Goal: Transaction & Acquisition: Subscribe to service/newsletter

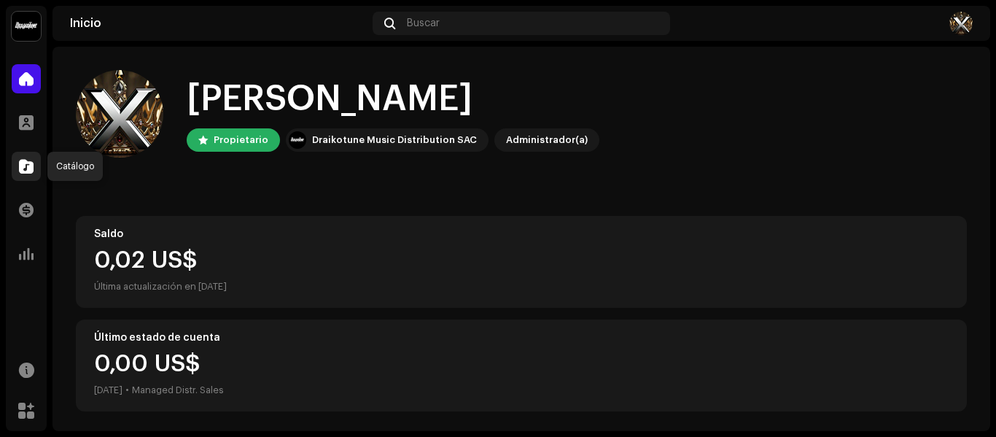
click at [32, 158] on div at bounding box center [26, 166] width 29 height 29
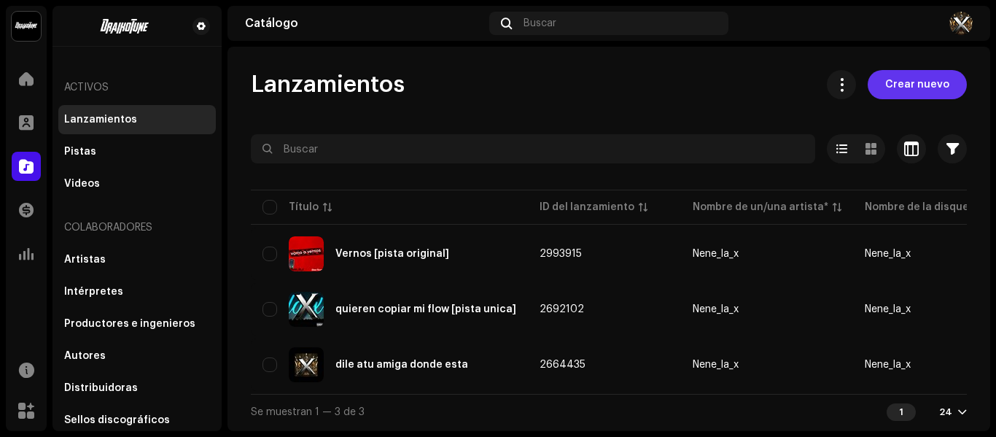
click at [912, 82] on span "Crear nuevo" at bounding box center [917, 84] width 64 height 29
click at [895, 81] on span "Crear nuevo" at bounding box center [917, 84] width 64 height 29
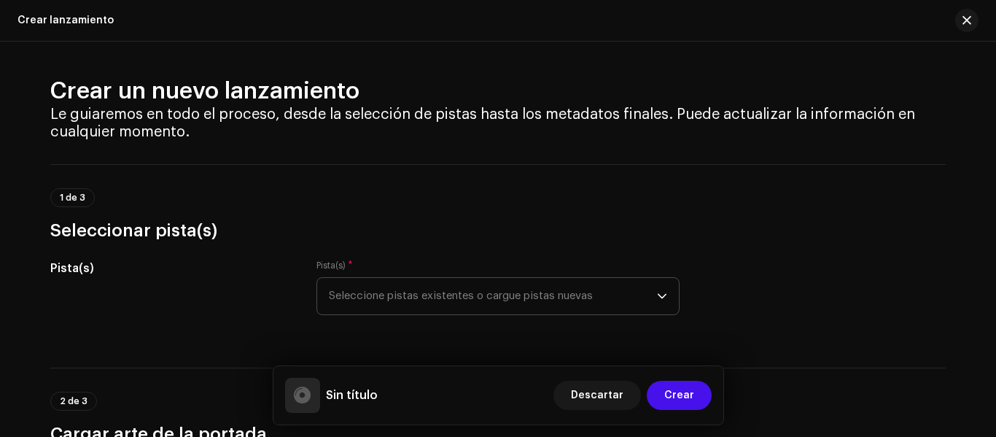
click at [657, 294] on icon "dropdown trigger" at bounding box center [661, 296] width 9 height 5
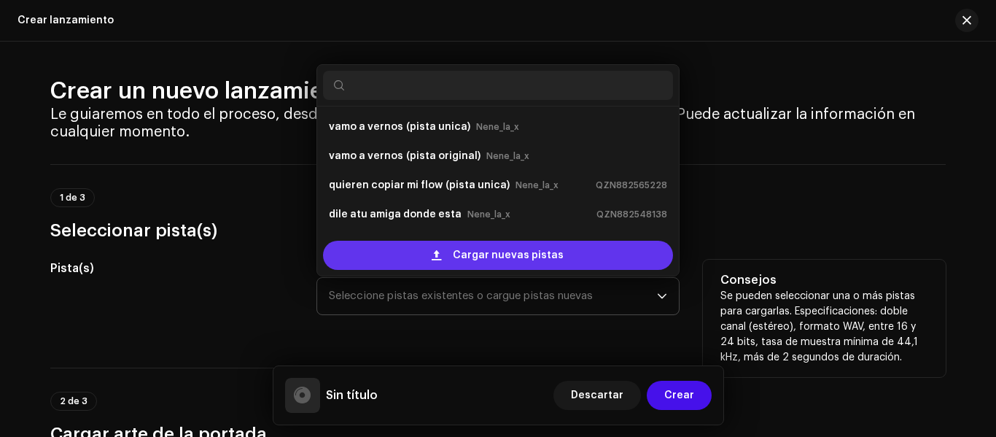
click at [582, 246] on div "Cargar nuevas pistas" at bounding box center [498, 255] width 350 height 29
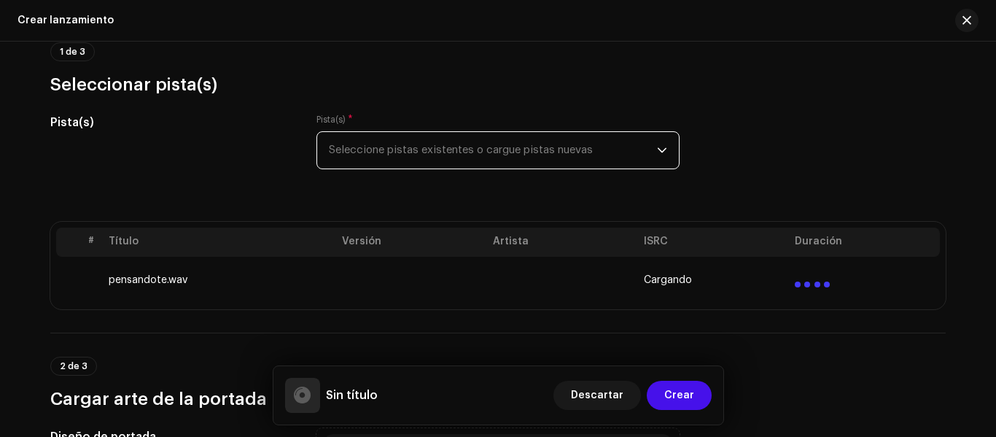
scroll to position [219, 0]
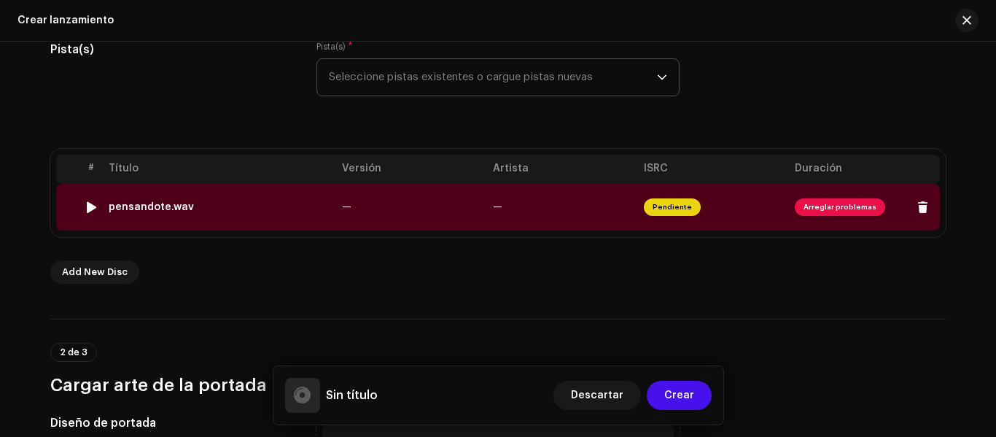
click at [808, 211] on span "Arreglar problemas" at bounding box center [839, 206] width 90 height 17
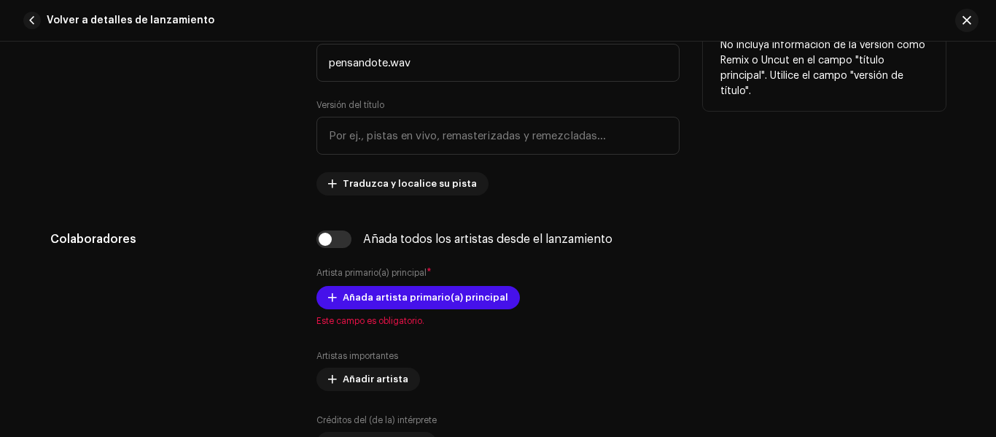
scroll to position [584, 0]
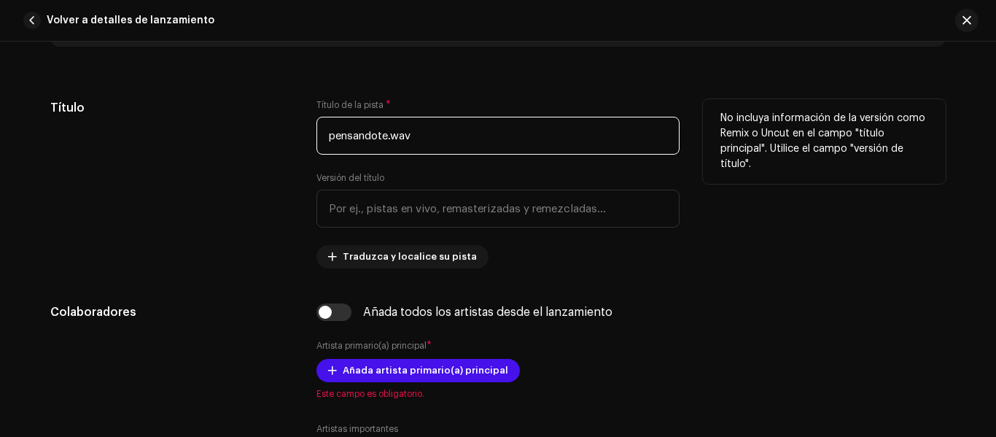
click at [461, 141] on input "pensandote.wav" at bounding box center [497, 136] width 363 height 38
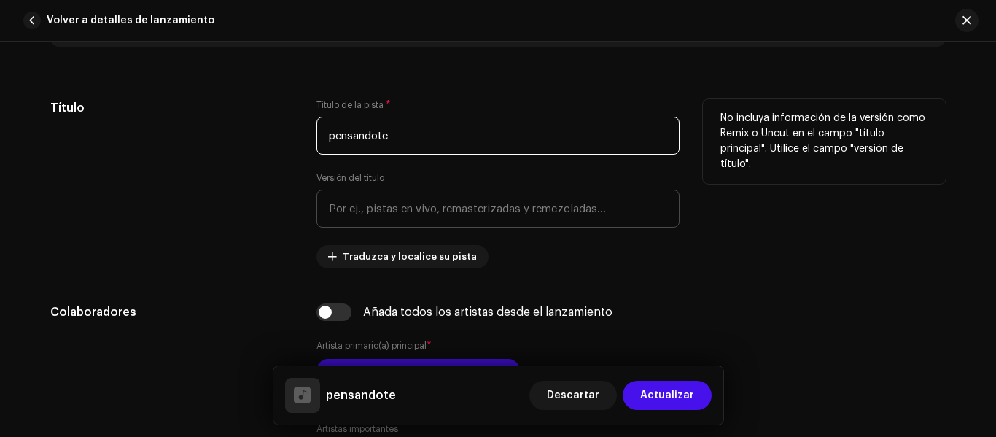
type input "pensandote"
click at [455, 213] on input "text" at bounding box center [497, 208] width 363 height 38
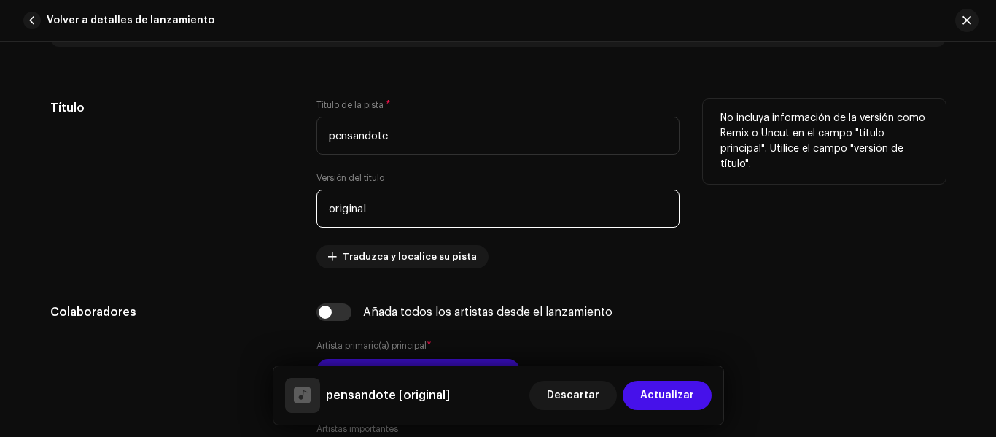
type input "original"
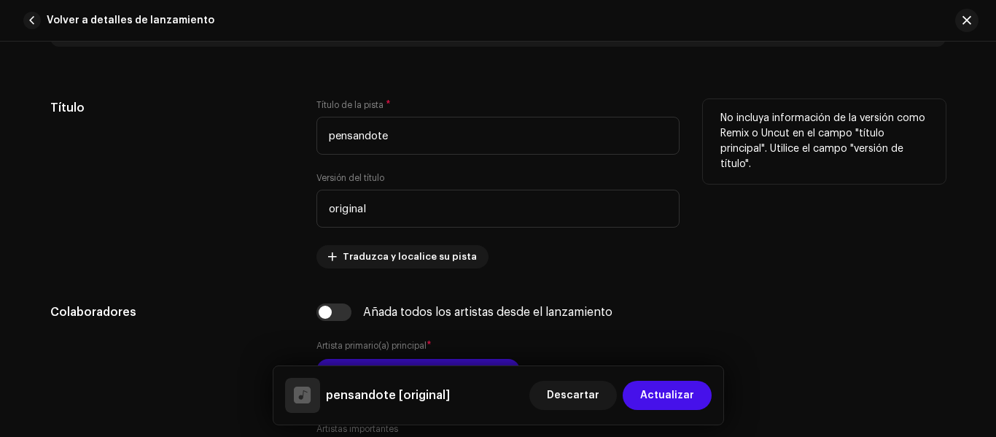
click at [514, 264] on div "Título de la pista * pensandote Versión del título original Traduzca y localice…" at bounding box center [497, 183] width 363 height 169
click at [451, 254] on span "Traduzca y localice su pista" at bounding box center [410, 256] width 134 height 29
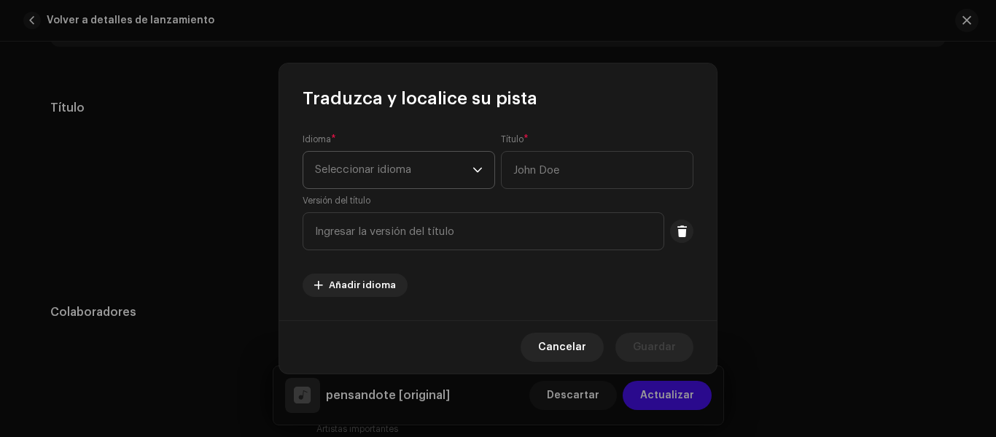
click at [428, 173] on span "Seleccionar idioma" at bounding box center [393, 170] width 157 height 36
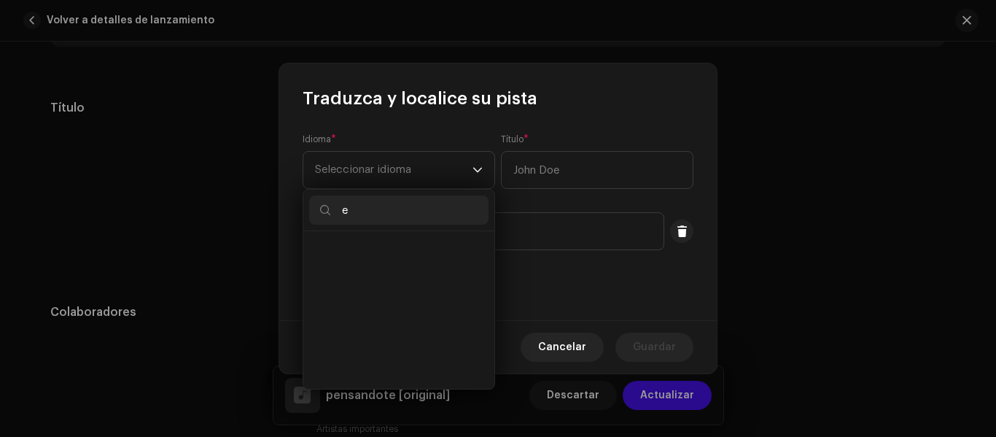
scroll to position [6, 0]
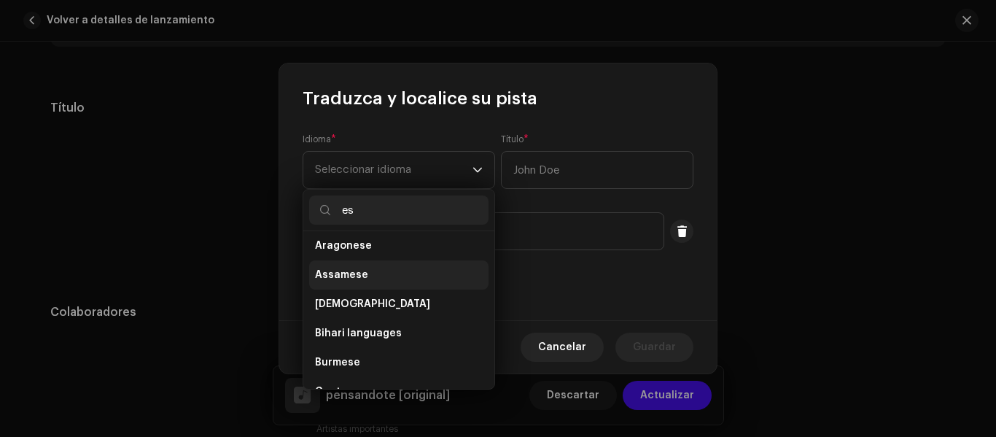
type input "e"
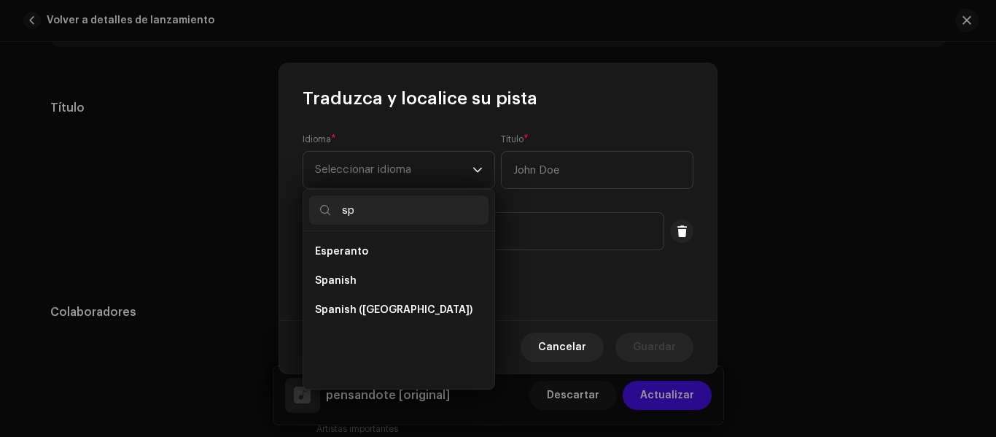
scroll to position [0, 0]
type input "sp"
click at [380, 278] on li "Spanish" at bounding box center [398, 280] width 179 height 29
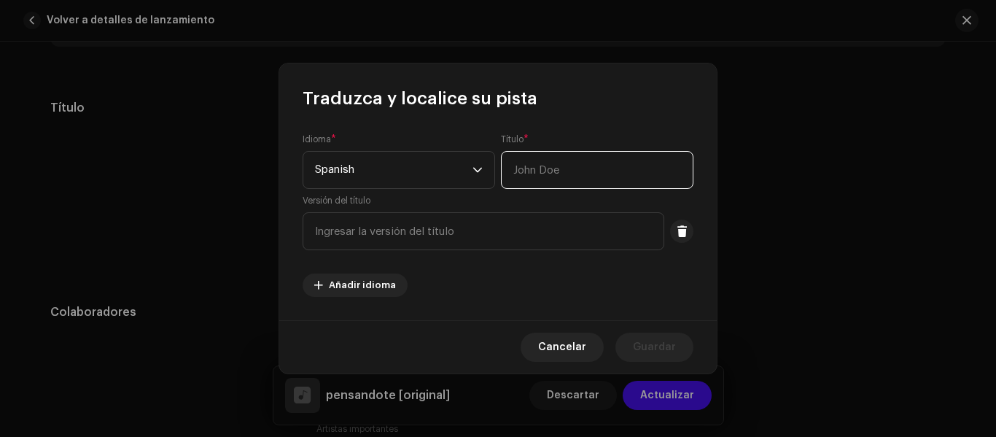
click at [525, 173] on input "text" at bounding box center [597, 170] width 192 height 38
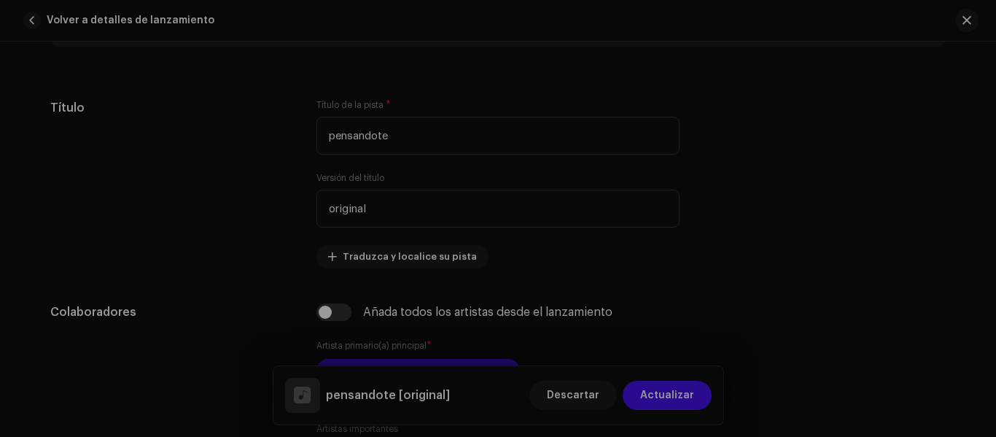
click at [225, 198] on div "Traduzca y localice su pista Idioma * Spanish Título * Versión del título Añadi…" at bounding box center [498, 218] width 996 height 437
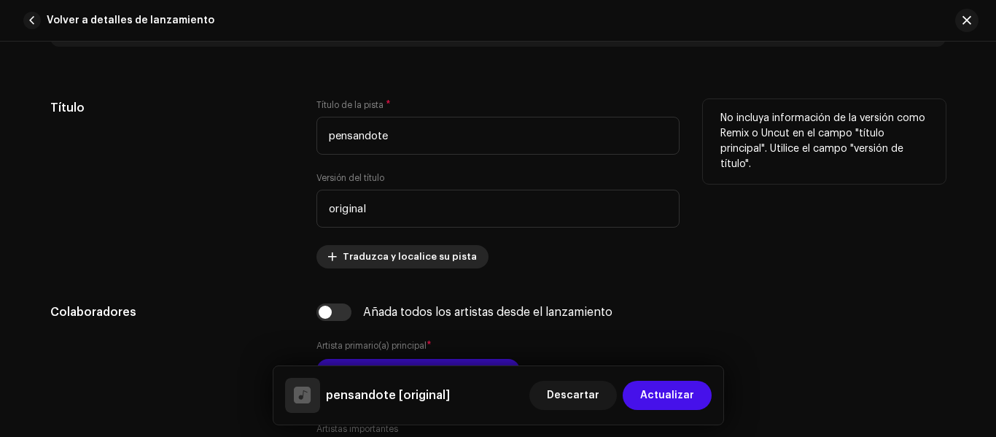
click at [442, 260] on span "Traduzca y localice su pista" at bounding box center [410, 256] width 134 height 29
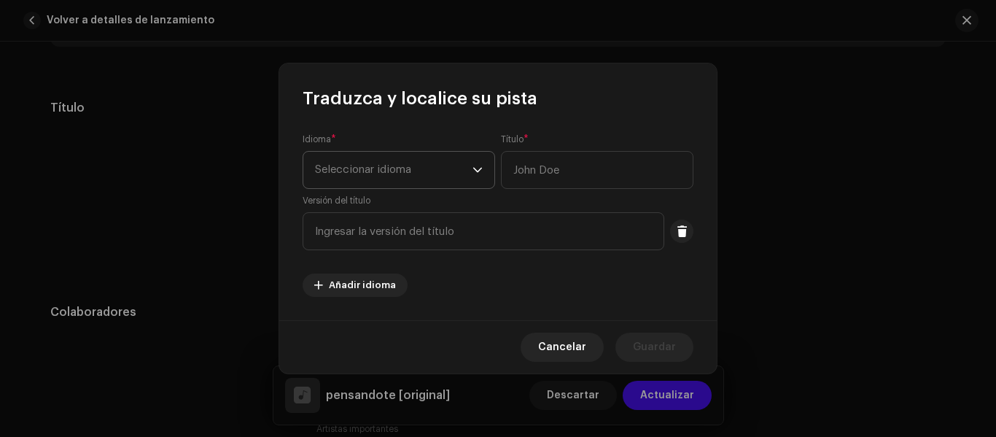
click at [427, 181] on span "Seleccionar idioma" at bounding box center [393, 170] width 157 height 36
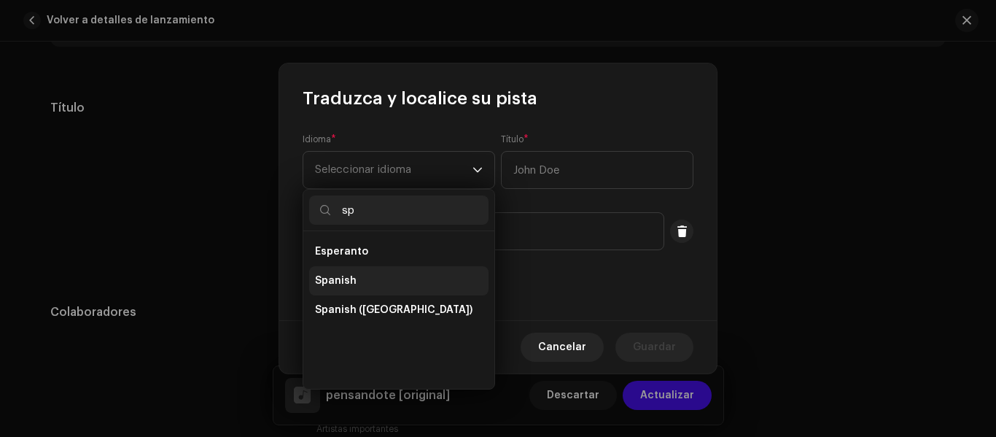
type input "sp"
drag, startPoint x: 435, startPoint y: 282, endPoint x: 439, endPoint y: 270, distance: 13.1
click at [435, 279] on li "Spanish" at bounding box center [398, 280] width 179 height 29
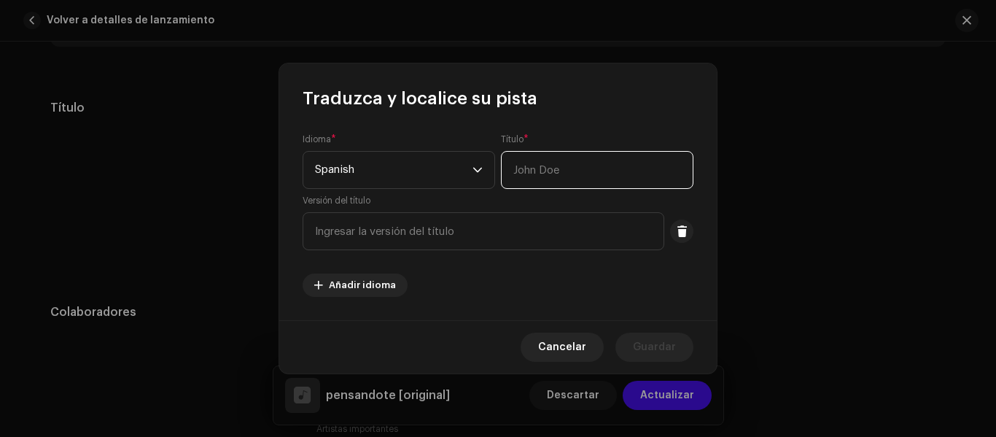
click at [530, 173] on input "text" at bounding box center [597, 170] width 192 height 38
type input "pensandote"
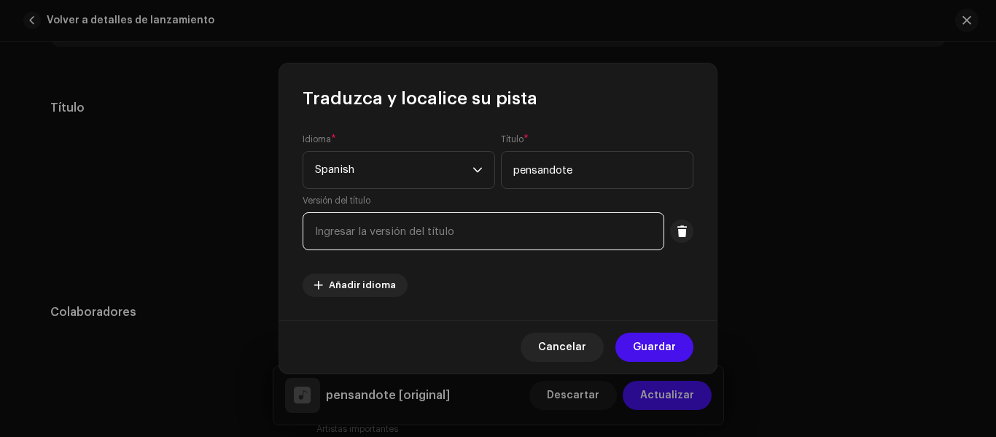
click at [507, 234] on input "text" at bounding box center [482, 231] width 361 height 38
type input "original"
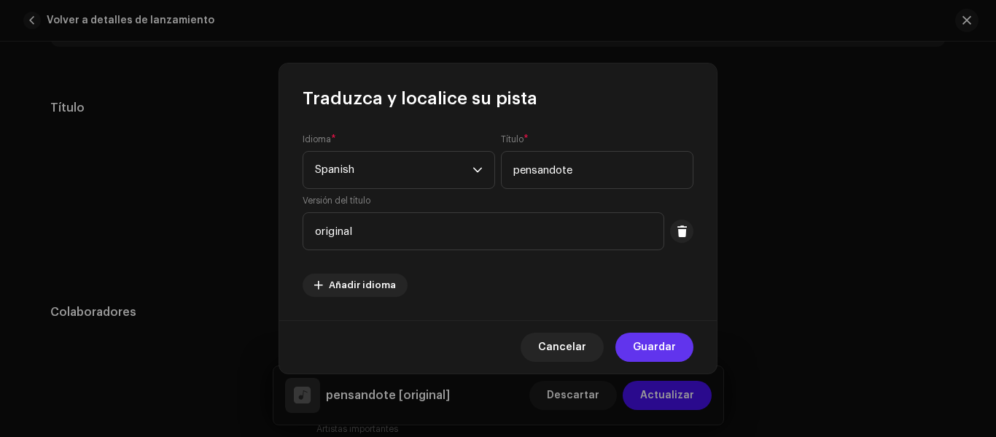
drag, startPoint x: 674, startPoint y: 343, endPoint x: 668, endPoint y: 340, distance: 7.5
click at [673, 343] on span "Guardar" at bounding box center [654, 346] width 43 height 29
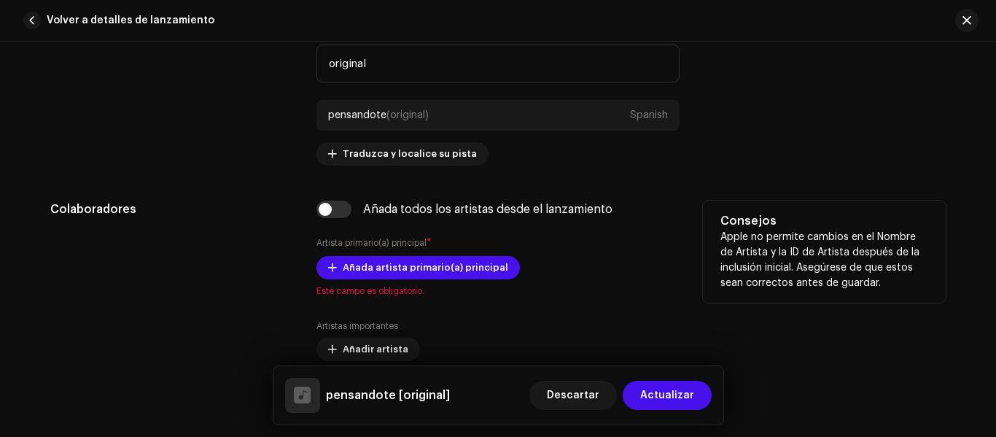
scroll to position [730, 0]
click at [447, 265] on span "Añada artista primario(a) principal" at bounding box center [425, 266] width 165 height 29
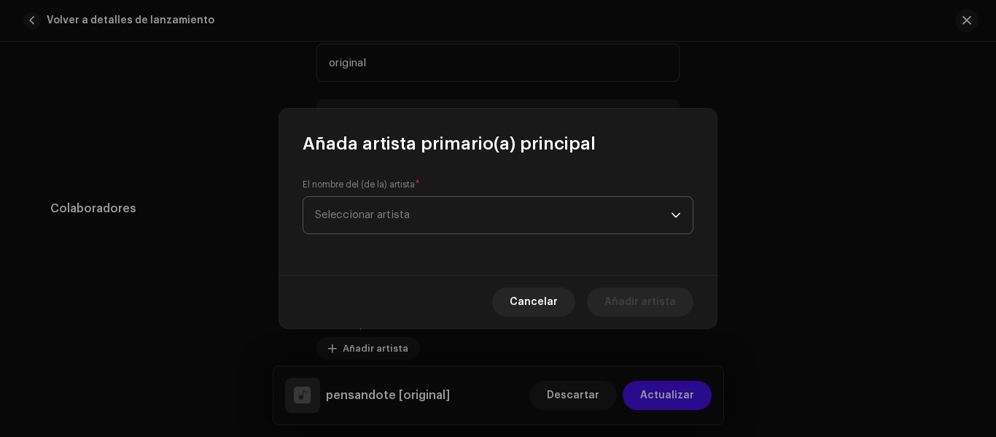
click at [458, 230] on span "Seleccionar artista" at bounding box center [493, 215] width 356 height 36
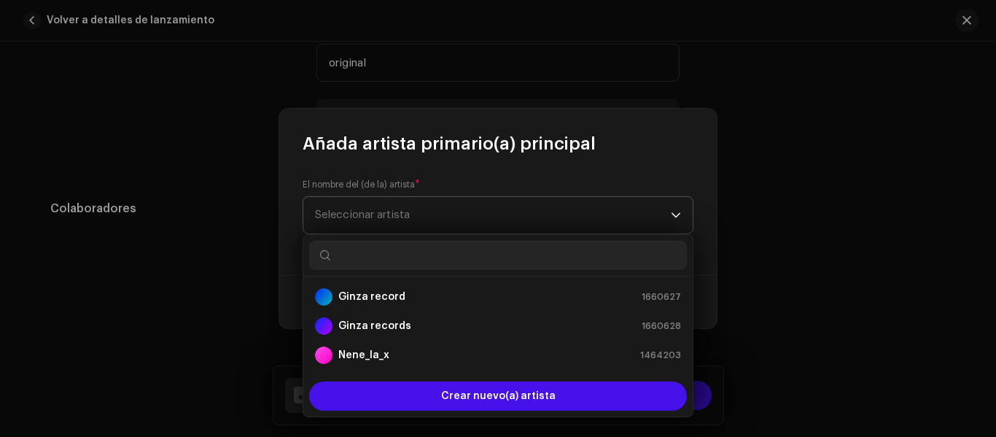
click at [406, 214] on span "Seleccionar artista" at bounding box center [362, 214] width 95 height 11
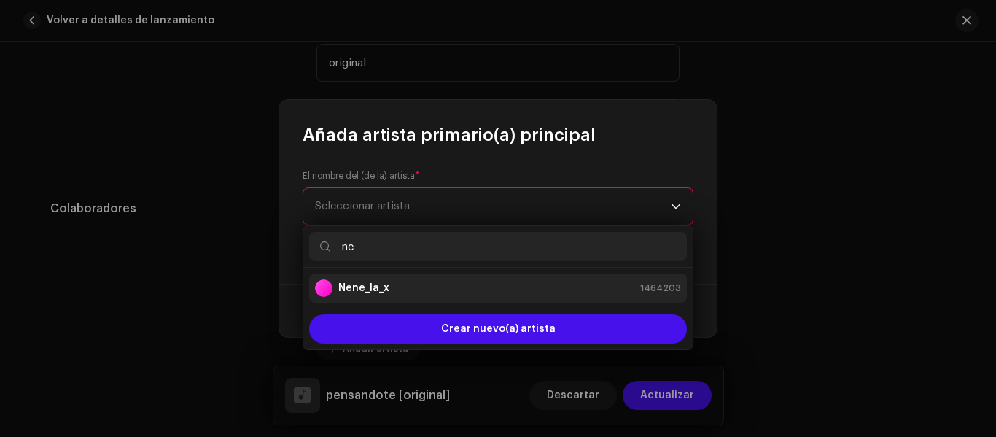
type input "ne"
click at [421, 294] on div "Nene_la_x 1464203" at bounding box center [498, 287] width 366 height 17
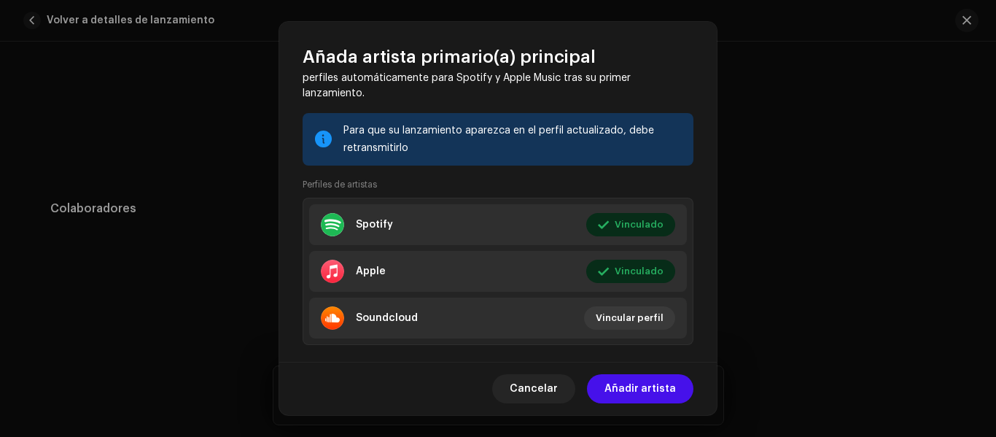
scroll to position [271, 0]
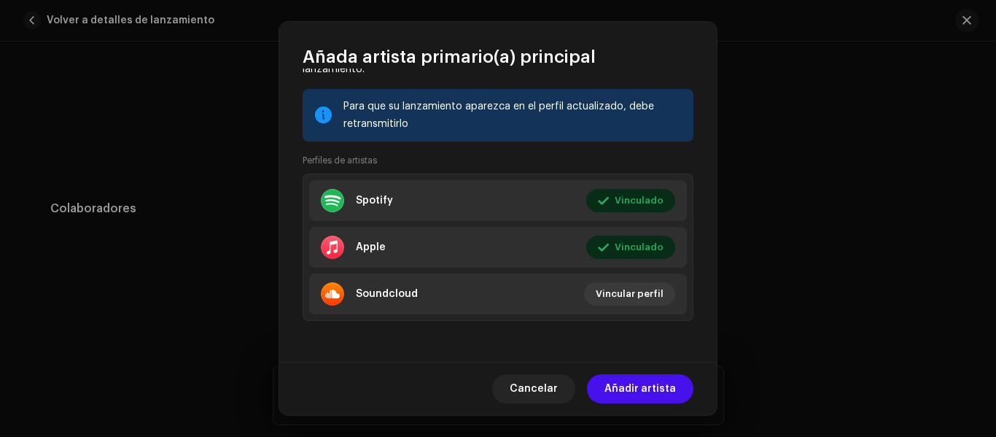
click at [646, 389] on span "Añadir artista" at bounding box center [639, 388] width 71 height 29
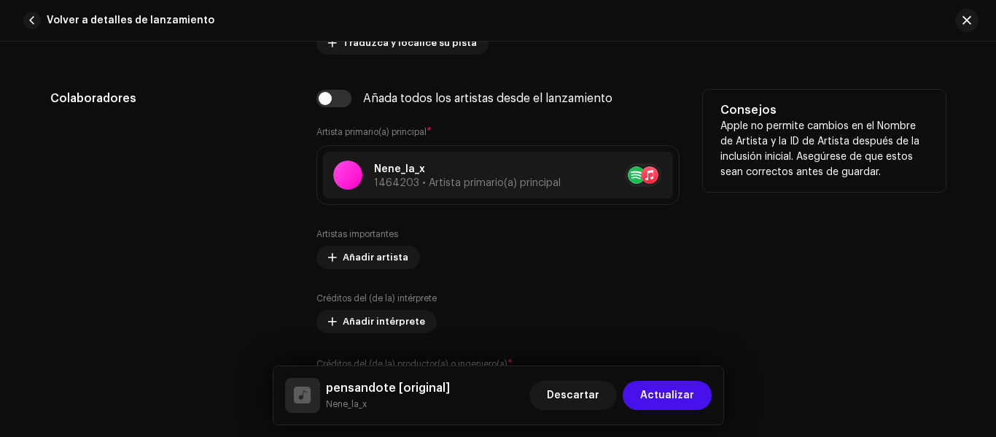
scroll to position [876, 0]
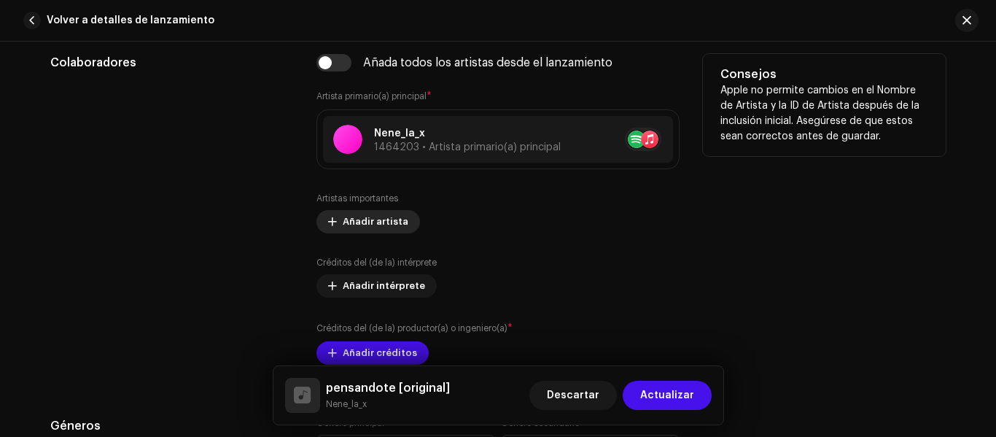
click at [383, 213] on span "Añadir artista" at bounding box center [376, 221] width 66 height 29
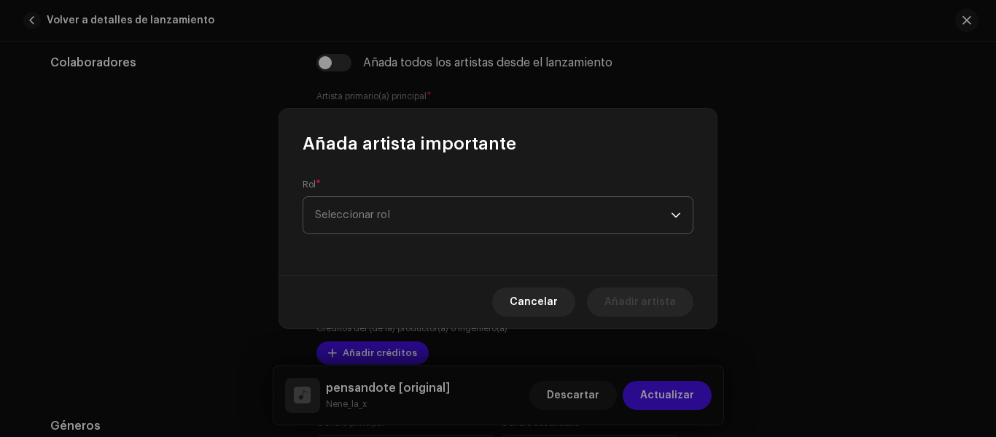
click at [386, 214] on span "Seleccionar rol" at bounding box center [493, 215] width 356 height 36
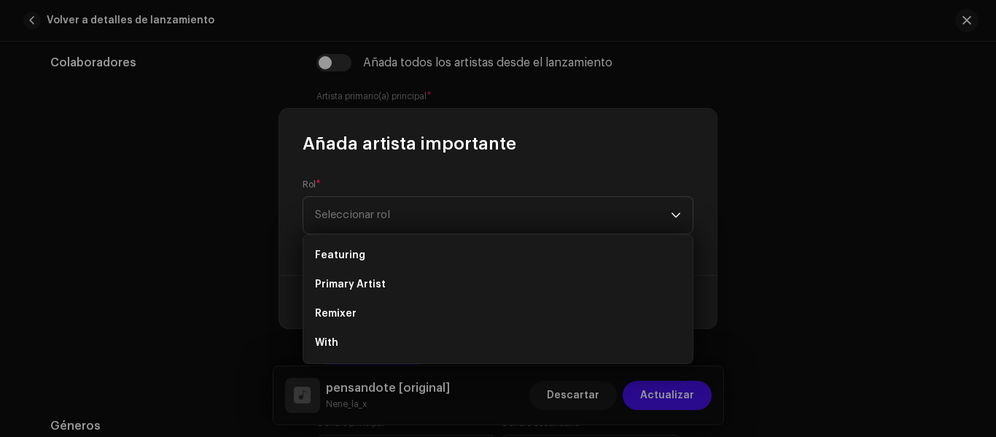
click at [378, 172] on div "Rol * Seleccionar rol" at bounding box center [497, 215] width 437 height 120
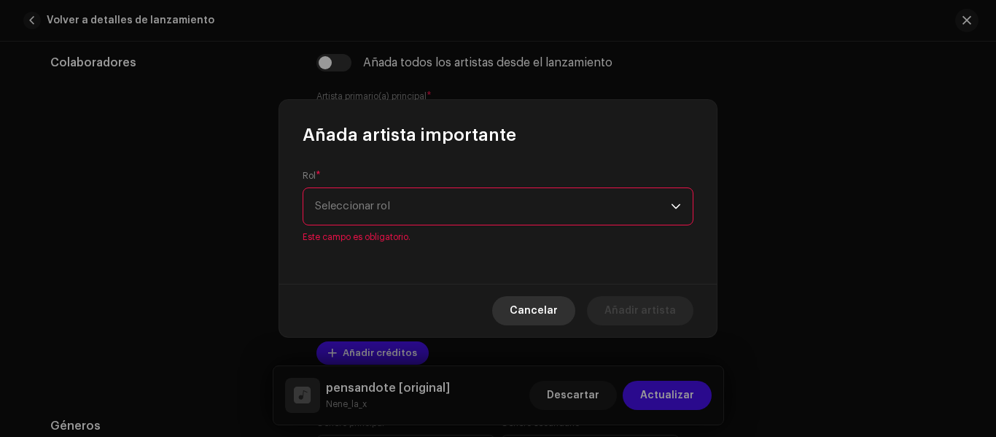
click at [527, 310] on span "Cancelar" at bounding box center [533, 310] width 48 height 29
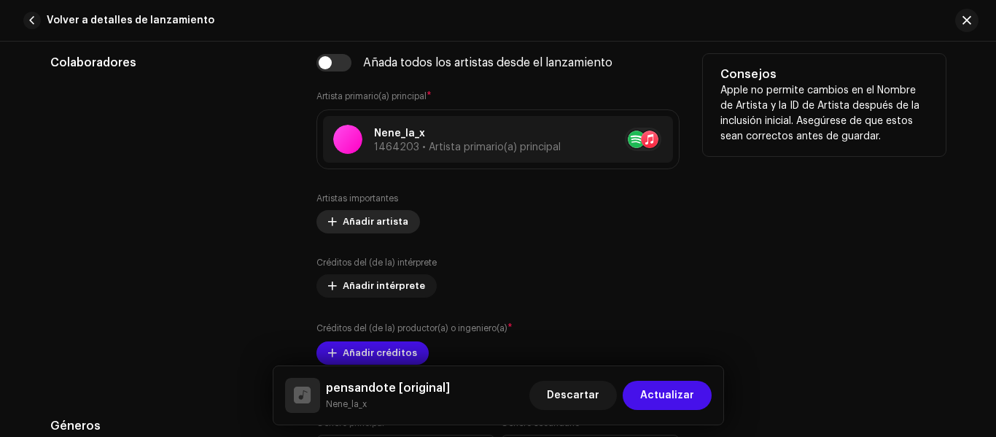
click at [368, 224] on span "Añadir artista" at bounding box center [376, 221] width 66 height 29
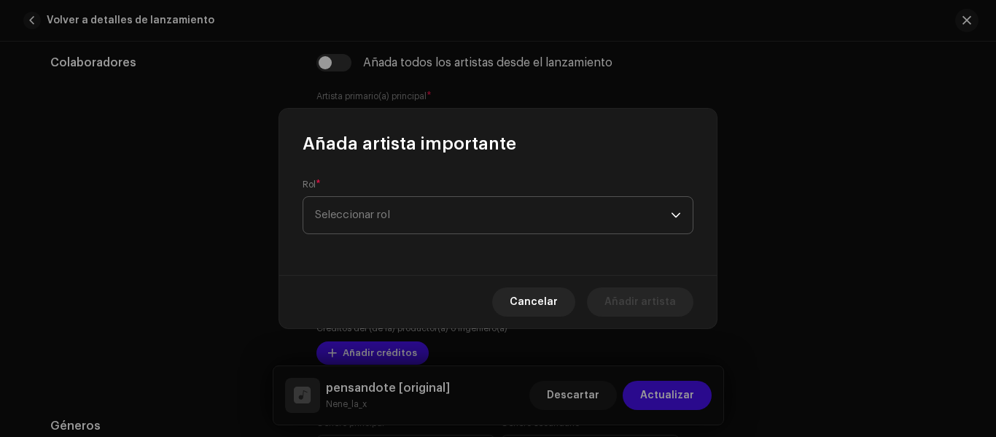
click at [383, 213] on span "Seleccionar rol" at bounding box center [493, 215] width 356 height 36
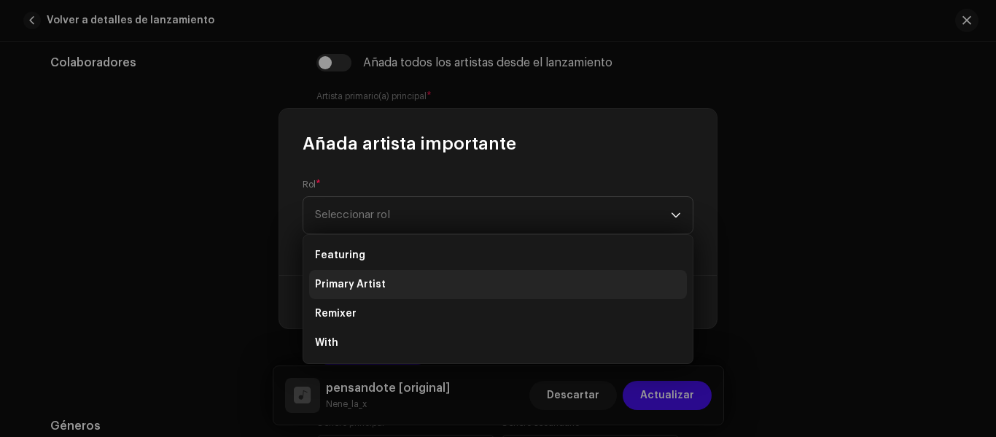
click at [391, 282] on li "Primary Artist" at bounding box center [498, 284] width 378 height 29
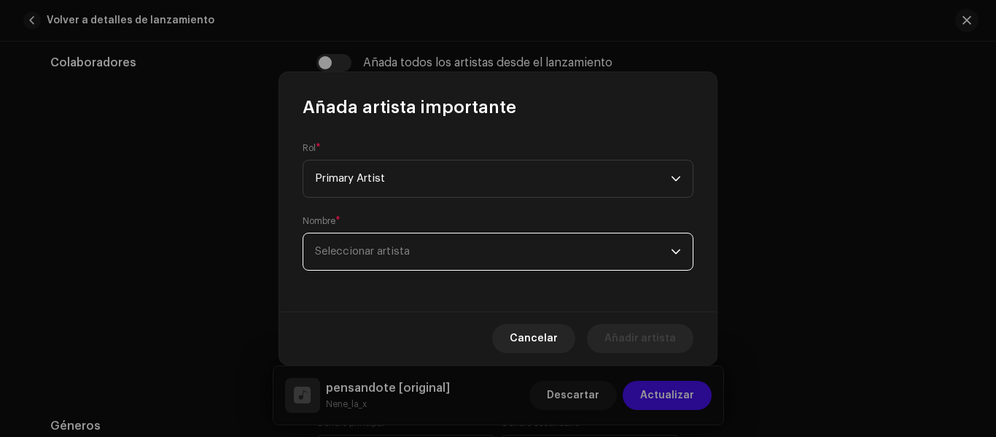
click at [400, 246] on span "Seleccionar artista" at bounding box center [362, 251] width 95 height 11
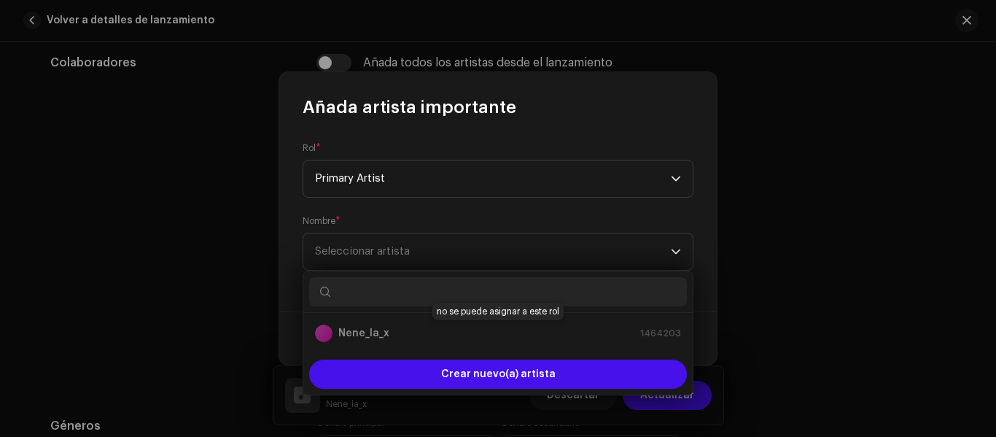
click at [418, 336] on div "Nene_la_x 1464203" at bounding box center [498, 332] width 366 height 17
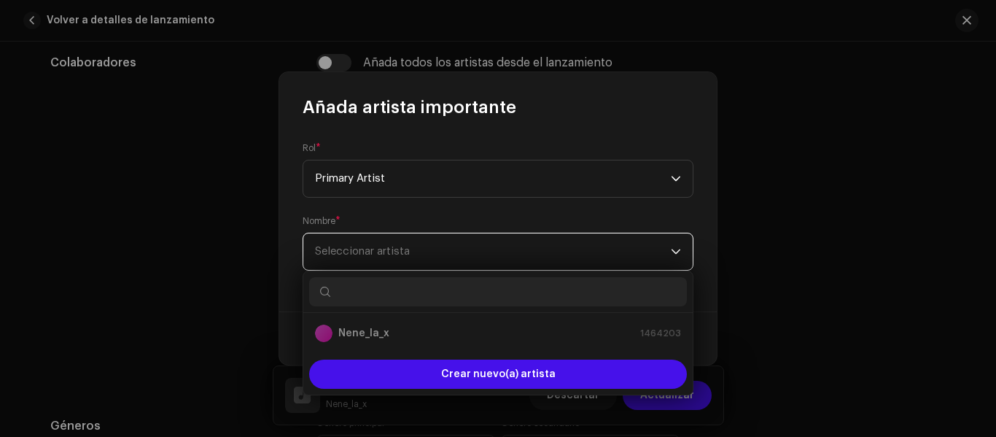
click at [410, 250] on span "Seleccionar artista" at bounding box center [362, 251] width 95 height 11
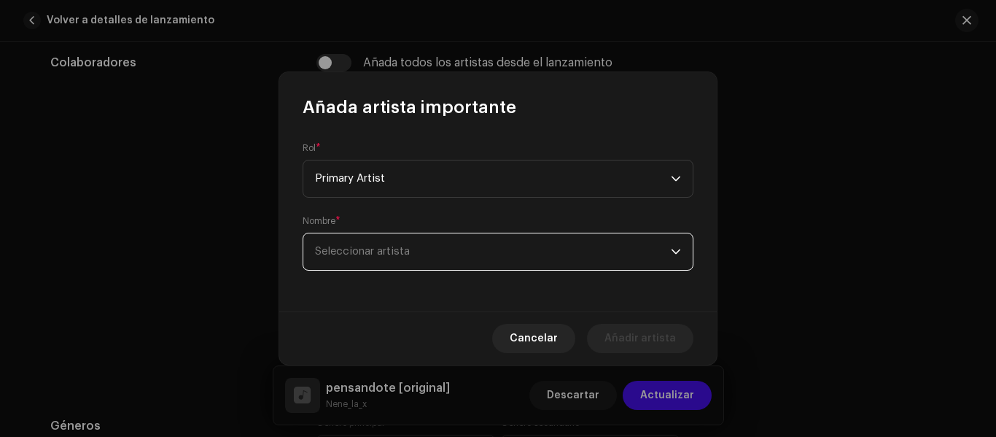
click at [402, 244] on span "Seleccionar artista" at bounding box center [493, 251] width 356 height 36
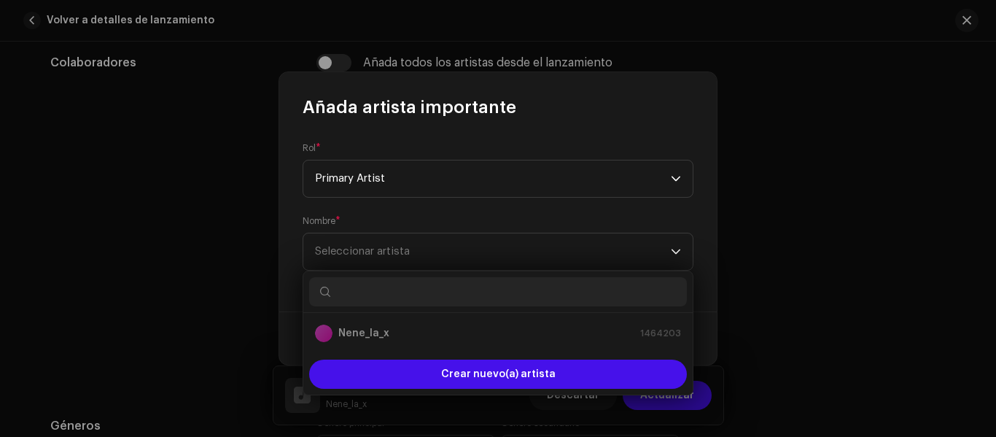
drag, startPoint x: 395, startPoint y: 342, endPoint x: 394, endPoint y: 334, distance: 8.0
click at [395, 340] on p-selectitem "Nene_la_x 1464203" at bounding box center [498, 332] width 378 height 29
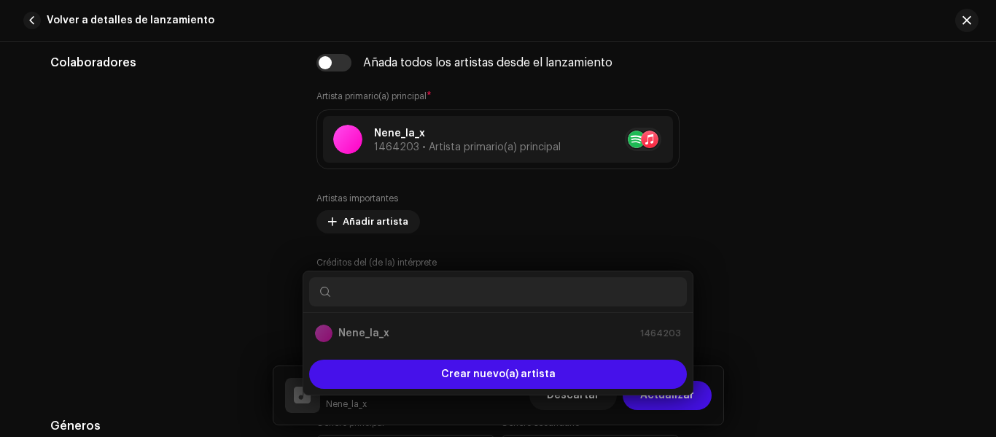
drag, startPoint x: 783, startPoint y: 277, endPoint x: 768, endPoint y: 278, distance: 14.6
click at [771, 278] on div "Añada artista importante Rol * Primary Artist Nombre * Seleccionar artista Canc…" at bounding box center [498, 218] width 996 height 437
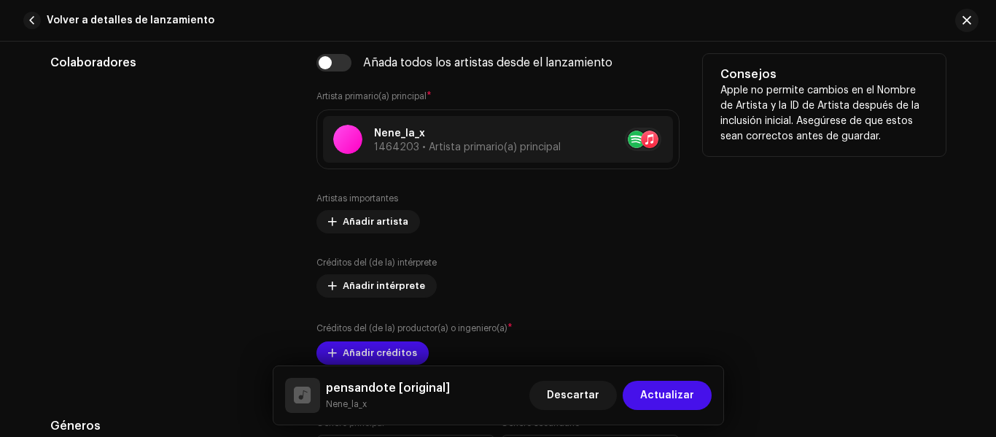
scroll to position [949, 0]
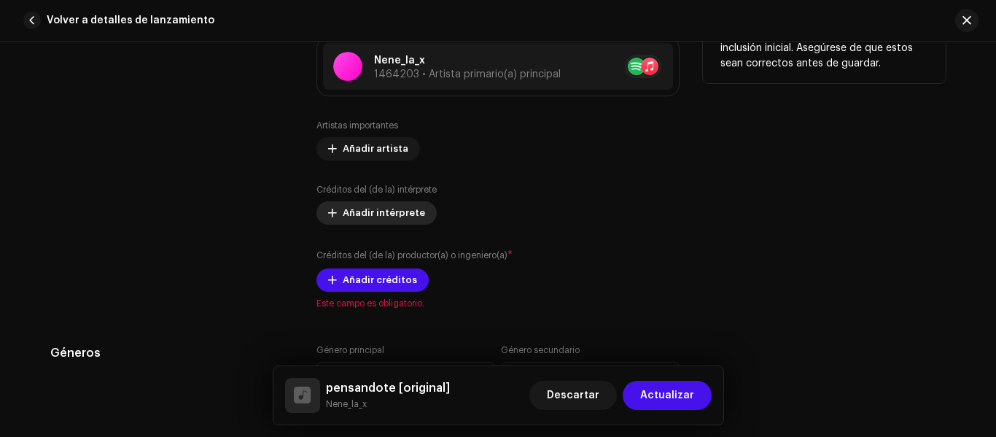
click at [413, 211] on span "Añadir intérprete" at bounding box center [384, 212] width 82 height 29
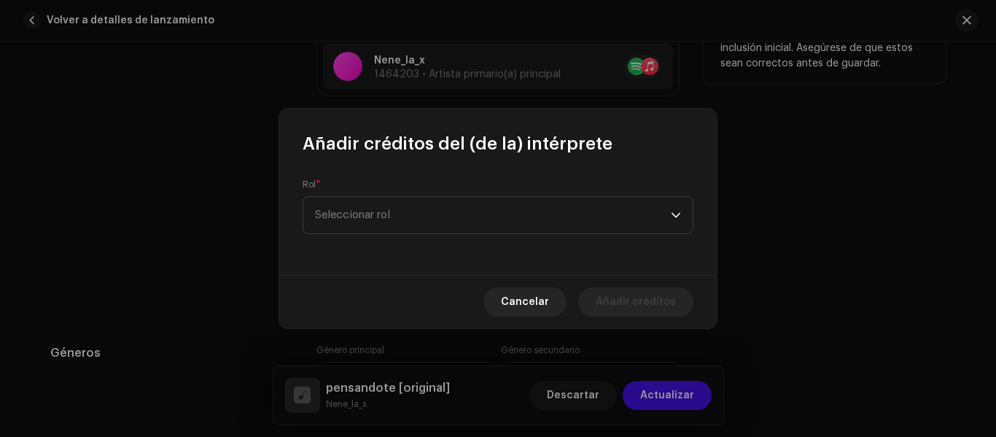
click at [413, 211] on span "Seleccionar rol" at bounding box center [493, 215] width 356 height 36
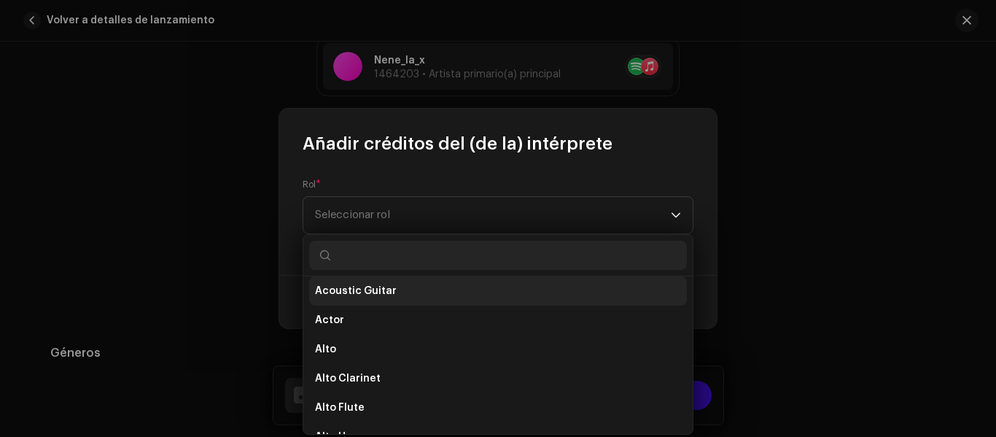
scroll to position [129, 0]
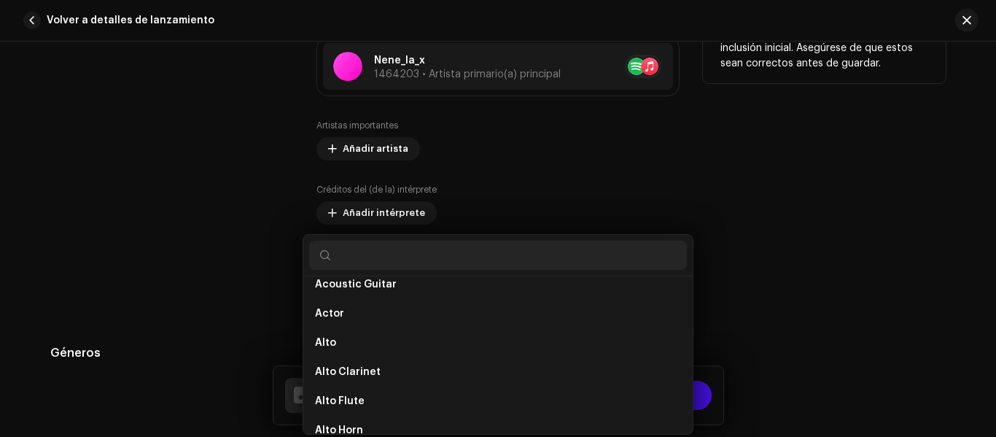
drag, startPoint x: 838, startPoint y: 262, endPoint x: 796, endPoint y: 248, distance: 44.7
click at [824, 259] on div "Añadir créditos del (de la) intérprete Rol * Seleccionar rol Cancelar Añadir cr…" at bounding box center [498, 218] width 996 height 437
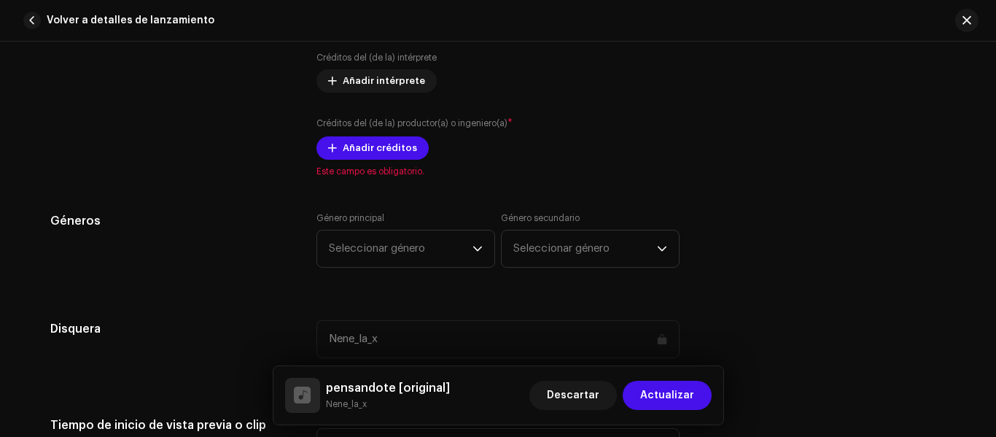
scroll to position [1095, 0]
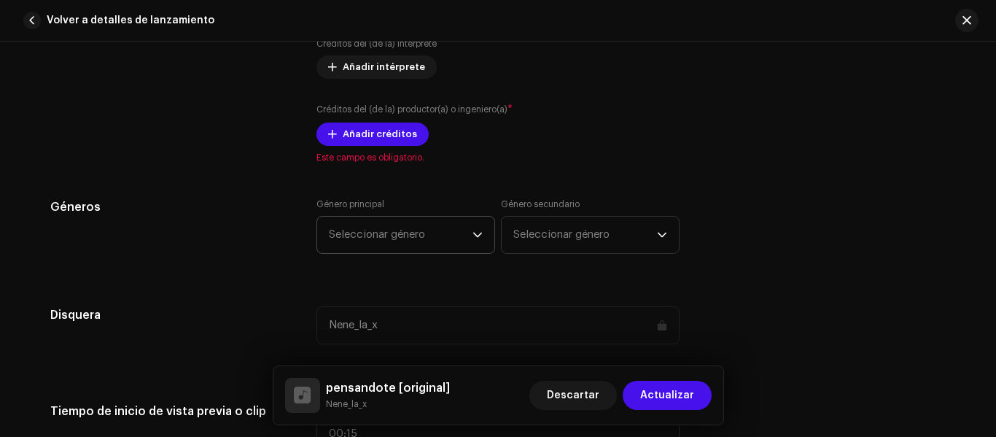
click at [472, 231] on icon "dropdown trigger" at bounding box center [477, 235] width 10 height 10
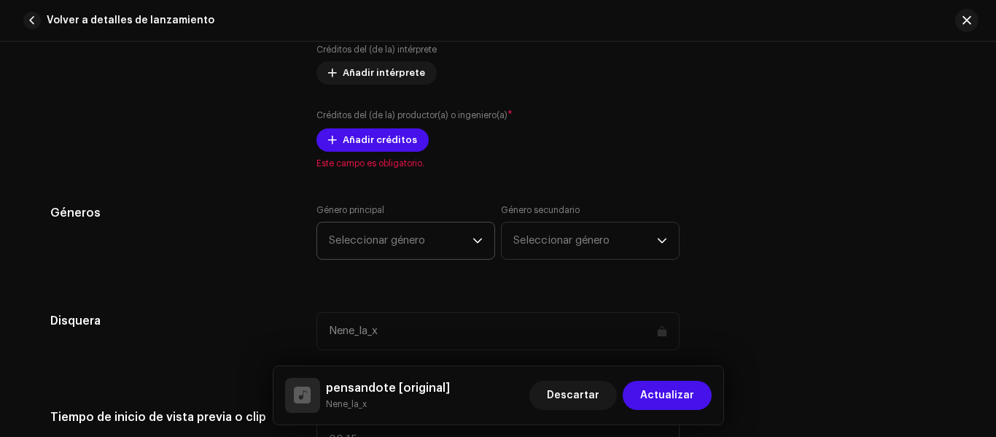
scroll to position [1083, 0]
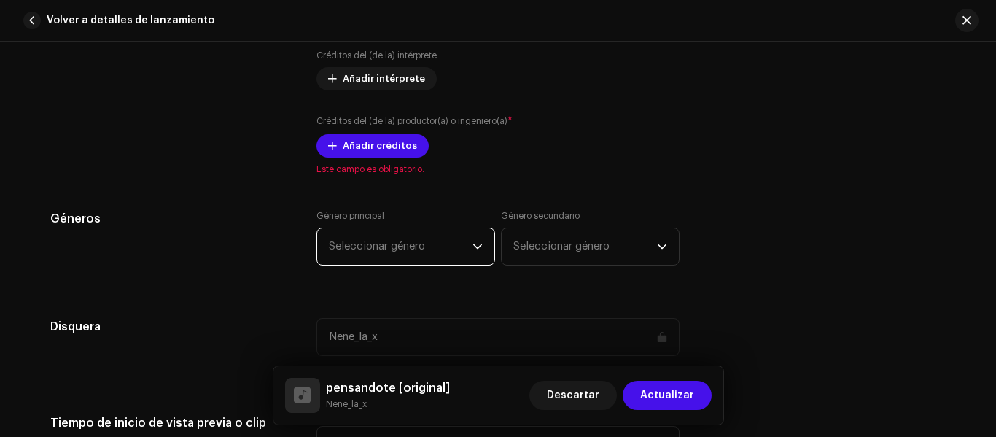
click at [455, 235] on span "Seleccionar género" at bounding box center [401, 246] width 144 height 36
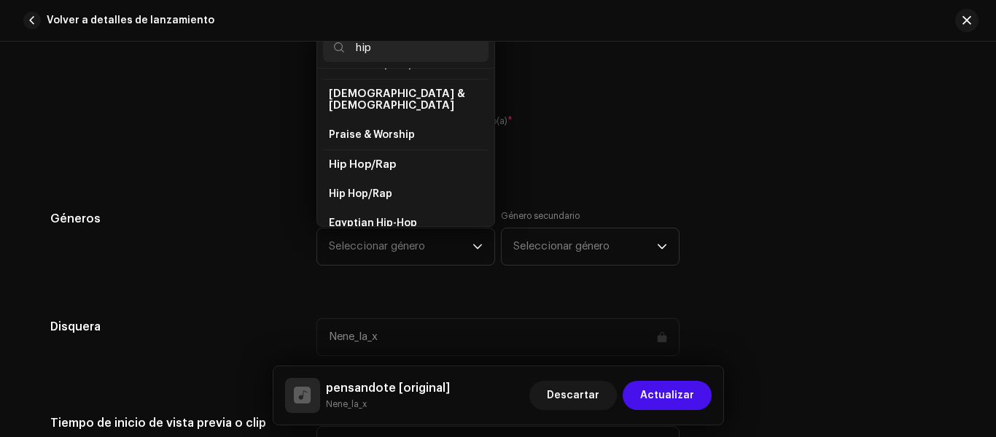
scroll to position [90, 0]
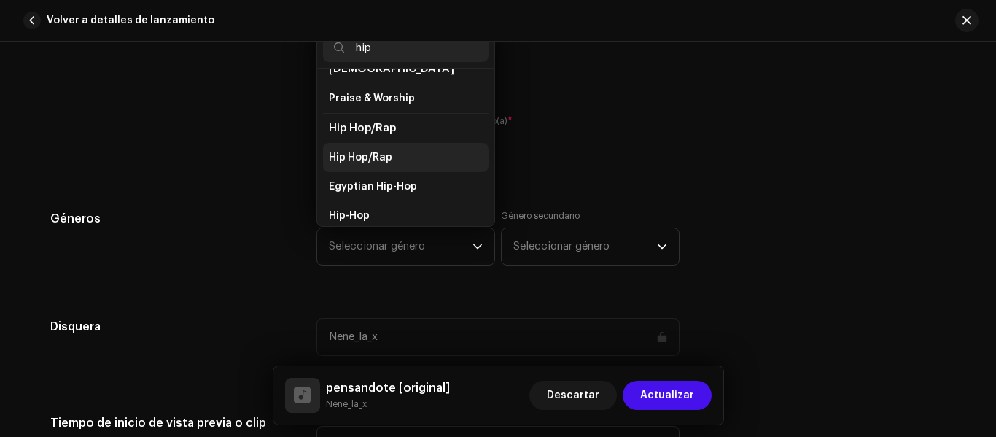
type input "hip"
click at [357, 150] on span "Hip Hop/Rap" at bounding box center [360, 157] width 63 height 15
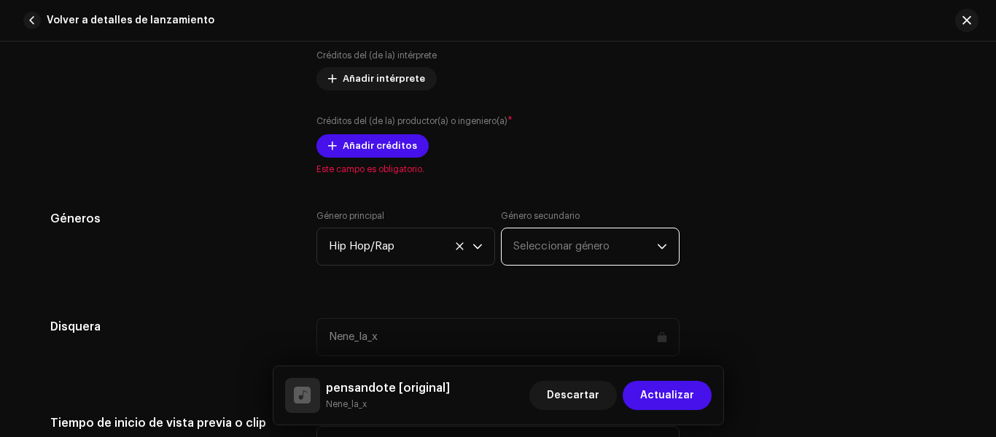
click at [565, 246] on span "Seleccionar género" at bounding box center [585, 246] width 144 height 36
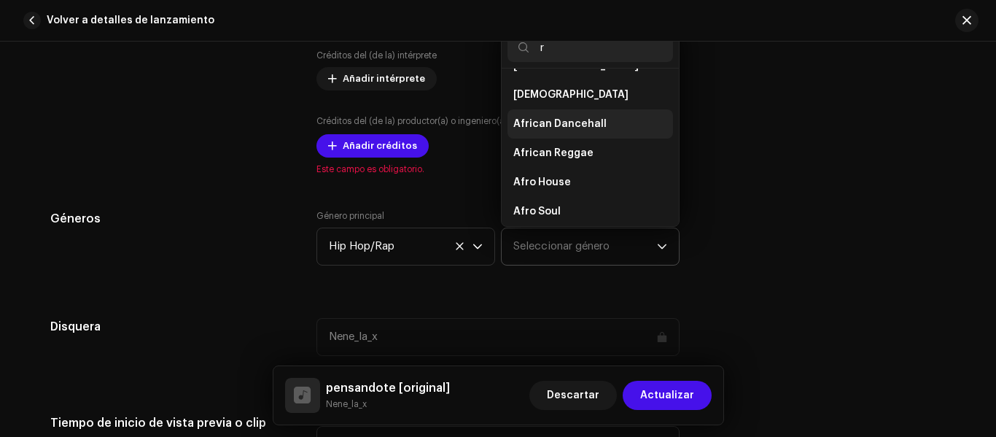
scroll to position [0, 0]
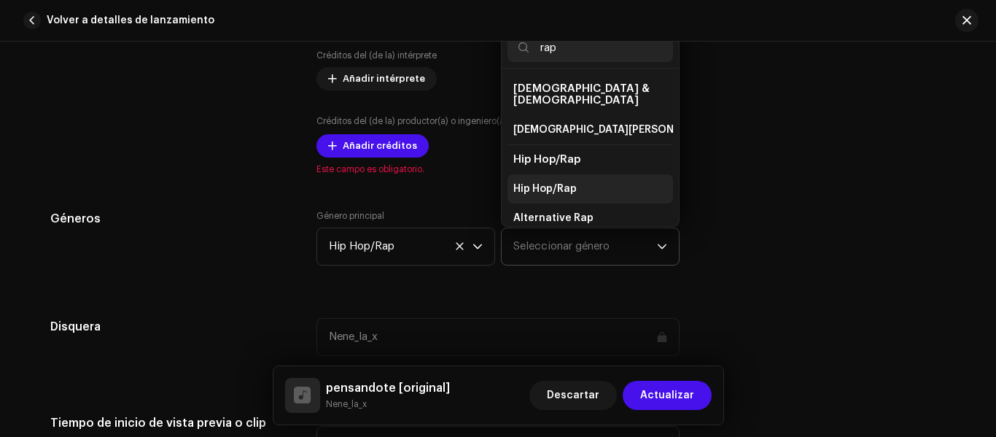
type input "rap"
click at [554, 181] on span "Hip Hop/Rap" at bounding box center [544, 188] width 63 height 15
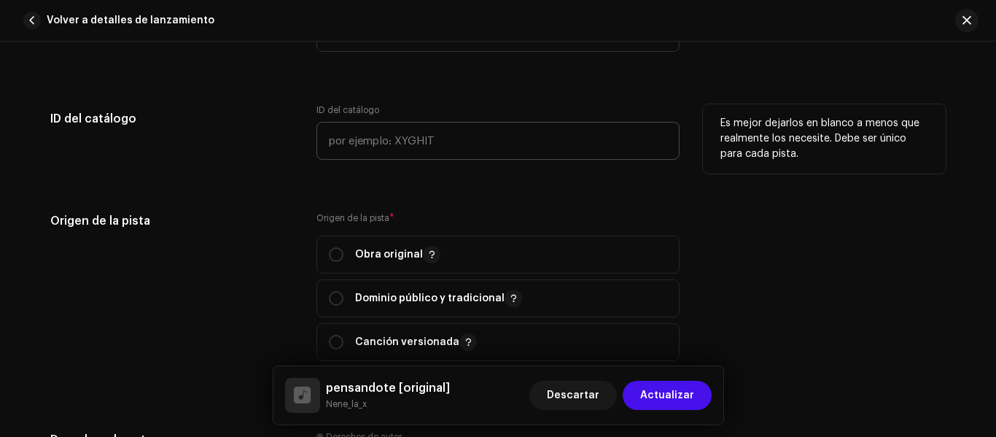
scroll to position [1520, 0]
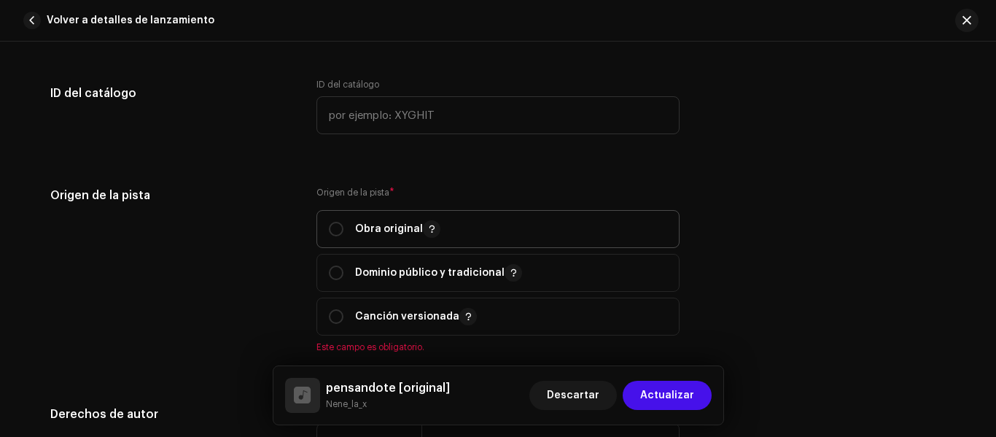
click at [331, 219] on span "Obra original" at bounding box center [498, 229] width 338 height 36
radio input "true"
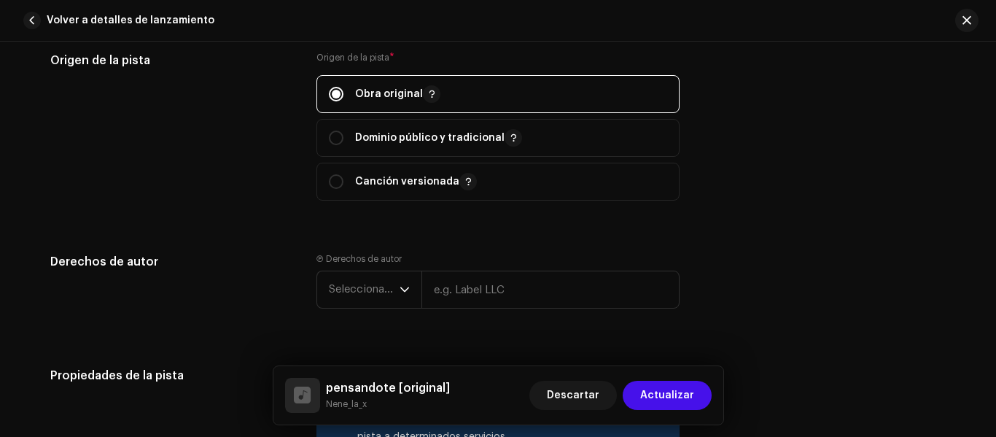
scroll to position [1666, 0]
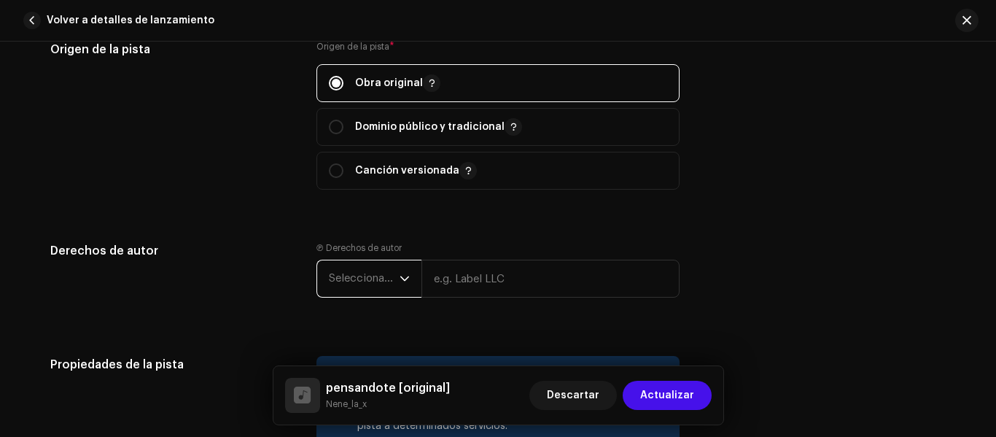
click at [373, 275] on span "Seleccionar año" at bounding box center [364, 278] width 71 height 36
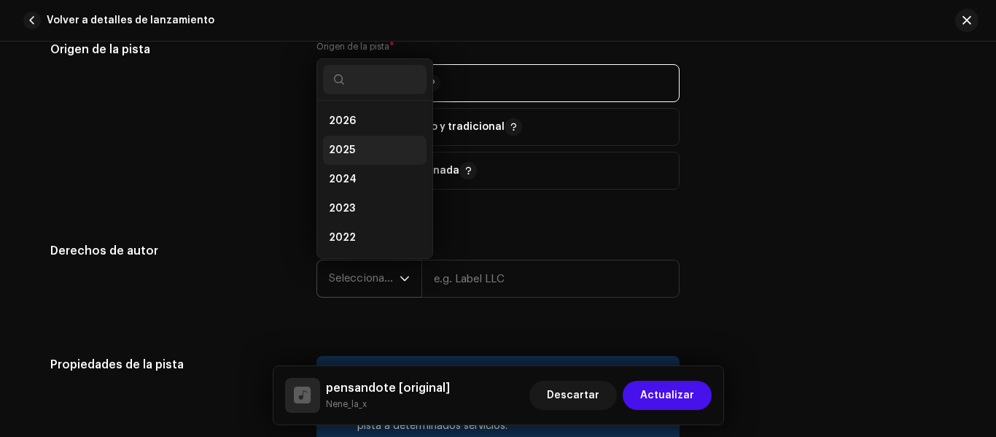
click at [354, 148] on li "2025" at bounding box center [374, 150] width 103 height 29
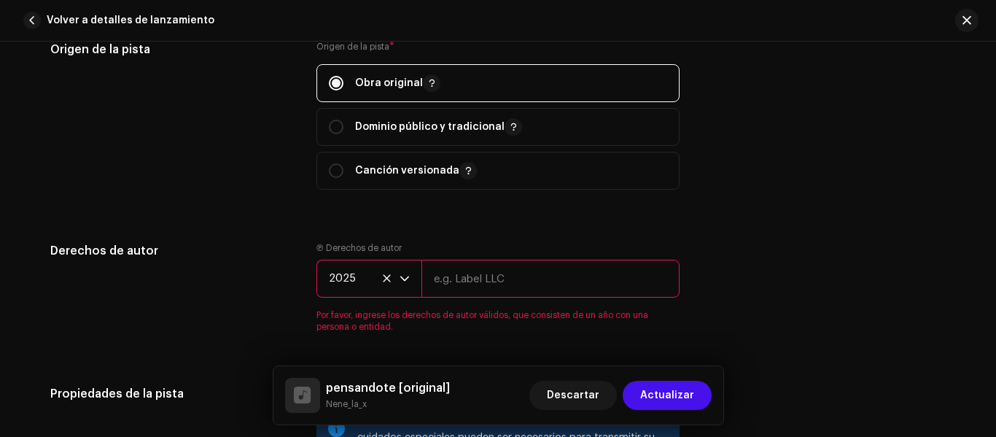
click at [464, 289] on input "text" at bounding box center [550, 278] width 258 height 38
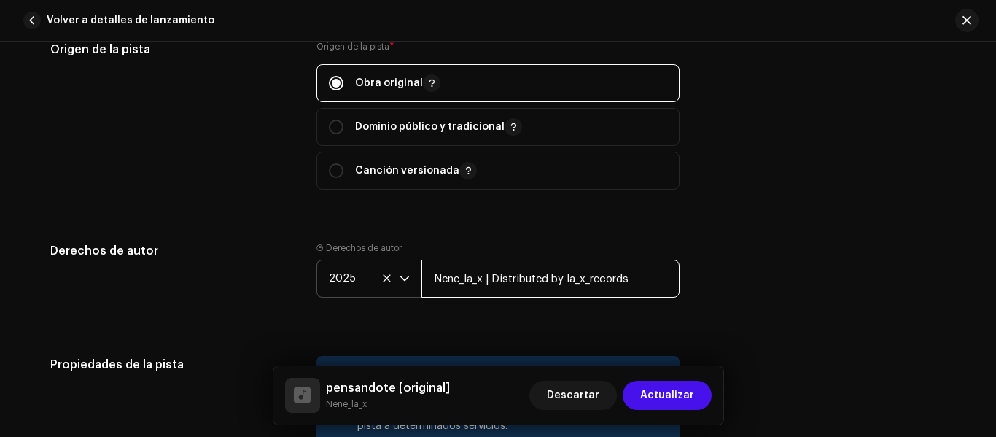
type input "Nene_la_x | Distributed by la_x_records"
click at [441, 318] on div "Ⓟ Derechos de autor 2025 Nene_la_x | Distributed by la_x_records" at bounding box center [497, 281] width 363 height 79
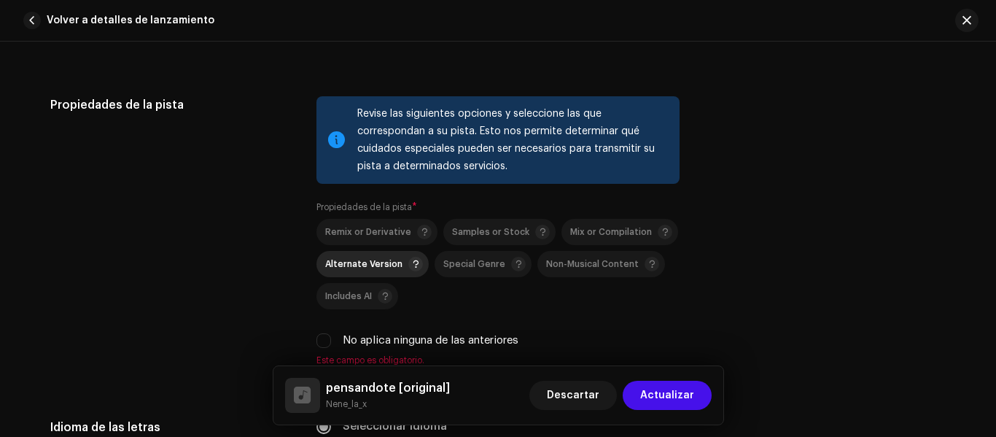
scroll to position [1958, 0]
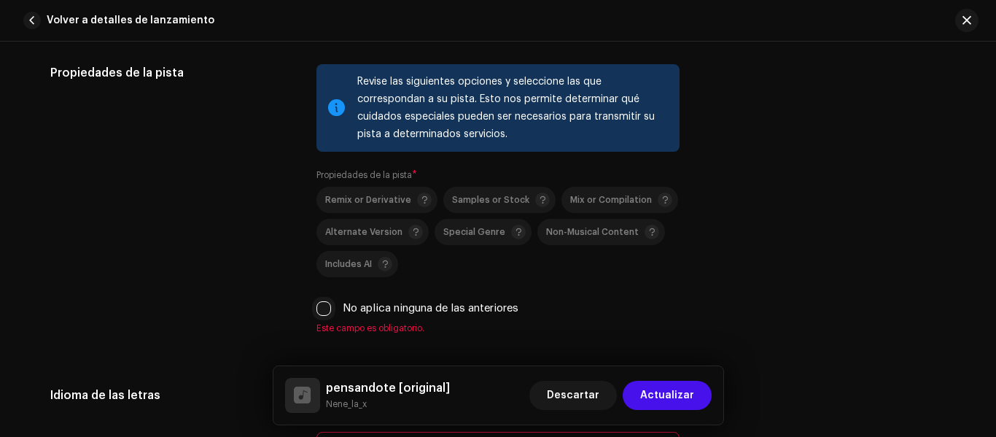
click at [323, 306] on input "No aplica ninguna de las anteriores" at bounding box center [323, 308] width 15 height 15
checkbox input "true"
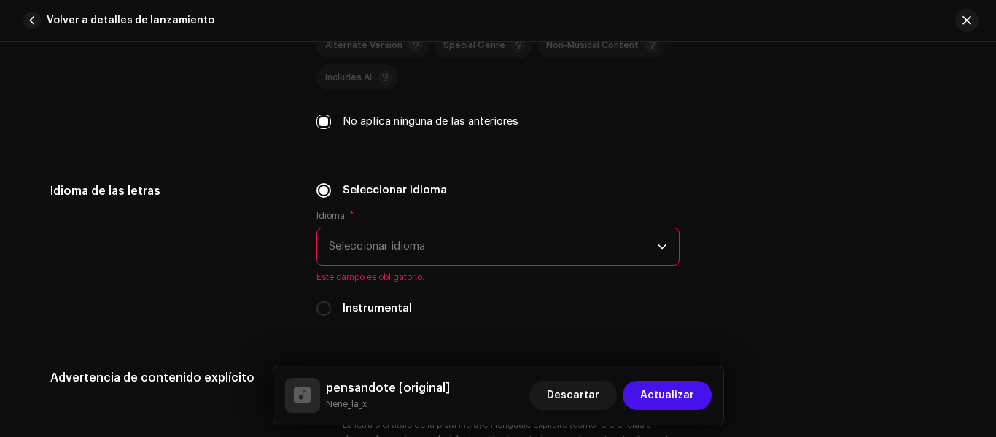
scroll to position [2176, 0]
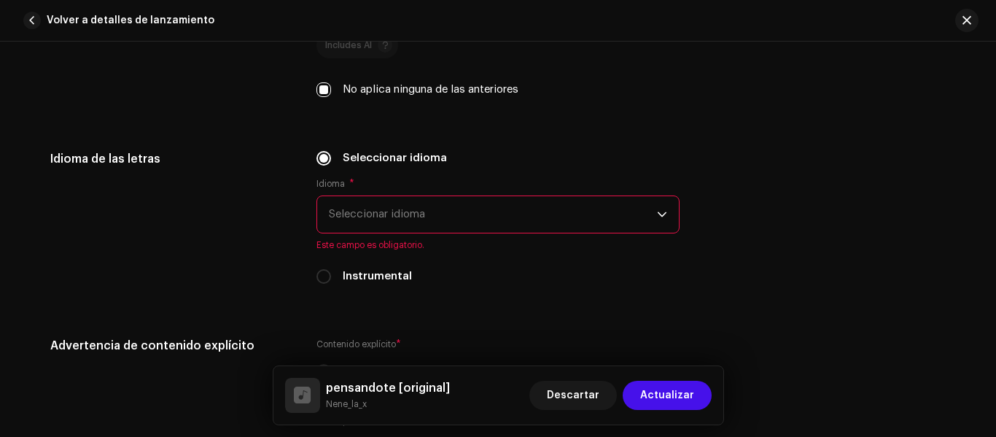
click at [383, 211] on span "Seleccionar idioma" at bounding box center [493, 214] width 328 height 36
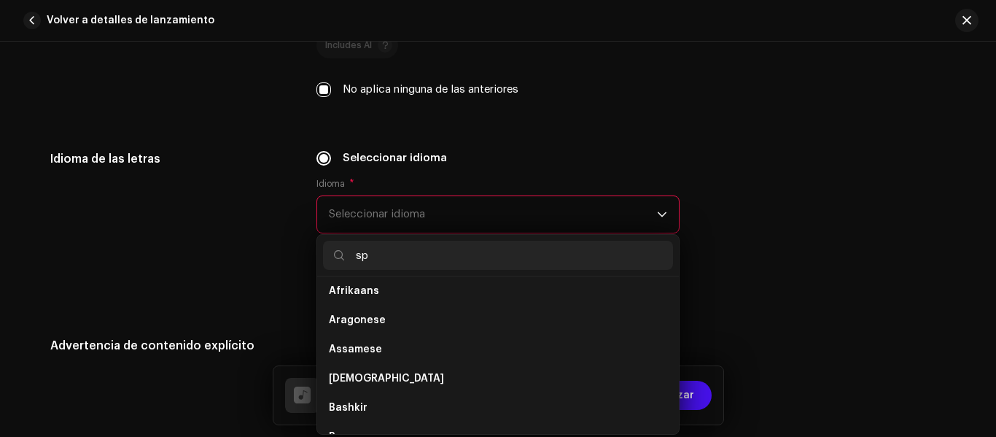
scroll to position [0, 0]
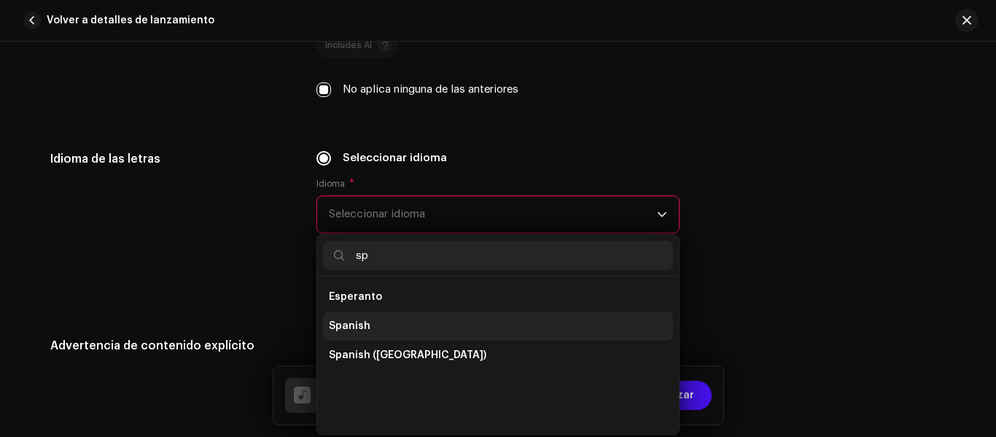
type input "sp"
click at [388, 318] on li "Spanish" at bounding box center [498, 325] width 350 height 29
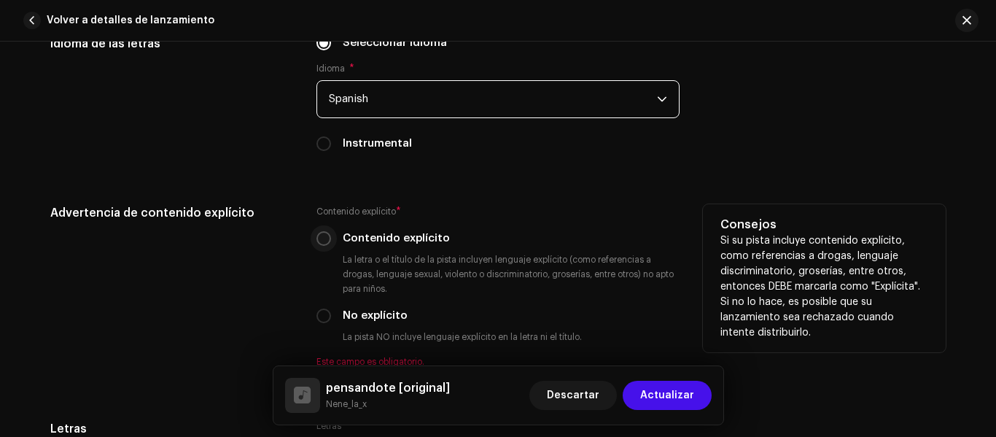
scroll to position [2322, 0]
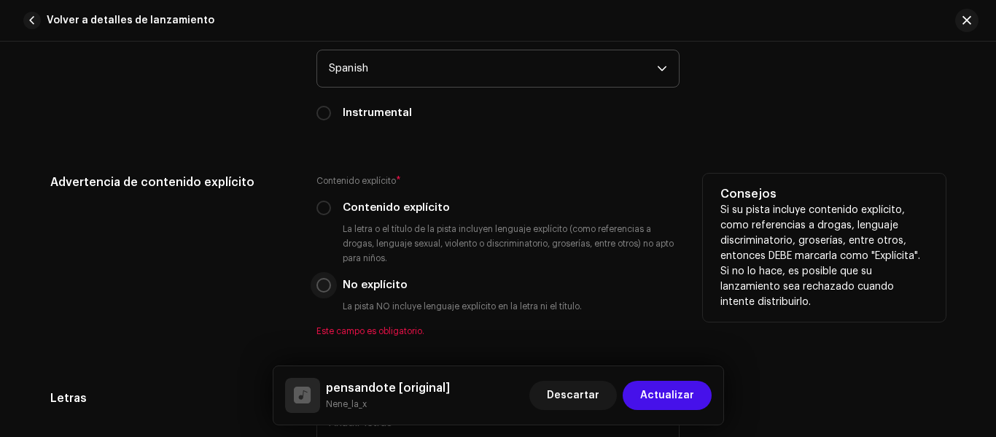
click at [323, 284] on input "No explícito" at bounding box center [323, 285] width 15 height 15
radio input "true"
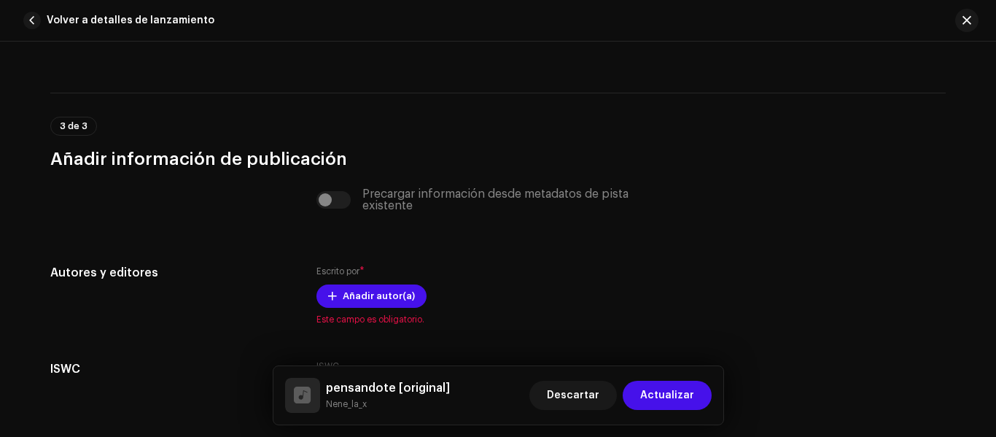
scroll to position [2759, 0]
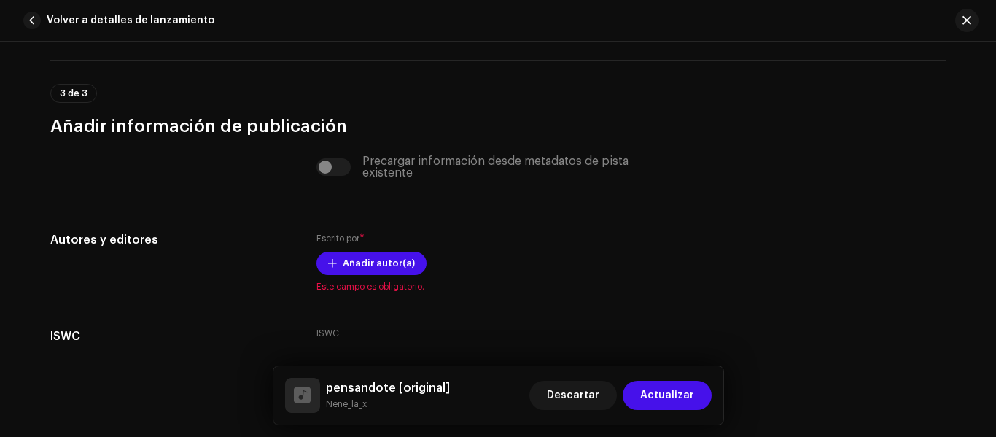
click at [326, 165] on div "Precargar información desde metadatos de pista existente" at bounding box center [497, 166] width 363 height 23
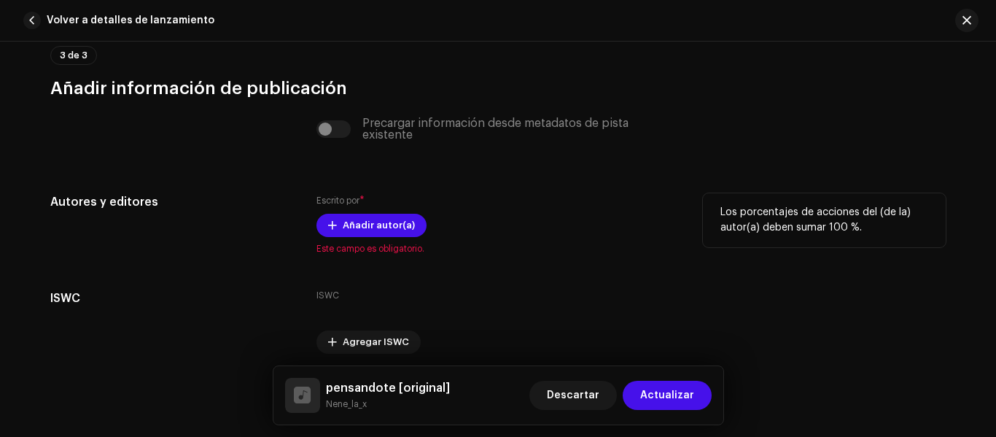
scroll to position [2832, 0]
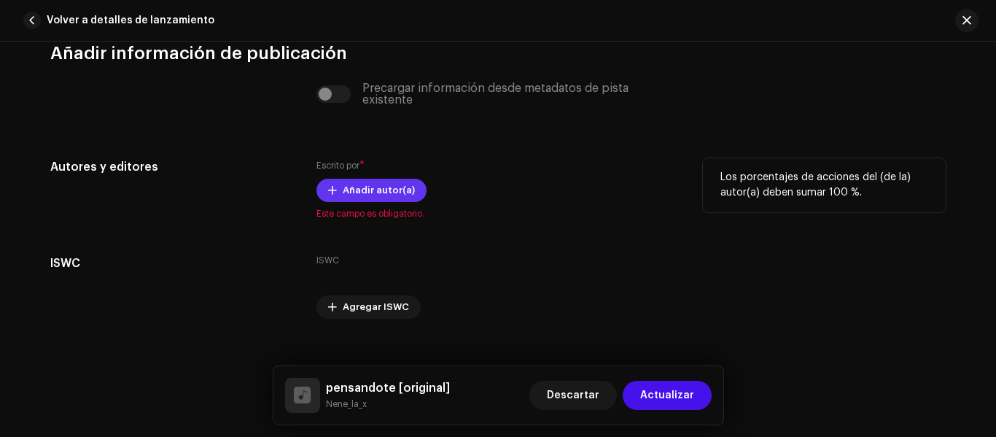
click at [328, 192] on span at bounding box center [332, 190] width 9 height 12
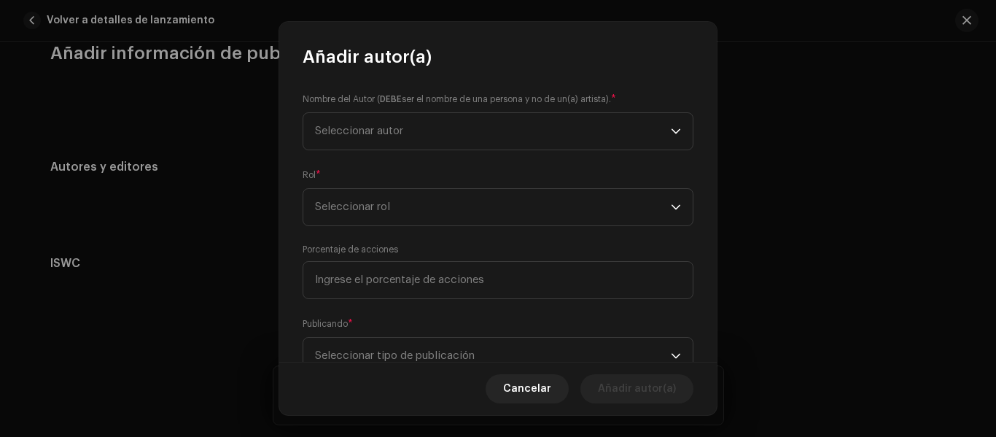
click at [497, 227] on div "Nombre del Autor ( DEBE ser el nombre de una persona y no de un(a) artista). * …" at bounding box center [497, 215] width 437 height 293
click at [448, 126] on span "Seleccionar autor" at bounding box center [493, 131] width 356 height 36
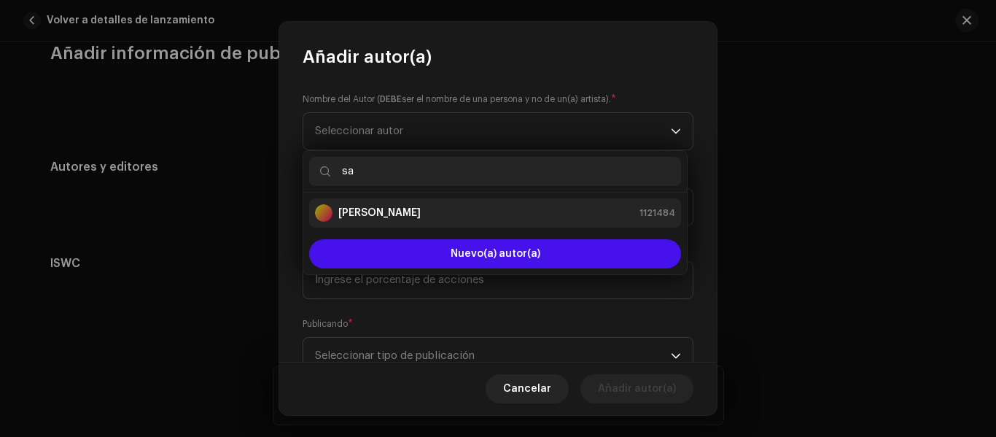
type input "sa"
click at [453, 209] on div "[PERSON_NAME] 1121484" at bounding box center [495, 212] width 360 height 17
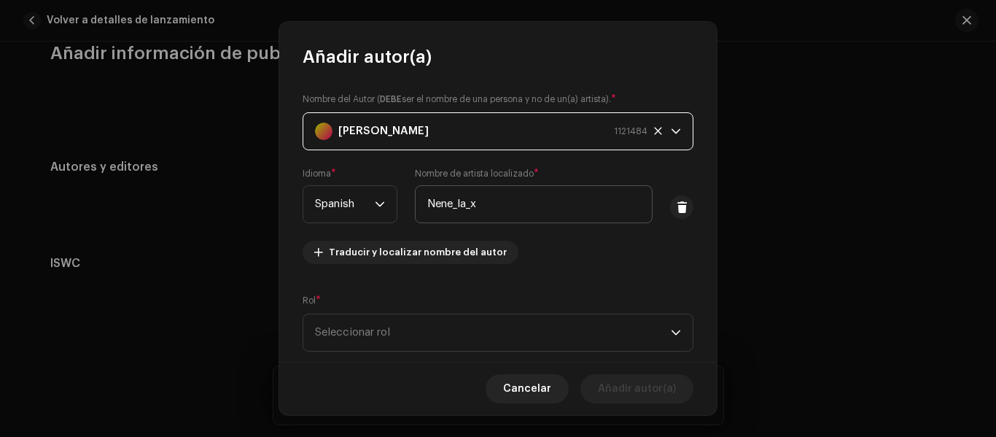
scroll to position [73, 0]
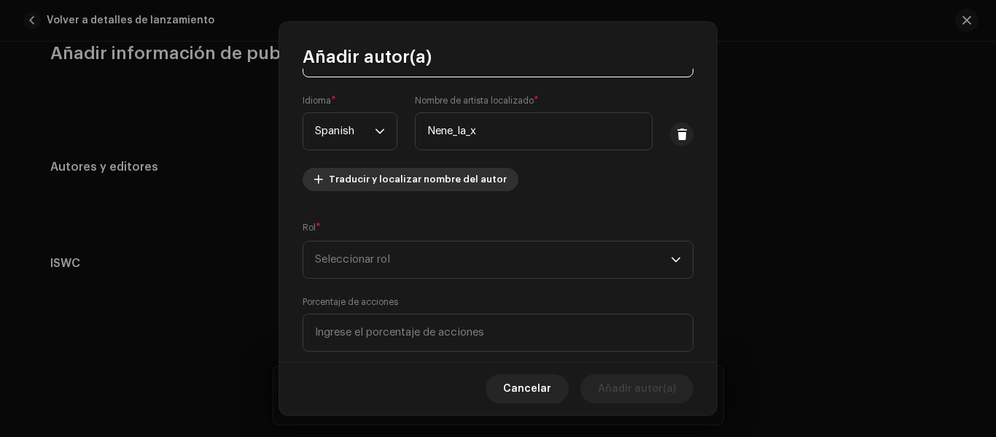
click at [453, 177] on span "Traducir y localizar nombre del autor" at bounding box center [418, 179] width 178 height 29
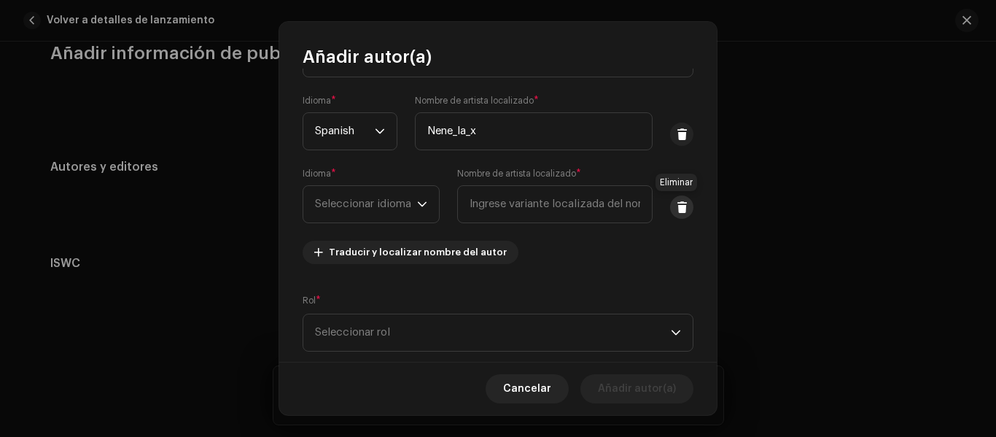
click at [676, 203] on span at bounding box center [681, 207] width 11 height 12
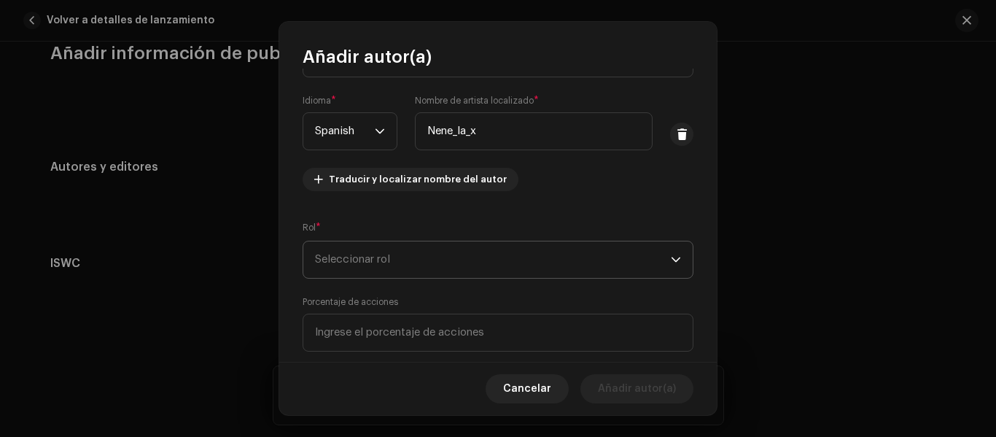
click at [396, 262] on span "Seleccionar rol" at bounding box center [493, 259] width 356 height 36
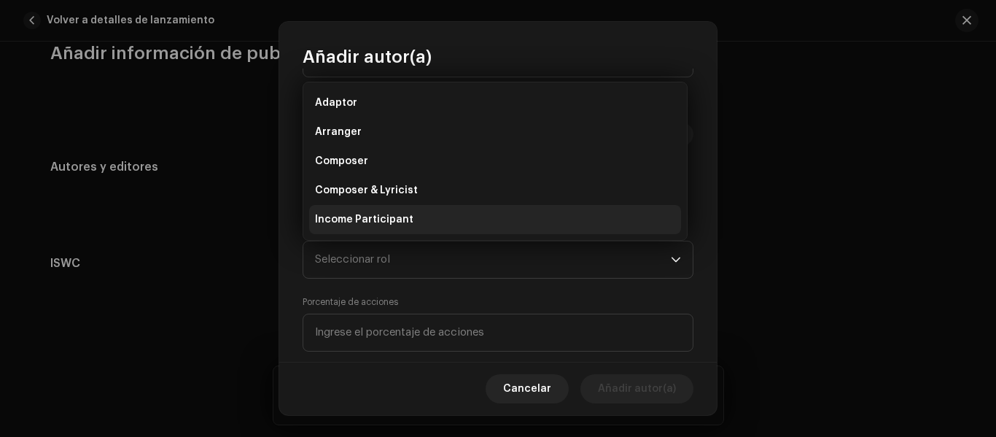
scroll to position [23, 0]
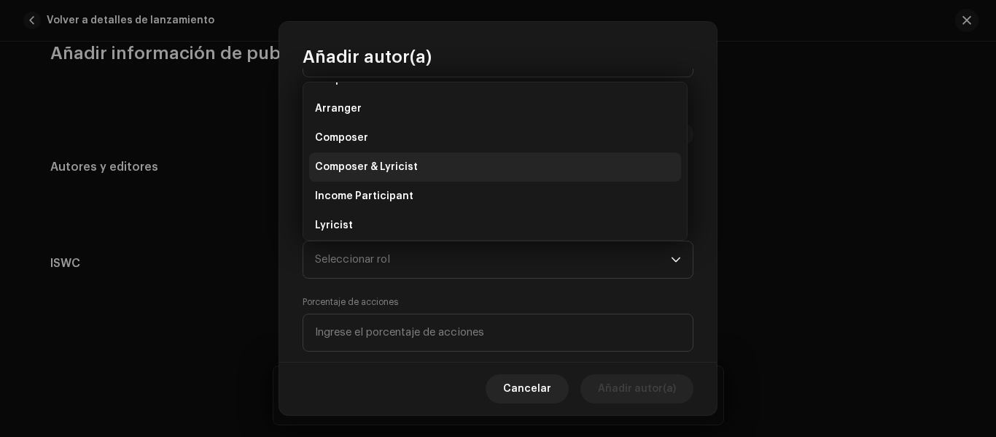
click at [378, 164] on span "Composer & Lyricist" at bounding box center [366, 167] width 103 height 15
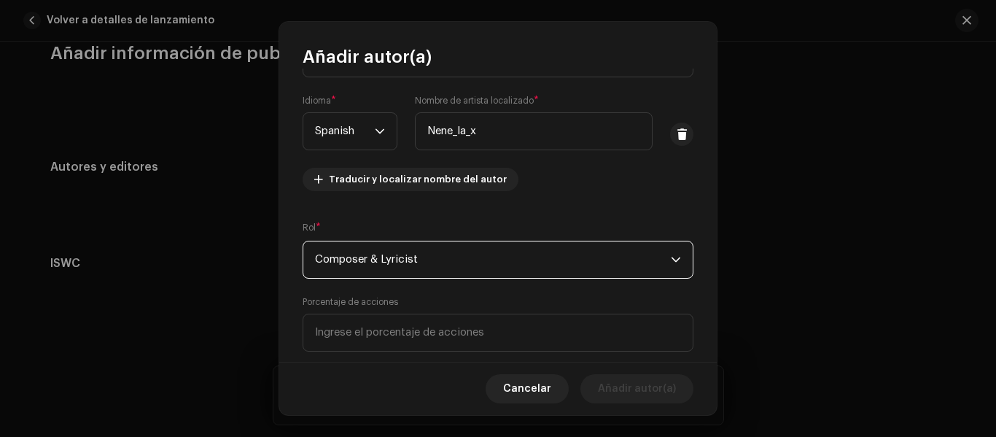
click at [449, 266] on span "Composer & Lyricist" at bounding box center [493, 259] width 356 height 36
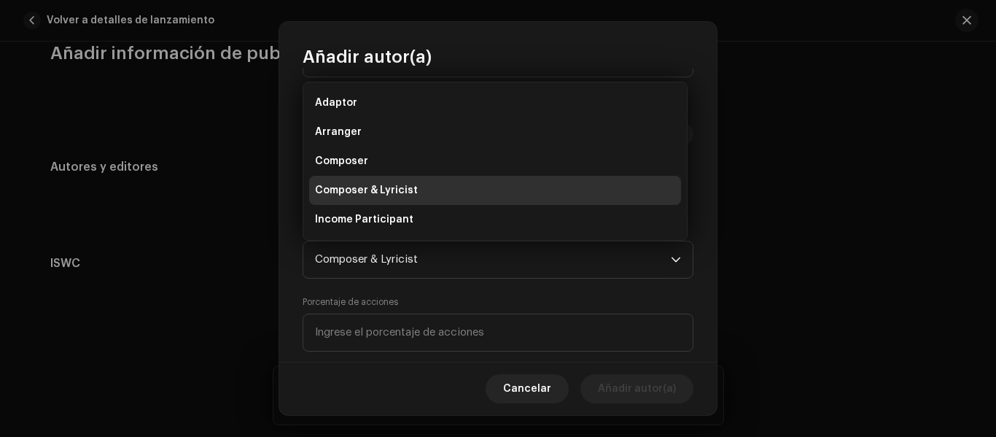
click at [431, 282] on div "Nombre del Autor ( DEBE ser el nombre de una persona y no de un(a) artista). * …" at bounding box center [497, 215] width 437 height 293
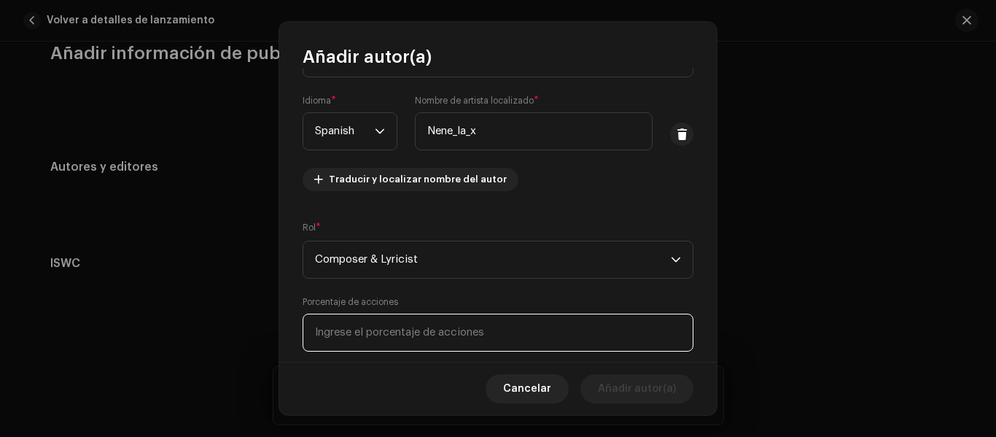
click at [455, 329] on input at bounding box center [497, 332] width 391 height 38
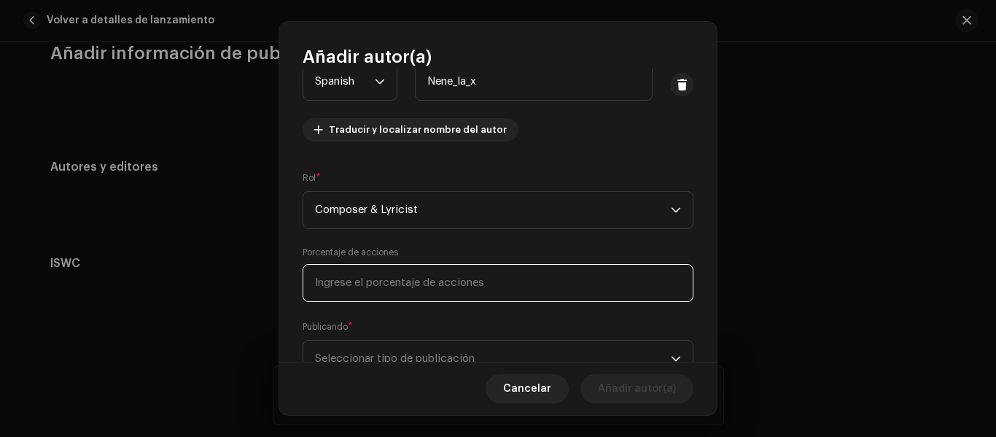
scroll to position [146, 0]
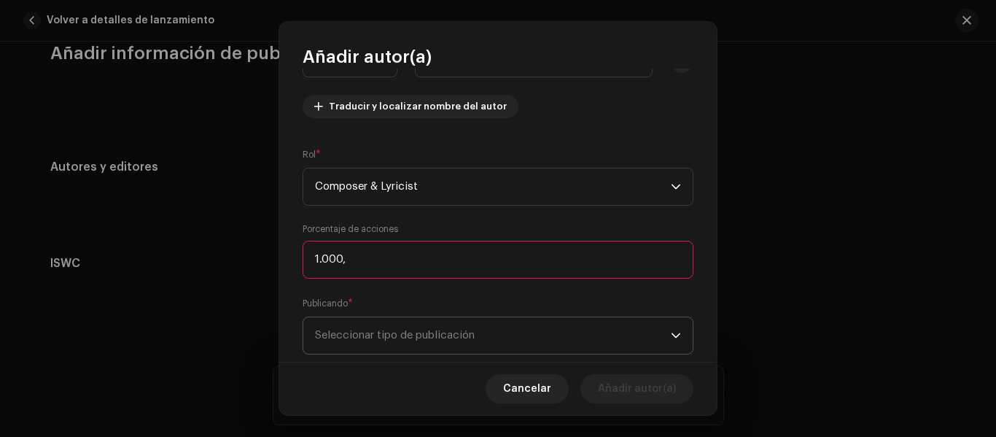
type input "100,00"
click at [430, 326] on span "Seleccionar tipo de publicación" at bounding box center [493, 335] width 356 height 36
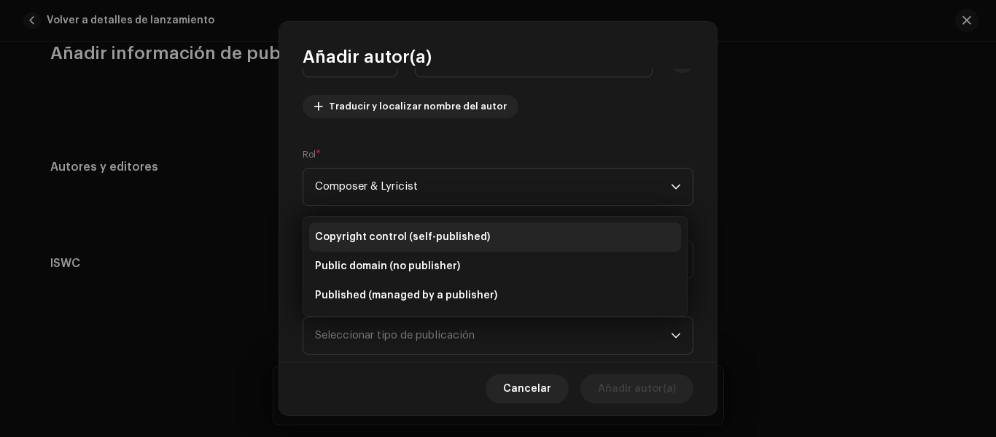
click at [448, 234] on span "Copyright control (self-published)" at bounding box center [402, 237] width 175 height 15
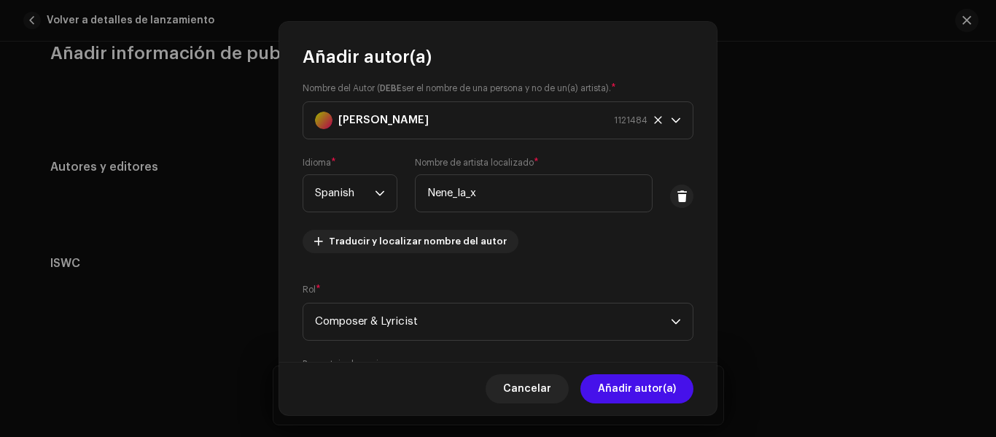
scroll to position [0, 0]
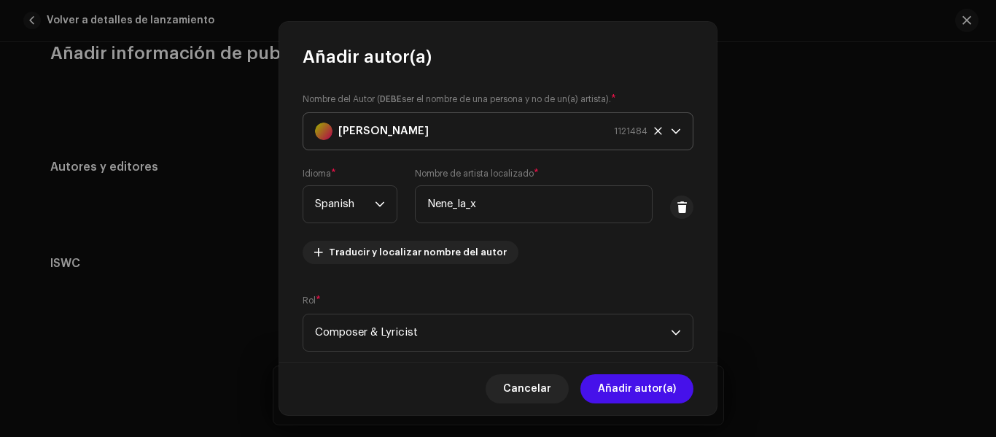
click at [673, 130] on icon "dropdown trigger" at bounding box center [675, 131] width 9 height 5
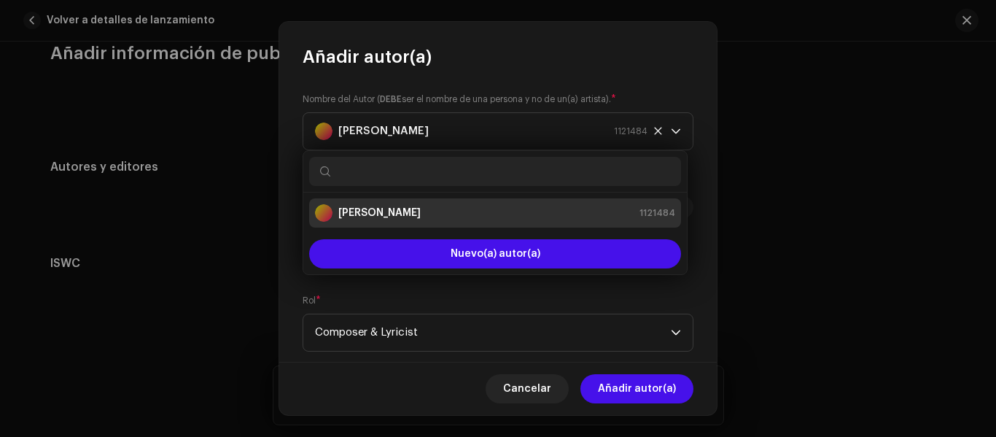
click at [636, 77] on div "Nombre del Autor ( DEBE ser el nombre de una persona y no de un(a) artista). * …" at bounding box center [497, 215] width 437 height 293
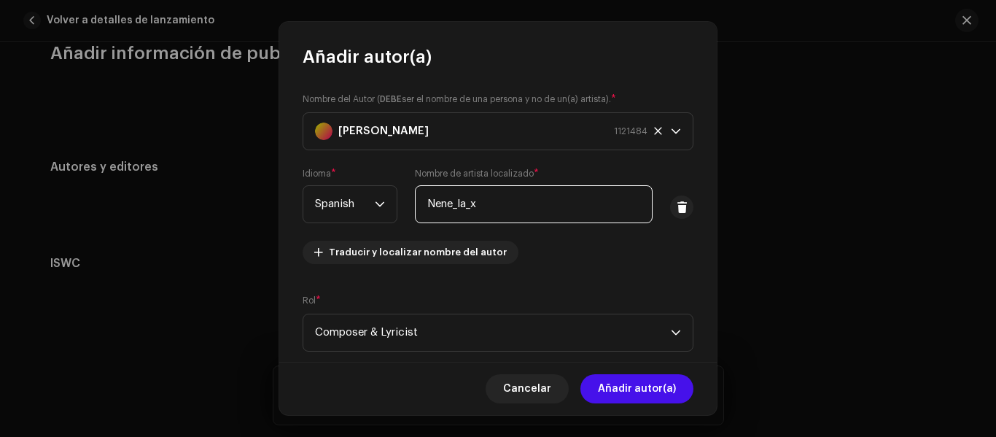
click at [523, 206] on input "Nene_la_x" at bounding box center [534, 204] width 238 height 38
click at [541, 286] on div "Nombre del Autor ( DEBE ser el nombre de una persona y no de un(a) artista). * …" at bounding box center [497, 215] width 437 height 293
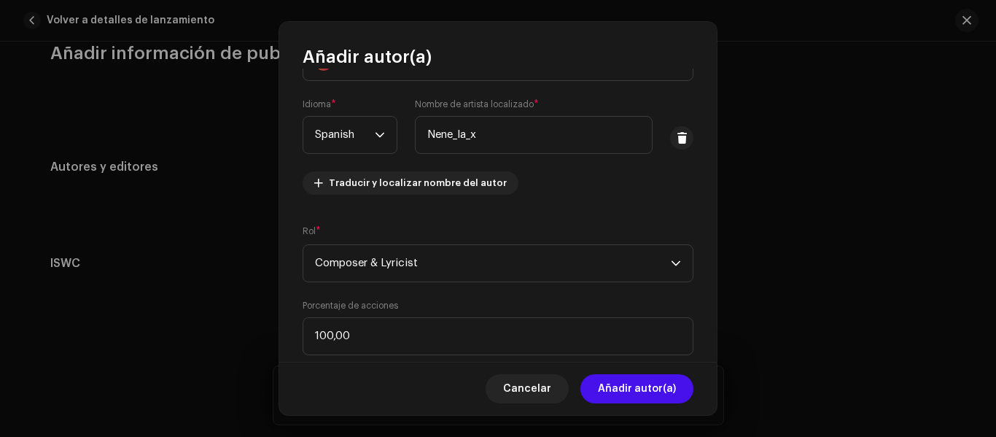
scroll to position [179, 0]
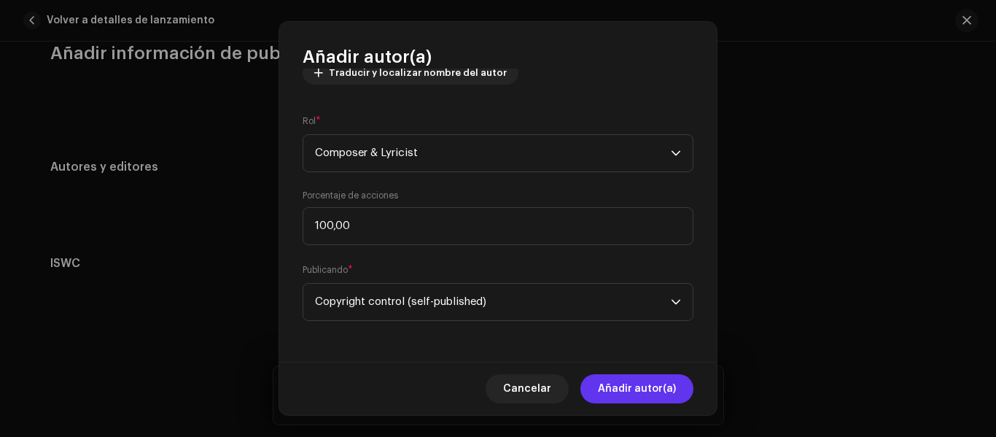
click at [622, 384] on span "Añadir autor(a)" at bounding box center [637, 388] width 78 height 29
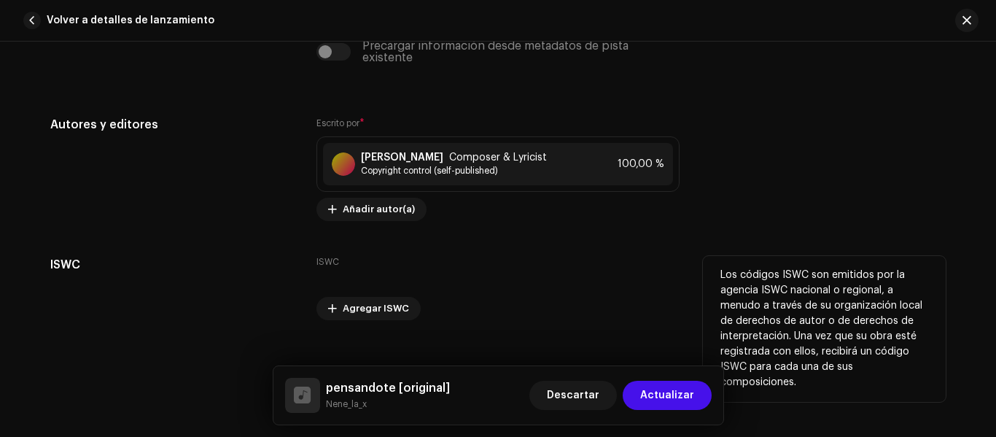
scroll to position [2898, 0]
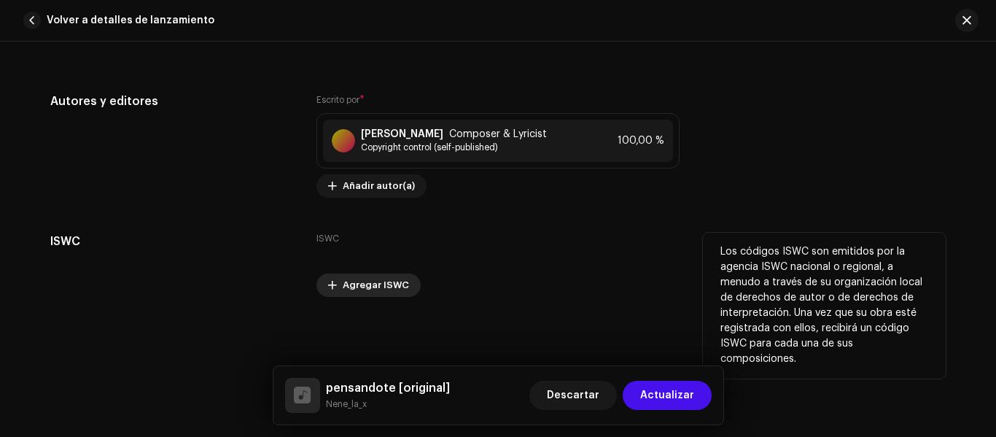
click at [329, 284] on span at bounding box center [332, 285] width 9 height 12
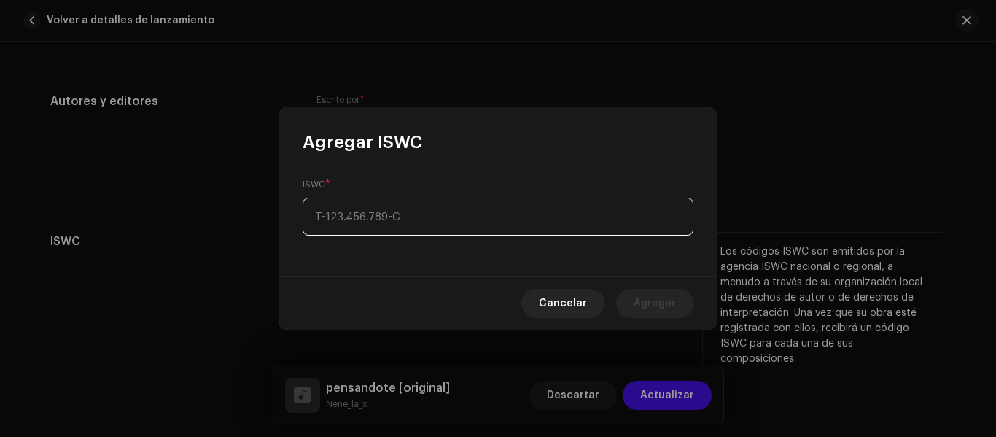
type input "_-___.___.___-_"
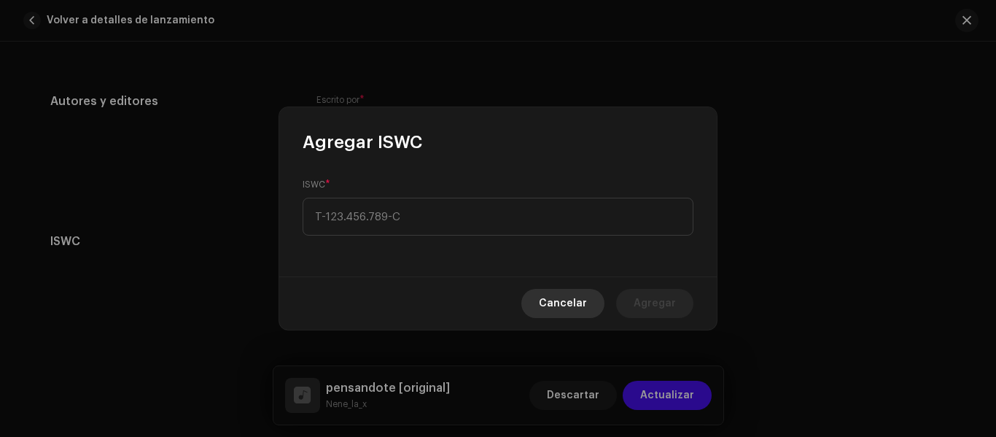
click at [576, 297] on span "Cancelar" at bounding box center [563, 303] width 48 height 29
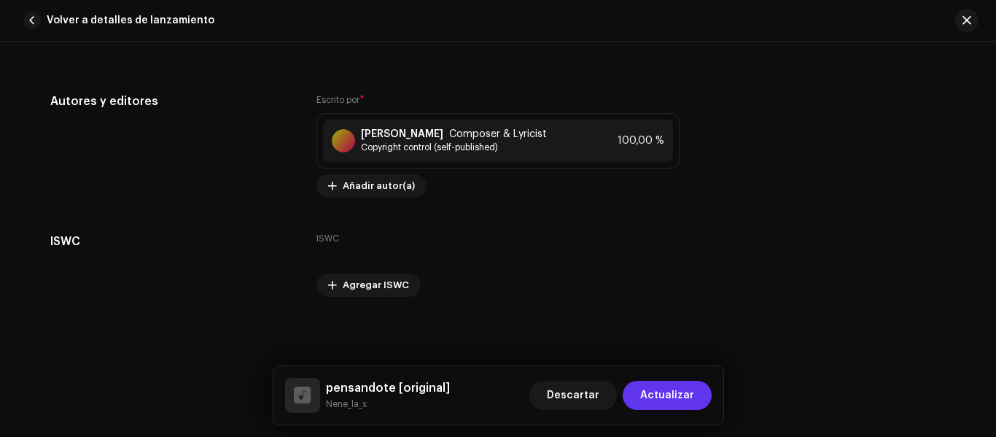
click at [655, 398] on span "Actualizar" at bounding box center [667, 394] width 54 height 29
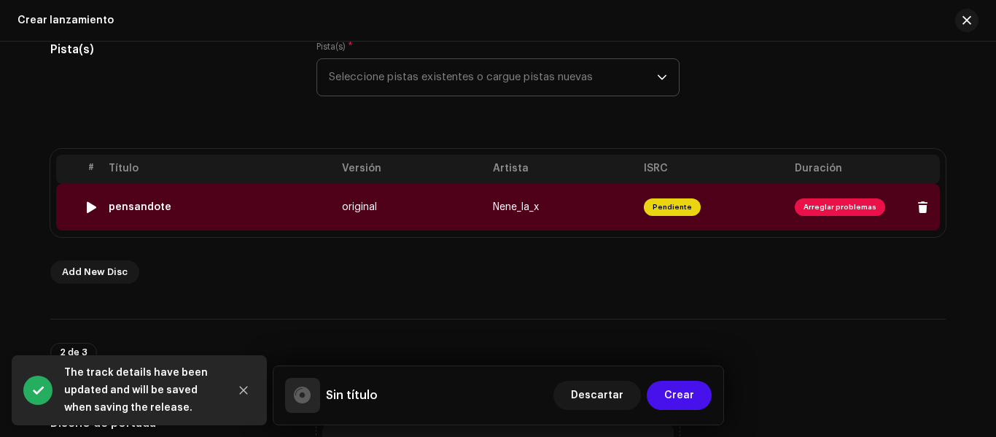
click at [824, 200] on span "Arreglar problemas" at bounding box center [839, 206] width 90 height 17
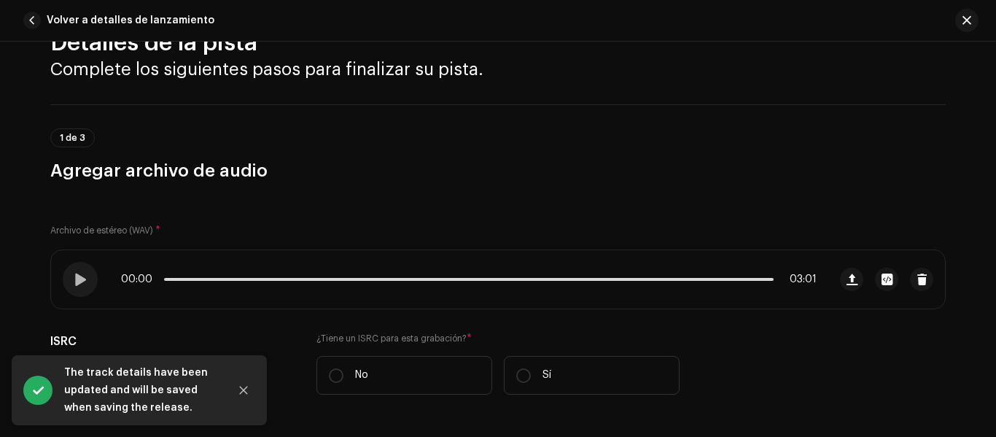
scroll to position [73, 0]
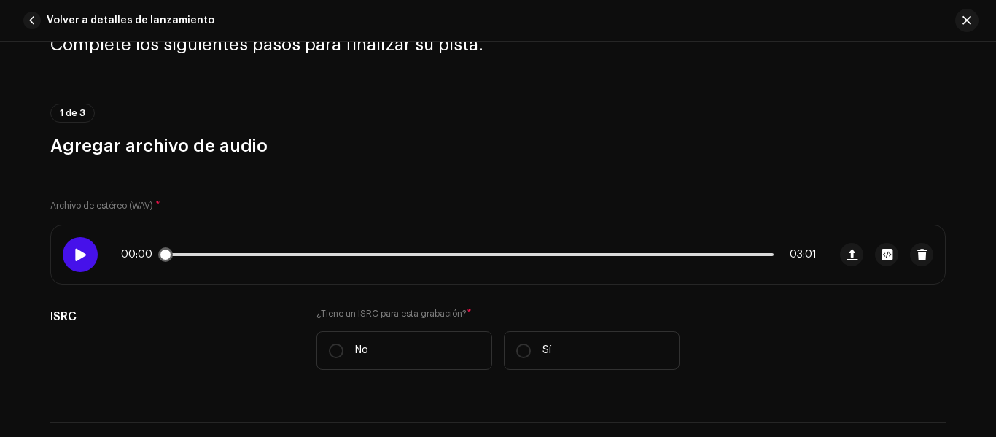
click at [74, 254] on span at bounding box center [80, 255] width 12 height 12
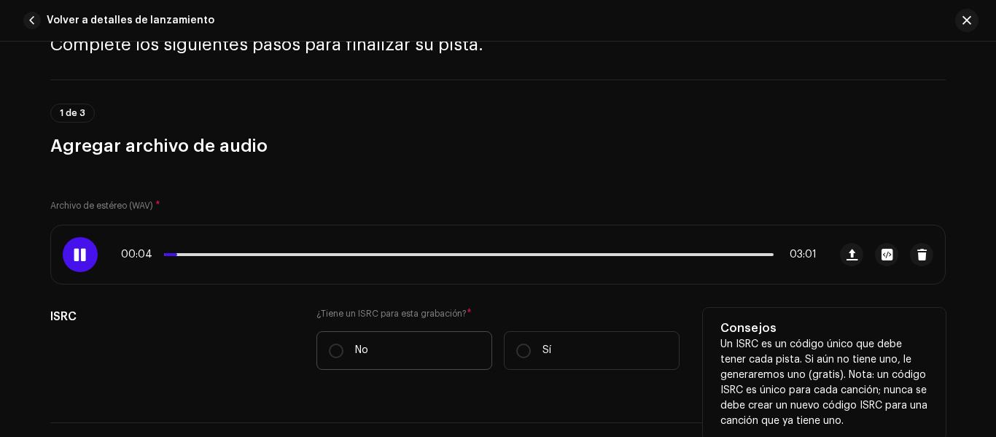
click at [368, 343] on label "No" at bounding box center [404, 350] width 176 height 39
click at [343, 343] on input "No" at bounding box center [336, 350] width 15 height 15
radio input "true"
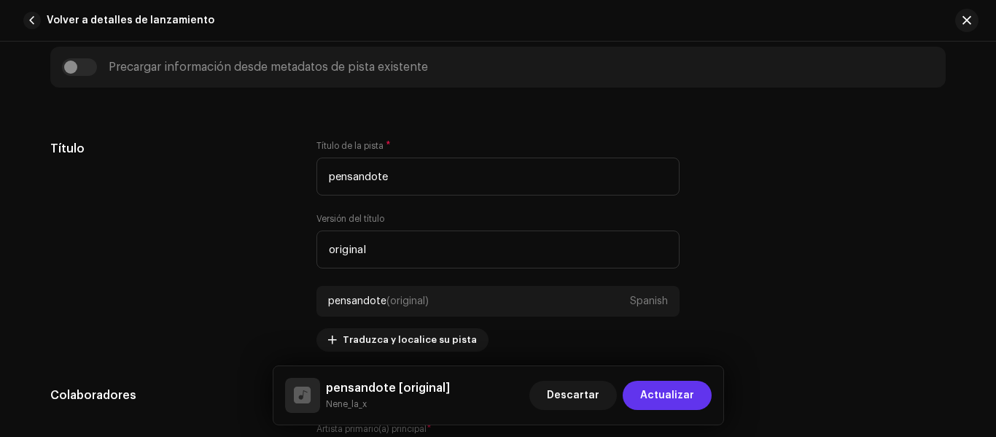
scroll to position [583, 0]
click at [657, 401] on span "Actualizar" at bounding box center [667, 394] width 54 height 29
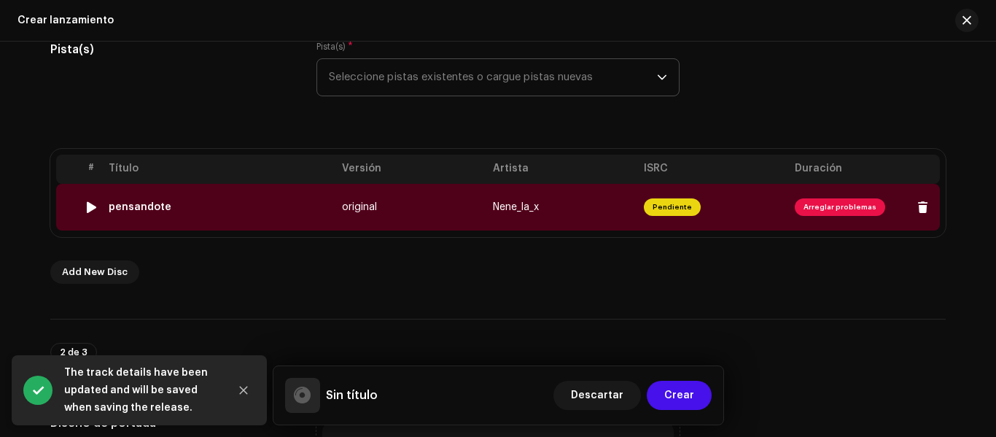
click at [821, 208] on span "Arreglar problemas" at bounding box center [839, 206] width 90 height 17
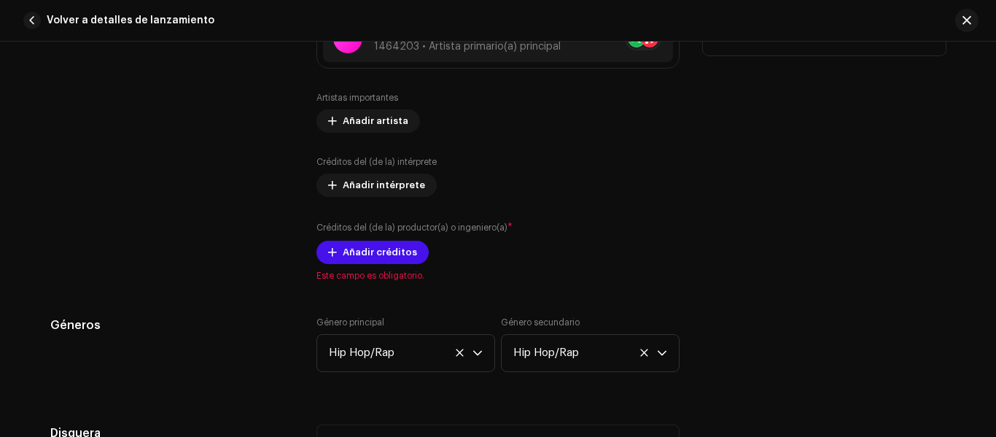
scroll to position [1020, 0]
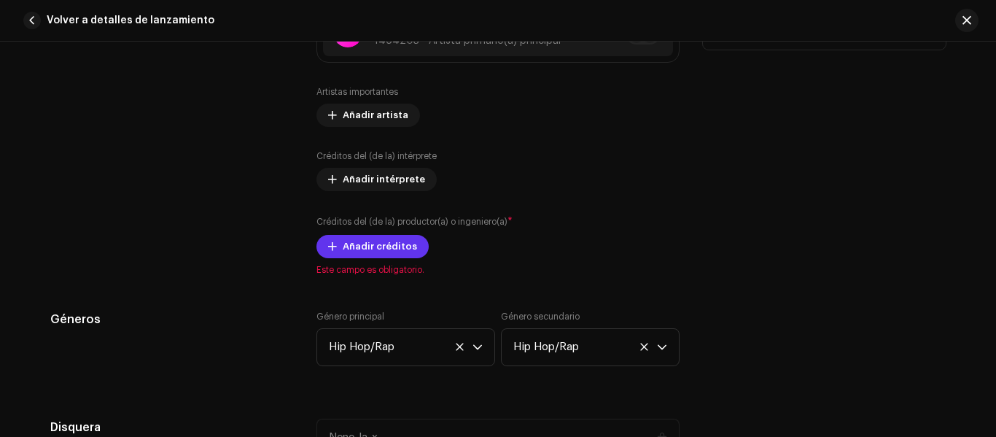
click at [367, 249] on span "Añadir créditos" at bounding box center [380, 246] width 74 height 29
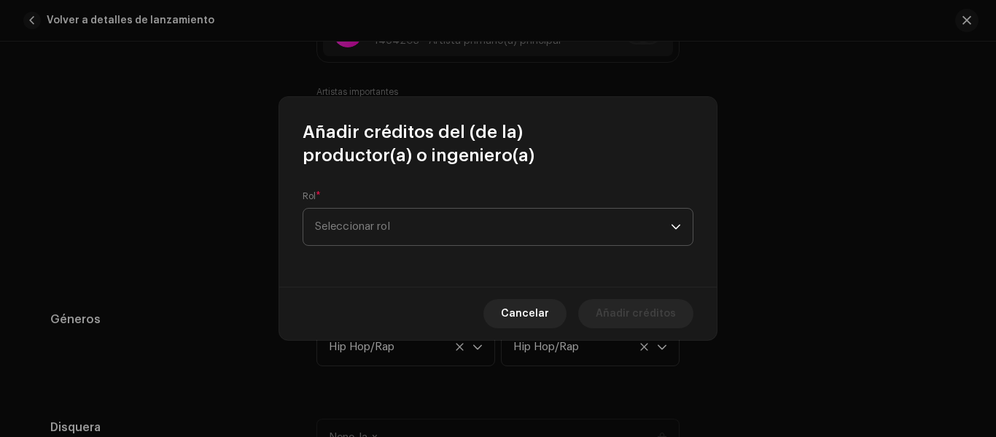
click at [380, 222] on span "Seleccionar rol" at bounding box center [493, 226] width 356 height 36
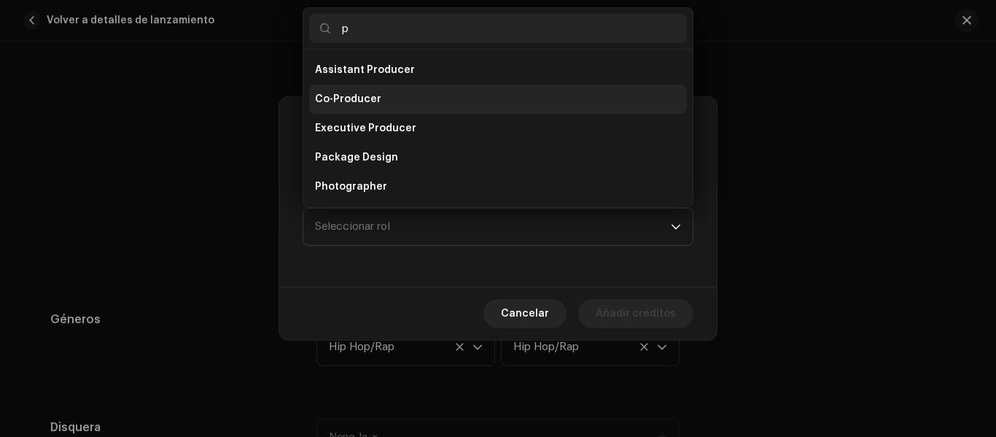
type input "p"
click at [359, 101] on span "Co-Producer" at bounding box center [348, 99] width 66 height 15
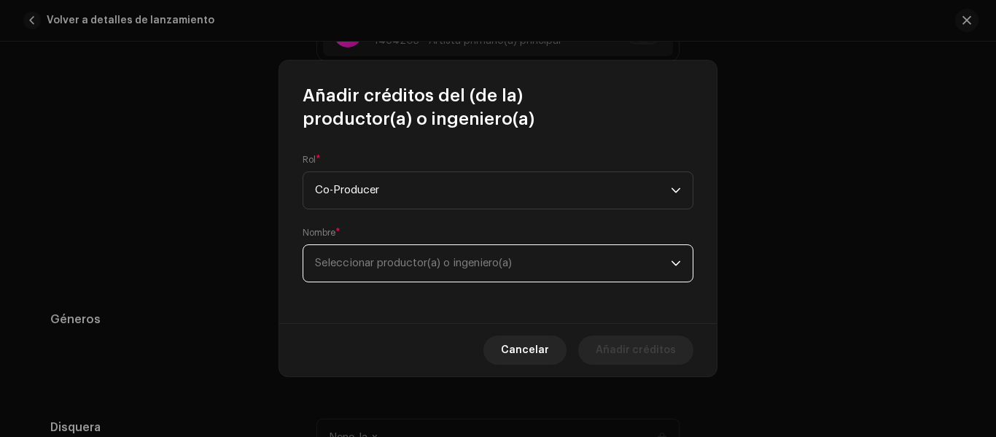
click at [455, 273] on span "Seleccionar productor(a) o ingeniero(a)" at bounding box center [493, 263] width 356 height 36
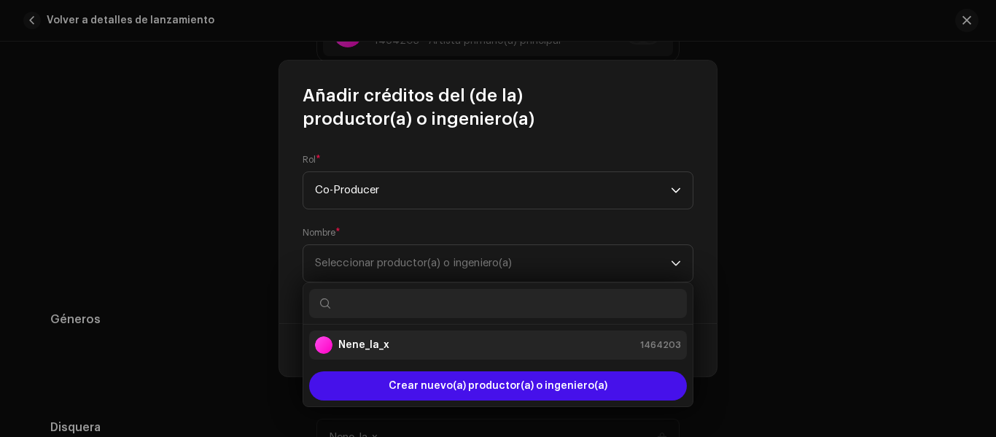
click at [438, 345] on div "Nene_la_x 1464203" at bounding box center [498, 344] width 366 height 17
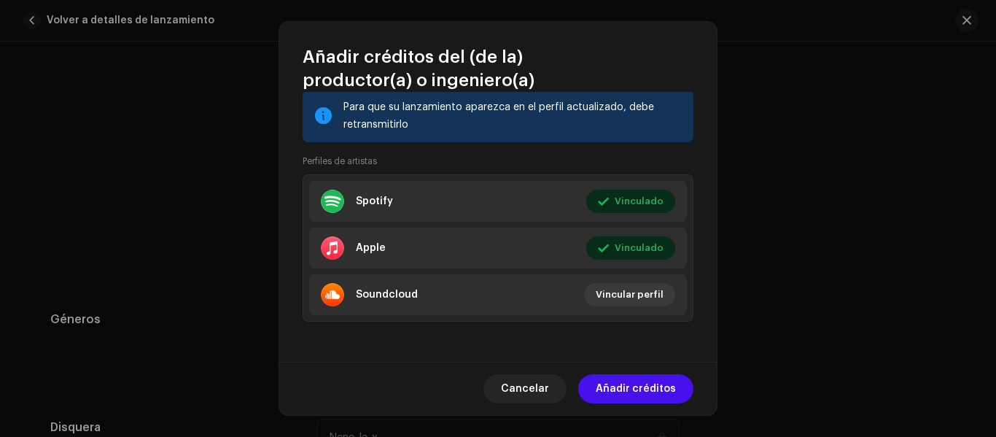
scroll to position [367, 0]
click at [637, 386] on span "Añadir créditos" at bounding box center [635, 388] width 80 height 29
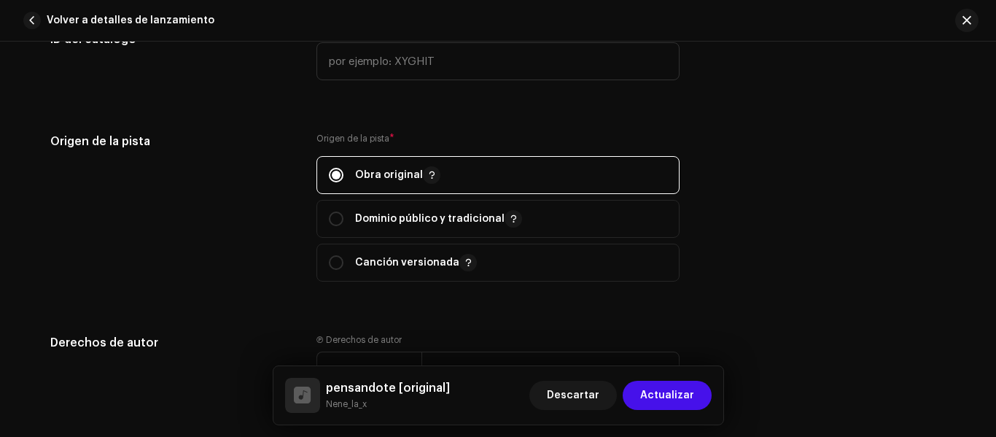
scroll to position [1676, 0]
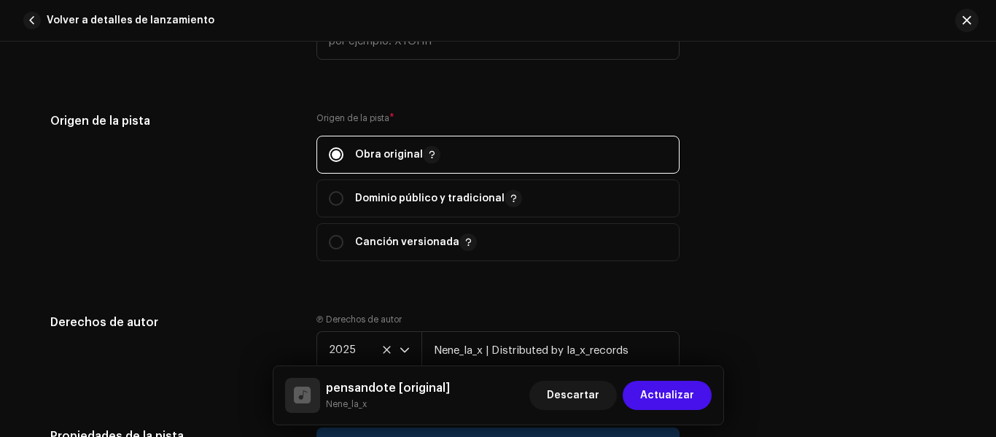
click at [472, 290] on div "Detalles de la pista Complete los siguientes pasos para finalizar su pista. 1 d…" at bounding box center [498, -1] width 942 height 3199
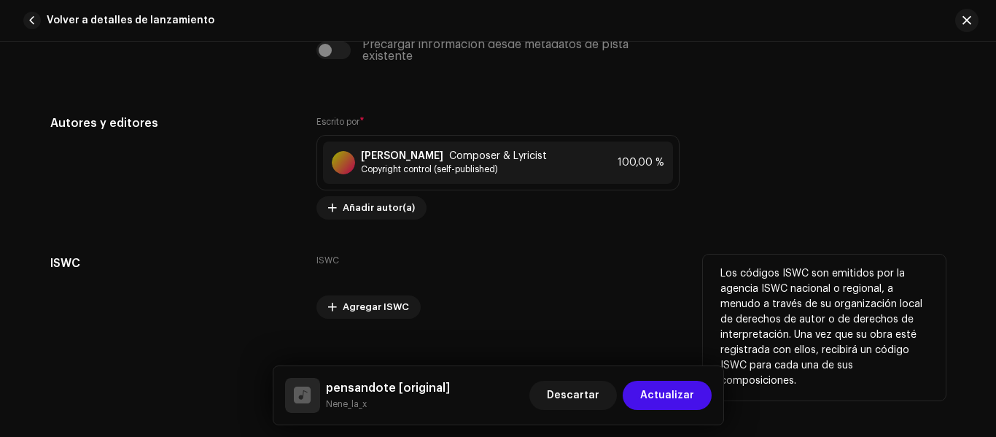
scroll to position [2979, 0]
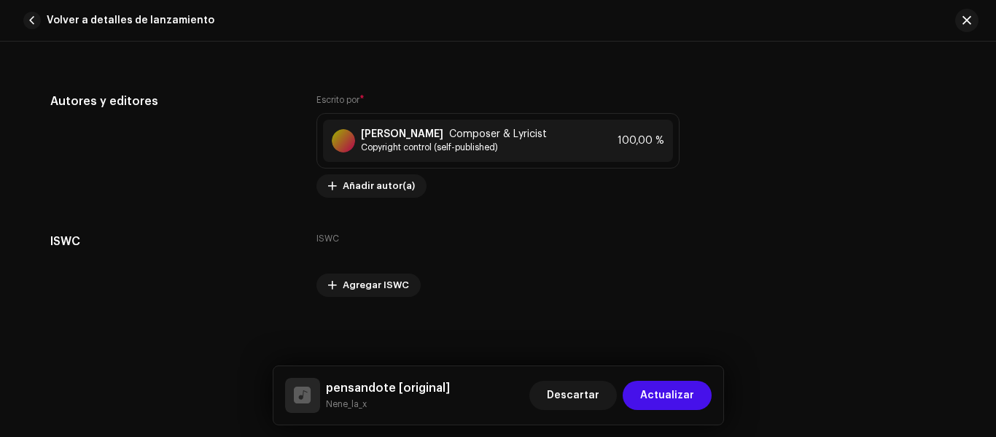
click at [647, 394] on span "Actualizar" at bounding box center [667, 394] width 54 height 29
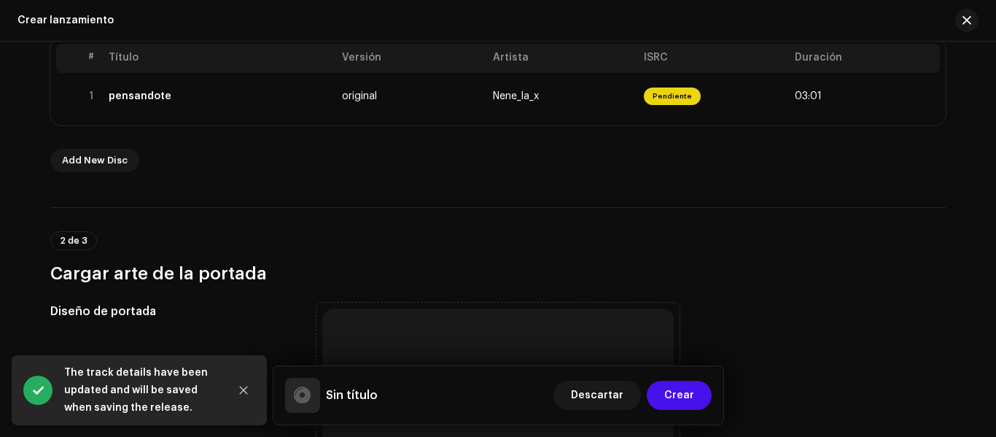
scroll to position [364, 0]
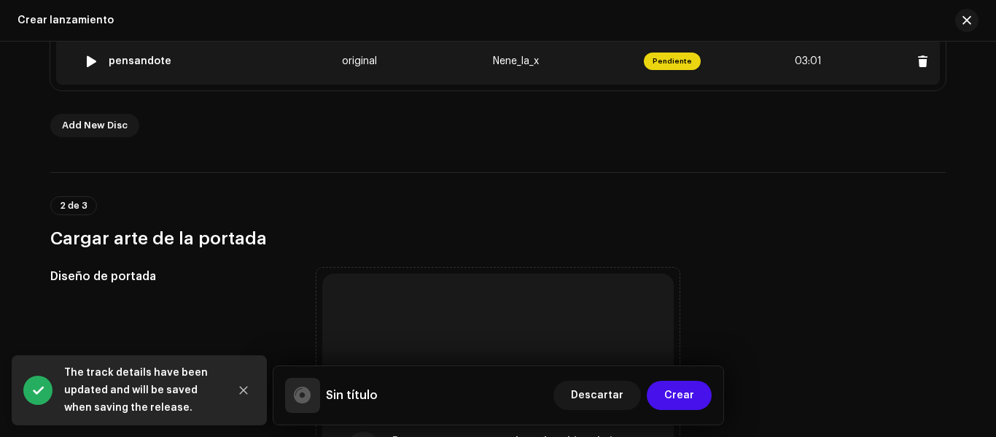
click at [87, 60] on div at bounding box center [91, 61] width 11 height 12
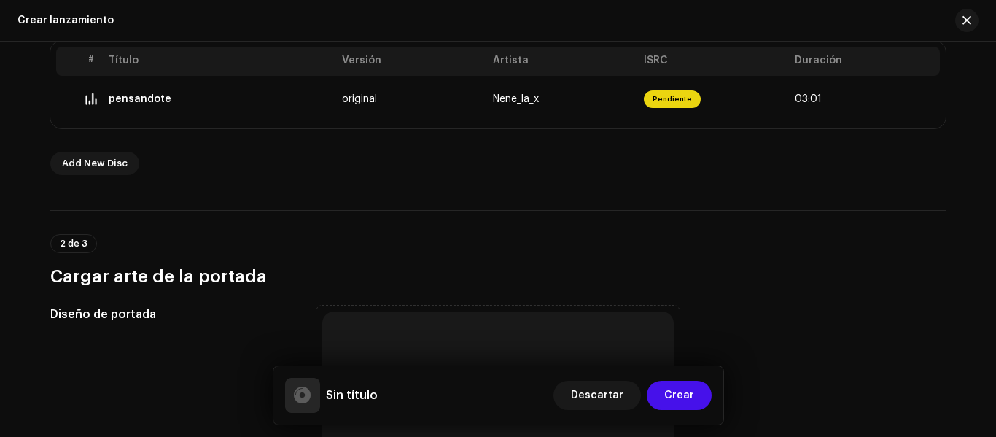
scroll to position [292, 0]
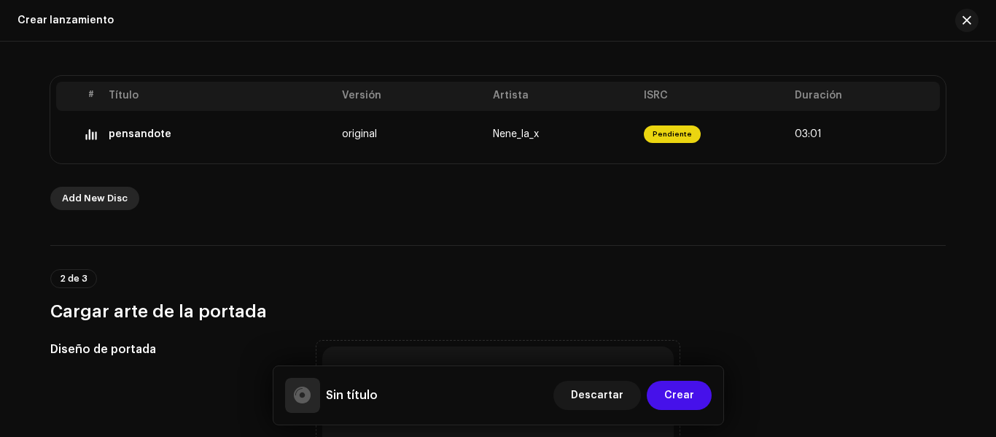
click at [106, 203] on span "Add New Disc" at bounding box center [95, 198] width 66 height 29
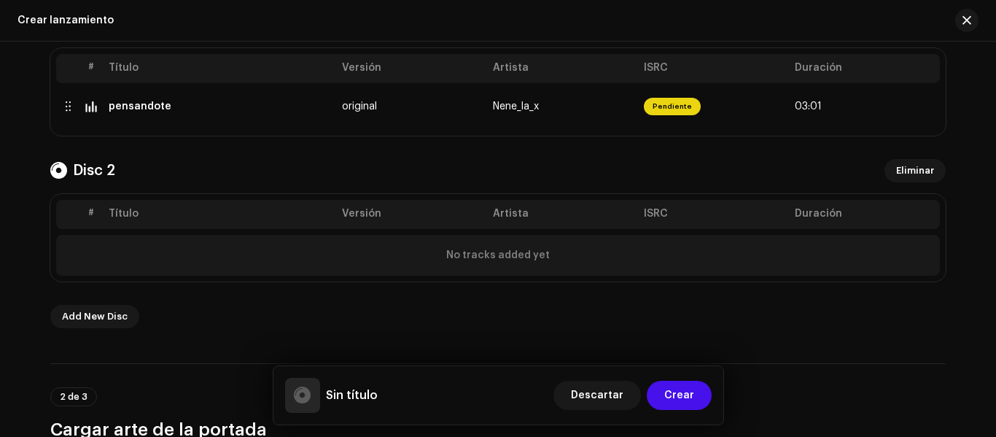
scroll to position [437, 0]
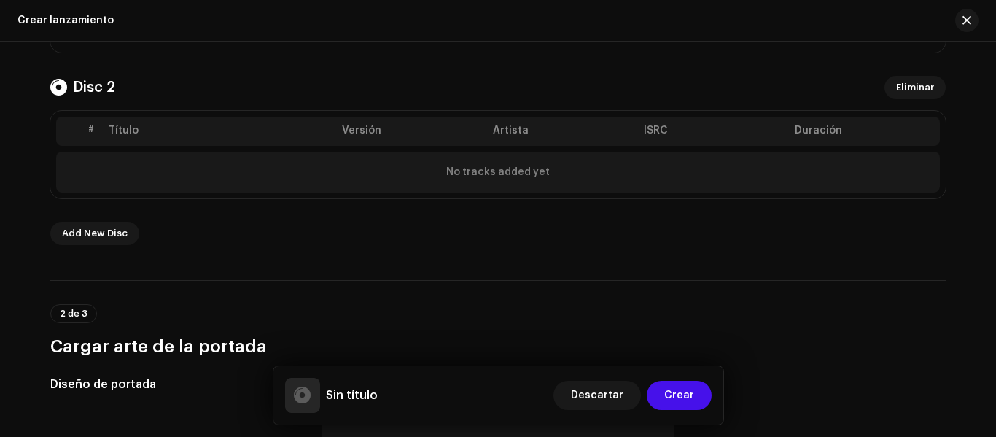
click at [142, 136] on th "Título" at bounding box center [219, 131] width 233 height 29
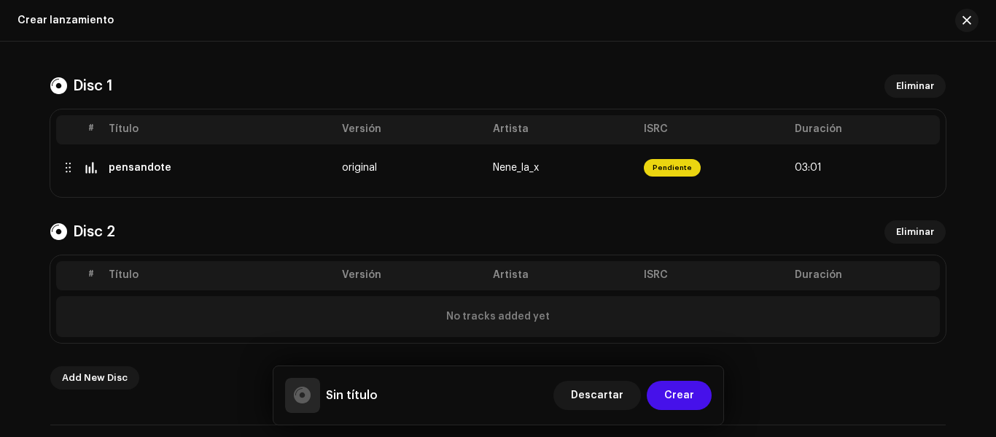
scroll to position [292, 0]
click at [904, 235] on span "Eliminar" at bounding box center [915, 233] width 38 height 29
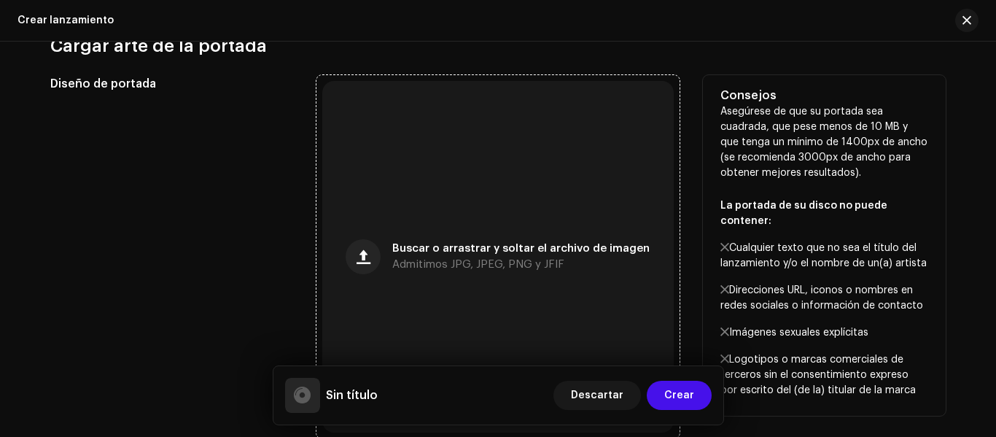
scroll to position [583, 0]
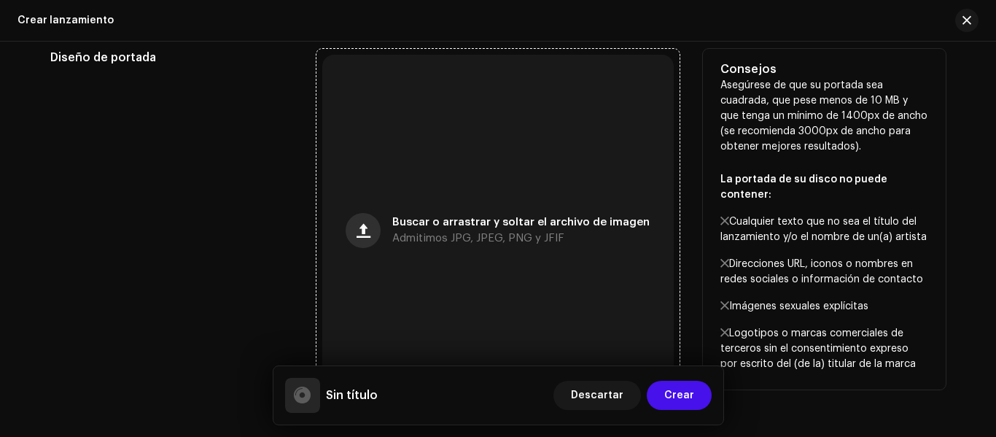
click at [370, 224] on span "button" at bounding box center [363, 230] width 14 height 12
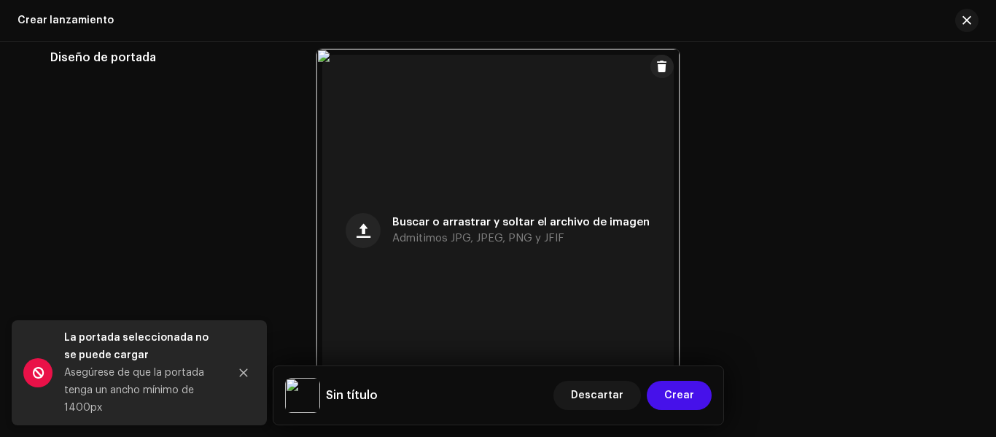
click at [656, 68] on span at bounding box center [661, 66] width 11 height 12
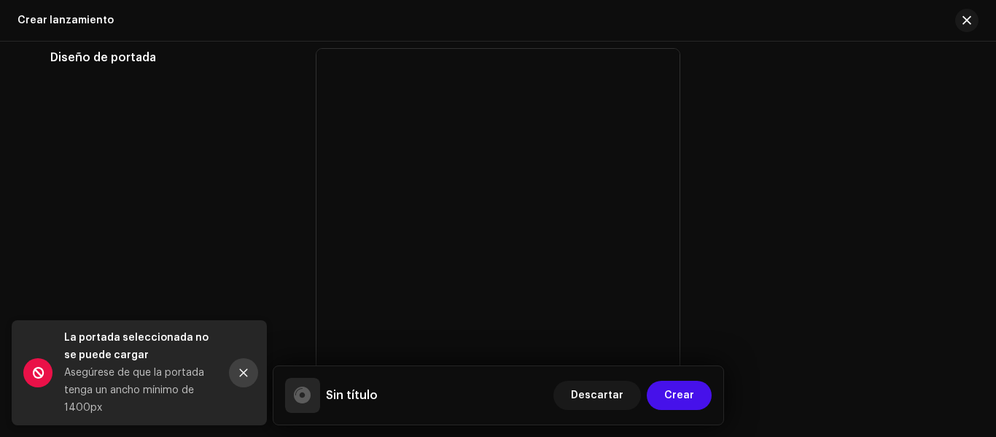
click at [246, 369] on icon "Close" at bounding box center [244, 373] width 8 height 8
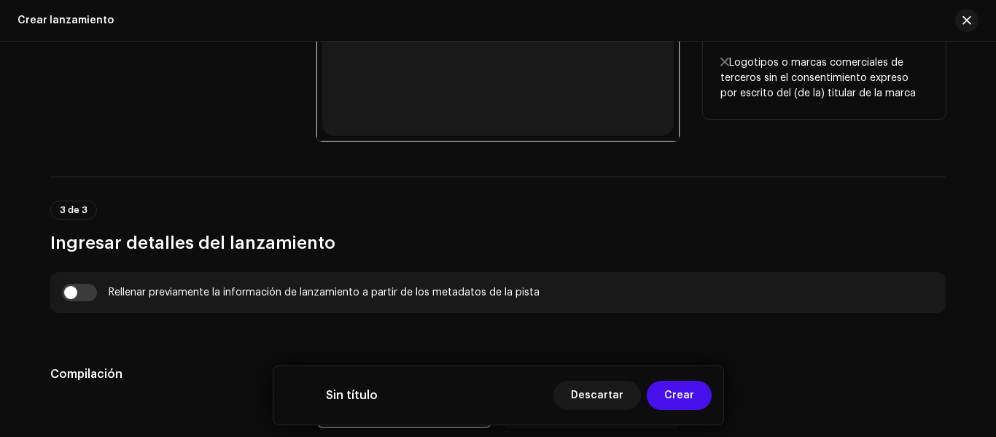
scroll to position [947, 0]
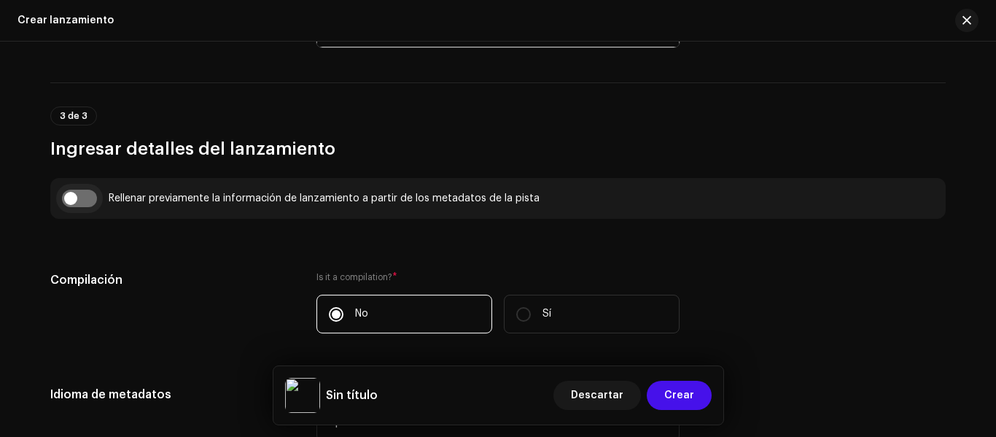
click at [74, 192] on input "checkbox" at bounding box center [79, 197] width 35 height 17
checkbox input "true"
type input "pensandote"
type input "original"
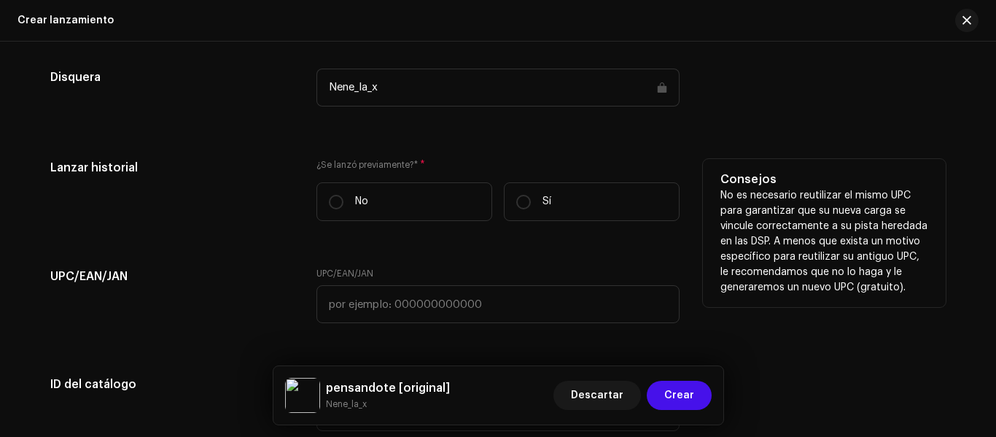
scroll to position [2259, 0]
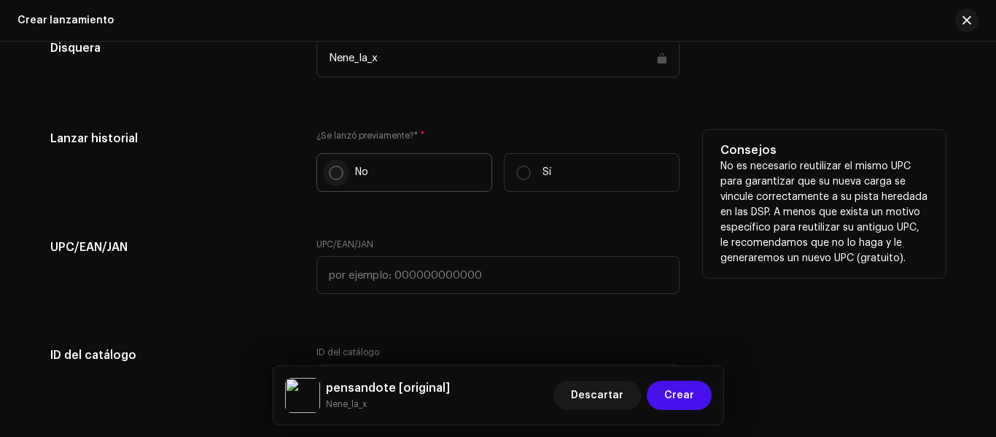
click at [329, 173] on input "No" at bounding box center [336, 172] width 15 height 15
radio input "true"
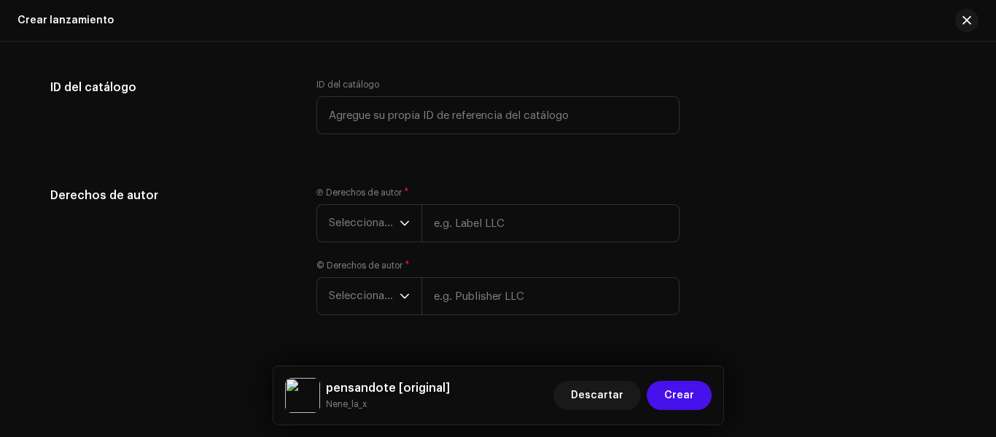
scroll to position [2551, 0]
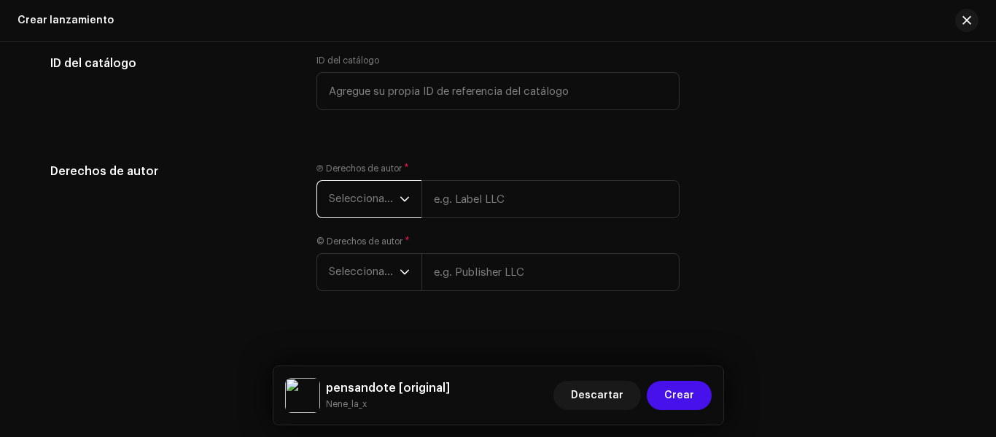
click at [378, 200] on span "Seleccionar año" at bounding box center [364, 199] width 71 height 36
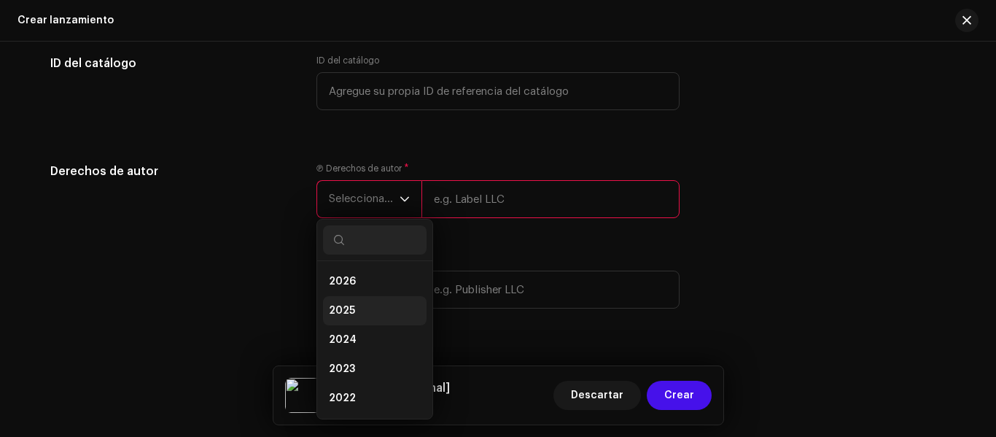
click at [354, 316] on li "2025" at bounding box center [374, 310] width 103 height 29
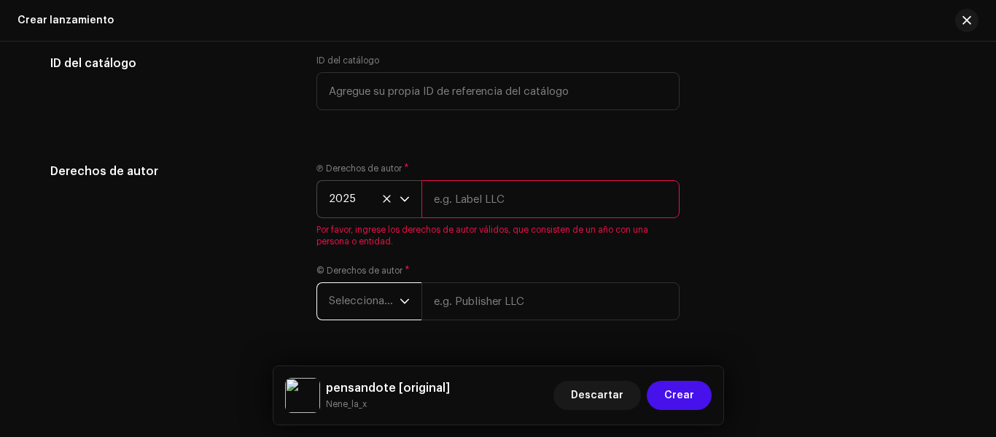
click at [375, 305] on span "Seleccionar año" at bounding box center [364, 301] width 71 height 36
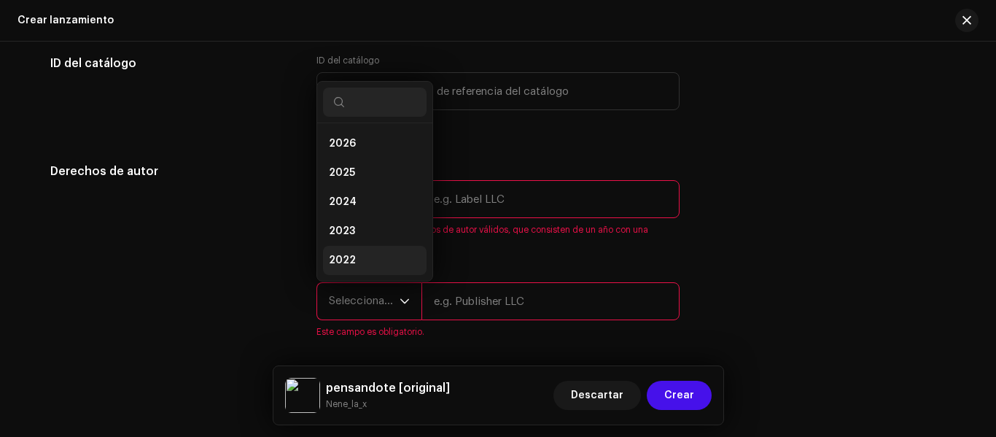
scroll to position [23, 0]
click at [367, 160] on li "2025" at bounding box center [374, 149] width 103 height 29
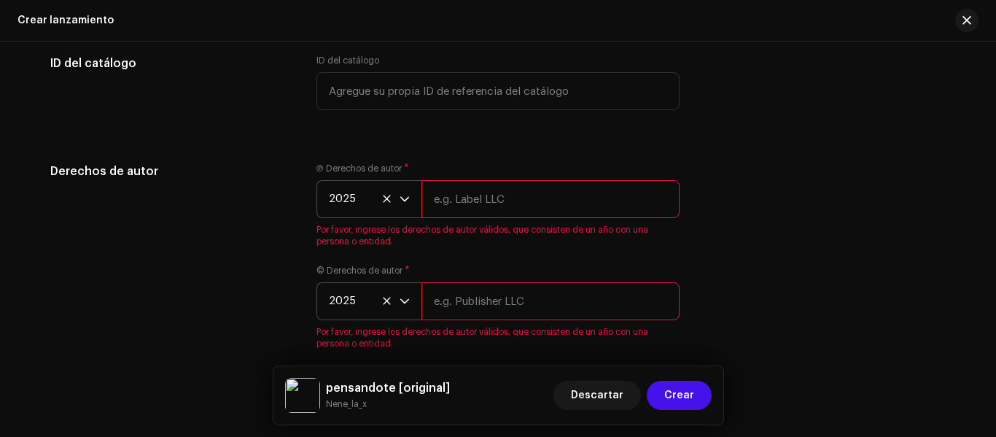
click at [456, 194] on input "text" at bounding box center [550, 199] width 258 height 38
type input "Nene_la_x | Distributed by la_x_records"
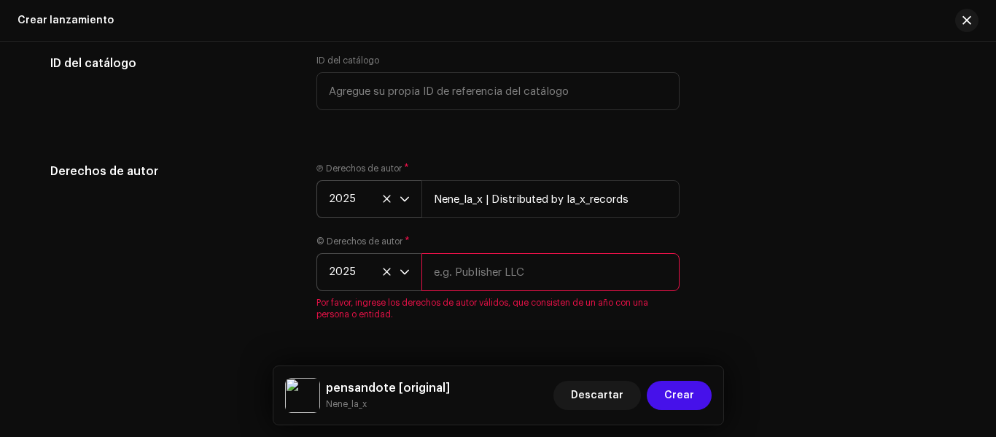
click at [535, 285] on input "text" at bounding box center [550, 272] width 258 height 38
type input "Nene_la_x | Distributed by la_x_records"
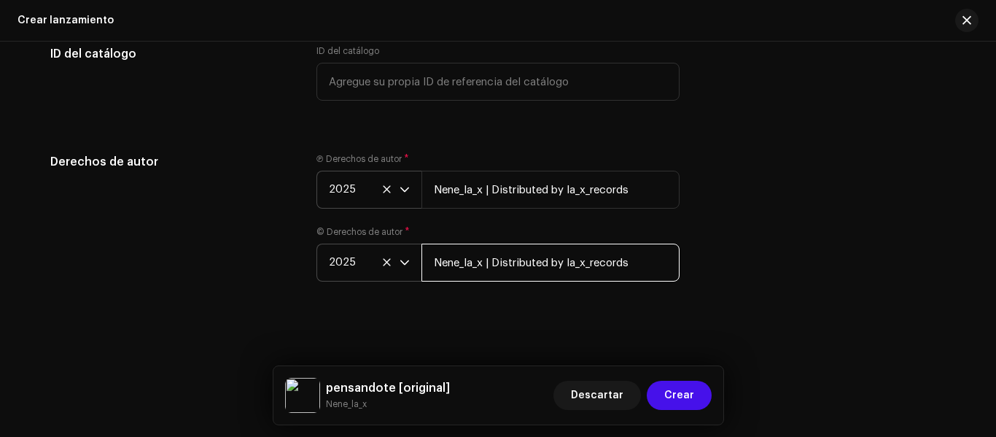
scroll to position [2562, 0]
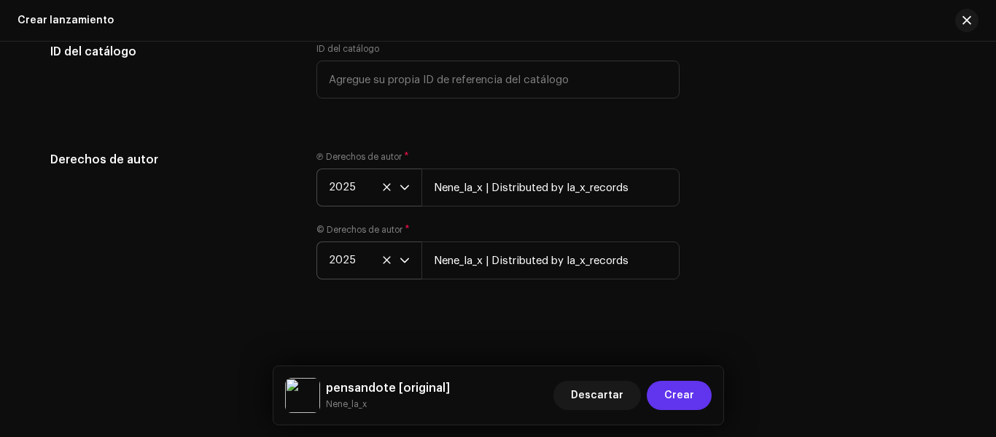
click at [683, 394] on span "Crear" at bounding box center [679, 394] width 30 height 29
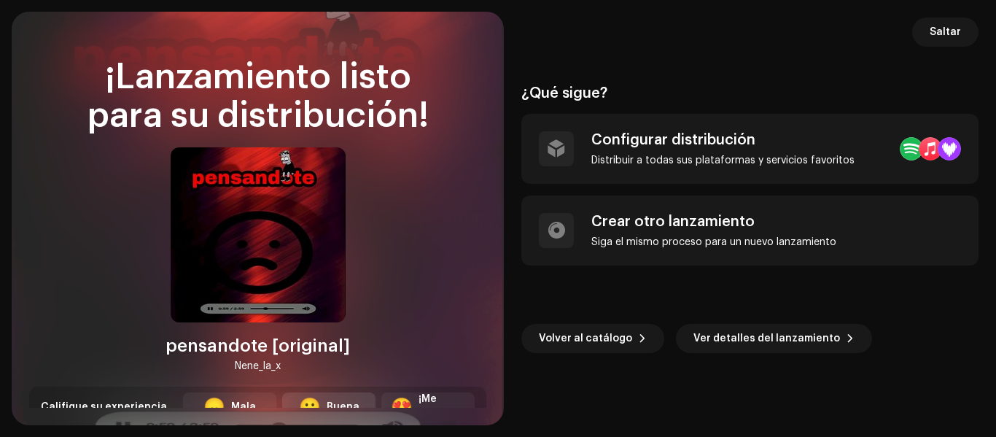
click at [312, 397] on div "🙂 Buena" at bounding box center [328, 406] width 93 height 29
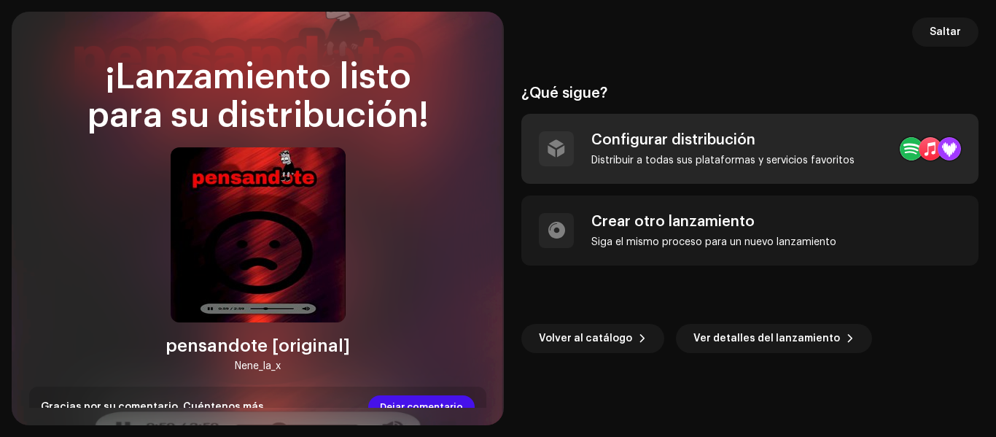
click at [676, 159] on div "Distribuir a todas sus plataformas y servicios favoritos" at bounding box center [722, 161] width 263 height 12
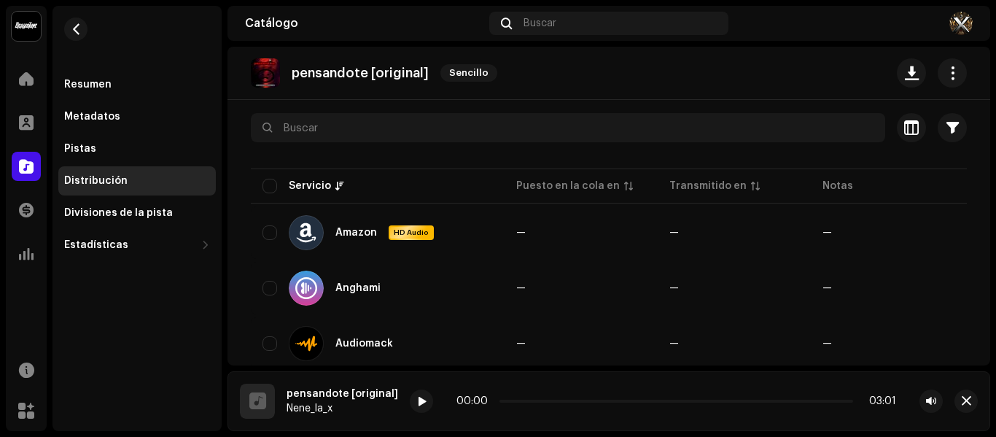
scroll to position [146, 0]
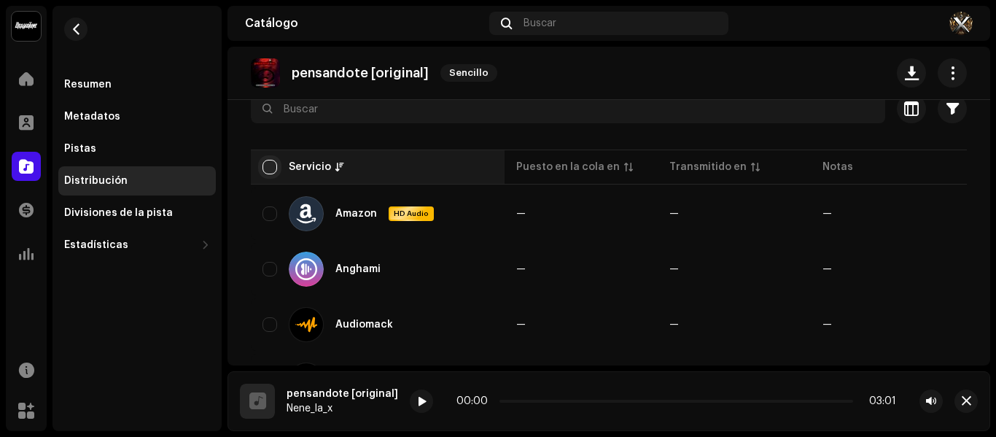
click at [265, 167] on input "checkbox" at bounding box center [269, 167] width 15 height 15
checkbox input "true"
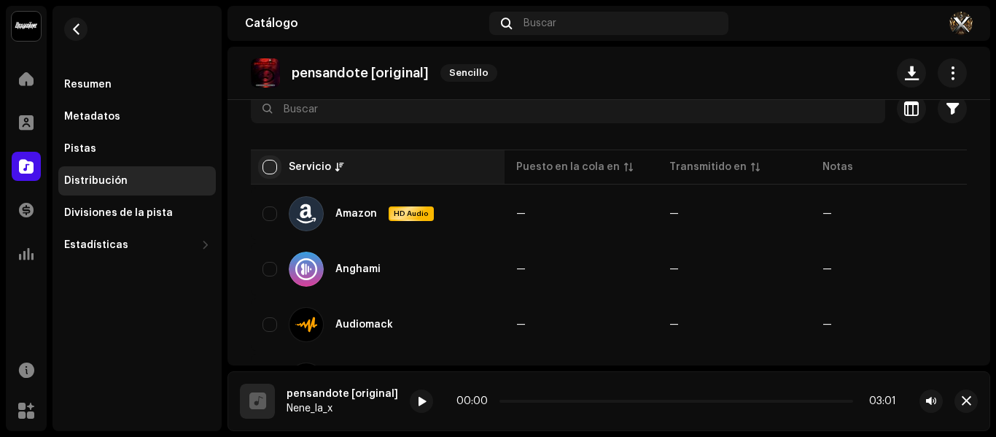
checkbox input "true"
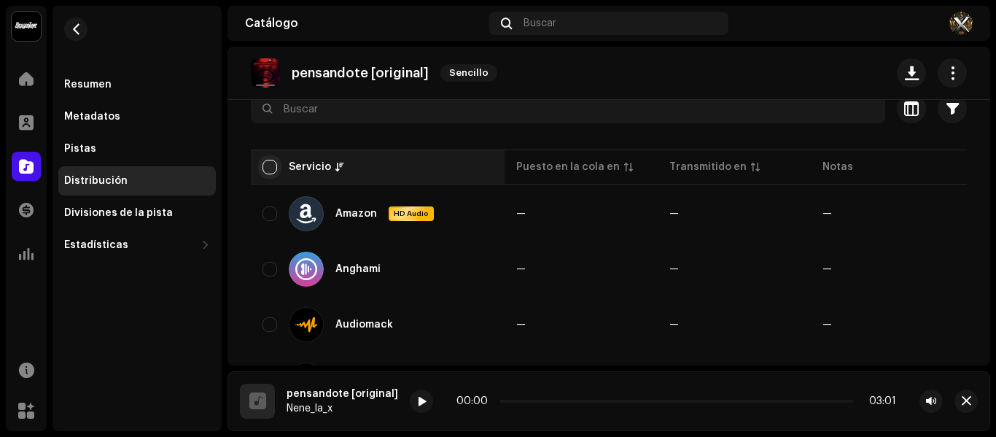
checkbox input "true"
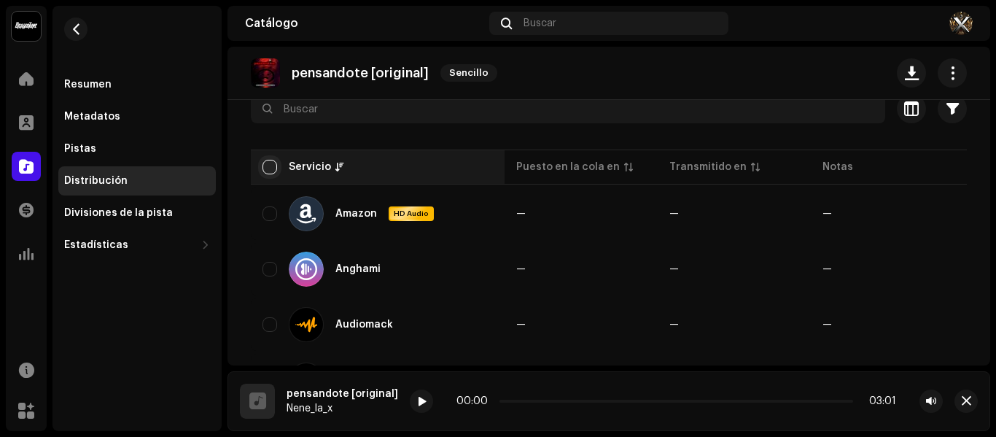
checkbox input "true"
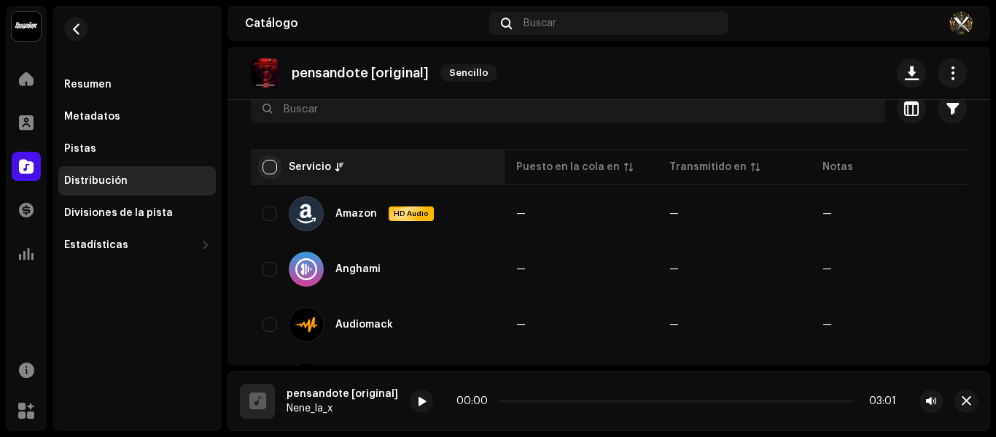
checkbox input "true"
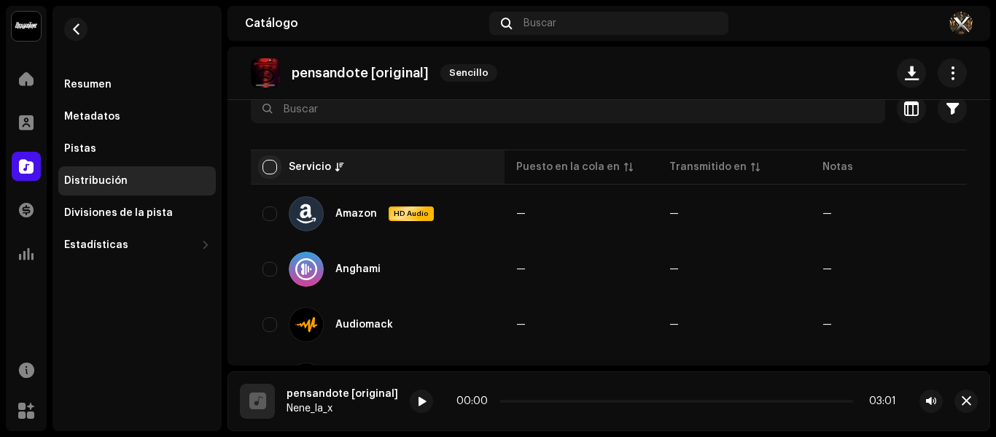
checkbox input "true"
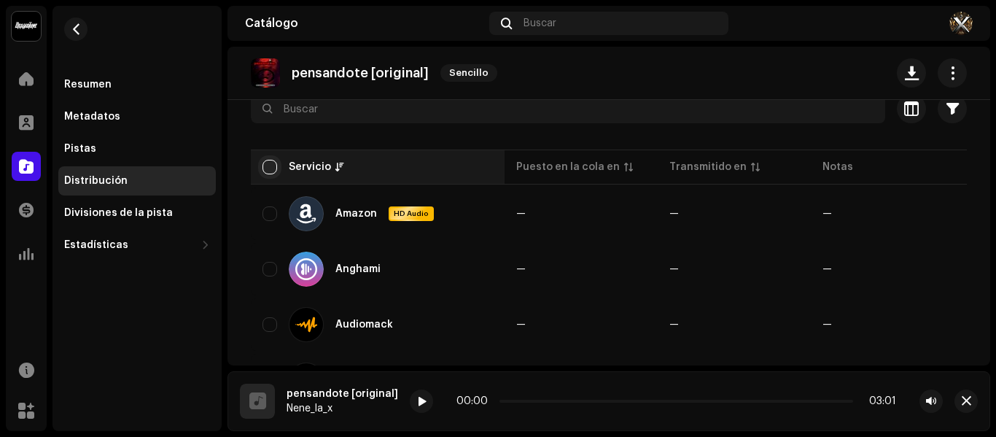
checkbox input "true"
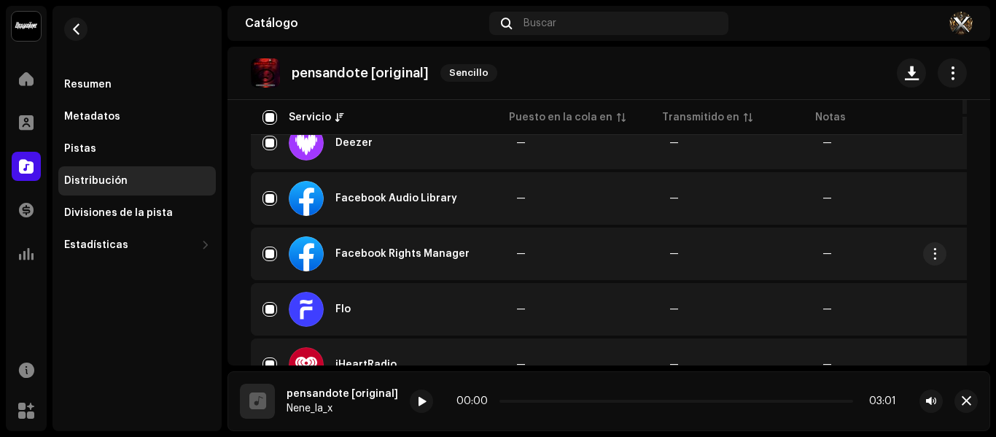
scroll to position [510, 0]
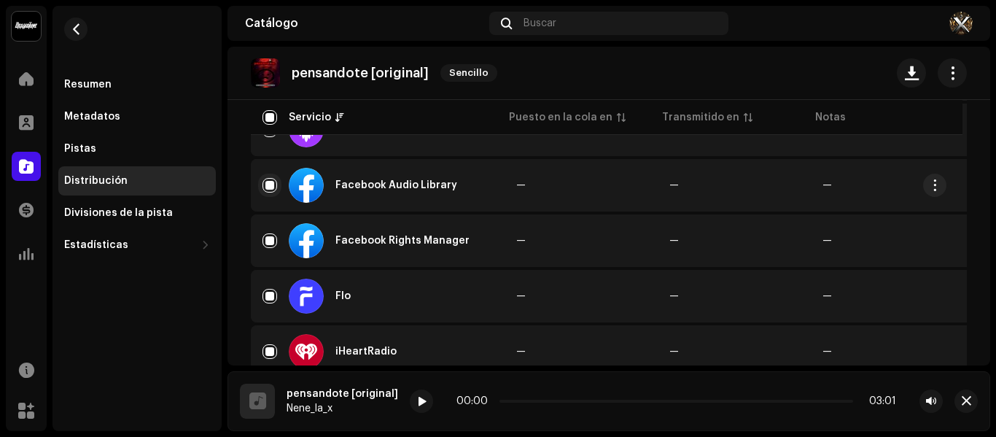
click at [268, 186] on input "Row Selected" at bounding box center [269, 185] width 15 height 15
checkbox input "false"
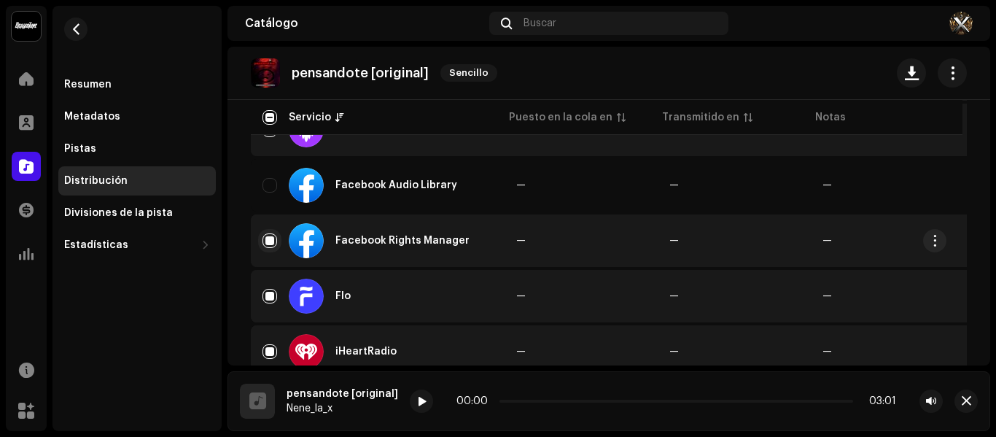
click at [269, 243] on input "Row Selected" at bounding box center [269, 240] width 15 height 15
checkbox input "false"
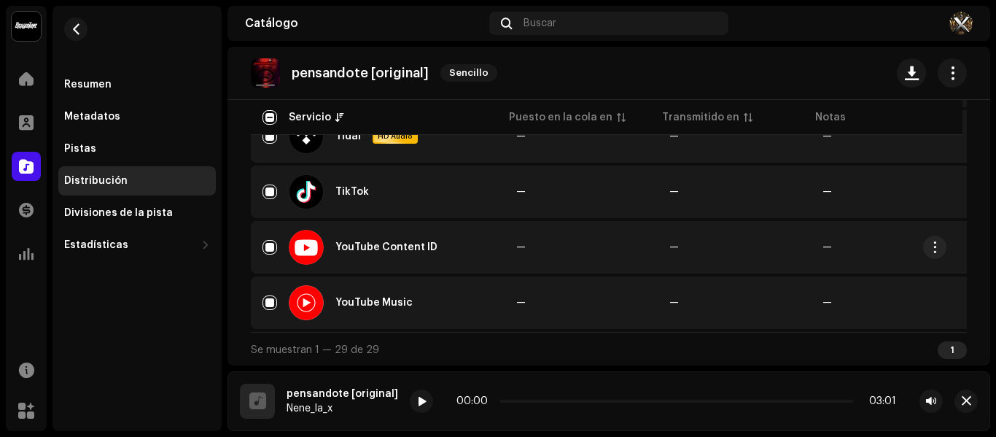
scroll to position [1619, 0]
drag, startPoint x: 902, startPoint y: 83, endPoint x: 880, endPoint y: 120, distance: 43.1
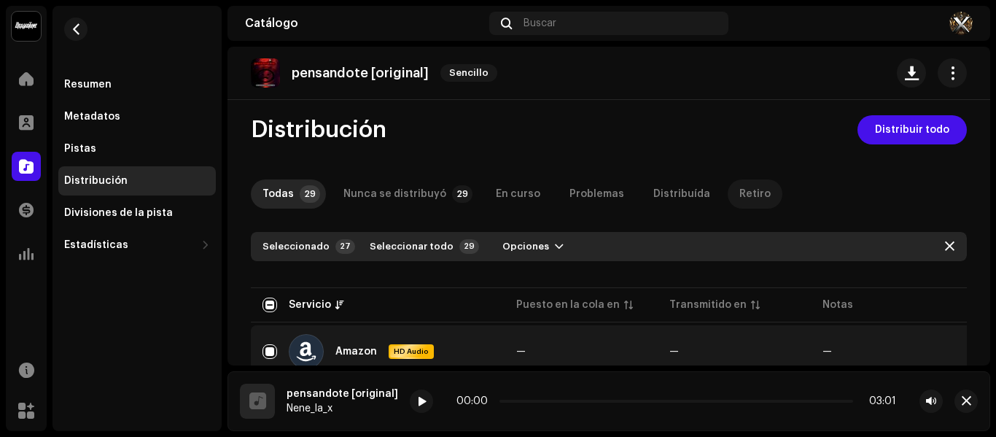
scroll to position [0, 0]
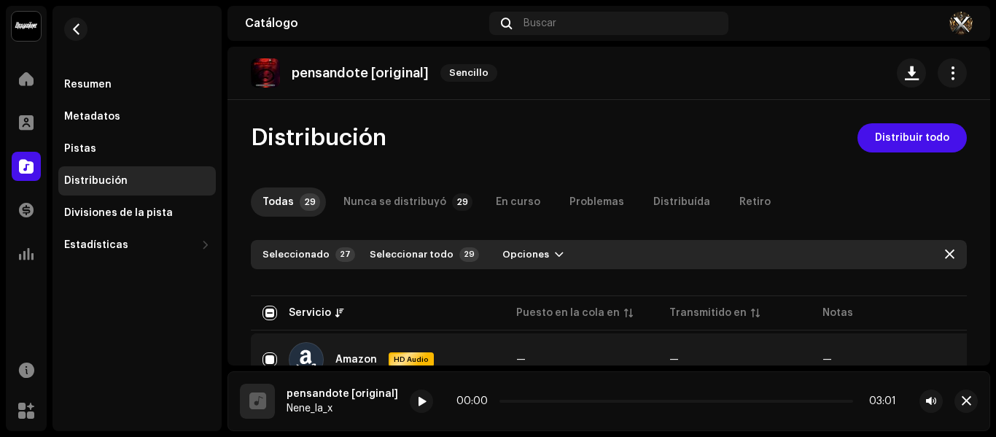
drag, startPoint x: 916, startPoint y: 134, endPoint x: 889, endPoint y: 186, distance: 58.3
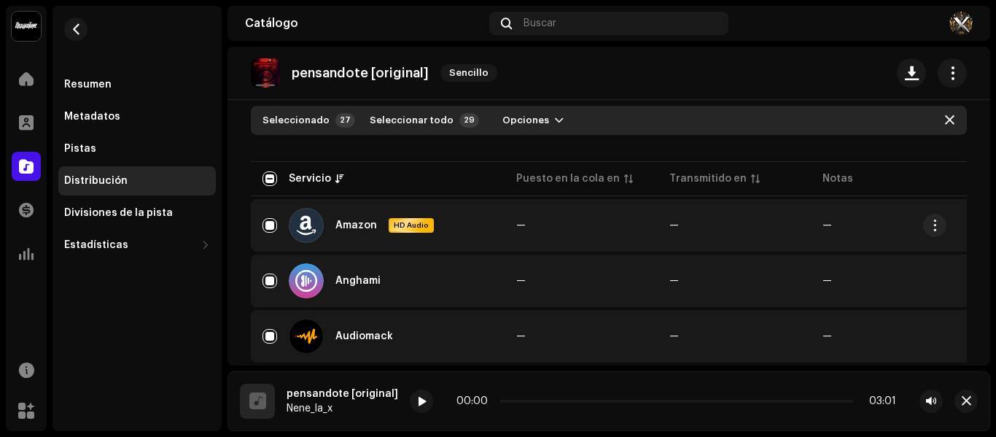
scroll to position [146, 0]
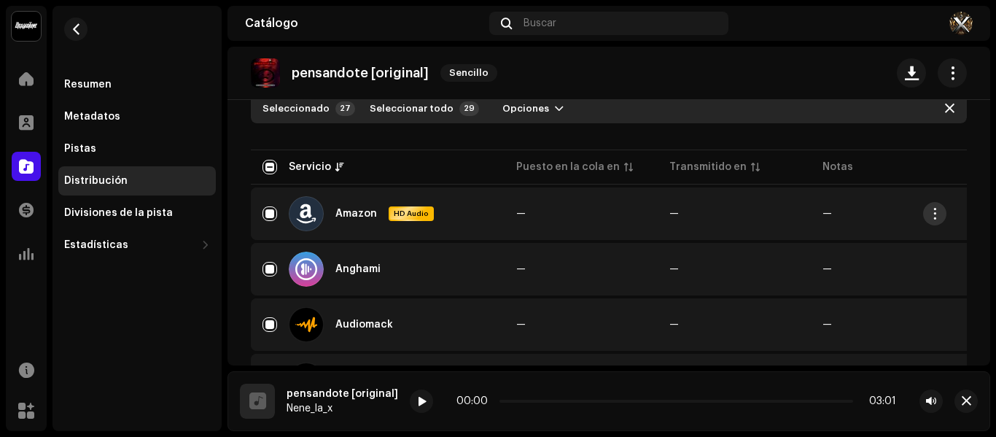
click at [934, 212] on span "button" at bounding box center [934, 214] width 11 height 12
click at [896, 243] on div "Distribuir" at bounding box center [866, 247] width 136 height 12
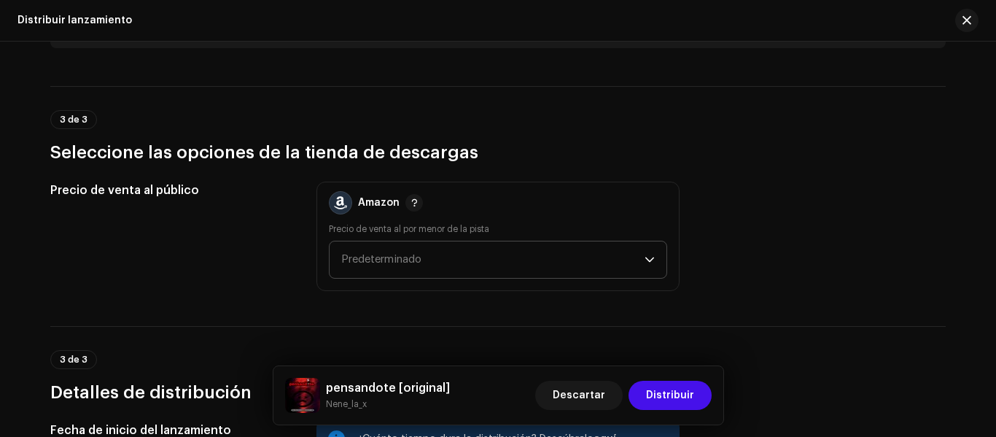
scroll to position [292, 0]
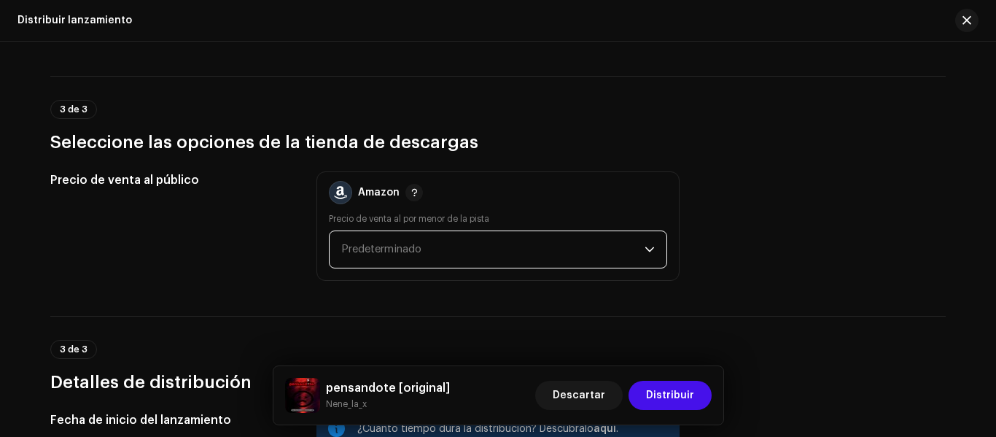
click at [613, 260] on span "Predeterminado" at bounding box center [492, 249] width 303 height 36
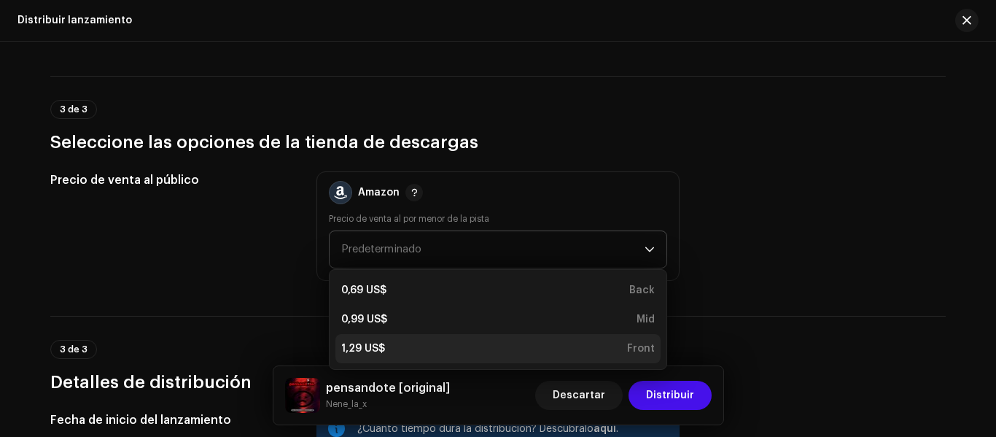
click at [531, 340] on li "1,29 US$ Front" at bounding box center [497, 348] width 325 height 29
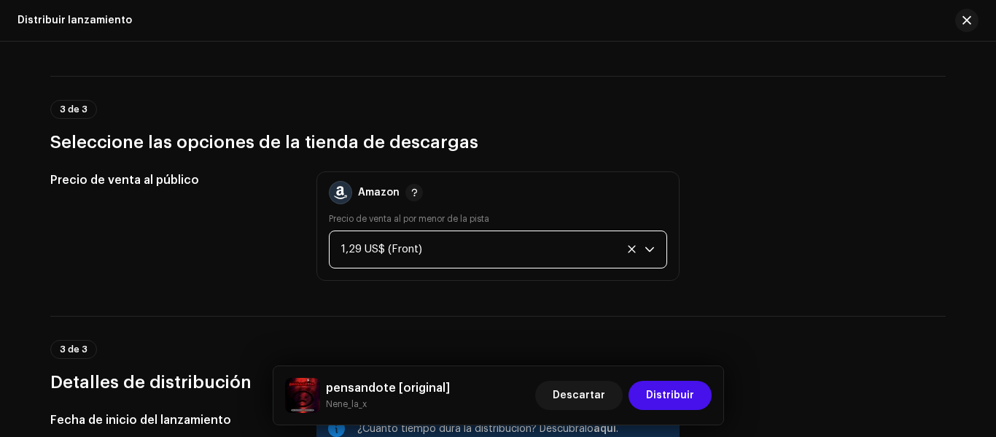
click at [530, 254] on div "1,29 US$ (Front)" at bounding box center [481, 249] width 280 height 36
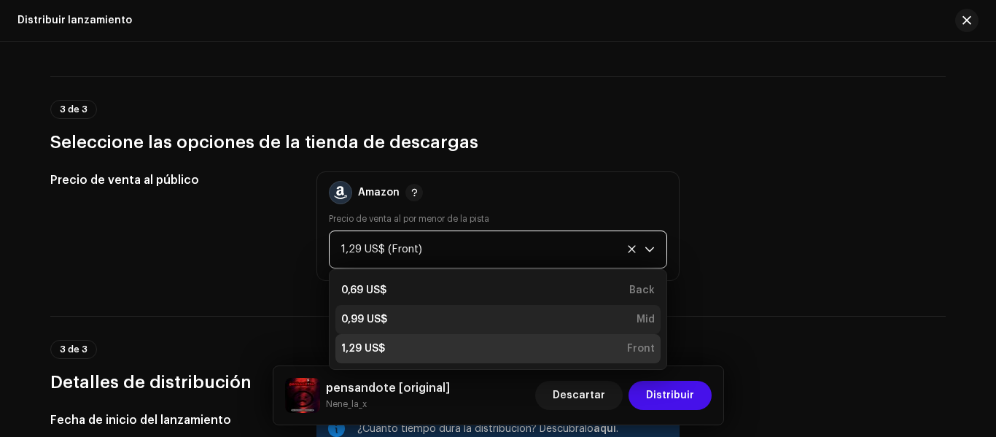
click at [495, 318] on div "0,99 US$ Mid" at bounding box center [497, 319] width 313 height 15
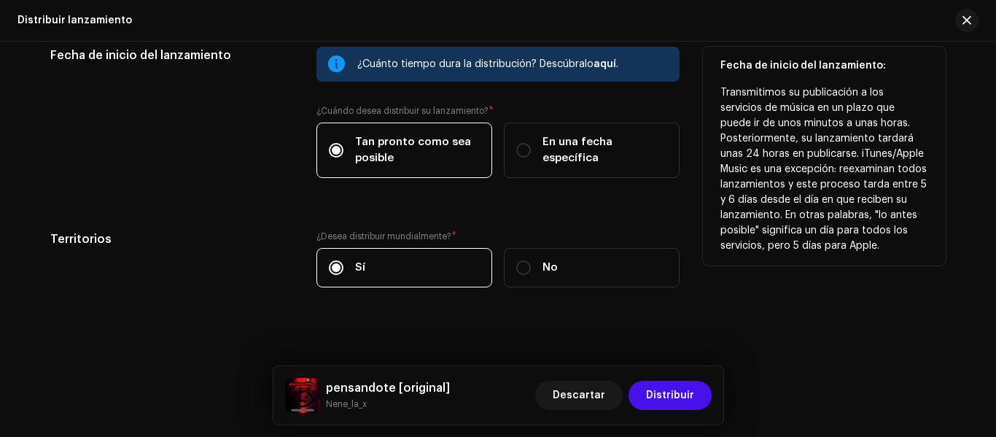
scroll to position [664, 0]
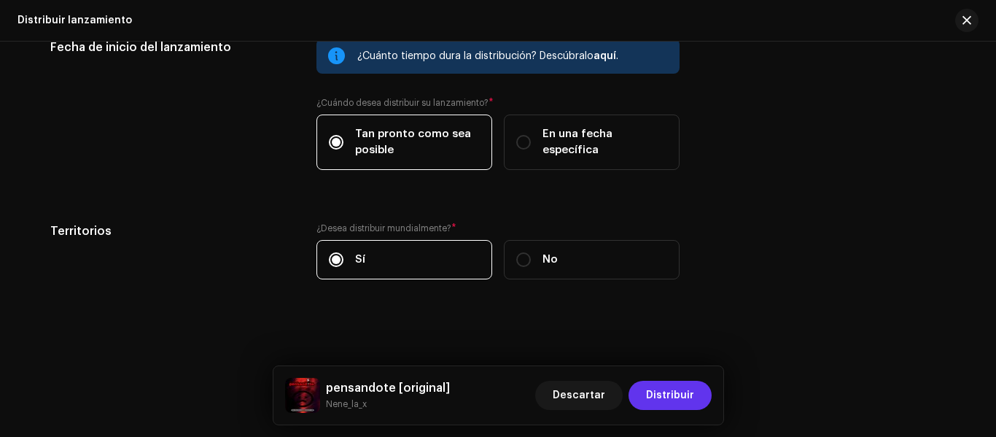
click at [665, 396] on span "Distribuir" at bounding box center [670, 394] width 48 height 29
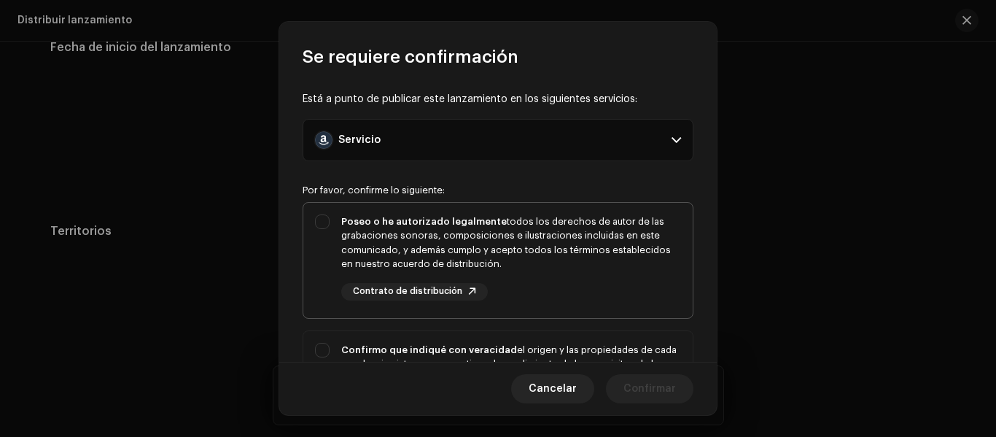
click at [326, 222] on div "Poseo o he autorizado legalmente todos los derechos de autor de las grabaciones…" at bounding box center [497, 257] width 389 height 109
checkbox input "true"
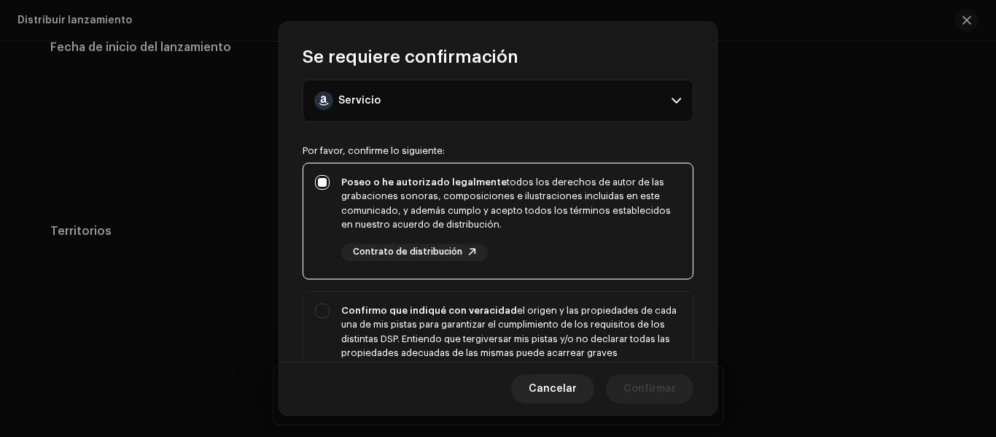
scroll to position [73, 0]
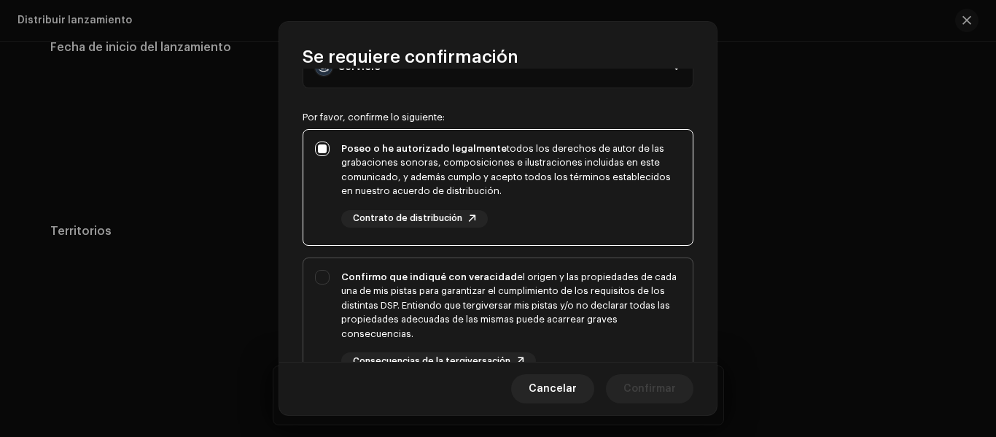
click at [329, 278] on div "Confirmo que indiqué con veracidad el origen y las propiedades de cada una de m…" at bounding box center [497, 320] width 389 height 124
checkbox input "true"
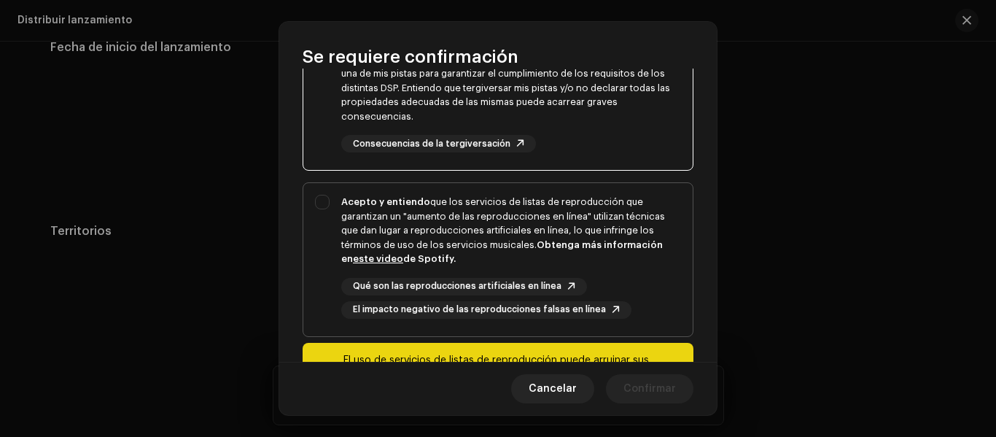
scroll to position [292, 0]
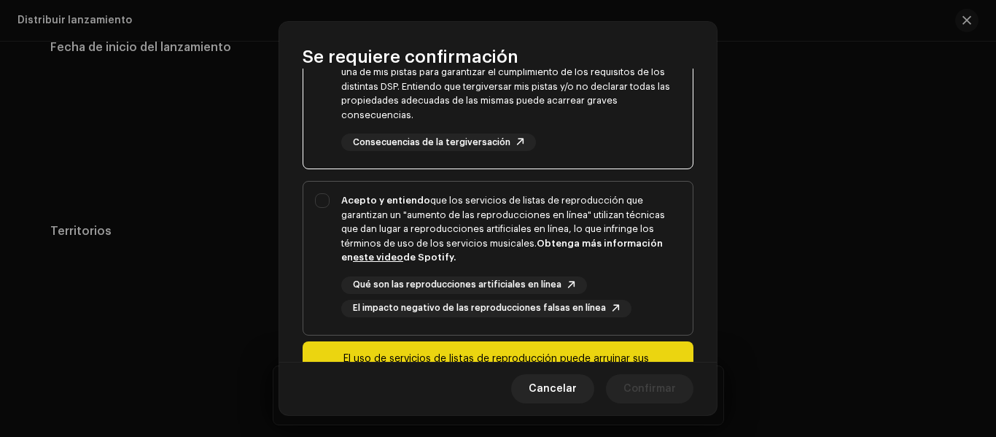
click at [314, 212] on div "Acepto y entiendo que los servicios de listas de reproducción que garantizan un…" at bounding box center [497, 254] width 389 height 147
checkbox input "true"
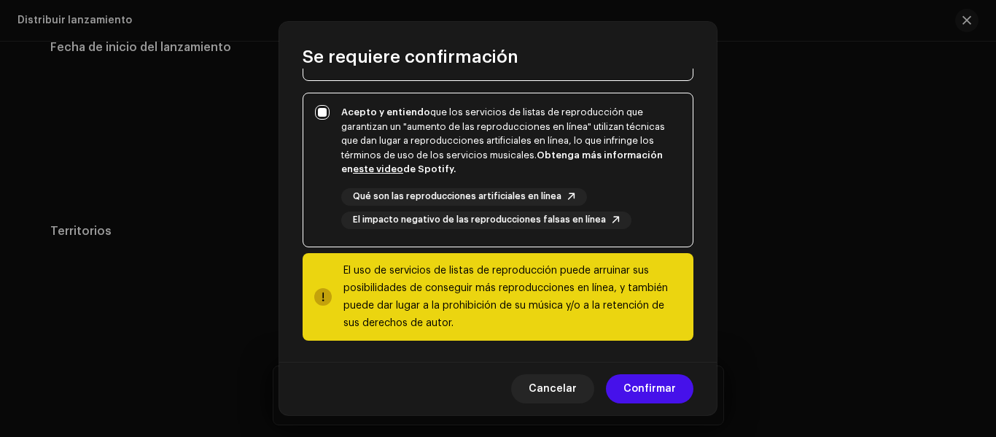
scroll to position [382, 0]
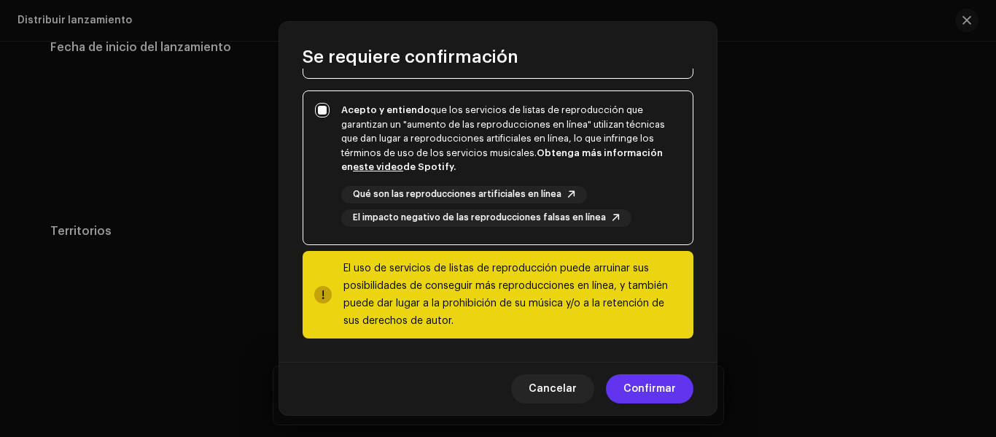
click at [627, 389] on span "Confirmar" at bounding box center [649, 388] width 52 height 29
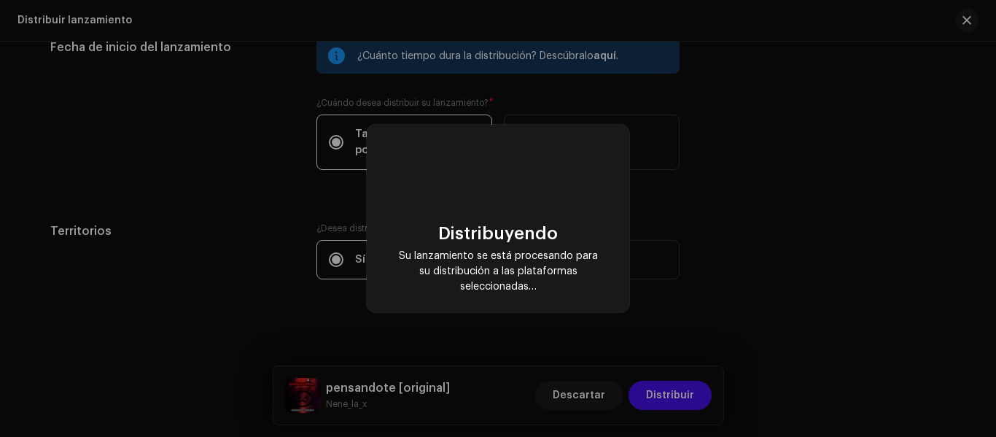
scroll to position [0, 0]
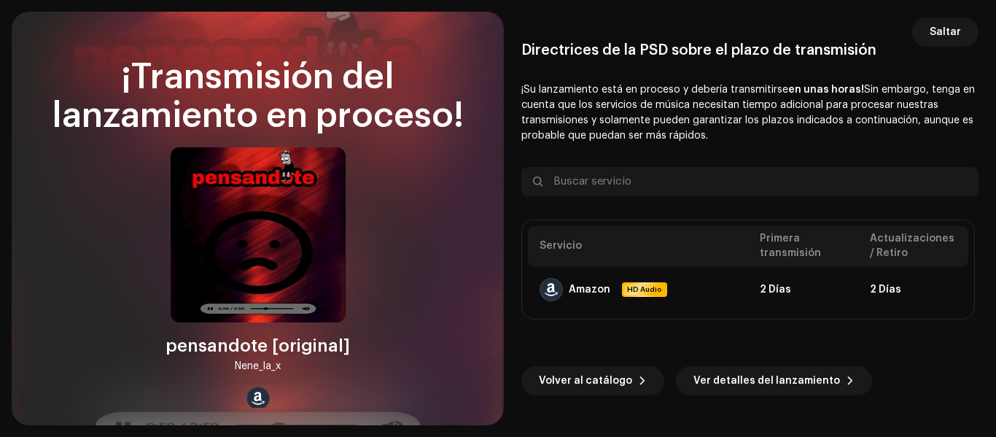
drag, startPoint x: 618, startPoint y: 385, endPoint x: 646, endPoint y: 345, distance: 48.7
click at [652, 337] on div "Volver al catálogo Ver detalles del lanzamiento" at bounding box center [749, 357] width 457 height 76
click at [629, 378] on button "Volver al catálogo" at bounding box center [592, 380] width 143 height 29
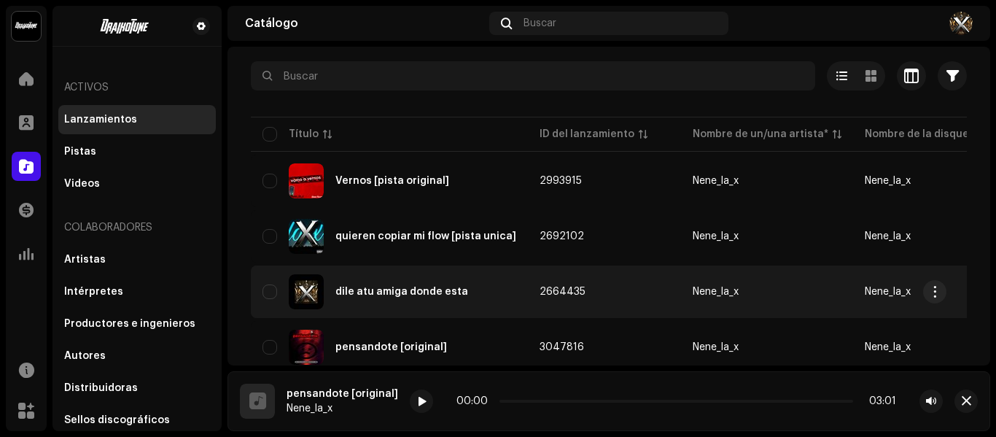
scroll to position [125, 0]
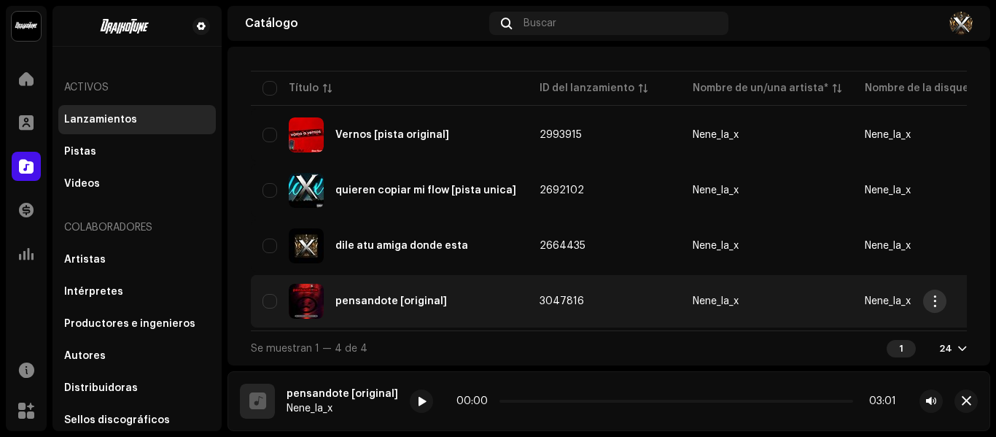
click at [934, 297] on span "button" at bounding box center [934, 301] width 11 height 12
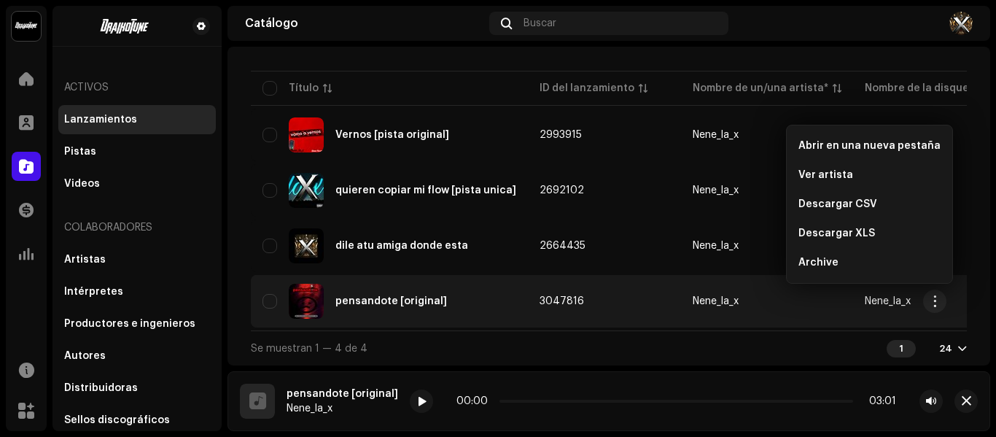
click at [620, 299] on td "3047816" at bounding box center [604, 301] width 153 height 52
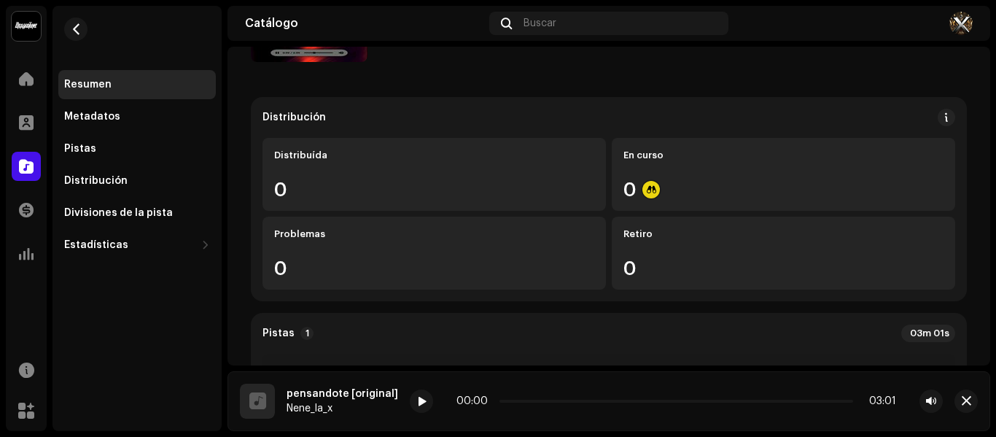
click at [620, 299] on div "Distribución Distribuída 0 En curso 0 Problemas 0 Retiro 0" at bounding box center [609, 199] width 716 height 204
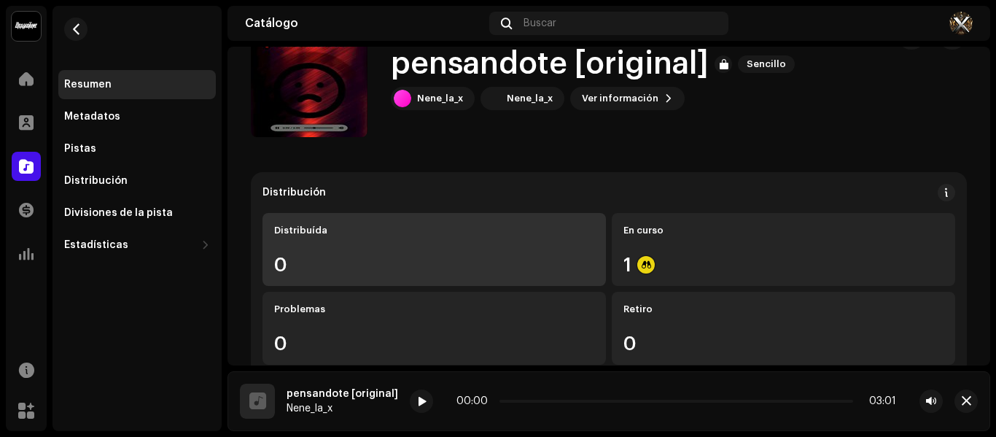
scroll to position [73, 0]
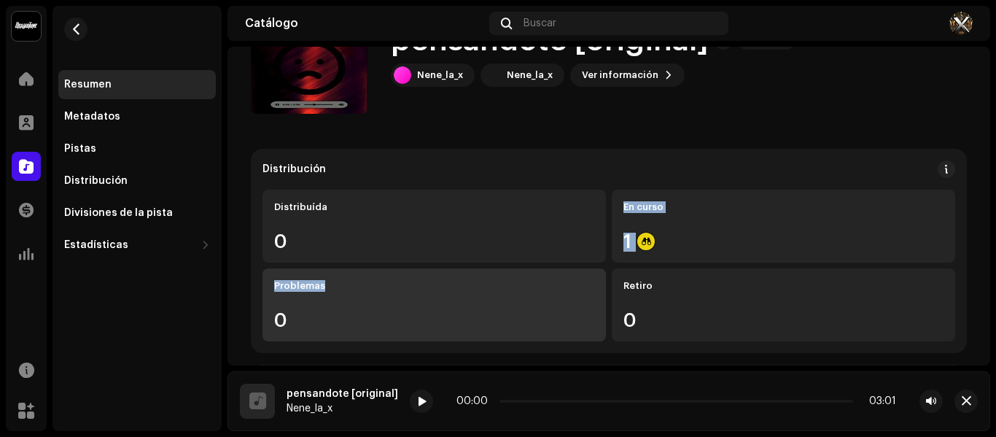
drag, startPoint x: 511, startPoint y: 245, endPoint x: 513, endPoint y: 276, distance: 31.4
click at [513, 276] on div "Distribuída 0 En curso 1 Problemas 0 Retiro 0" at bounding box center [608, 265] width 692 height 152
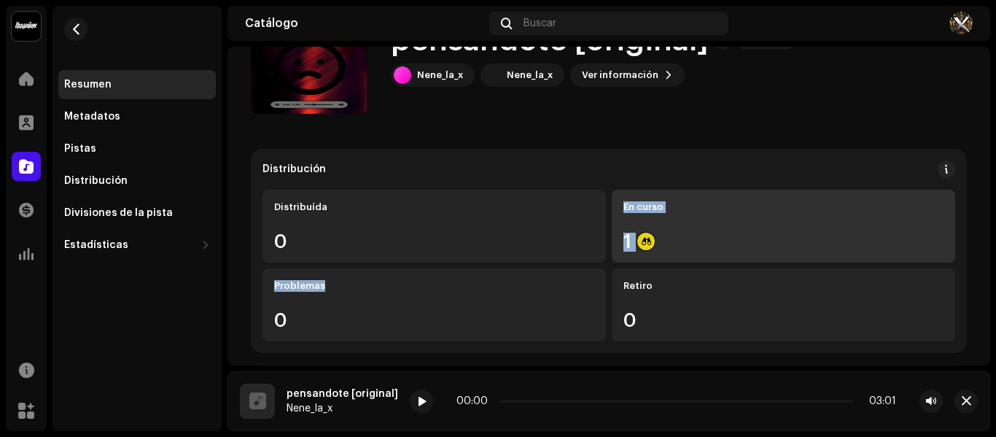
click at [650, 231] on div "En curso 1" at bounding box center [782, 225] width 343 height 73
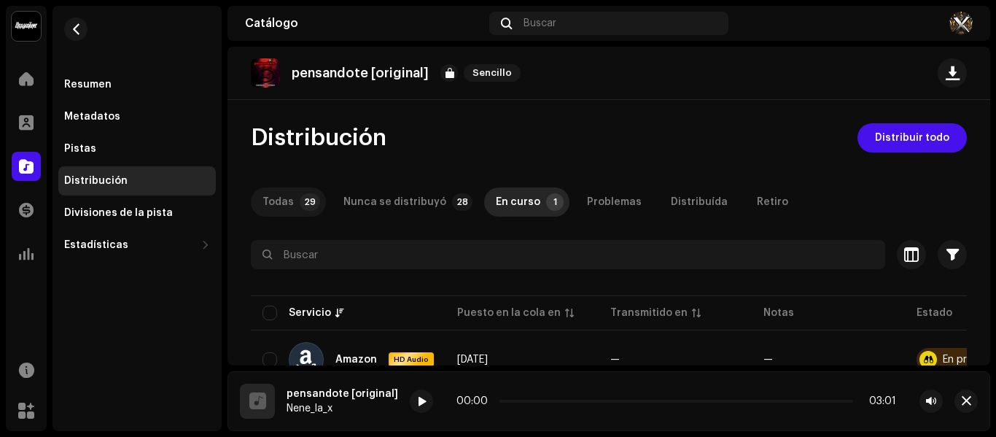
click at [293, 208] on p-tab "Todas 29" at bounding box center [288, 201] width 75 height 29
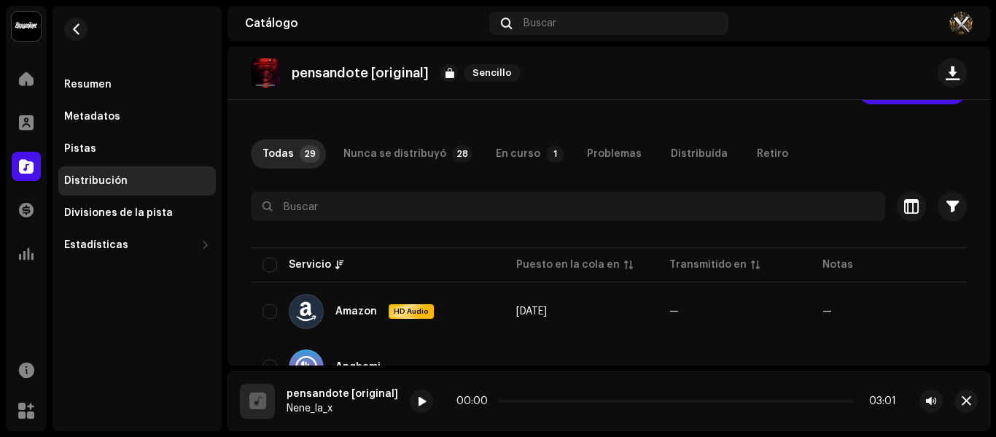
scroll to position [73, 0]
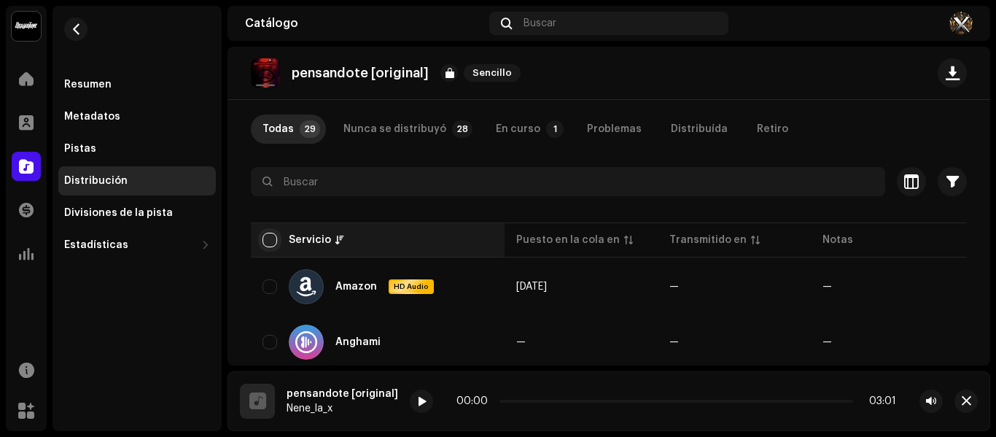
click at [263, 245] on input "checkbox" at bounding box center [269, 239] width 15 height 15
checkbox input "true"
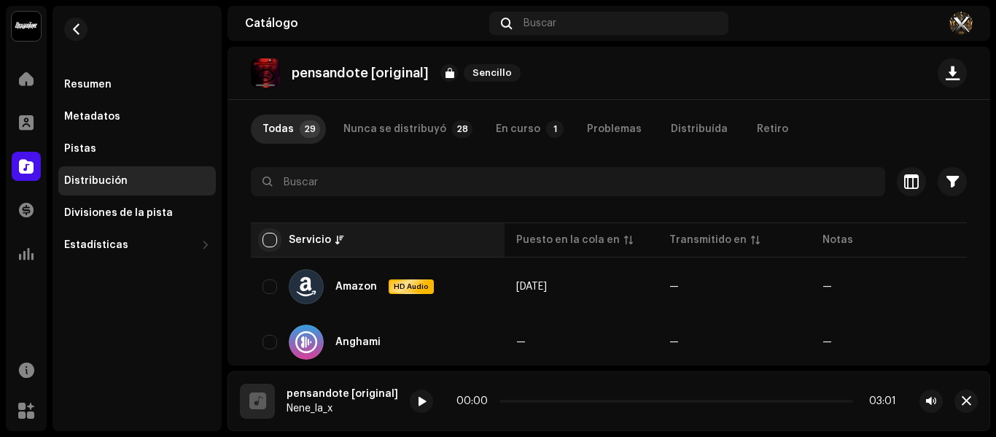
checkbox input "true"
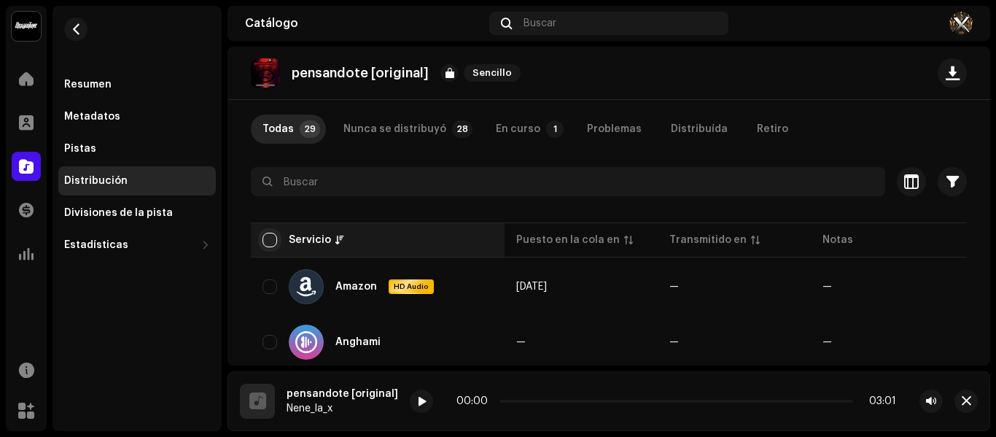
checkbox input "true"
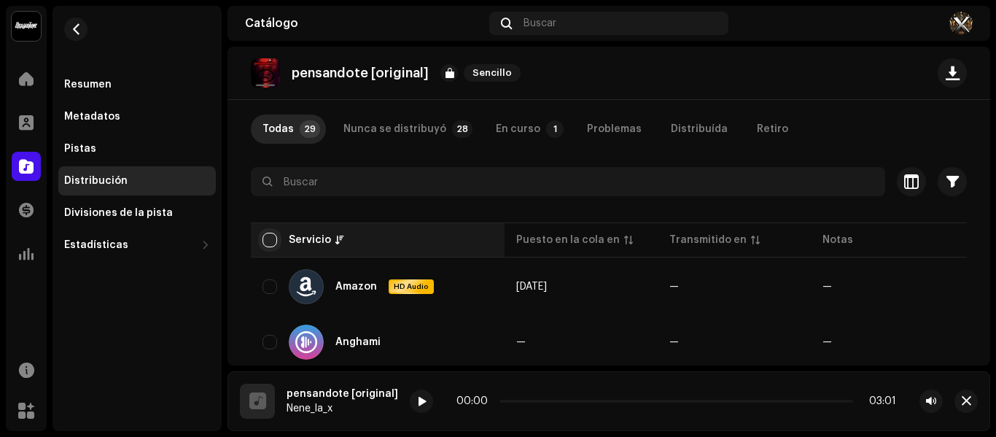
checkbox input "true"
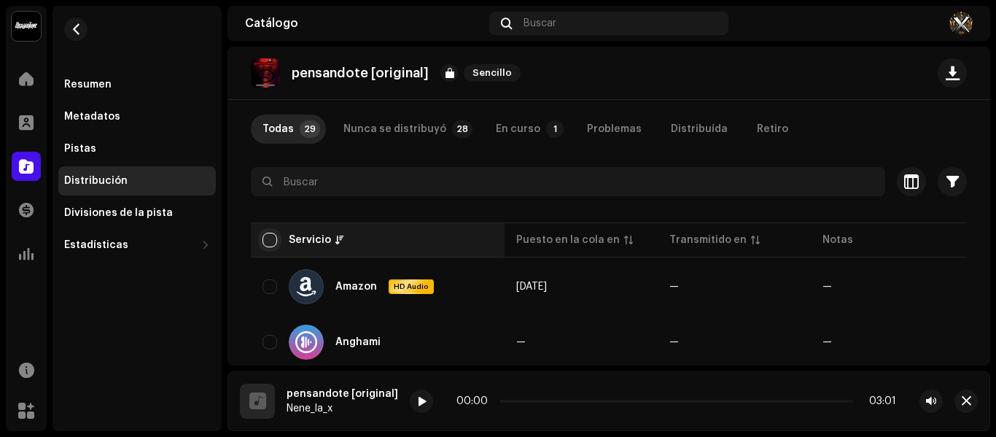
checkbox input "true"
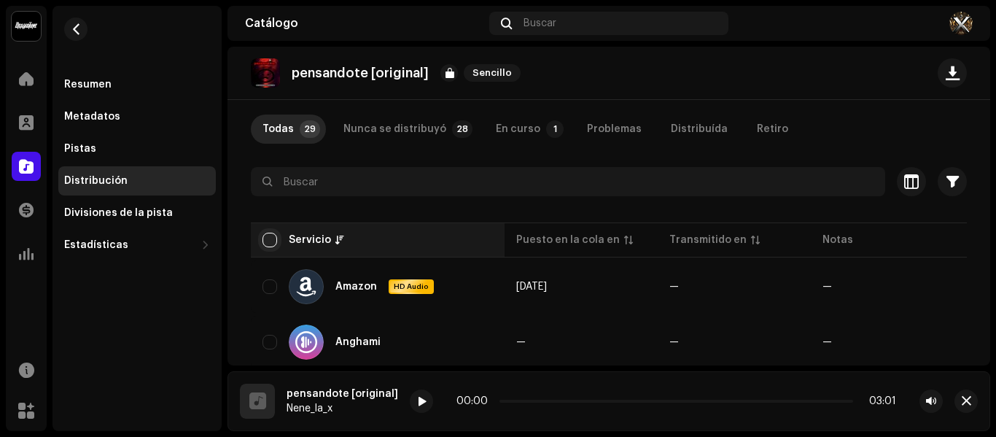
checkbox input "true"
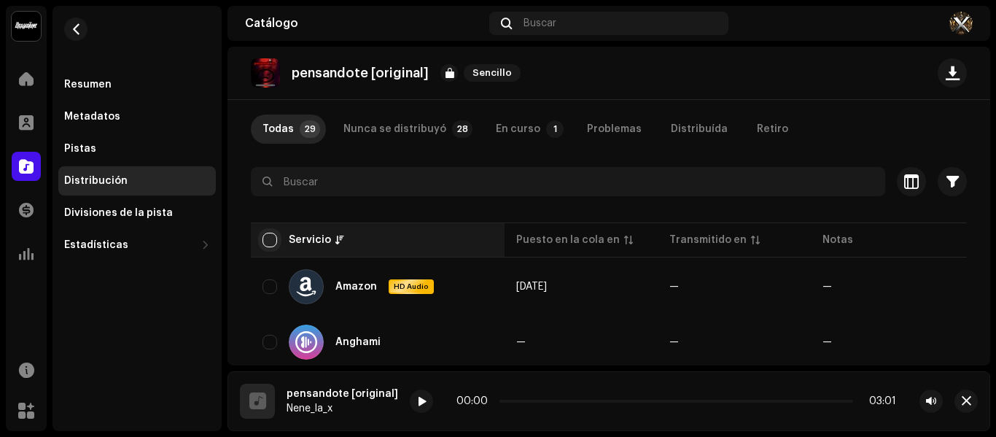
checkbox input "true"
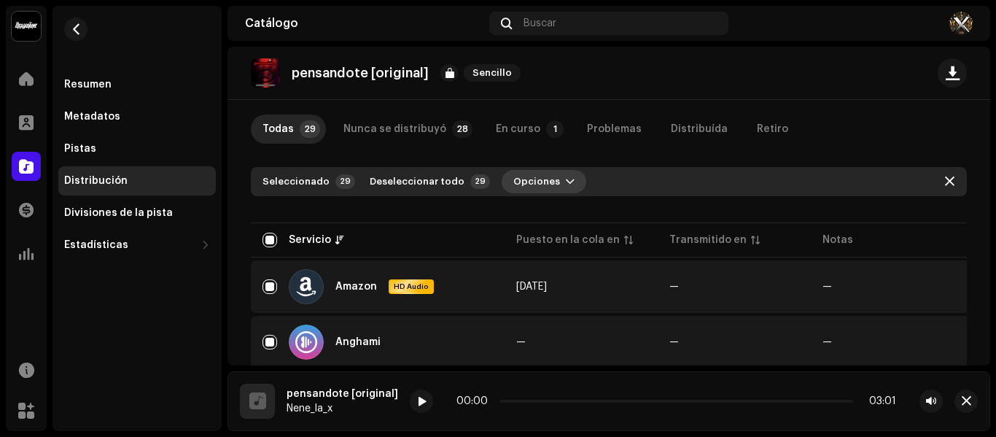
click at [518, 174] on span "Opciones" at bounding box center [536, 181] width 47 height 29
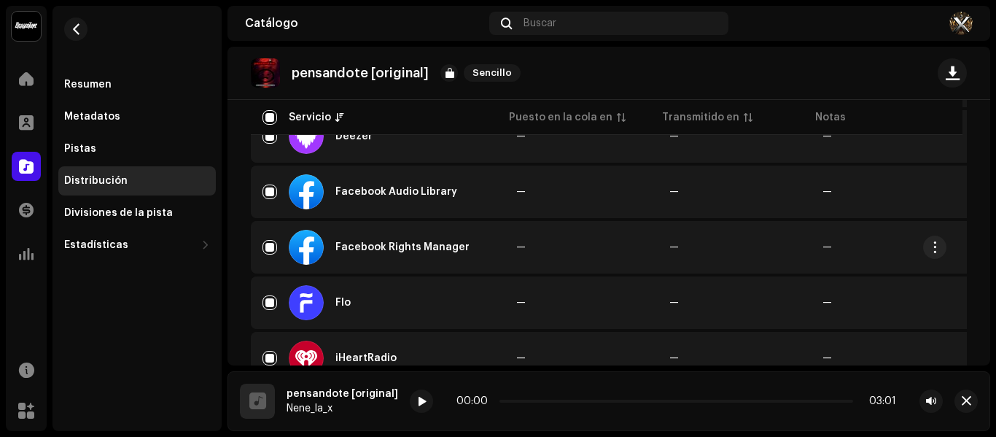
scroll to position [510, 0]
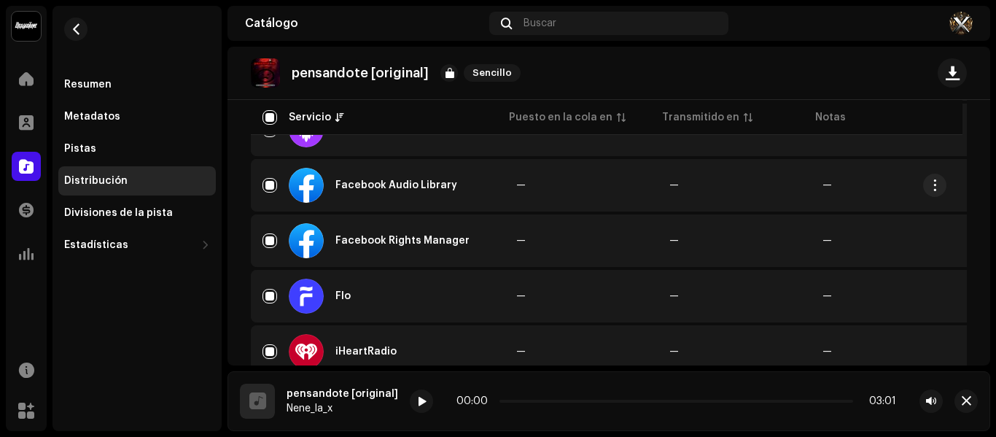
click at [272, 192] on div "Facebook Audio Library" at bounding box center [377, 185] width 230 height 35
click at [269, 184] on input "Row Selected" at bounding box center [269, 185] width 15 height 15
checkbox input "false"
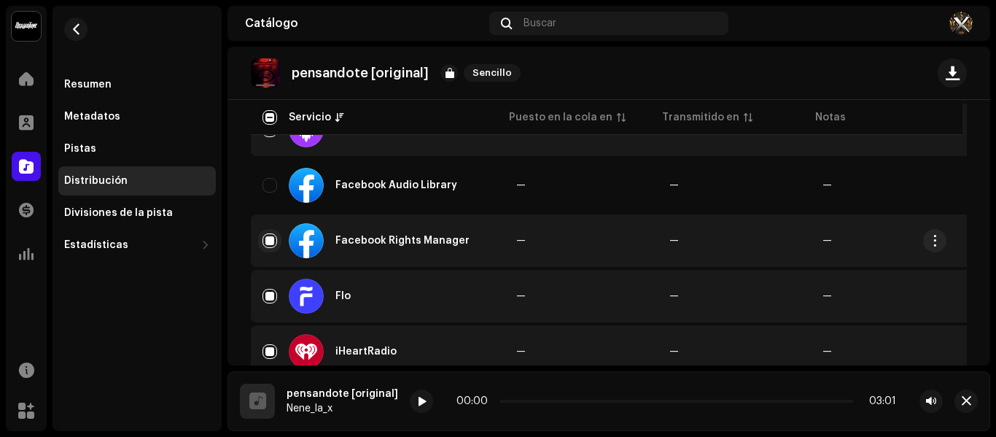
click at [271, 243] on input "Row Selected" at bounding box center [269, 240] width 15 height 15
checkbox input "false"
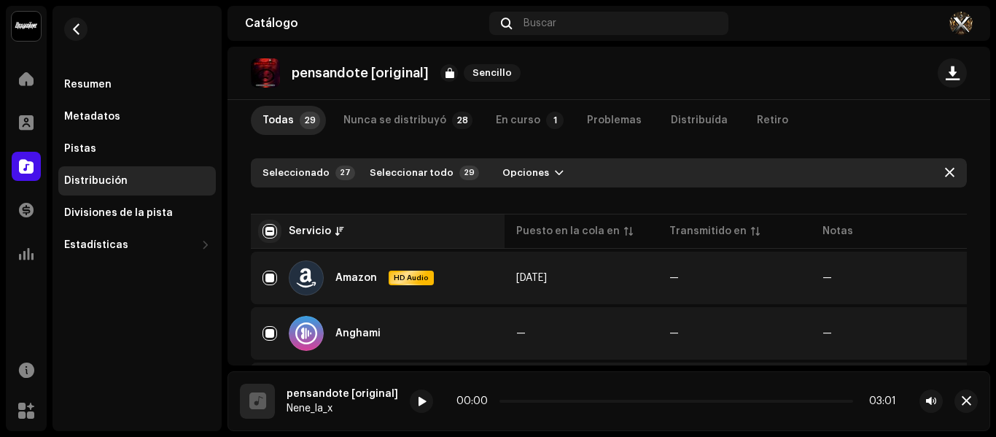
scroll to position [73, 0]
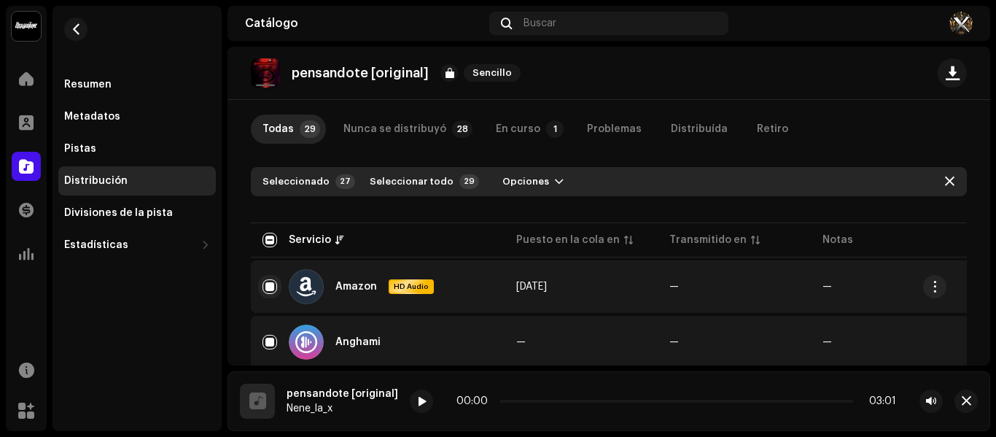
click at [268, 283] on input "Row Selected" at bounding box center [269, 286] width 15 height 15
checkbox input "false"
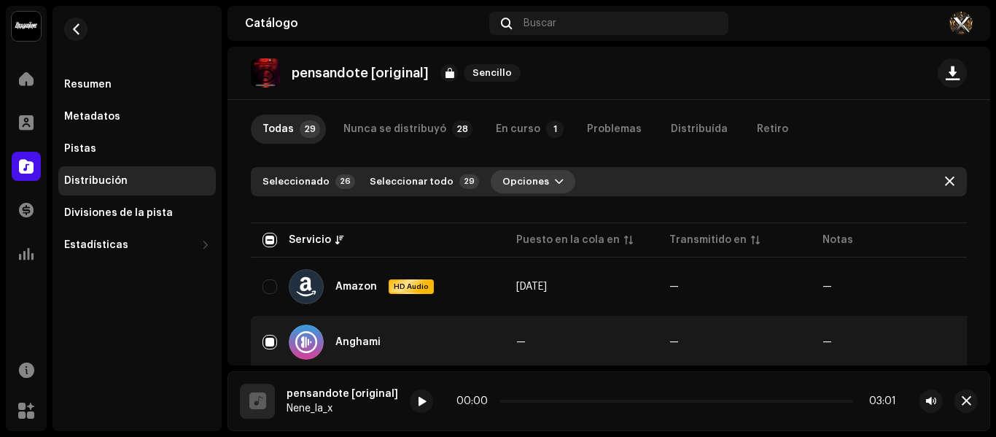
click at [513, 186] on span "Opciones" at bounding box center [525, 181] width 47 height 29
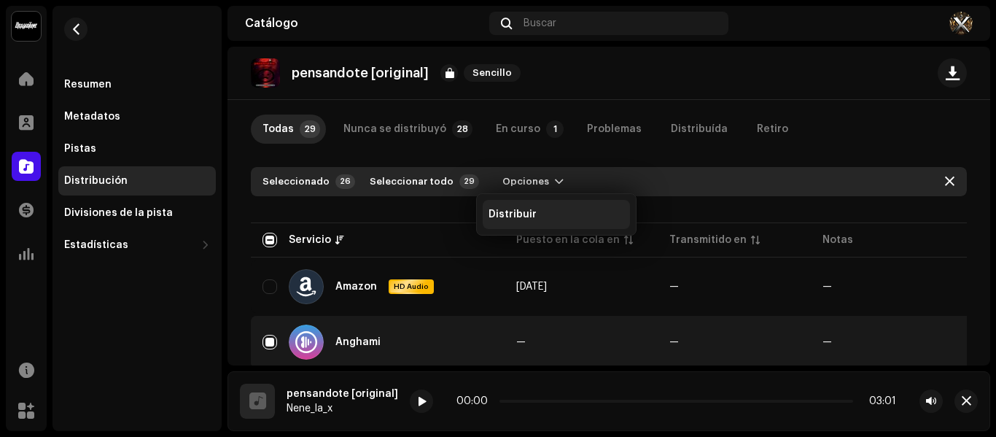
click at [513, 214] on span "Distribuir" at bounding box center [512, 214] width 48 height 12
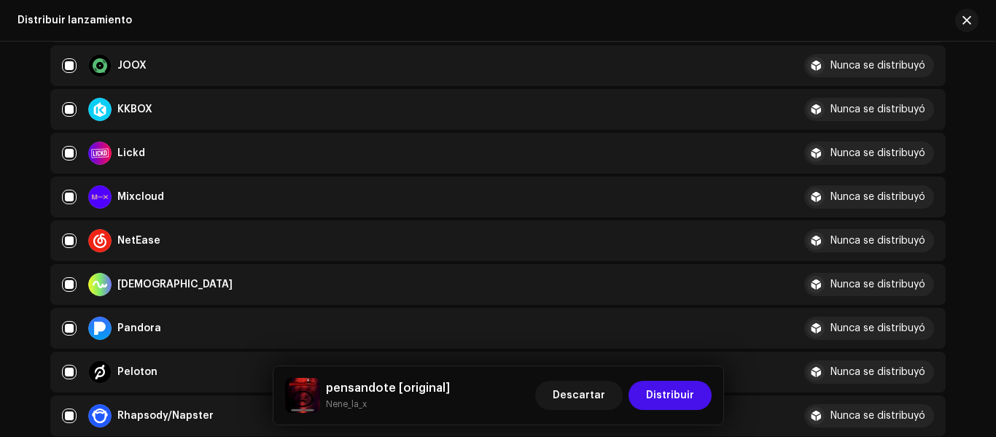
scroll to position [729, 0]
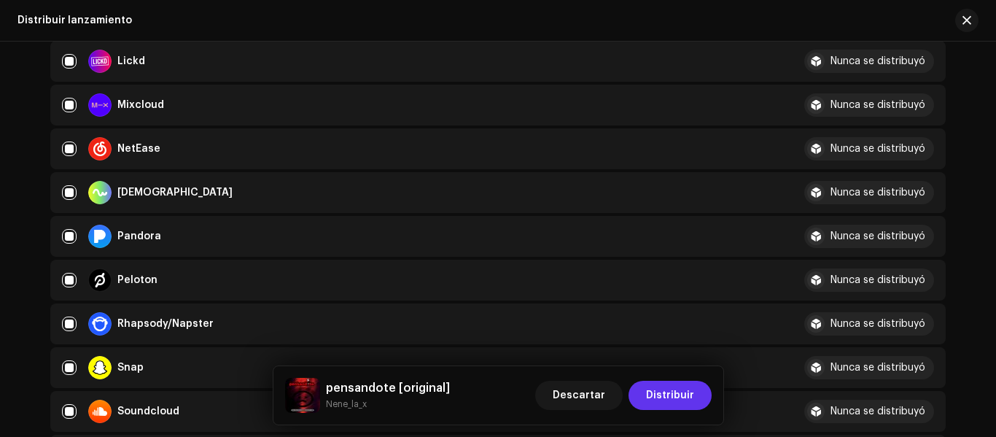
click at [663, 402] on span "Distribuir" at bounding box center [670, 394] width 48 height 29
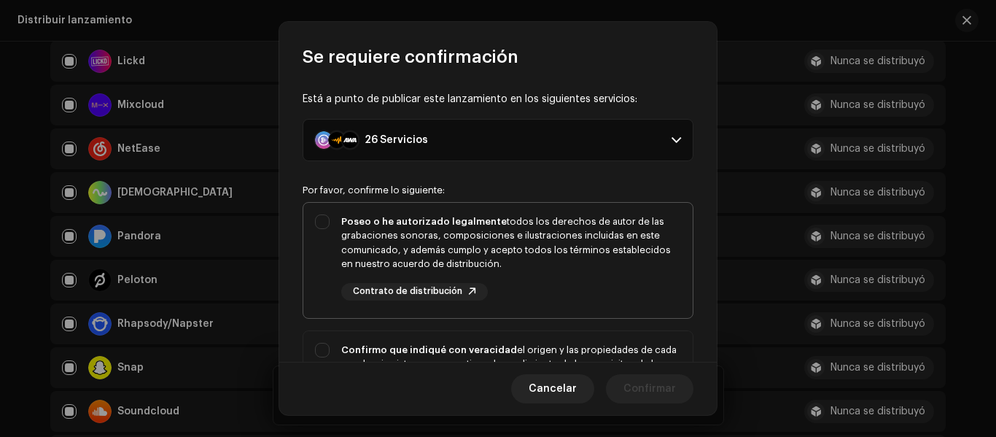
click at [317, 212] on div "Poseo o he autorizado legalmente todos los derechos de autor de las grabaciones…" at bounding box center [497, 257] width 389 height 109
checkbox input "true"
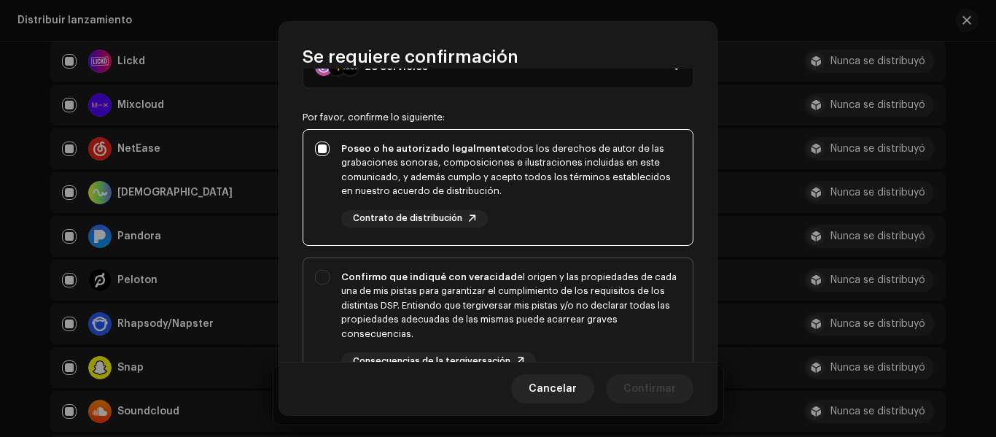
click at [326, 275] on div "Confirmo que indiqué con veracidad el origen y las propiedades de cada una de m…" at bounding box center [497, 320] width 389 height 124
checkbox input "true"
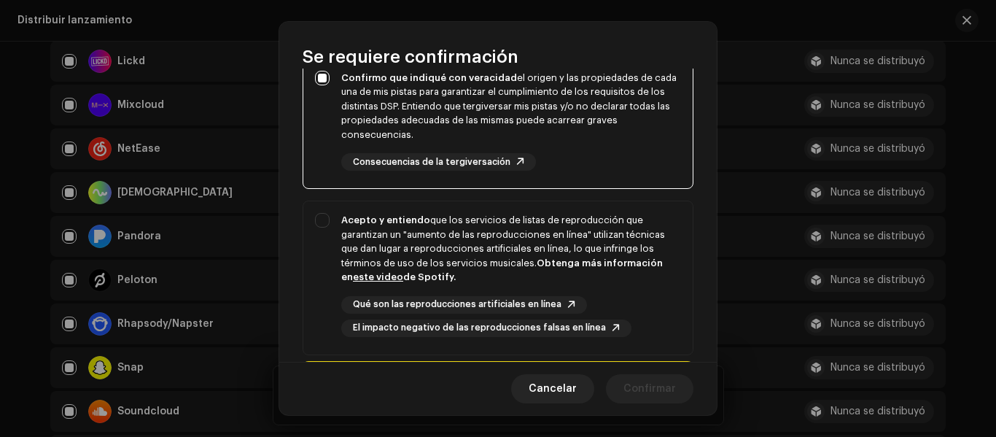
scroll to position [292, 0]
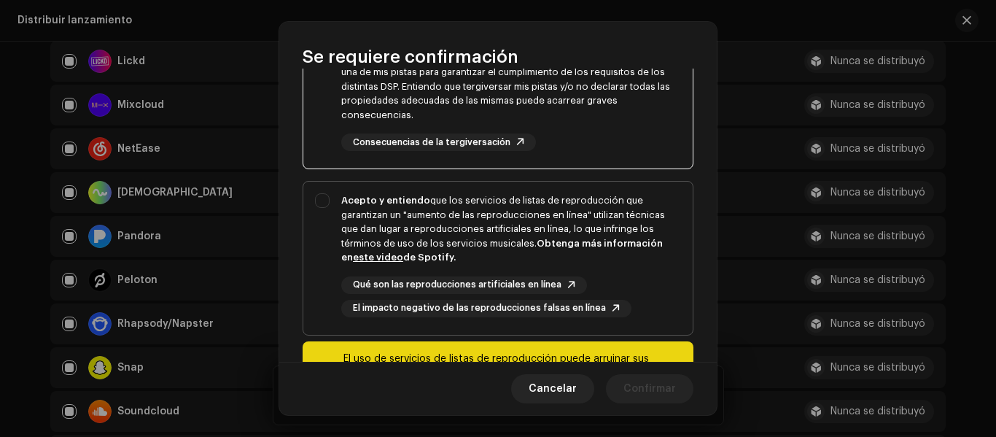
click at [320, 200] on div "Acepto y entiendo que los servicios de listas de reproducción que garantizan un…" at bounding box center [497, 254] width 389 height 147
checkbox input "true"
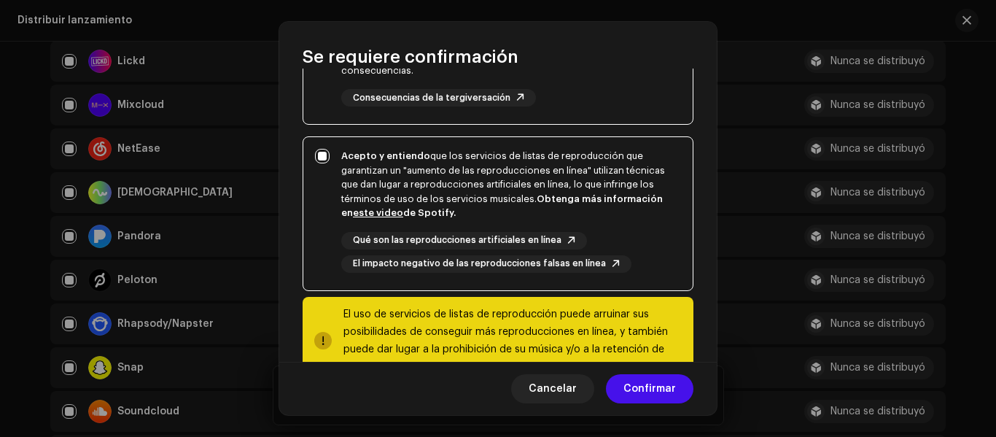
scroll to position [382, 0]
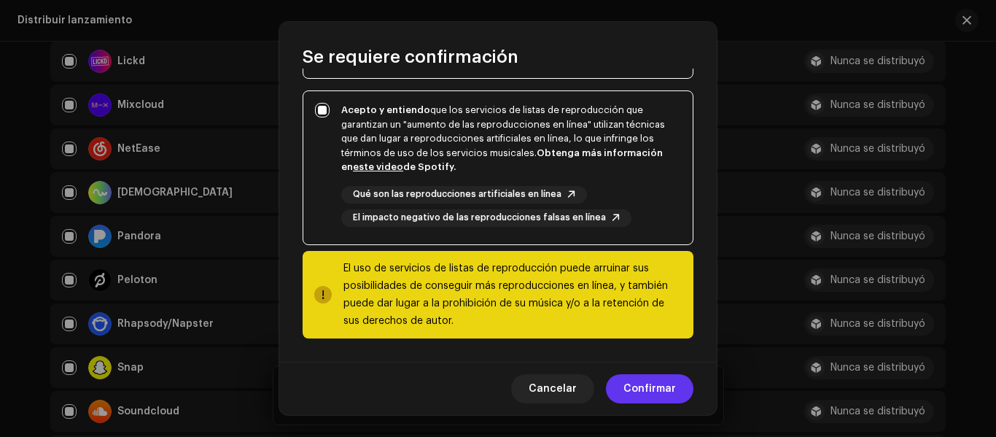
click at [637, 386] on span "Confirmar" at bounding box center [649, 388] width 52 height 29
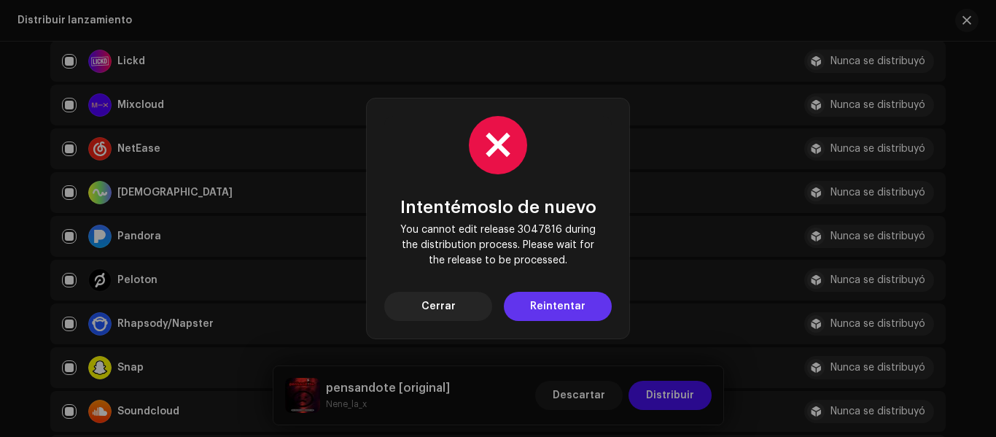
click at [555, 313] on span "Reintentar" at bounding box center [557, 306] width 55 height 29
click at [447, 304] on span "Cerrar" at bounding box center [438, 306] width 34 height 29
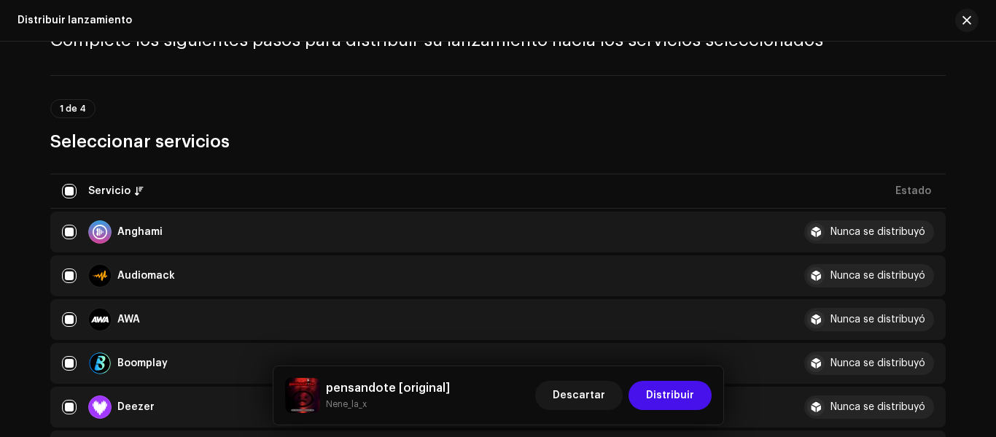
scroll to position [73, 0]
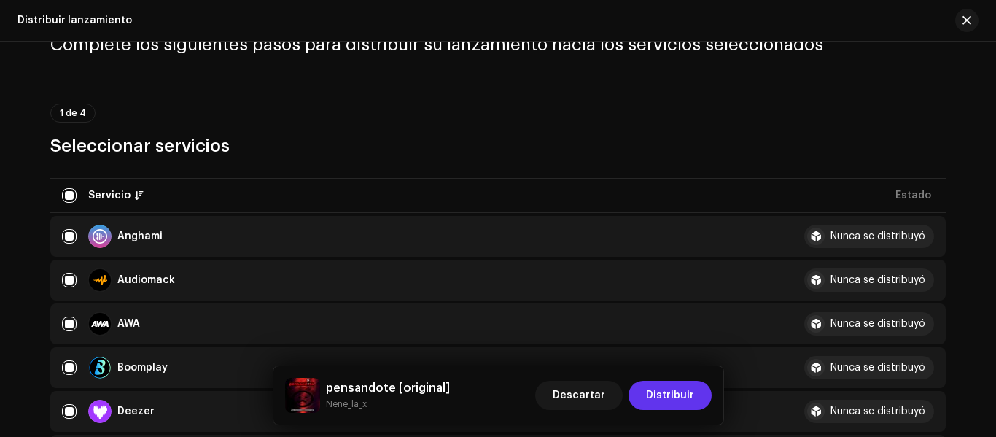
click at [670, 388] on span "Distribuir" at bounding box center [670, 394] width 48 height 29
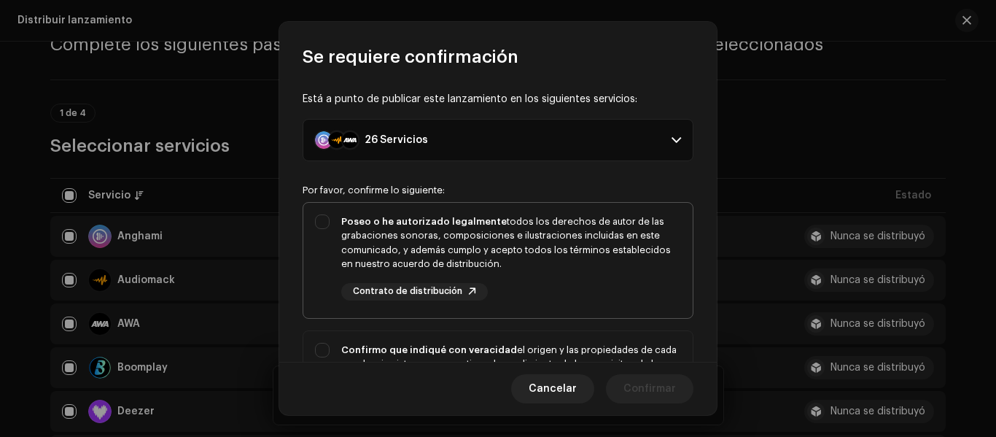
click at [324, 217] on div "Poseo o he autorizado legalmente todos los derechos de autor de las grabaciones…" at bounding box center [497, 257] width 389 height 109
checkbox input "true"
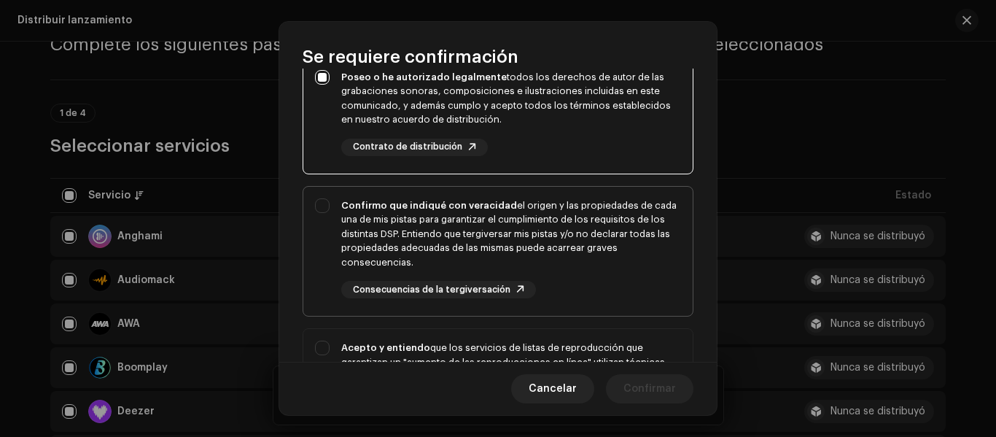
scroll to position [146, 0]
click at [321, 206] on div "Confirmo que indiqué con veracidad el origen y las propiedades de cada una de m…" at bounding box center [497, 247] width 389 height 124
checkbox input "true"
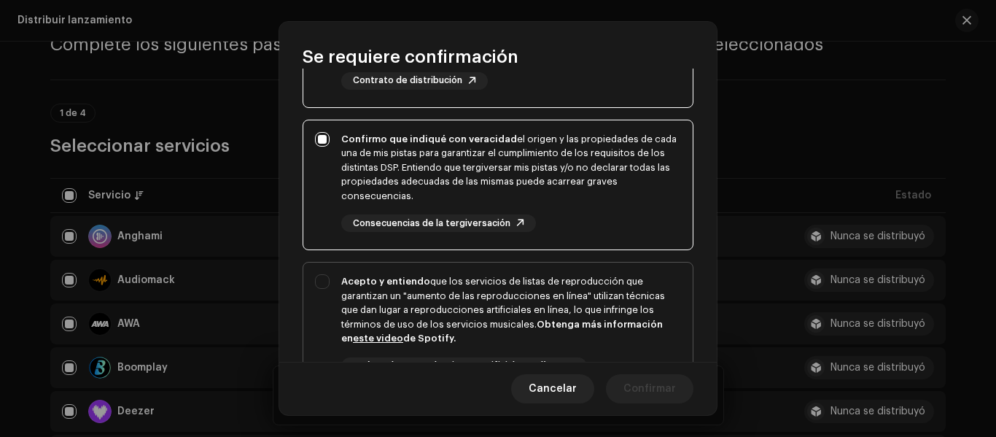
scroll to position [292, 0]
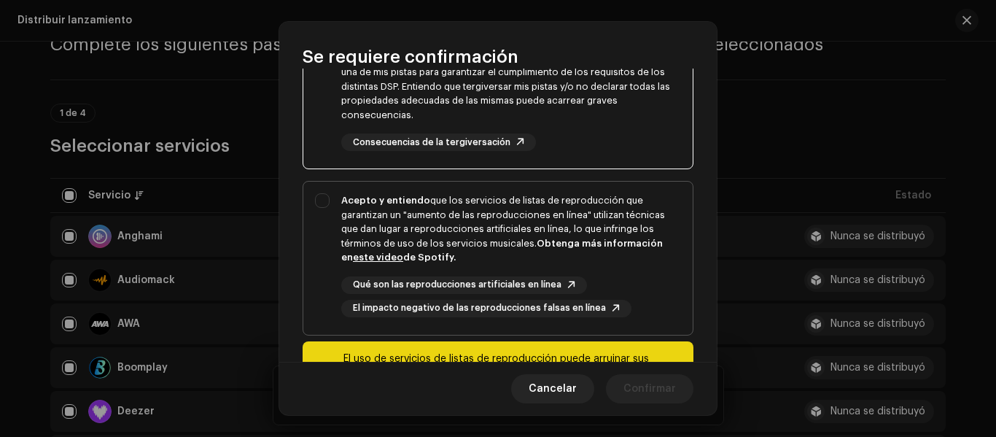
click at [330, 202] on div "Acepto y entiendo que los servicios de listas de reproducción que garantizan un…" at bounding box center [497, 254] width 389 height 147
checkbox input "true"
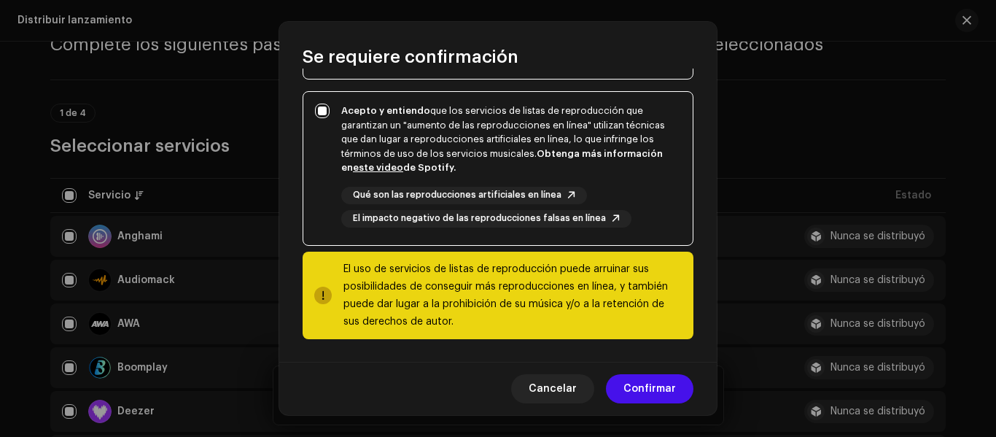
scroll to position [382, 0]
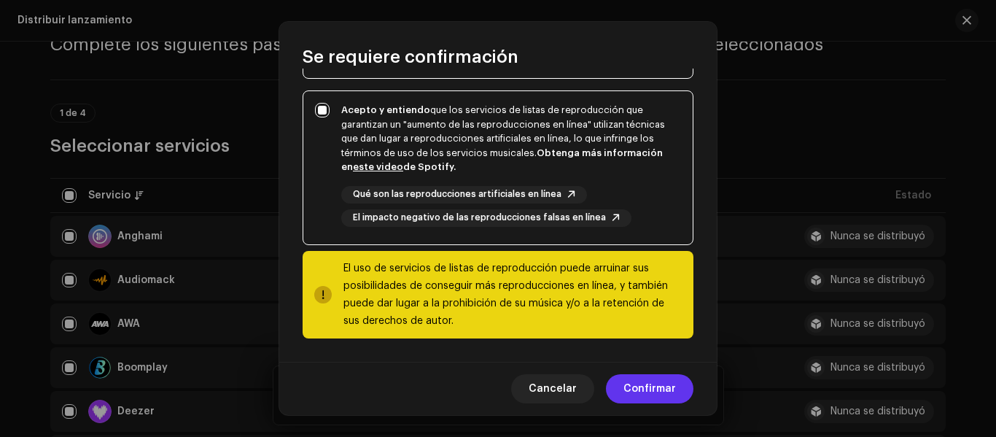
click at [679, 391] on button "Confirmar" at bounding box center [649, 388] width 87 height 29
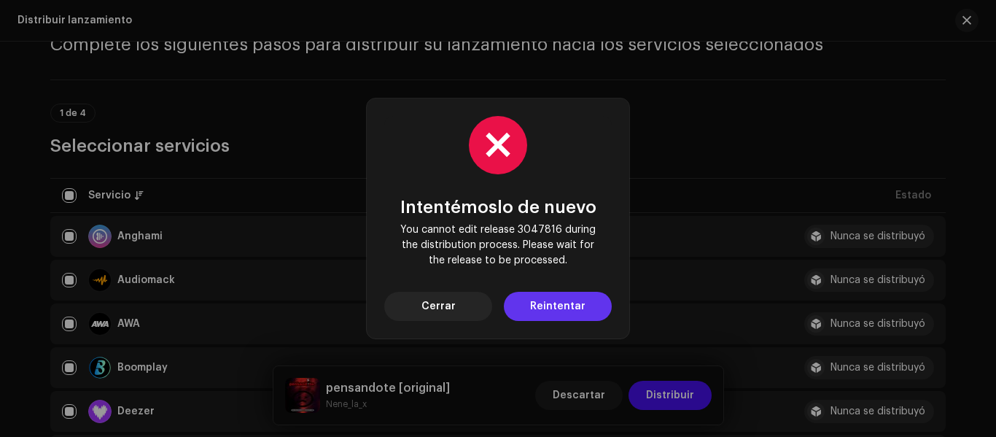
click at [524, 305] on button "Reintentar" at bounding box center [558, 306] width 108 height 29
click at [458, 308] on button "Cerrar" at bounding box center [438, 306] width 108 height 29
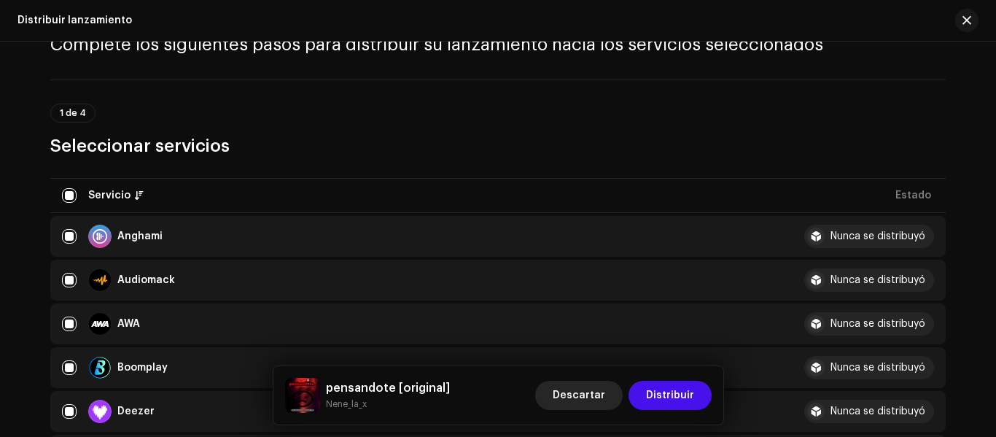
click at [597, 386] on span "Descartar" at bounding box center [578, 394] width 52 height 29
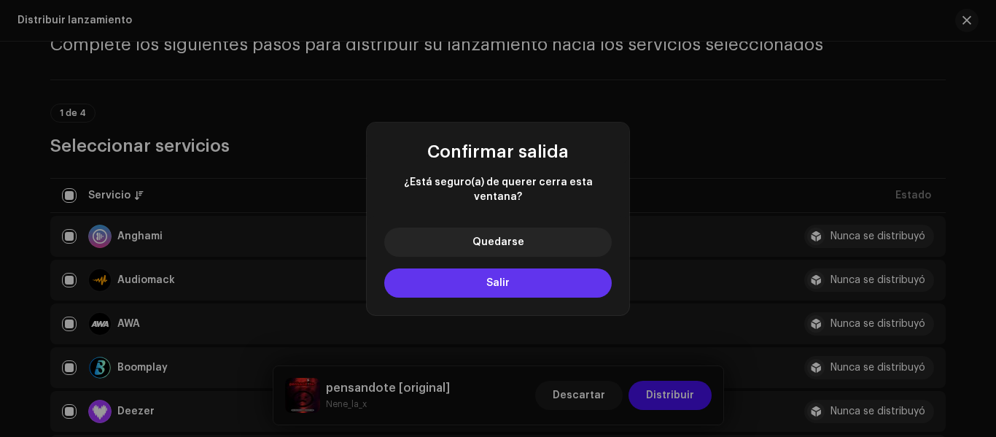
click at [536, 273] on button "Salir" at bounding box center [497, 282] width 227 height 29
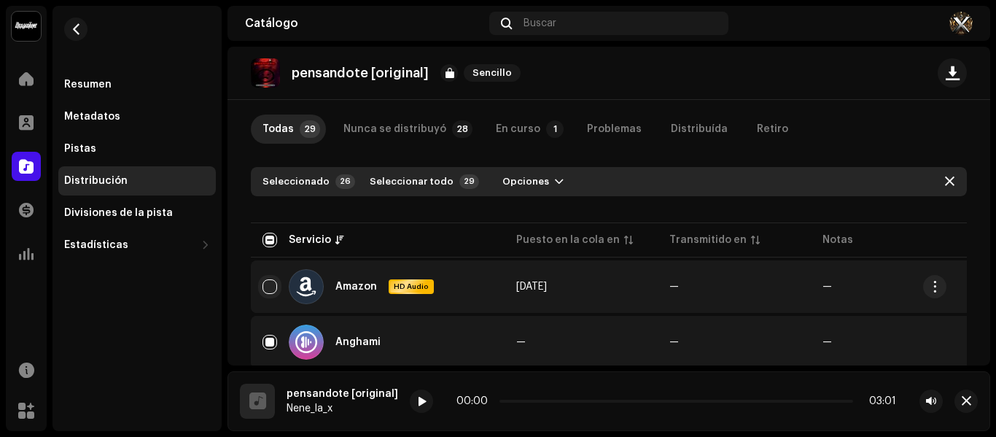
click at [267, 280] on input "Row Unselected" at bounding box center [269, 286] width 15 height 15
checkbox input "true"
click at [270, 240] on input "checkbox" at bounding box center [269, 239] width 15 height 15
checkbox input "true"
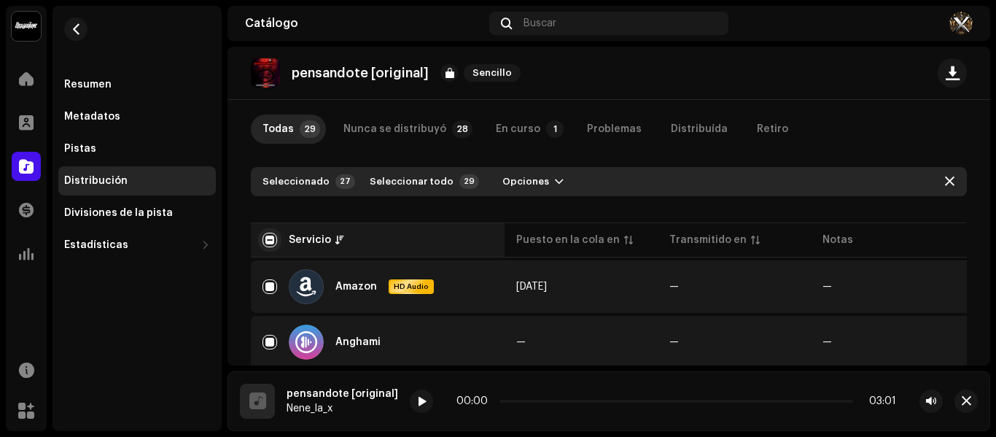
checkbox input "true"
click at [270, 240] on input "checkbox" at bounding box center [269, 239] width 15 height 15
checkbox input "false"
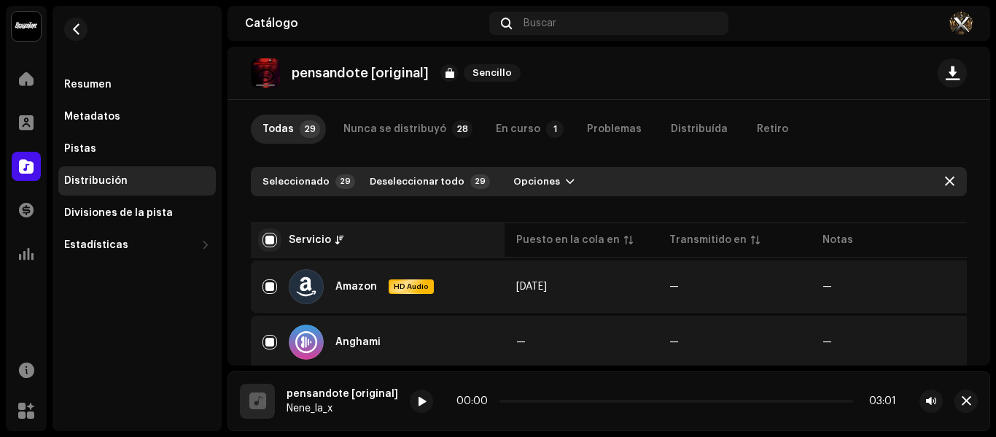
checkbox input "false"
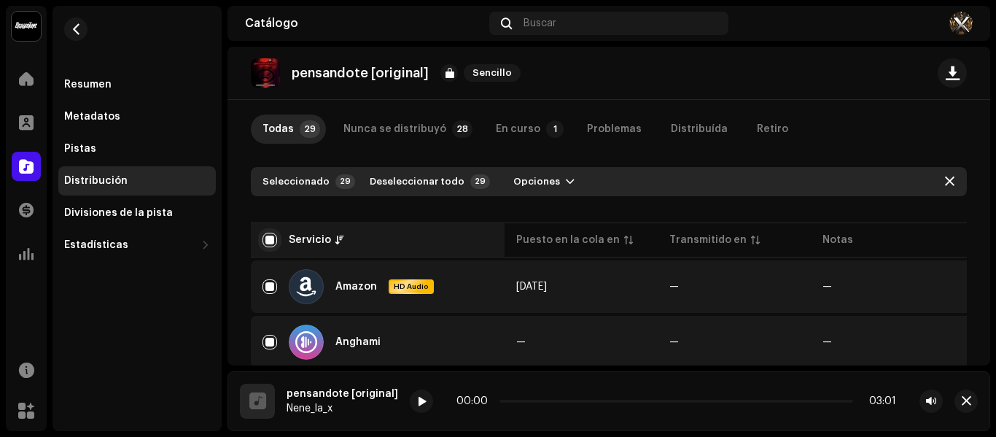
checkbox input "false"
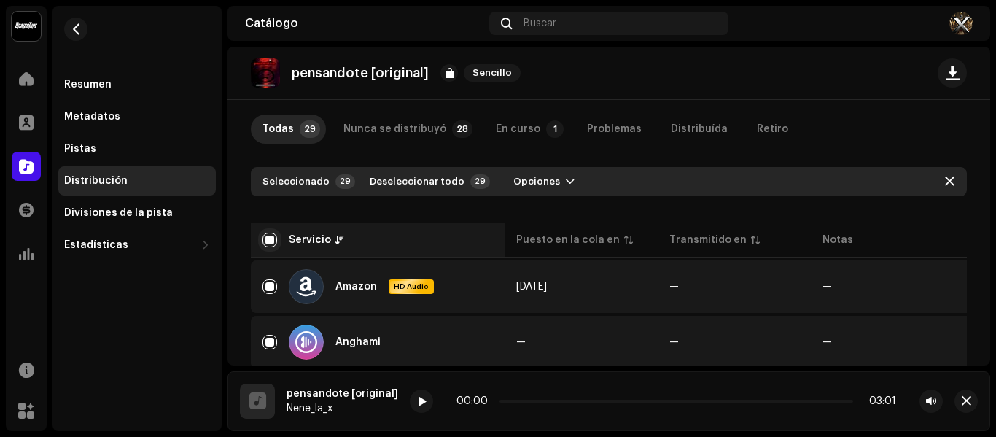
checkbox input "false"
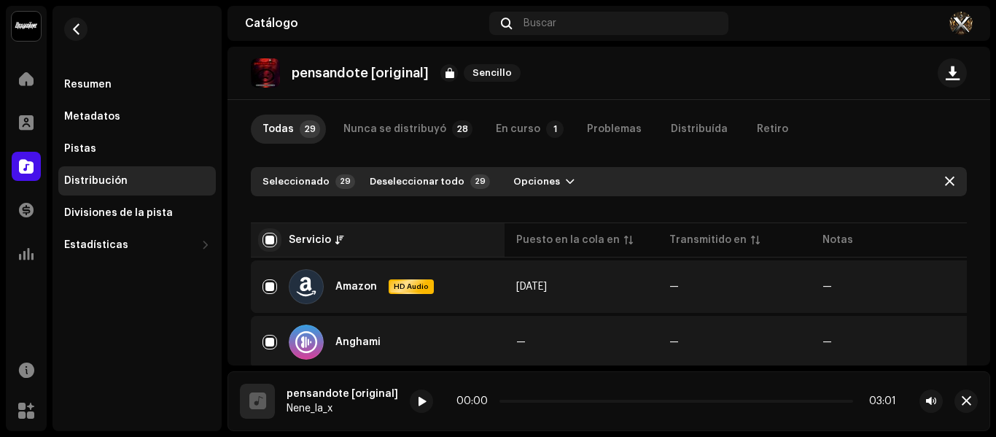
checkbox input "false"
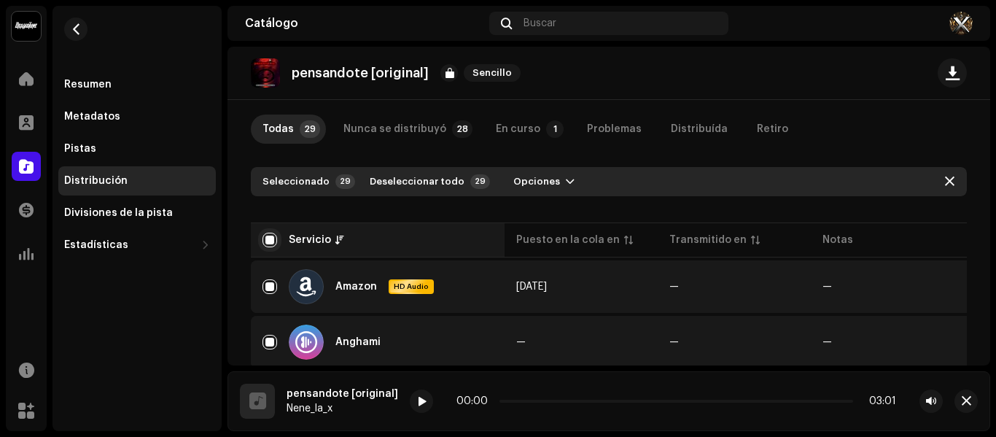
checkbox input "false"
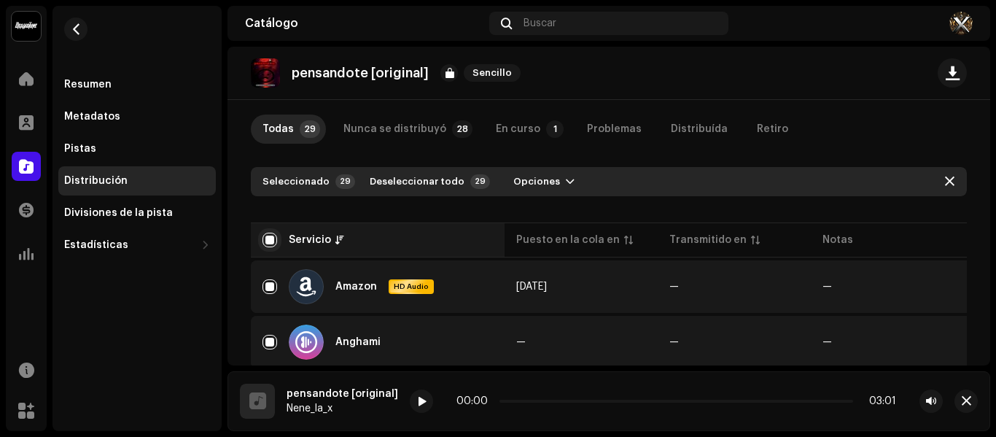
checkbox input "false"
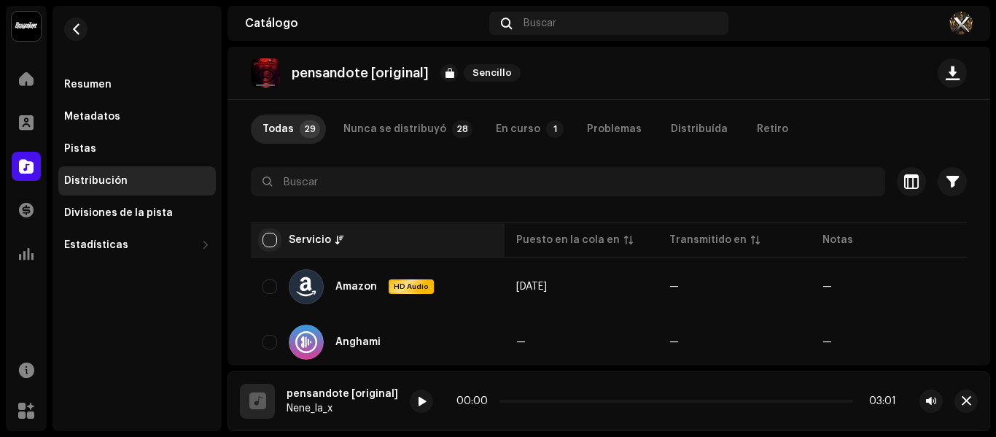
click at [270, 240] on input "checkbox" at bounding box center [269, 239] width 15 height 15
checkbox input "true"
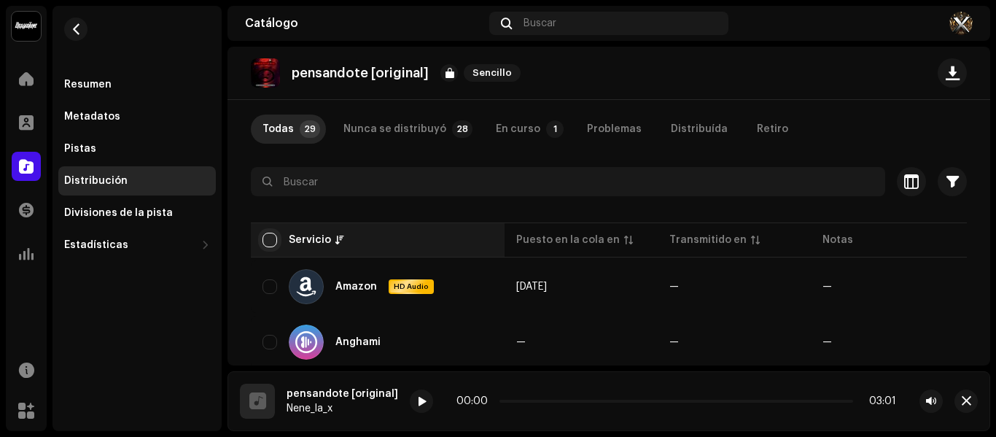
checkbox input "true"
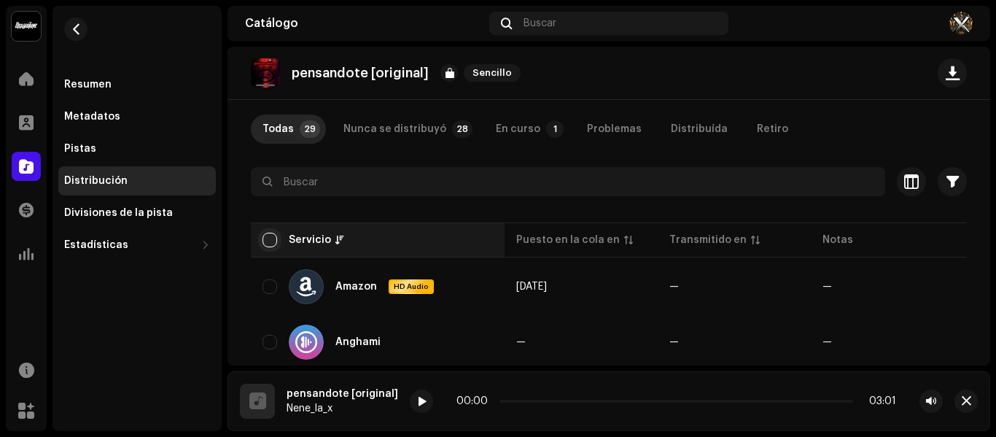
checkbox input "true"
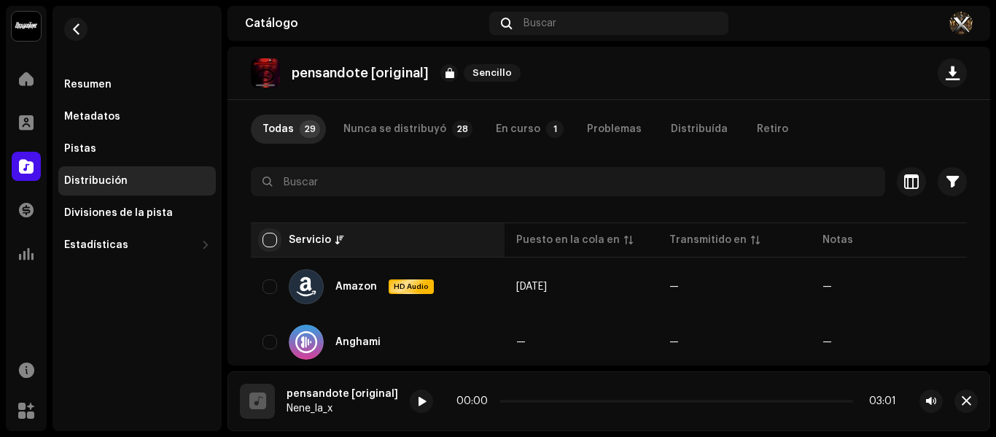
checkbox input "true"
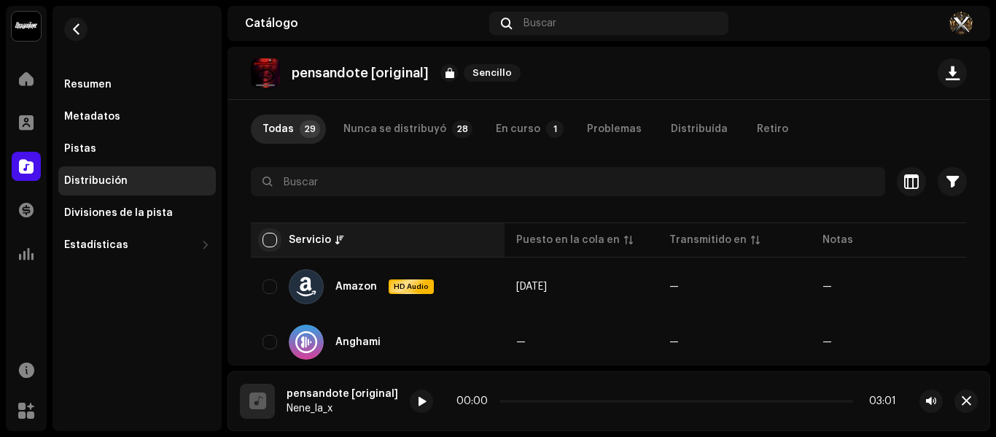
checkbox input "true"
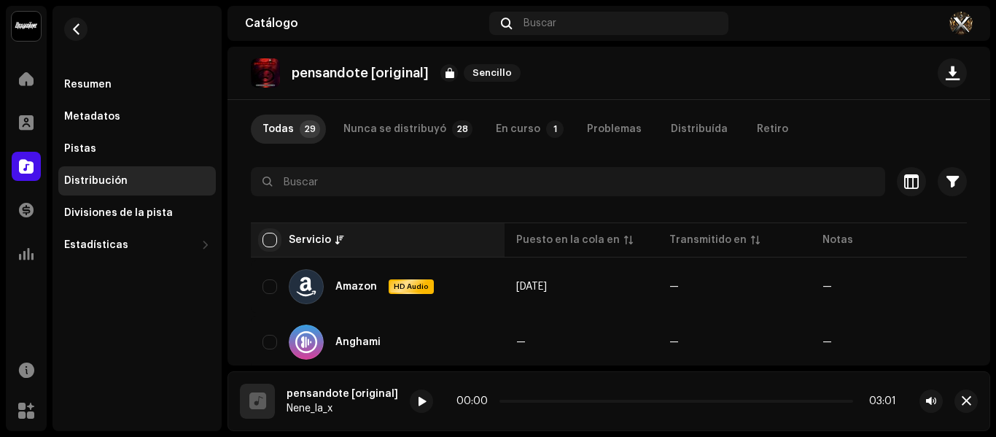
checkbox input "true"
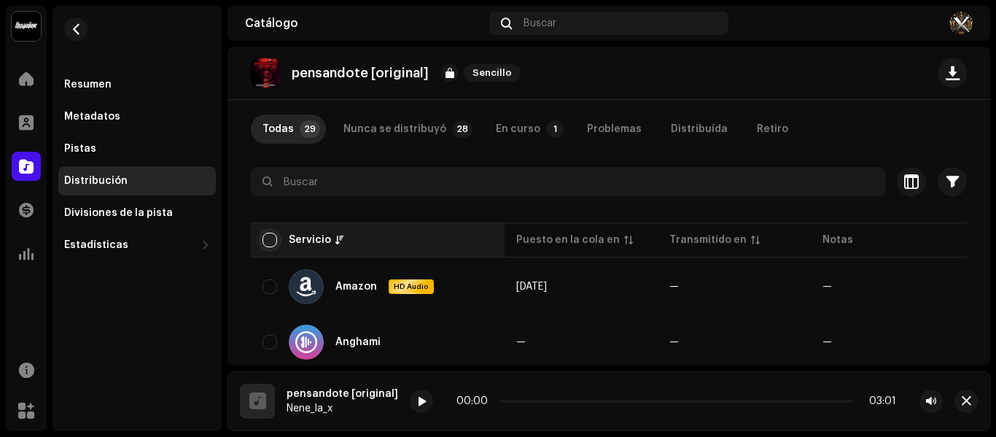
checkbox input "true"
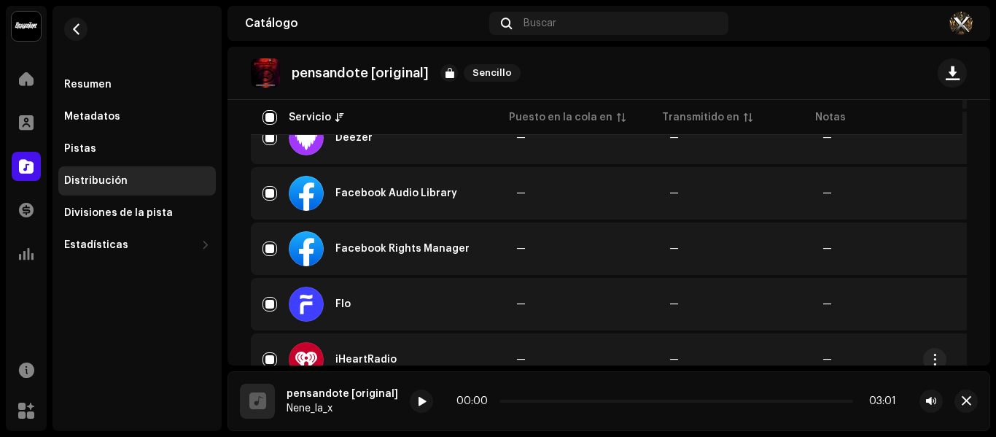
scroll to position [583, 0]
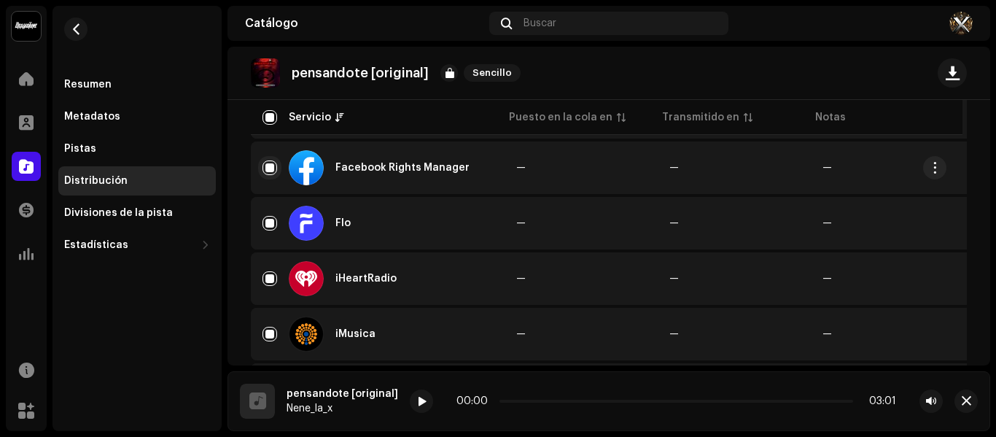
click at [273, 173] on input "Row Selected" at bounding box center [269, 167] width 15 height 15
checkbox input "false"
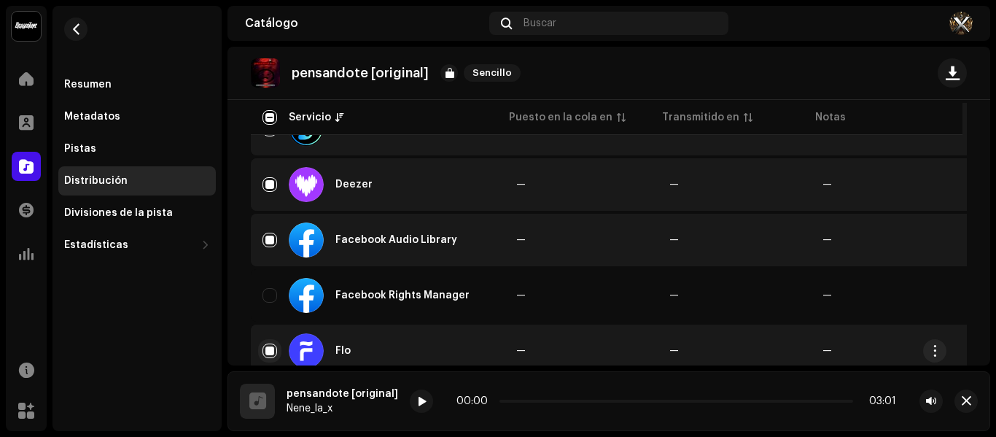
scroll to position [437, 0]
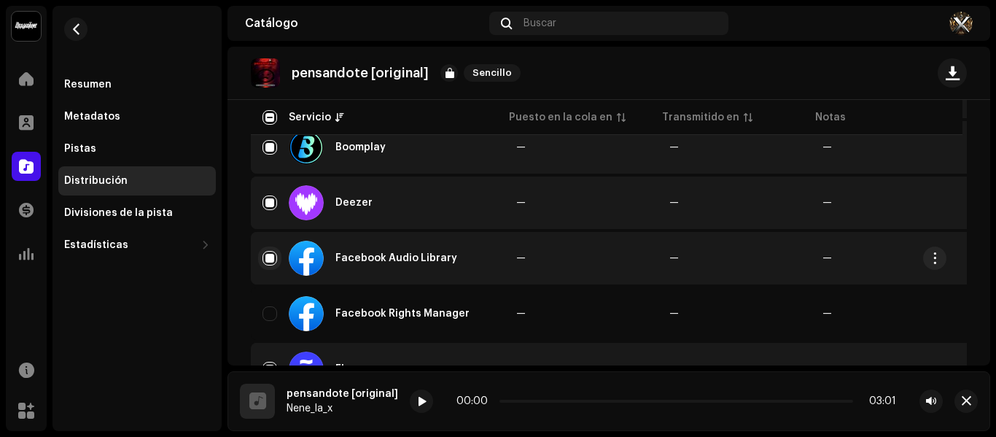
click at [262, 257] on input "Row Selected" at bounding box center [269, 258] width 15 height 15
checkbox input "false"
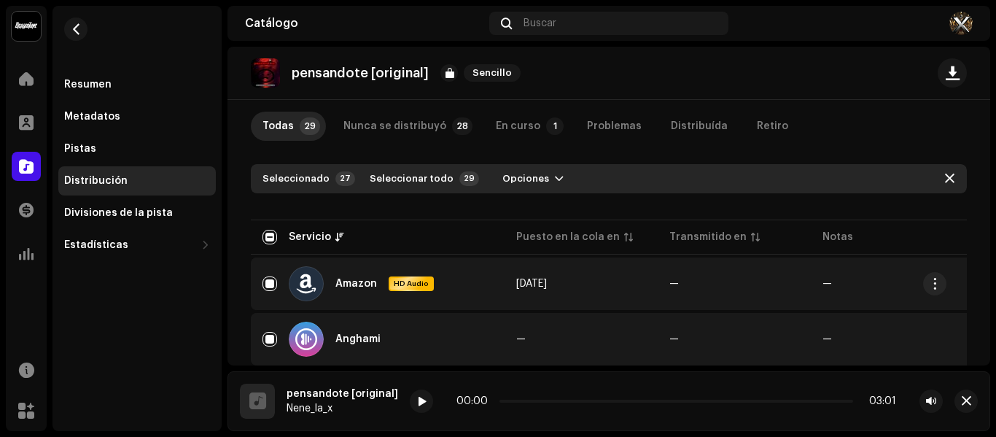
scroll to position [73, 0]
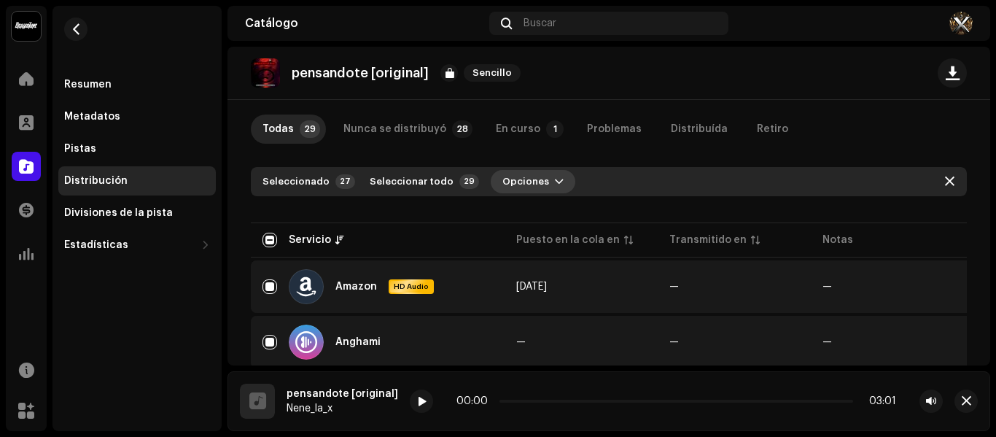
click at [526, 179] on span "Opciones" at bounding box center [525, 181] width 47 height 29
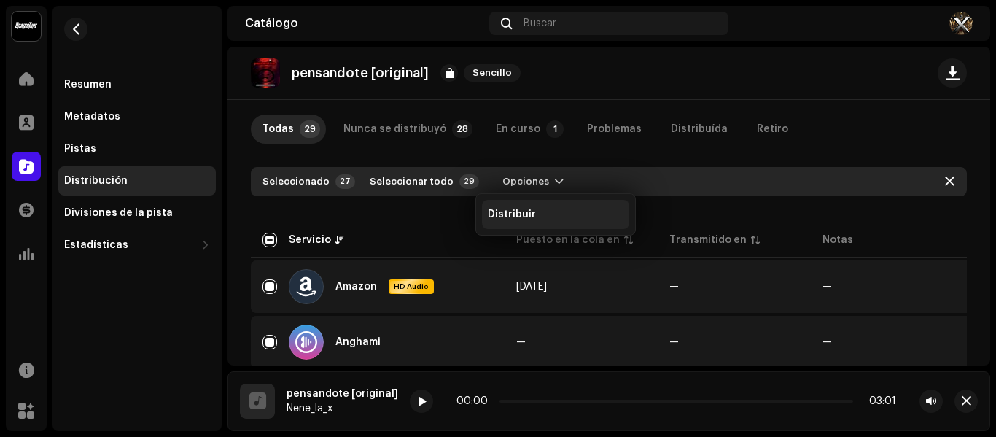
click at [552, 220] on div "Distribuir" at bounding box center [555, 214] width 147 height 29
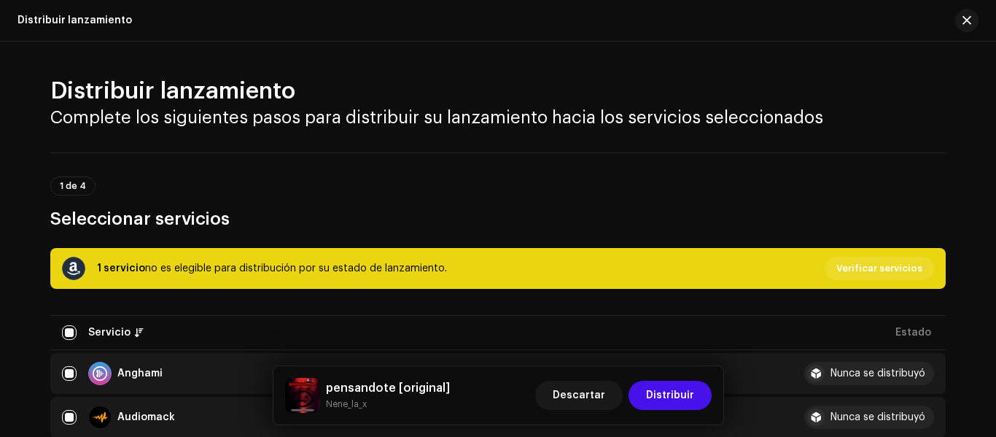
click at [841, 265] on span "Verificar servicios" at bounding box center [879, 268] width 86 height 29
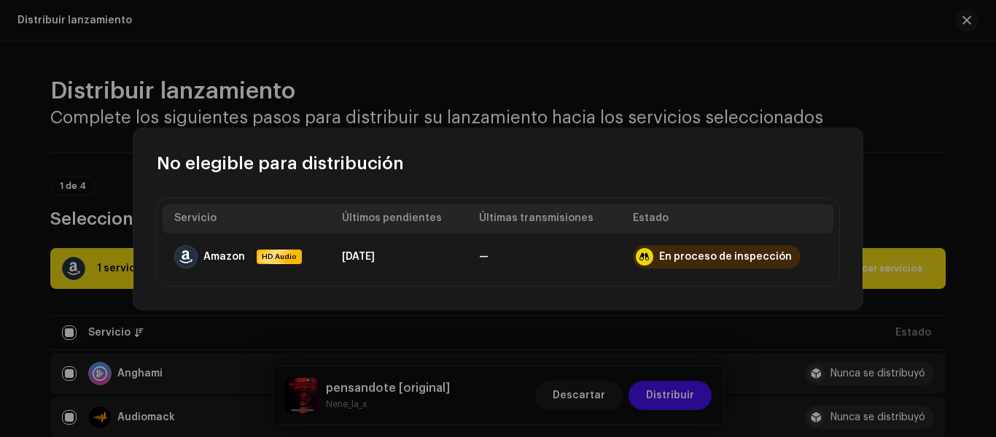
click at [626, 308] on div "Servicio Últimos pendientes Últimas transmisiones Estado Amazon HD Audio [DATE]…" at bounding box center [497, 242] width 729 height 134
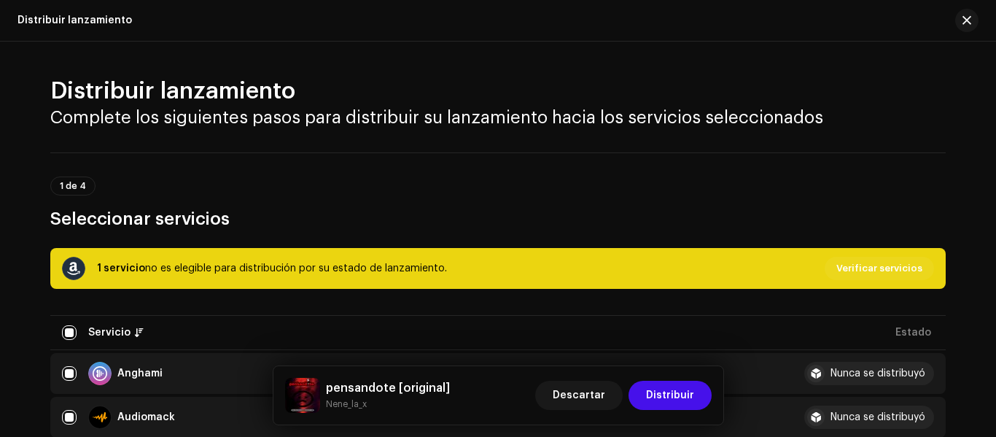
click at [632, 327] on div "No elegible para distribución Servicio Últimos pendientes Últimas transmisiones…" at bounding box center [498, 218] width 996 height 437
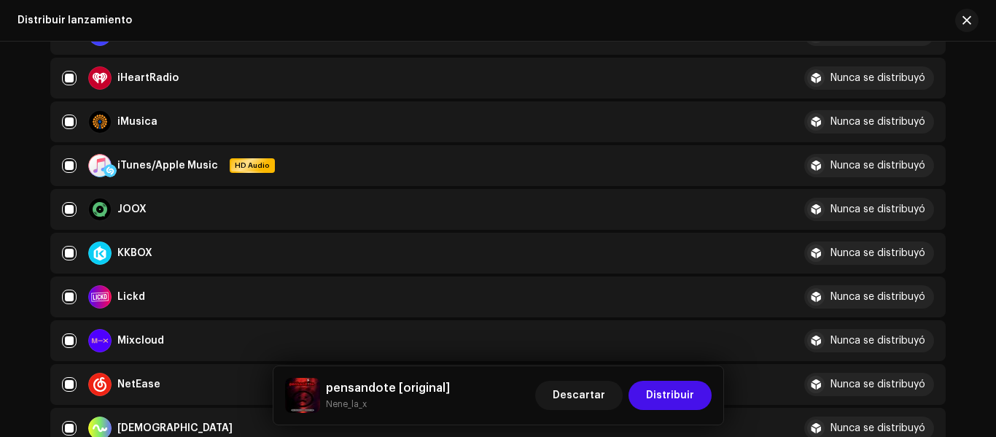
scroll to position [802, 0]
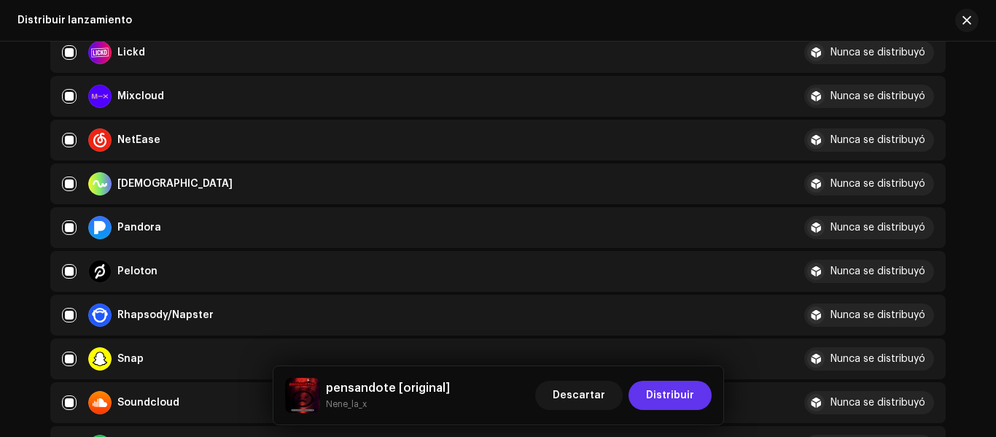
click at [651, 396] on span "Distribuir" at bounding box center [670, 394] width 48 height 29
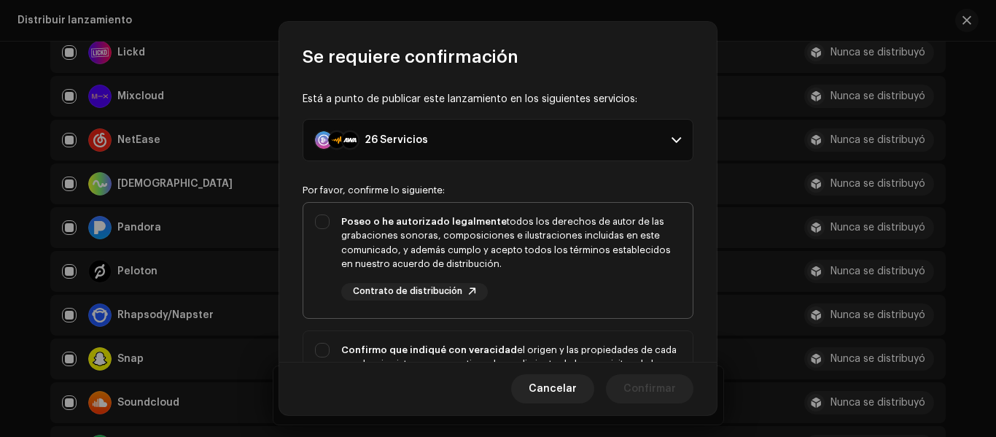
click at [313, 212] on div "Poseo o he autorizado legalmente todos los derechos de autor de las grabaciones…" at bounding box center [497, 257] width 389 height 109
checkbox input "true"
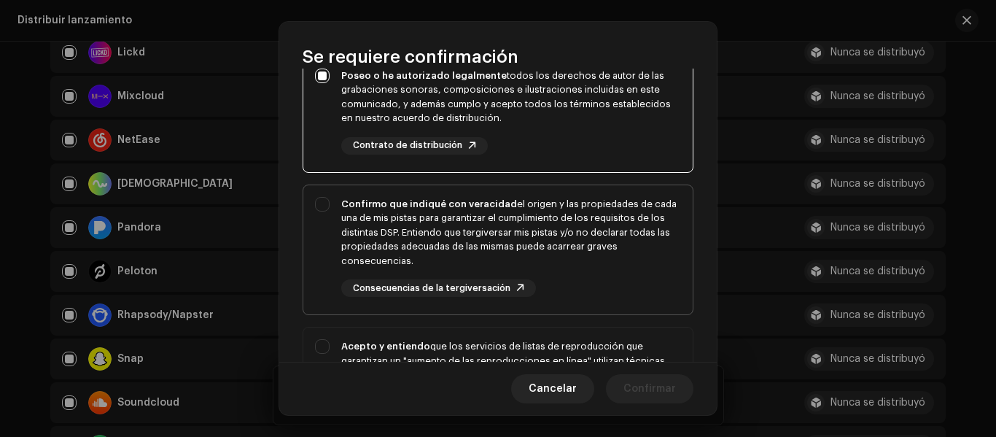
click at [318, 199] on div "Confirmo que indiqué con veracidad el origen y las propiedades de cada una de m…" at bounding box center [497, 247] width 389 height 124
checkbox input "true"
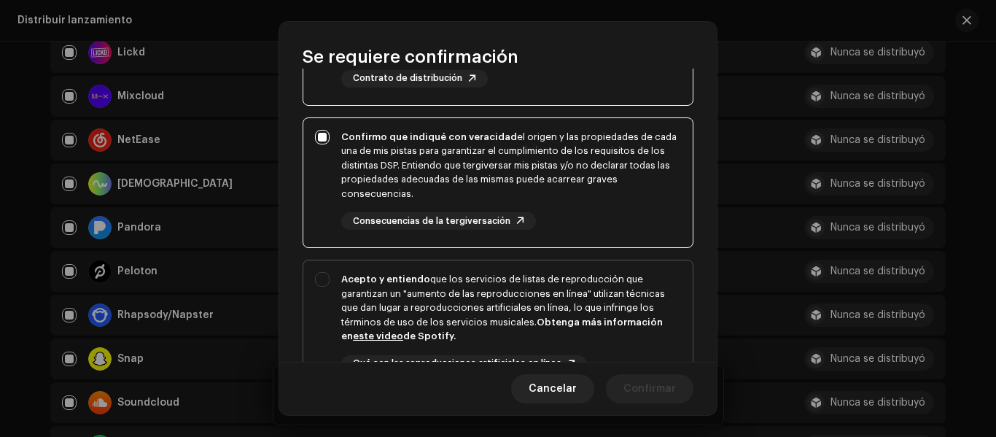
scroll to position [292, 0]
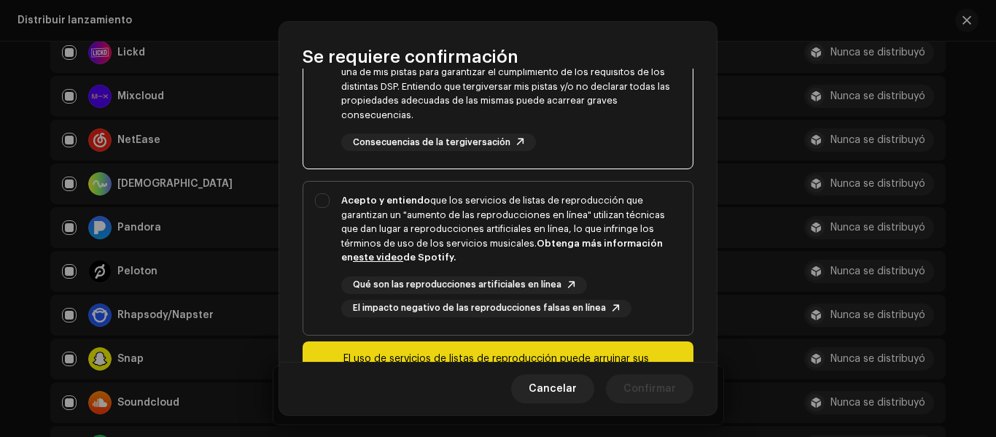
click at [324, 208] on div "Acepto y entiendo que los servicios de listas de reproducción que garantizan un…" at bounding box center [497, 254] width 389 height 147
checkbox input "true"
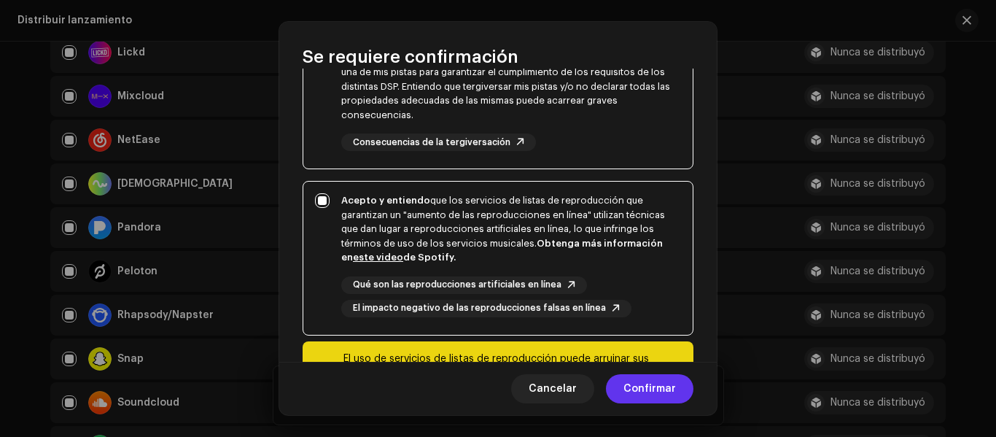
click at [622, 384] on button "Confirmar" at bounding box center [649, 388] width 87 height 29
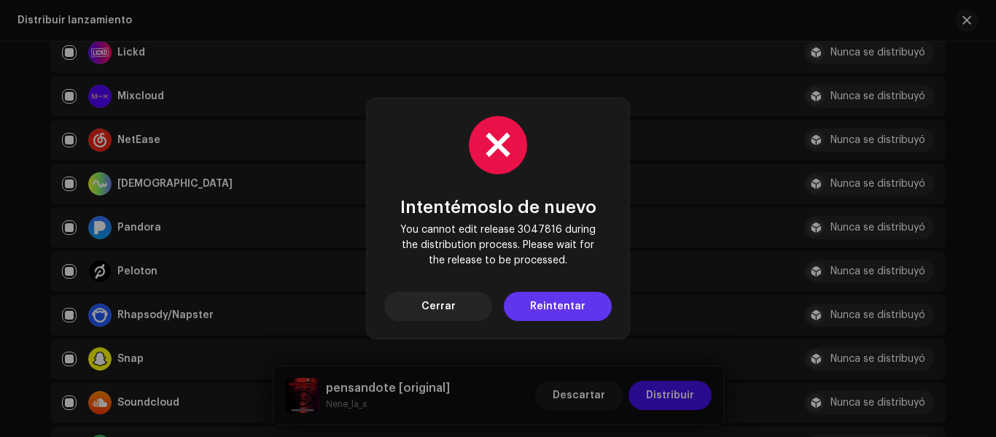
click at [569, 302] on span "Reintentar" at bounding box center [557, 306] width 55 height 29
drag, startPoint x: 428, startPoint y: 308, endPoint x: 335, endPoint y: 214, distance: 131.9
click at [412, 285] on div "Intentémoslo de nuevo You cannot edit release 3047816 during the distribution p…" at bounding box center [497, 218] width 227 height 205
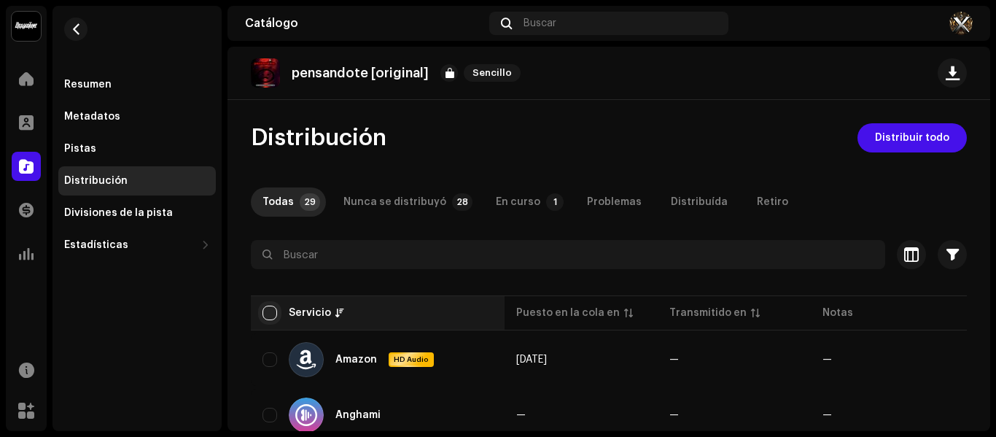
click at [276, 308] on div "Servicio" at bounding box center [377, 312] width 230 height 15
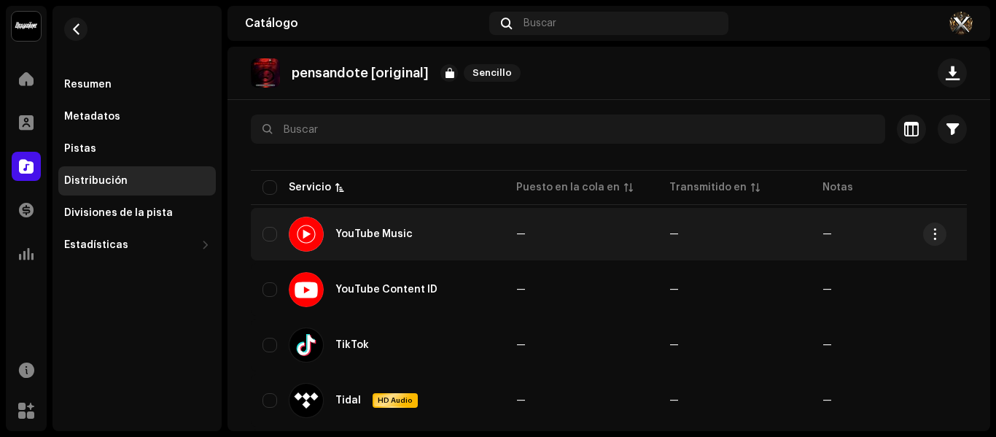
scroll to position [73, 0]
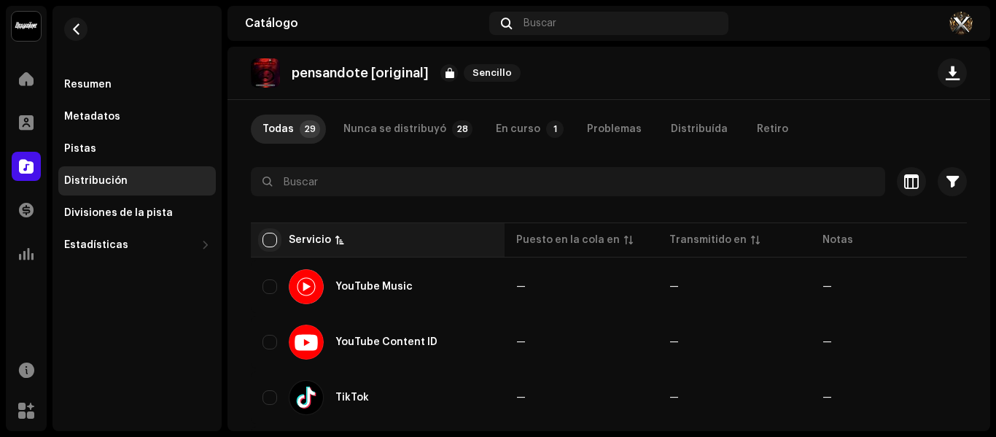
click at [276, 238] on div "Servicio" at bounding box center [377, 239] width 230 height 15
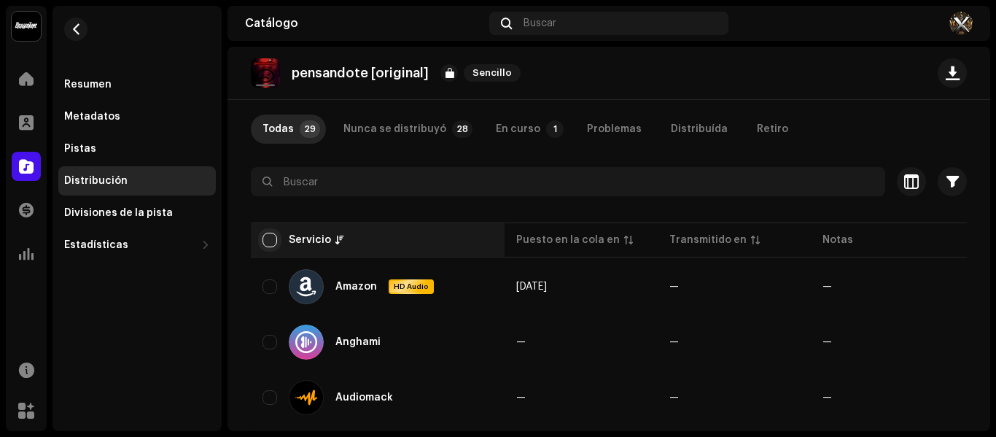
click at [273, 240] on input "checkbox" at bounding box center [269, 239] width 15 height 15
checkbox input "true"
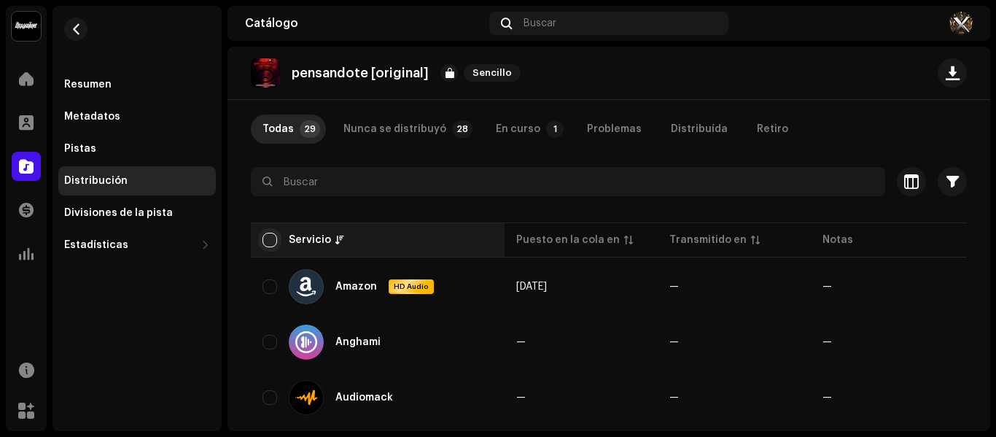
checkbox input "true"
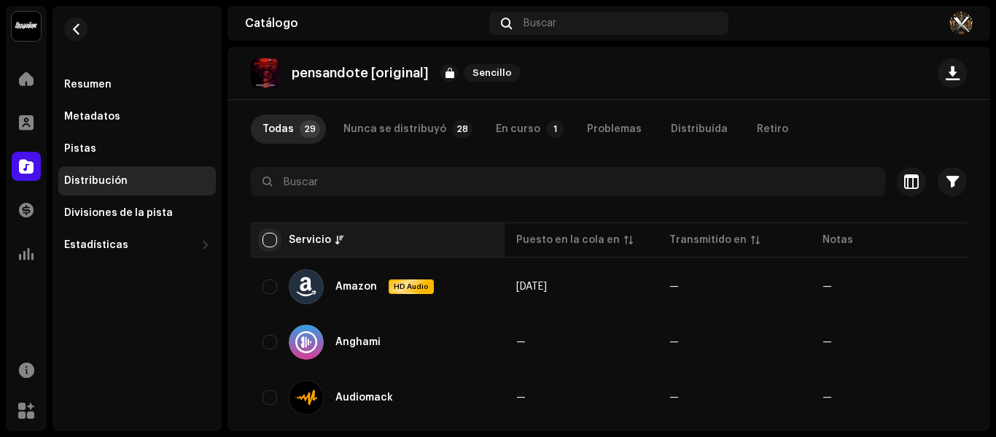
checkbox input "true"
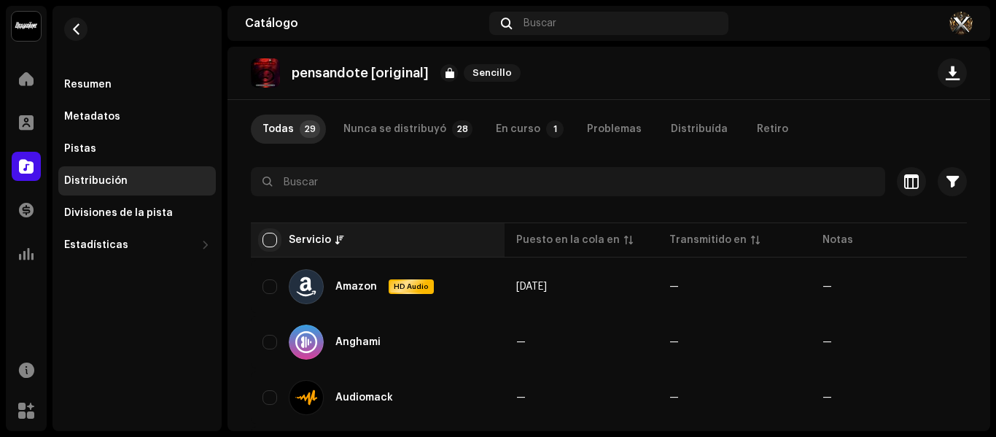
checkbox input "true"
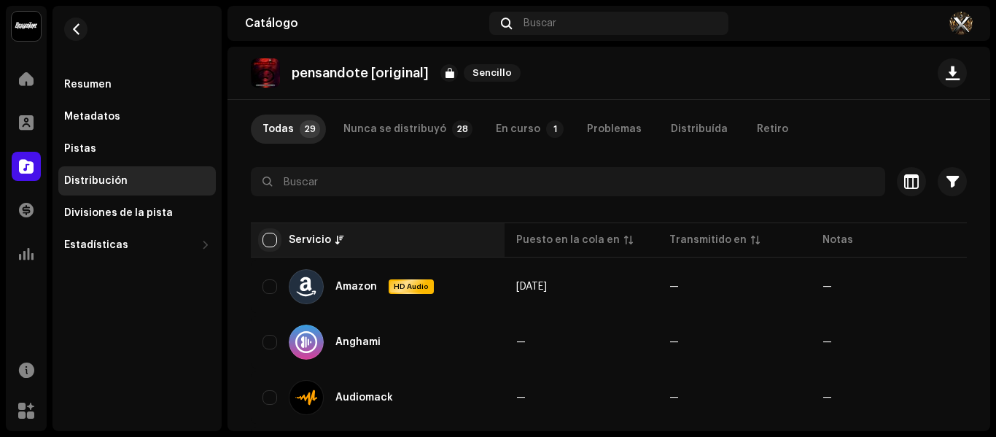
checkbox input "true"
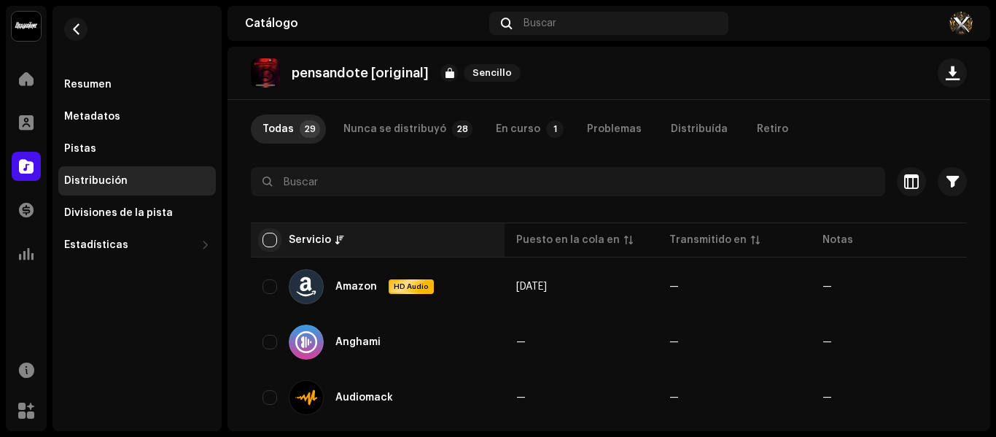
checkbox input "true"
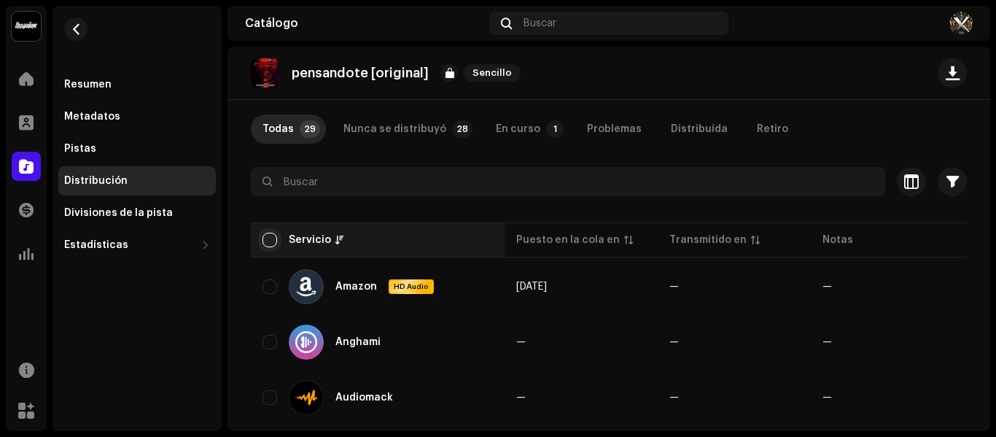
checkbox input "true"
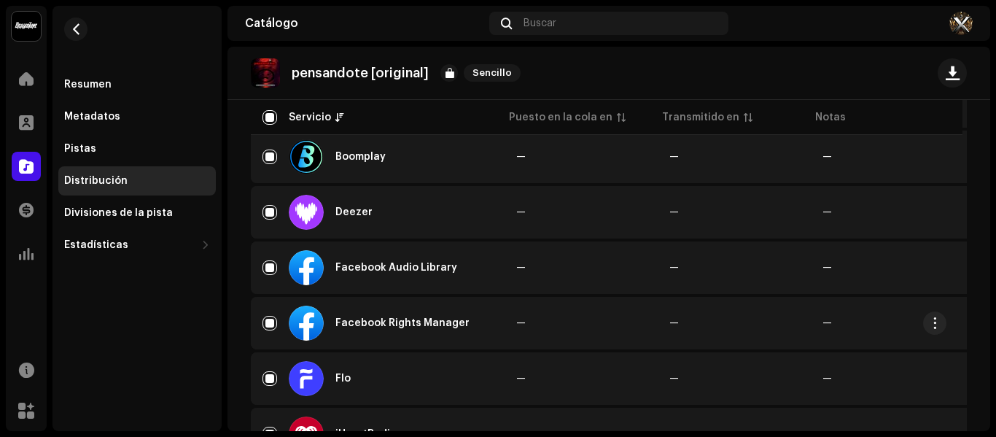
scroll to position [510, 0]
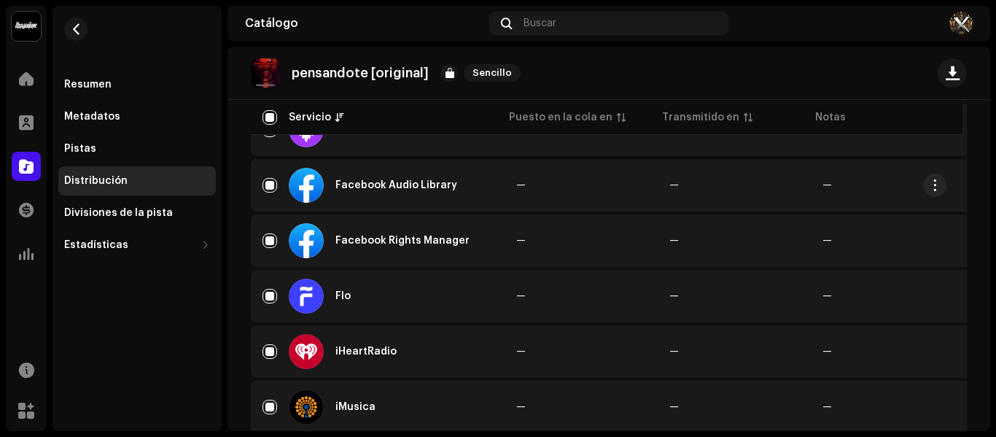
drag, startPoint x: 268, startPoint y: 190, endPoint x: 270, endPoint y: 199, distance: 8.9
click at [268, 193] on div "Facebook Audio Library" at bounding box center [377, 185] width 230 height 35
click at [266, 241] on input "Row Selected" at bounding box center [269, 240] width 15 height 15
checkbox input "false"
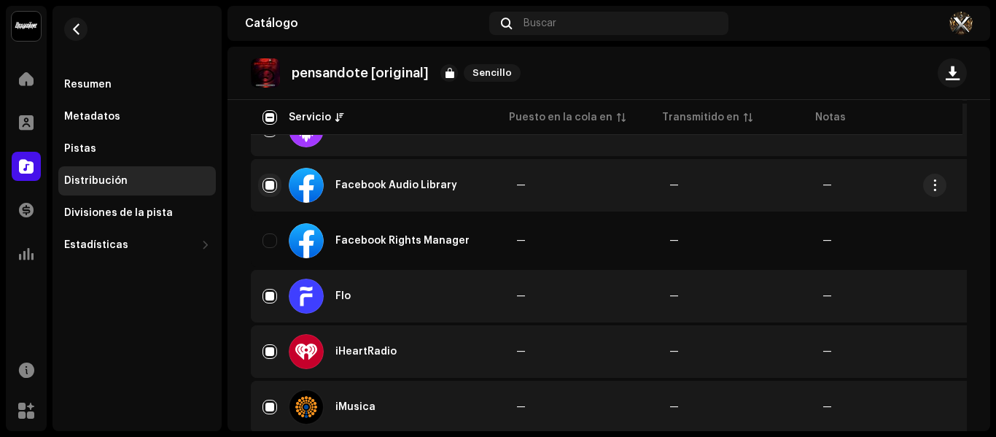
click at [266, 181] on input "Row Selected" at bounding box center [269, 185] width 15 height 15
checkbox input "false"
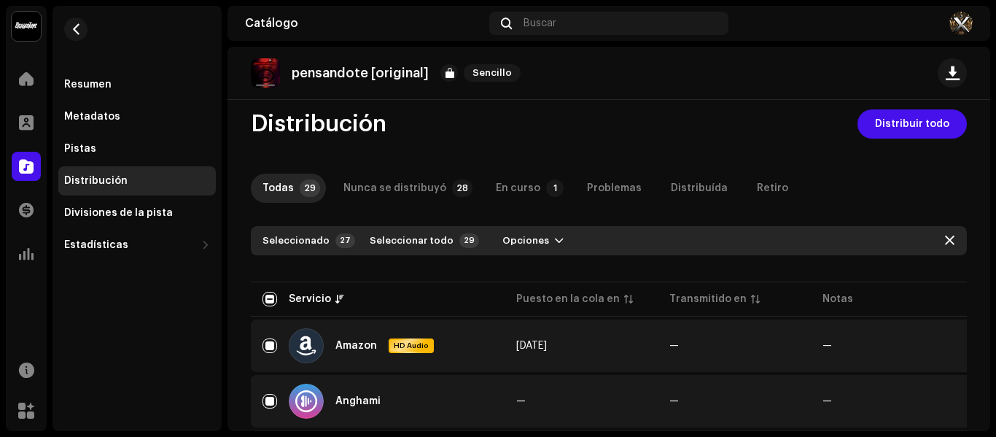
scroll to position [0, 0]
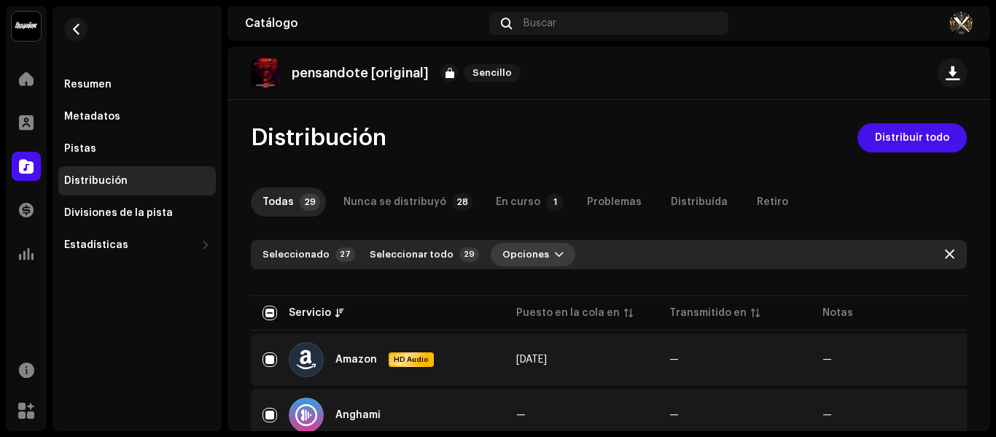
click at [515, 256] on span "Opciones" at bounding box center [525, 254] width 47 height 29
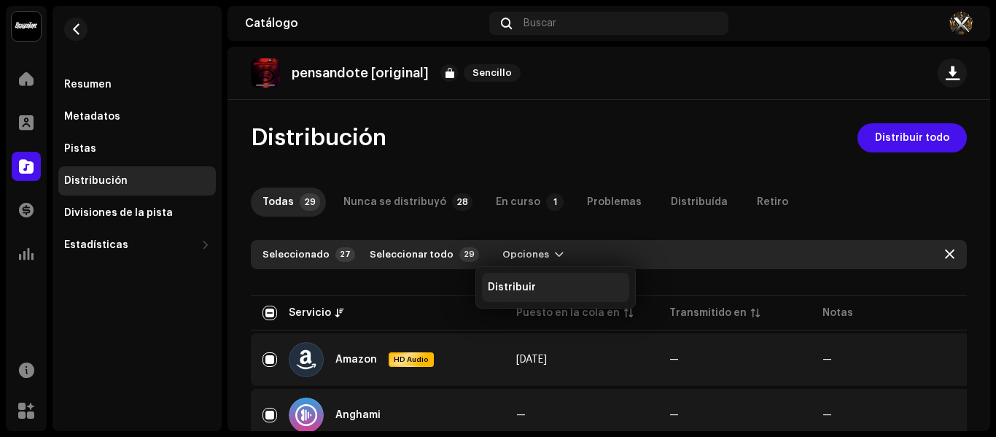
click at [520, 284] on span "Distribuir" at bounding box center [512, 287] width 48 height 12
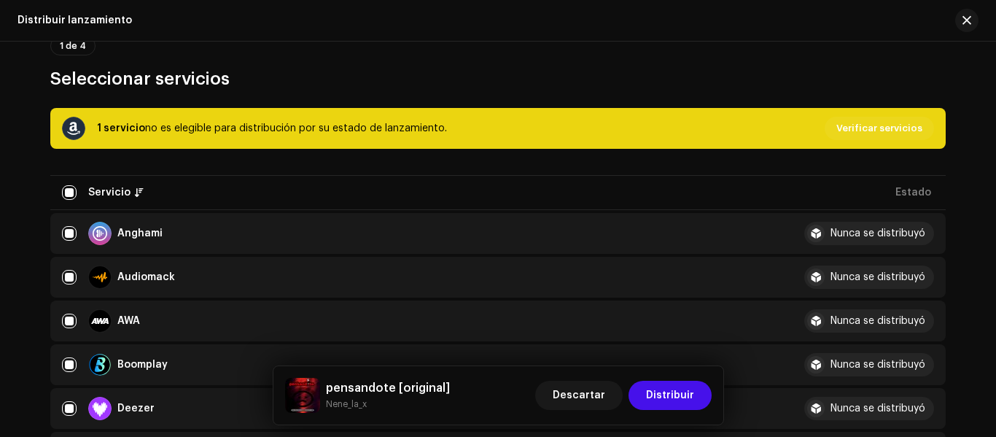
scroll to position [146, 0]
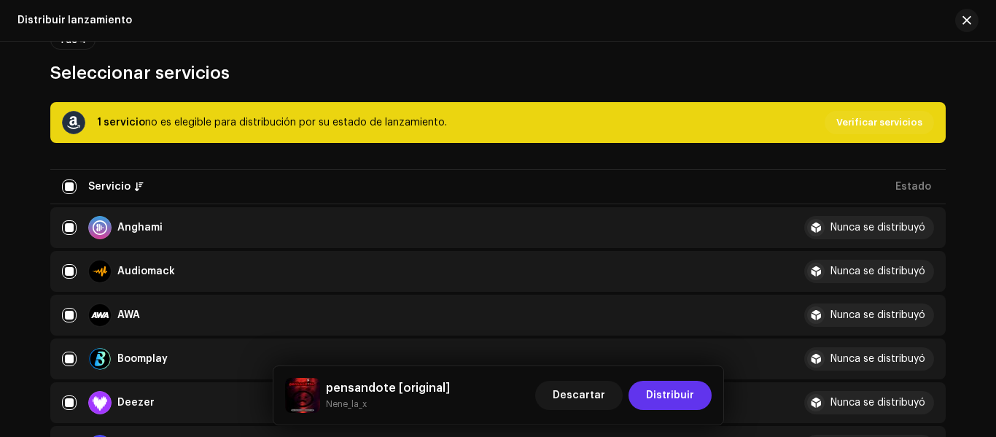
click at [663, 392] on span "Distribuir" at bounding box center [670, 394] width 48 height 29
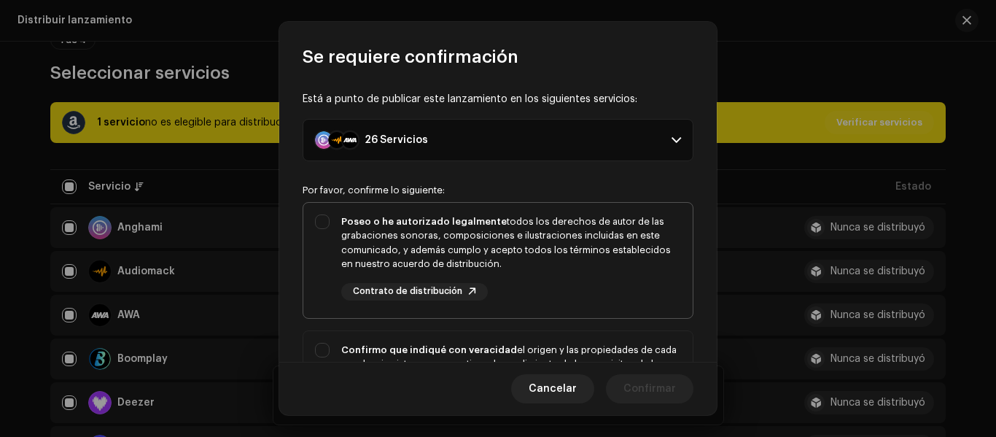
click at [326, 216] on div "Poseo o he autorizado legalmente todos los derechos de autor de las grabaciones…" at bounding box center [497, 257] width 389 height 109
checkbox input "true"
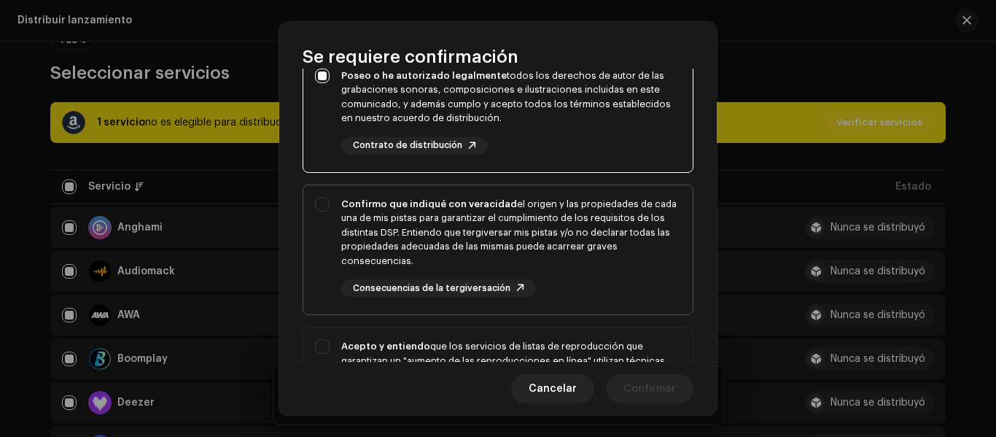
click at [322, 209] on div "Confirmo que indiqué con veracidad el origen y las propiedades de cada una de m…" at bounding box center [497, 247] width 389 height 124
checkbox input "true"
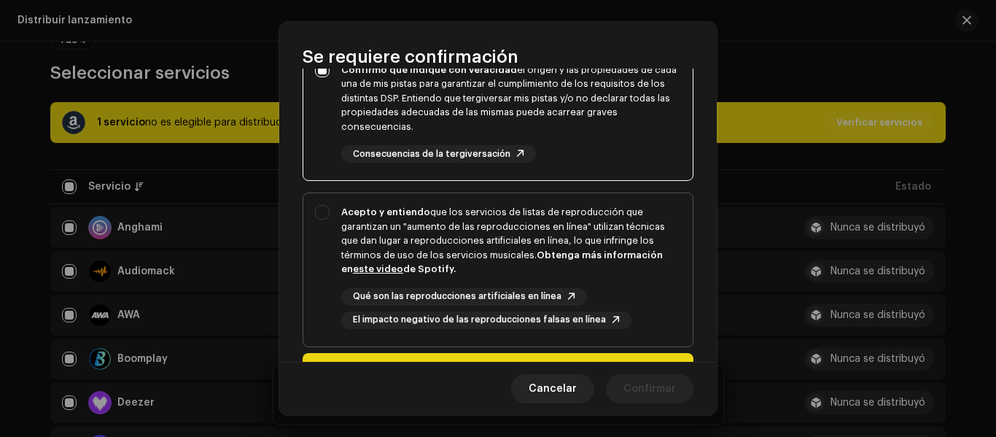
scroll to position [292, 0]
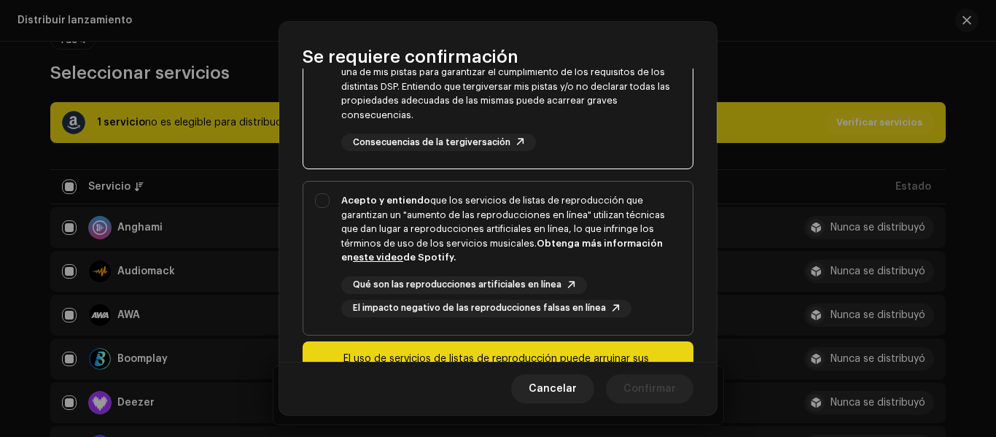
click at [324, 210] on div "Acepto y entiendo que los servicios de listas de reproducción que garantizan un…" at bounding box center [497, 254] width 389 height 147
checkbox input "true"
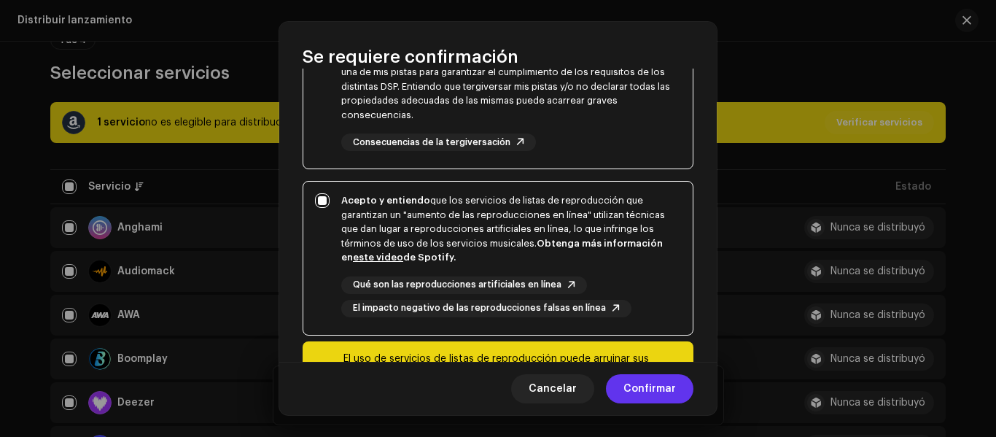
click at [654, 378] on span "Confirmar" at bounding box center [649, 388] width 52 height 29
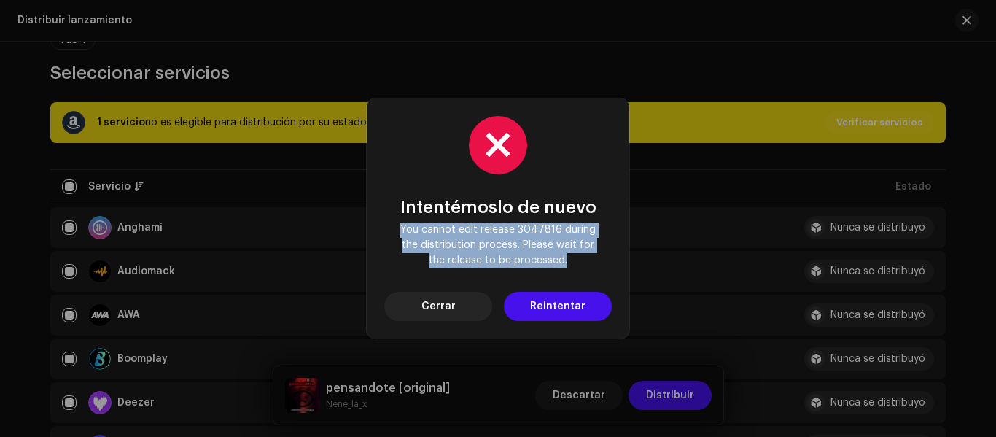
drag, startPoint x: 403, startPoint y: 227, endPoint x: 566, endPoint y: 264, distance: 167.4
click at [566, 264] on span "You cannot edit release 3047816 during the distribution process. Please wait fo…" at bounding box center [498, 245] width 204 height 46
copy span "You cannot edit release 3047816 during the distribution process. Please wait fo…"
click at [437, 305] on span "Cerrar" at bounding box center [438, 306] width 34 height 29
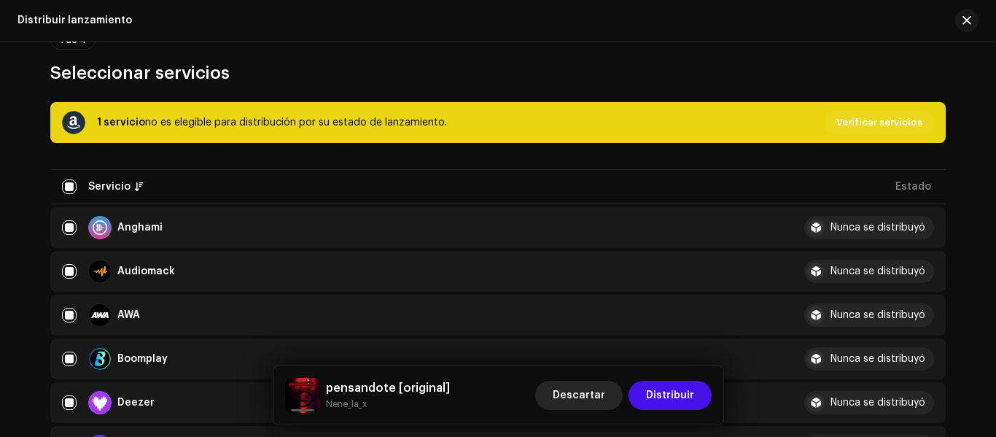
click at [584, 396] on span "Descartar" at bounding box center [578, 394] width 52 height 29
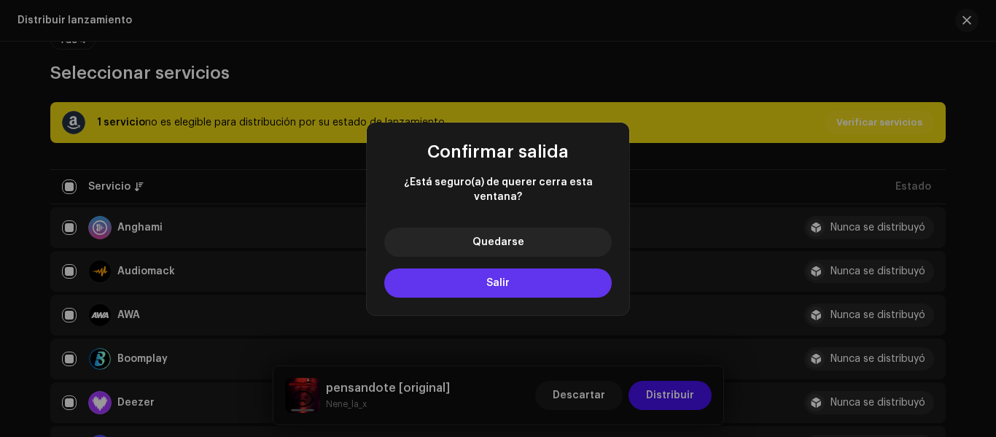
click at [523, 281] on button "Salir" at bounding box center [497, 282] width 227 height 29
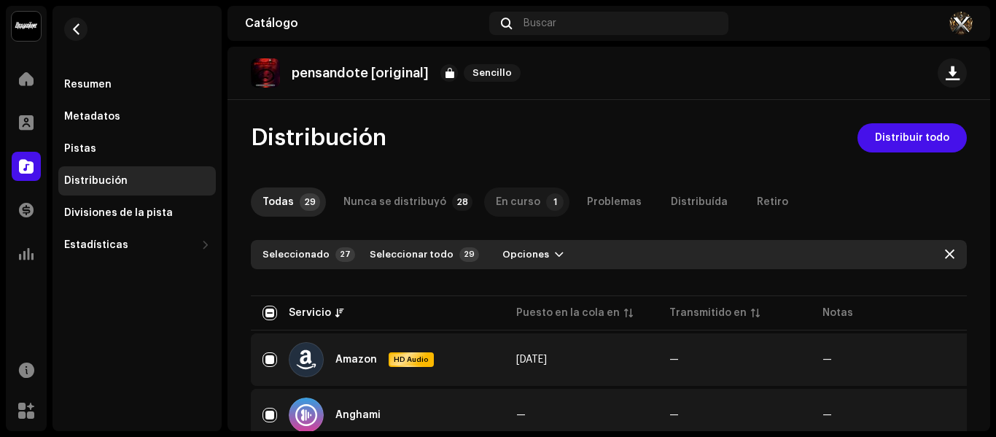
click at [521, 195] on div "En curso" at bounding box center [518, 201] width 44 height 29
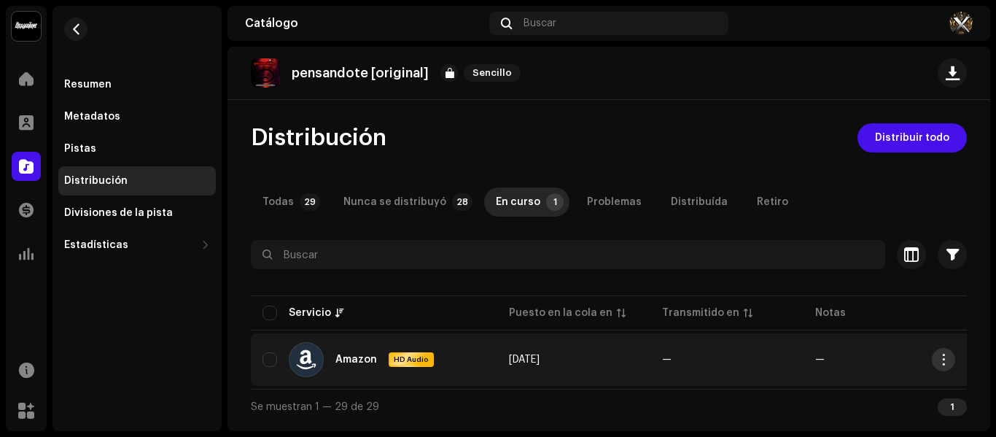
click at [941, 354] on span "button" at bounding box center [943, 359] width 11 height 12
click at [267, 356] on input "checkbox" at bounding box center [269, 359] width 15 height 15
checkbox input "true"
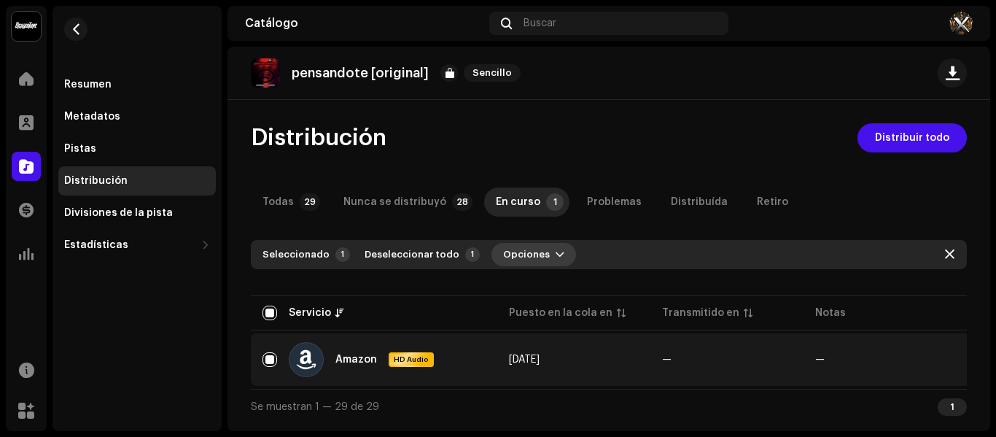
click at [522, 246] on span "Opciones" at bounding box center [526, 254] width 47 height 29
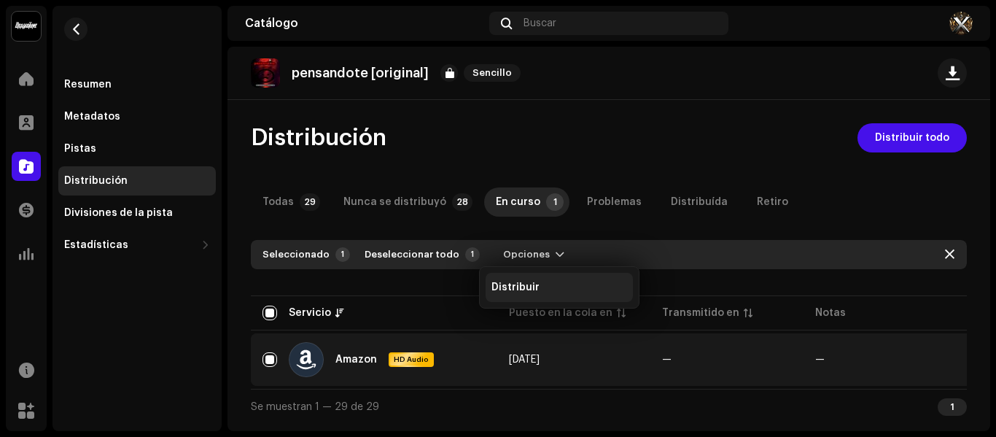
click at [523, 289] on span "Distribuir" at bounding box center [515, 287] width 48 height 12
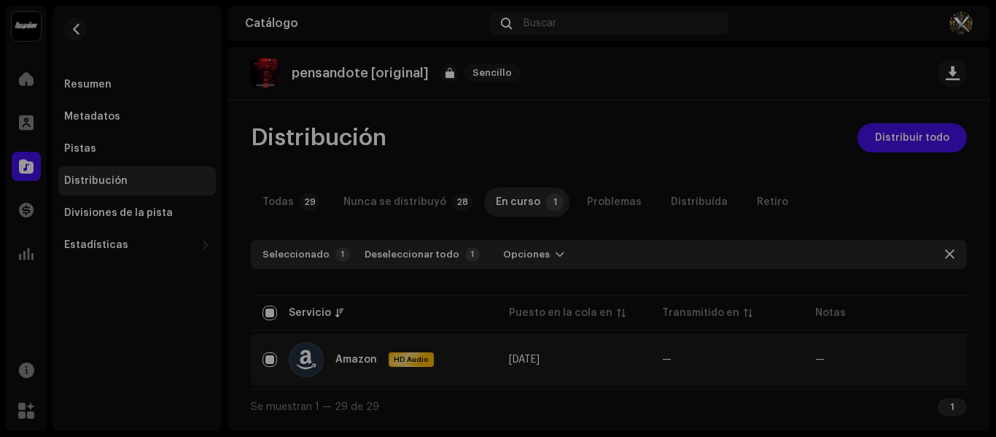
click at [507, 338] on div "No elegible para distribución Un lanzamiento que tiene el estado En proceso de …" at bounding box center [498, 218] width 996 height 437
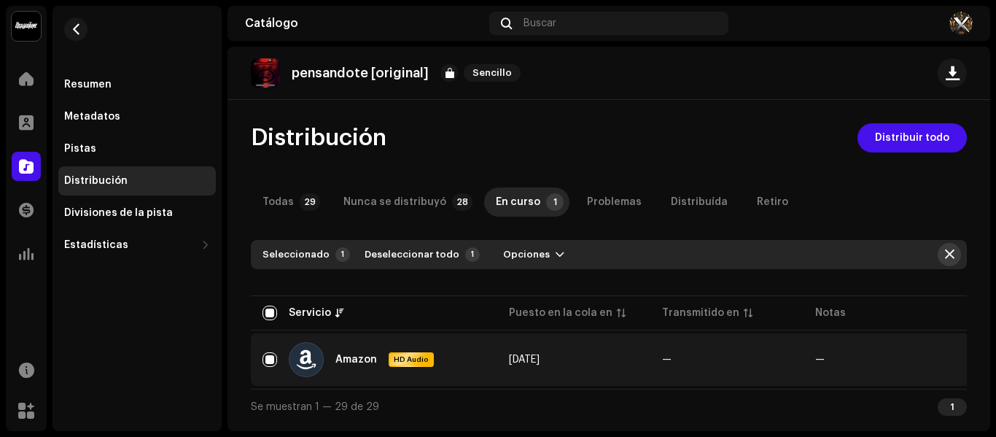
click at [943, 250] on button "button" at bounding box center [948, 254] width 23 height 23
checkbox input "false"
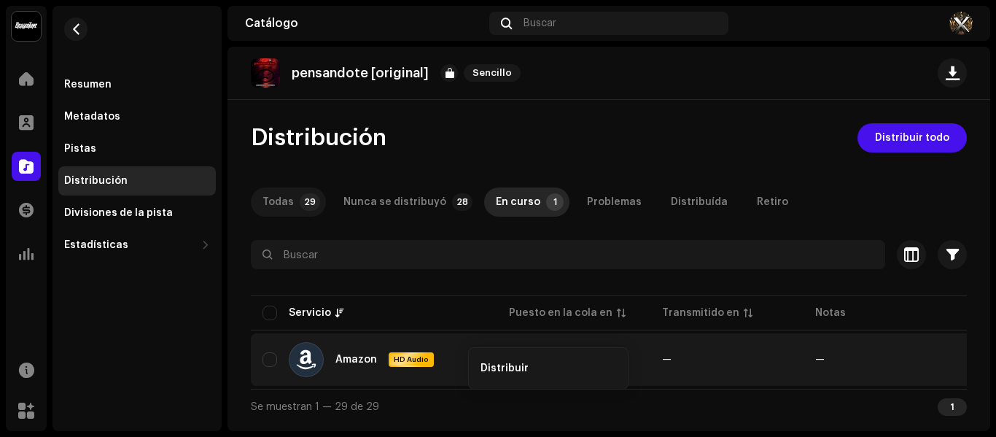
click at [294, 207] on p-tab "Todas 29" at bounding box center [288, 201] width 75 height 29
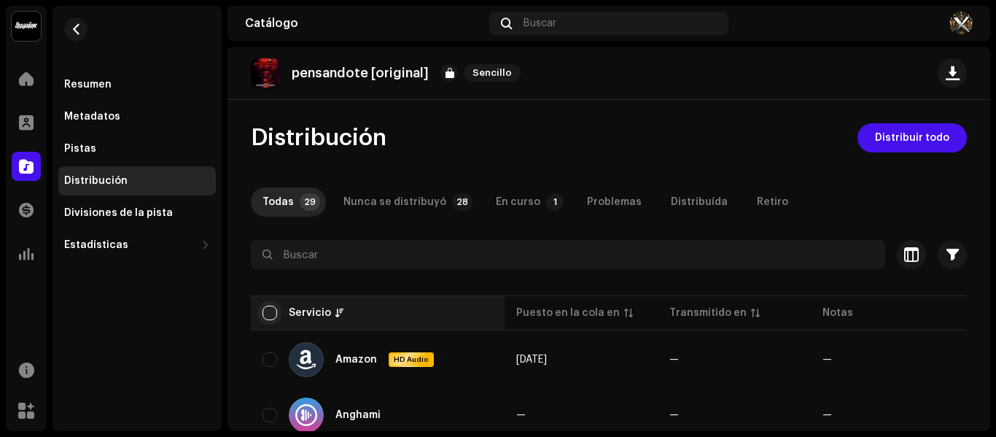
click at [264, 310] on input "checkbox" at bounding box center [269, 312] width 15 height 15
checkbox input "true"
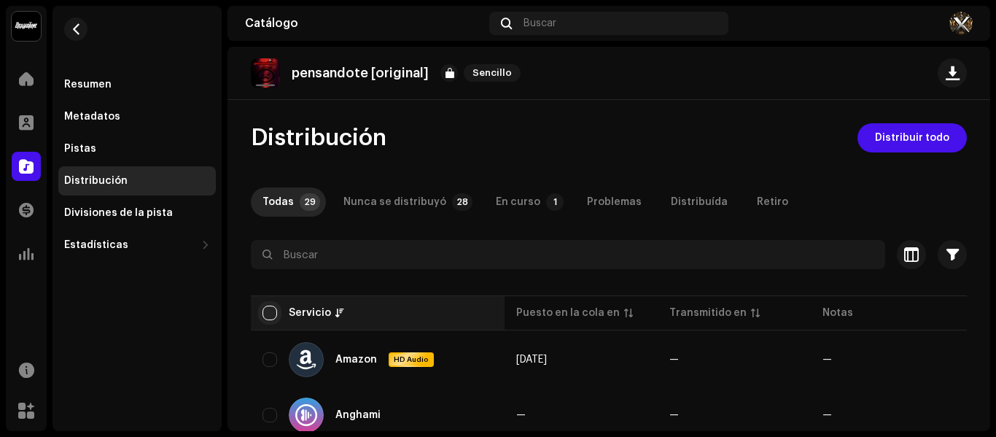
checkbox input "true"
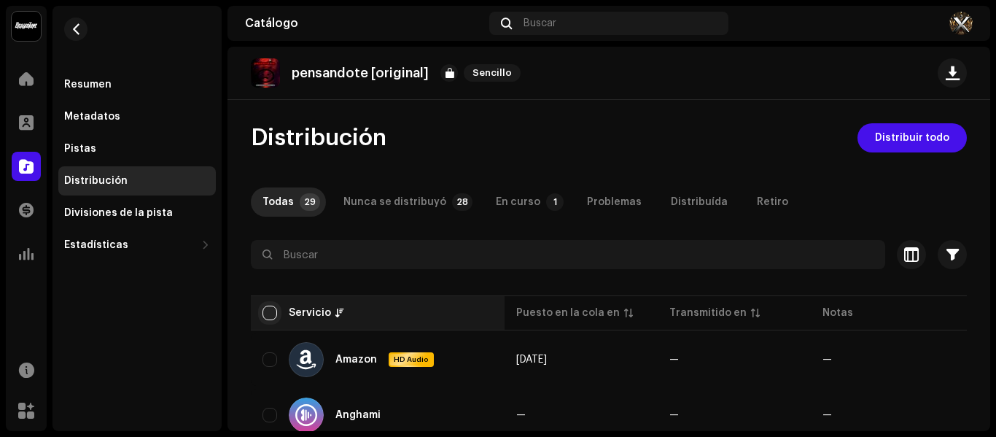
checkbox input "true"
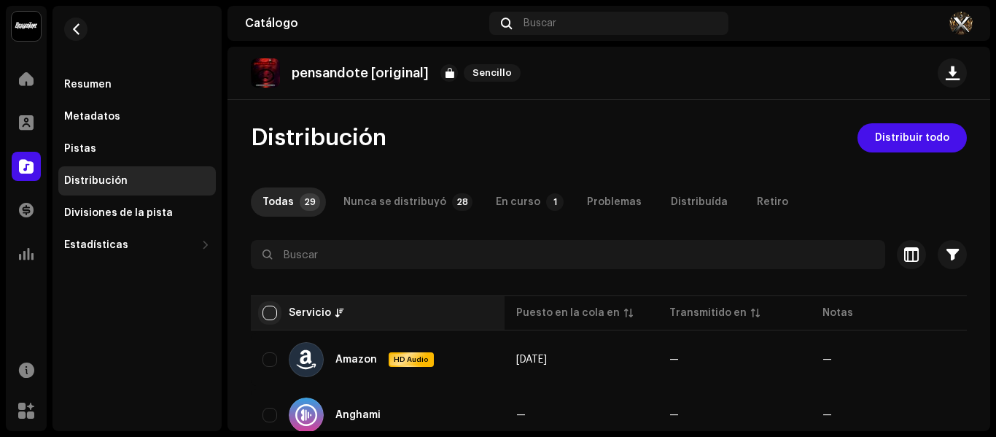
checkbox input "true"
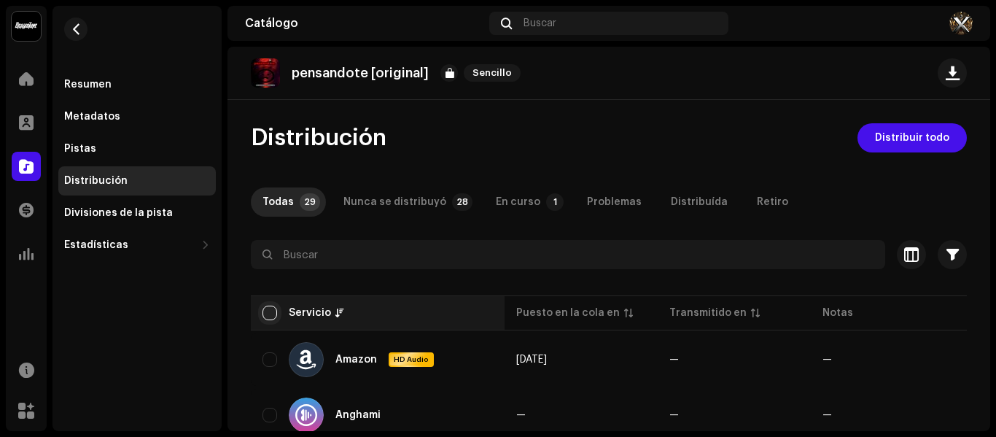
checkbox input "true"
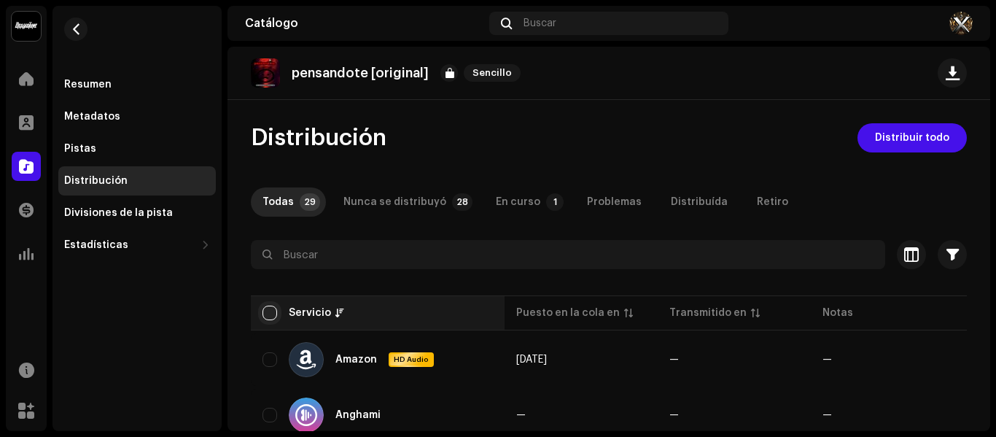
checkbox input "true"
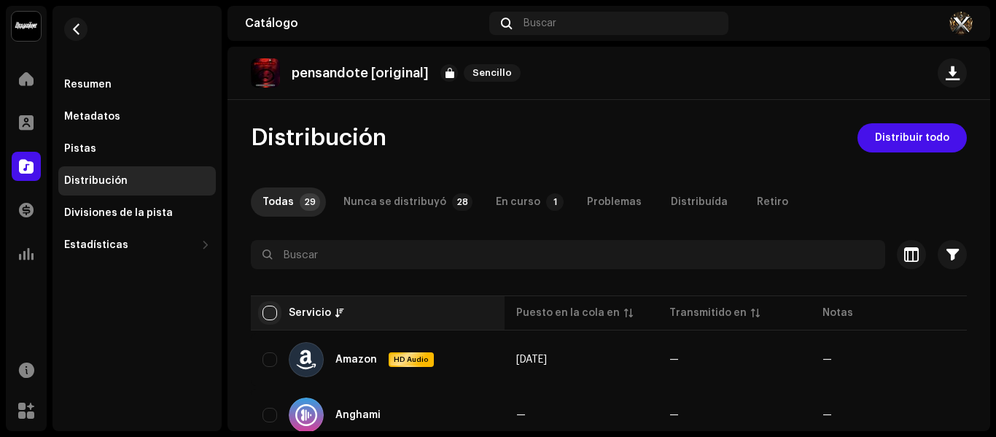
checkbox input "true"
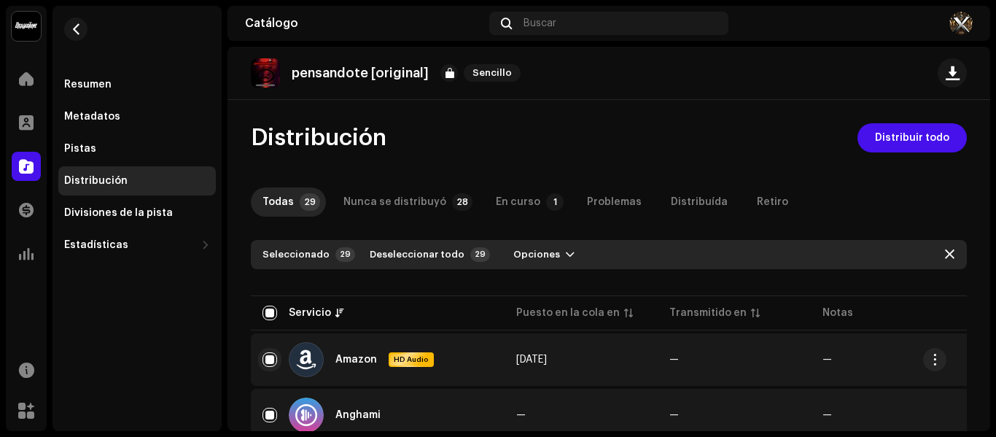
click at [270, 357] on input "Row Selected" at bounding box center [269, 359] width 15 height 15
checkbox input "false"
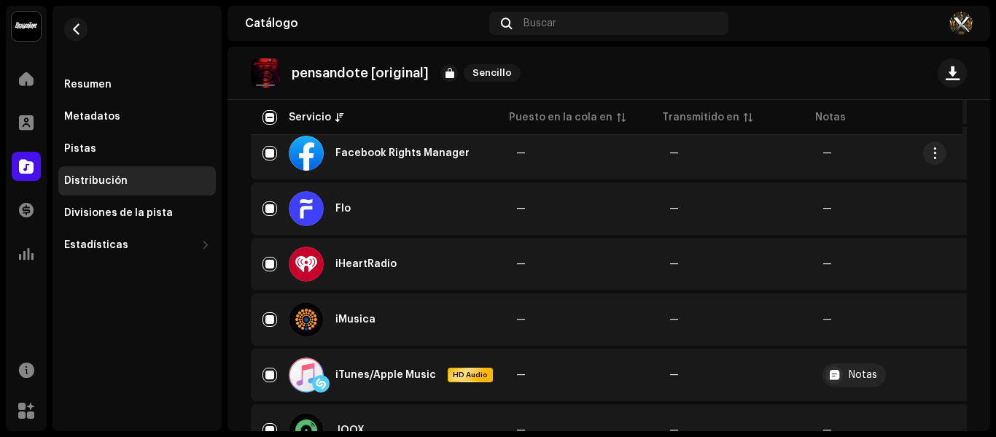
scroll to position [510, 0]
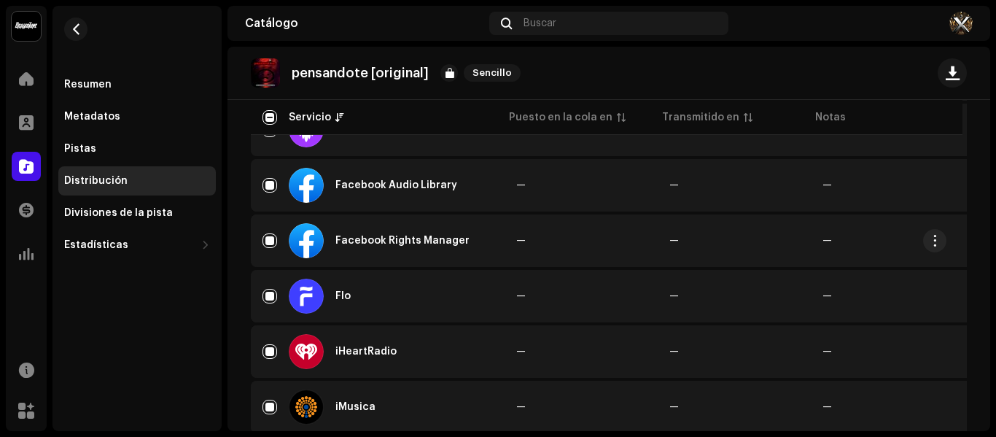
drag, startPoint x: 267, startPoint y: 245, endPoint x: 265, endPoint y: 232, distance: 13.2
click at [265, 232] on div "Facebook Rights Manager" at bounding box center [377, 240] width 230 height 35
click at [266, 189] on input "Row Selected" at bounding box center [269, 185] width 15 height 15
checkbox input "false"
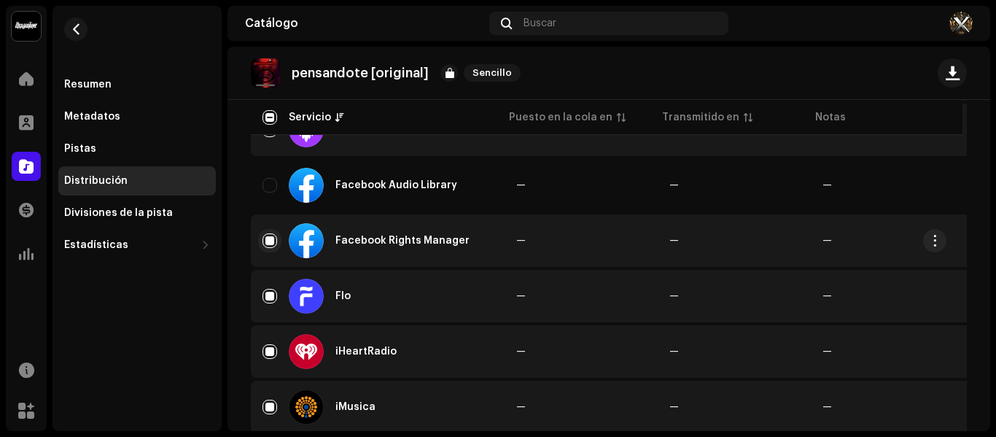
click at [269, 243] on input "Row Selected" at bounding box center [269, 240] width 15 height 15
checkbox input "false"
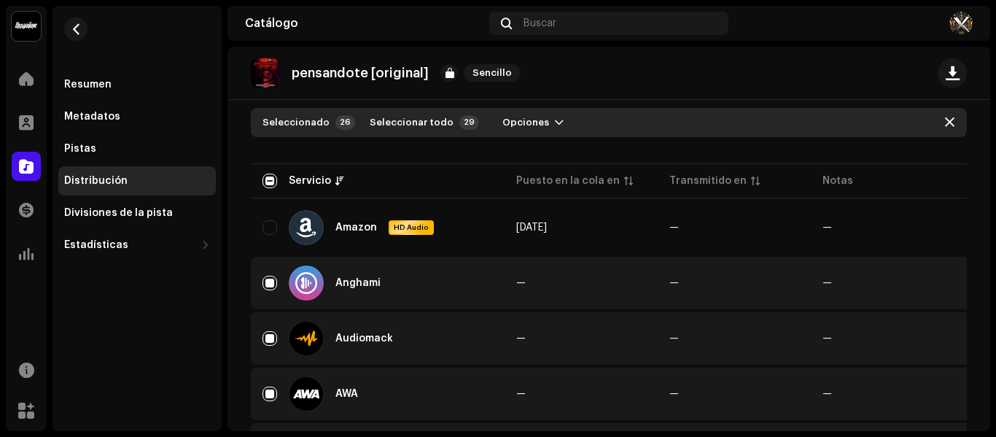
scroll to position [73, 0]
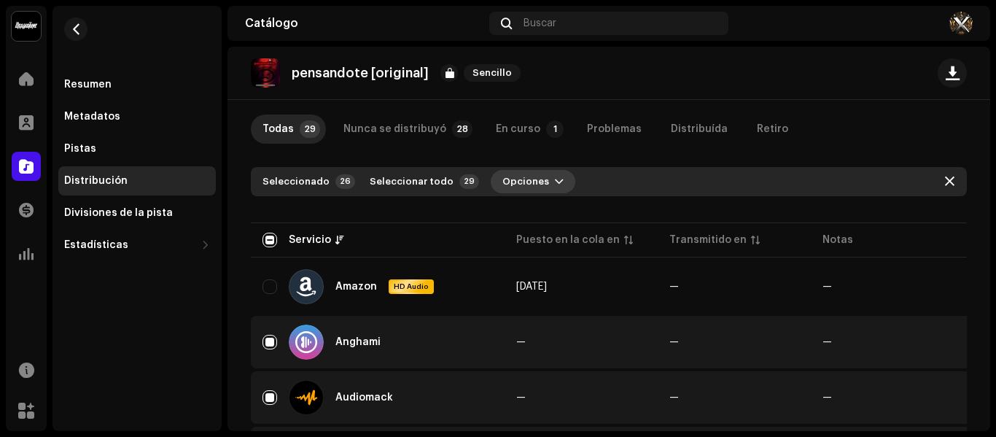
click at [502, 187] on span "Opciones" at bounding box center [525, 181] width 47 height 29
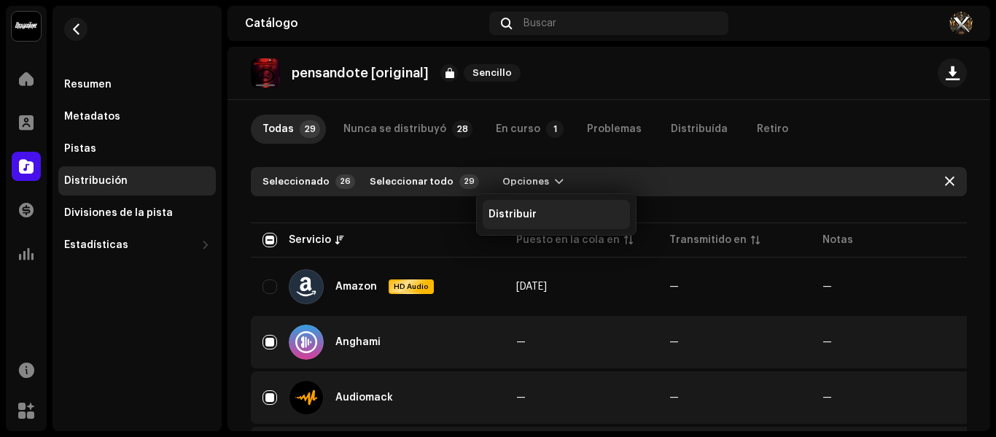
click at [504, 217] on span "Distribuir" at bounding box center [512, 214] width 48 height 12
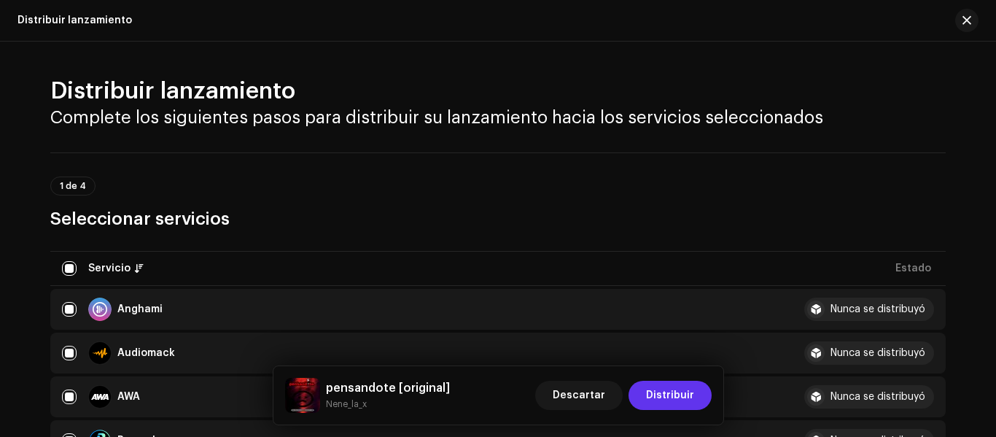
click at [683, 391] on span "Distribuir" at bounding box center [670, 394] width 48 height 29
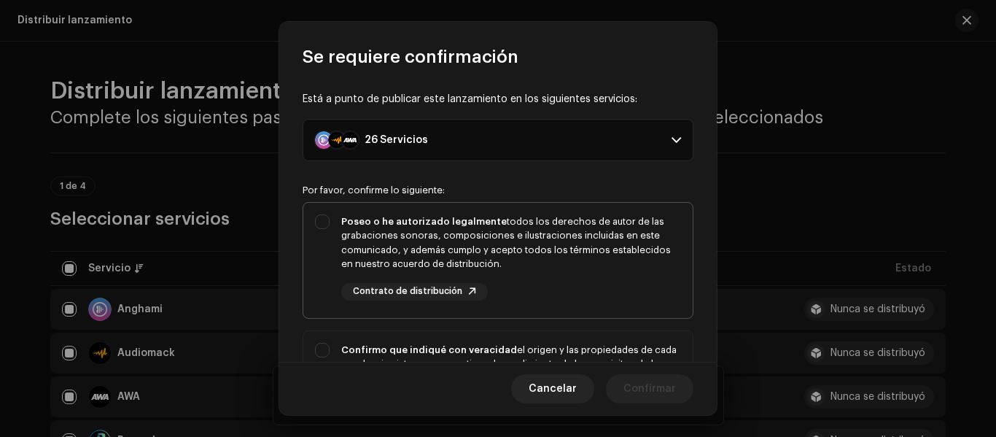
click at [322, 215] on div "Poseo o he autorizado legalmente todos los derechos de autor de las grabaciones…" at bounding box center [497, 257] width 389 height 109
checkbox input "true"
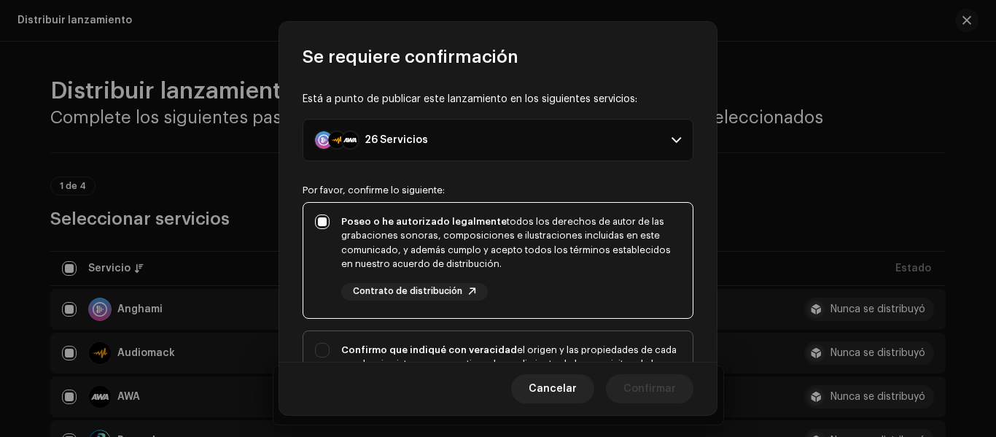
click at [320, 345] on div "Confirmo que indiqué con veracidad el origen y las propiedades de cada una de m…" at bounding box center [497, 393] width 389 height 124
checkbox input "true"
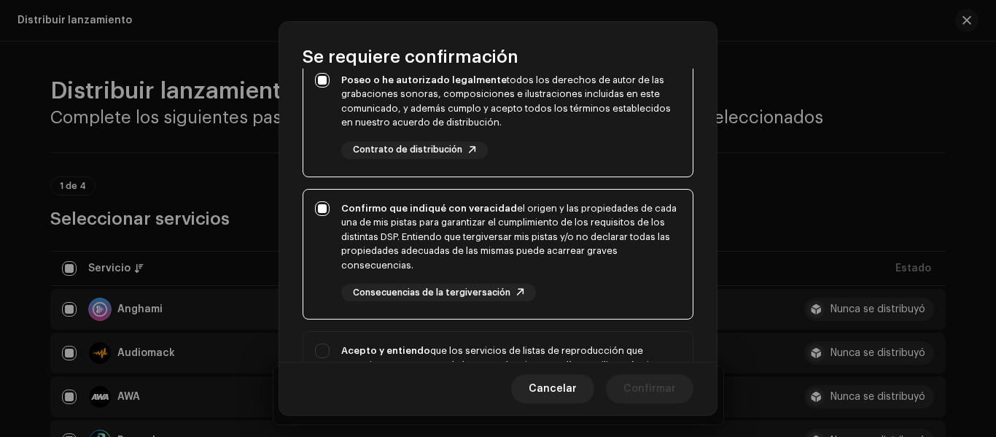
scroll to position [146, 0]
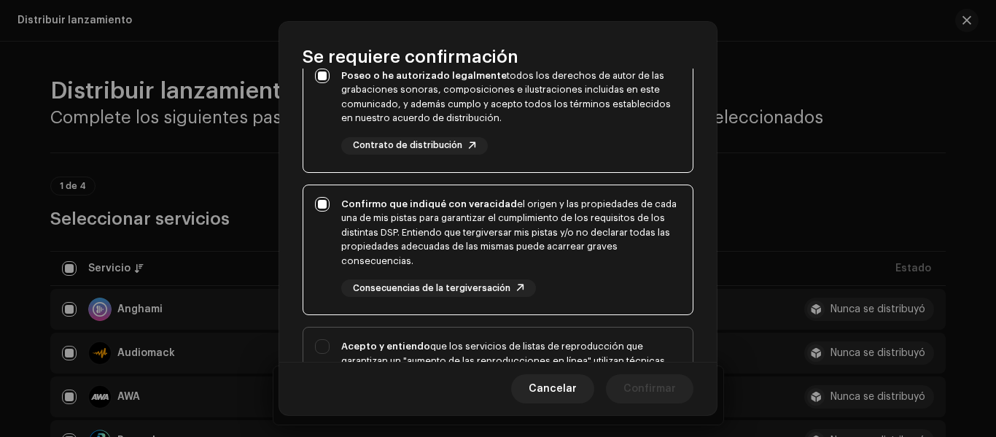
drag, startPoint x: 325, startPoint y: 342, endPoint x: 496, endPoint y: 358, distance: 171.3
click at [327, 342] on div "Acepto y entiendo que los servicios de listas de reproducción que garantizan un…" at bounding box center [497, 400] width 389 height 147
checkbox input "true"
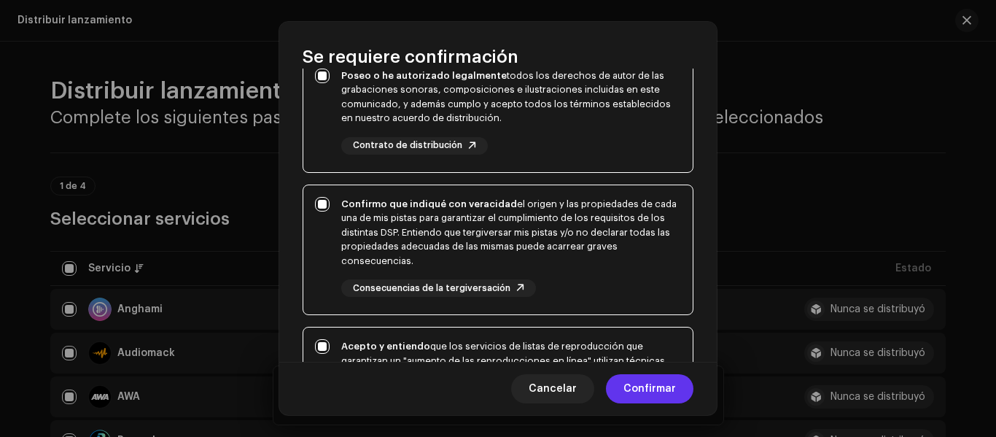
click at [622, 383] on button "Confirmar" at bounding box center [649, 388] width 87 height 29
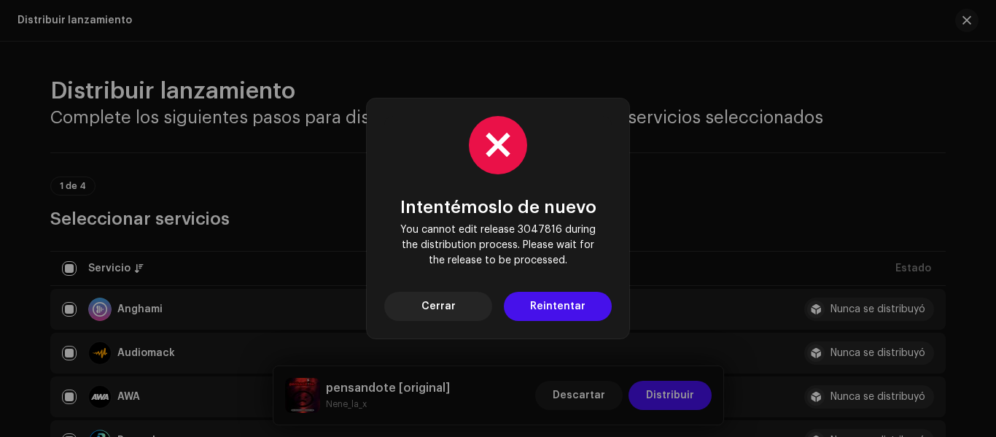
click at [547, 307] on span "Reintentar" at bounding box center [557, 306] width 55 height 29
drag, startPoint x: 461, startPoint y: 302, endPoint x: 576, endPoint y: 386, distance: 141.8
click at [467, 310] on button "Cerrar" at bounding box center [438, 306] width 108 height 29
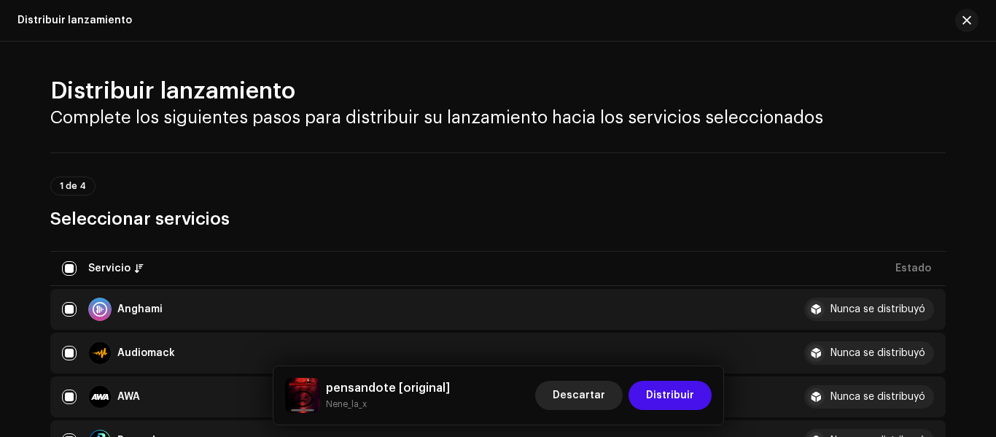
click at [588, 393] on span "Descartar" at bounding box center [578, 394] width 52 height 29
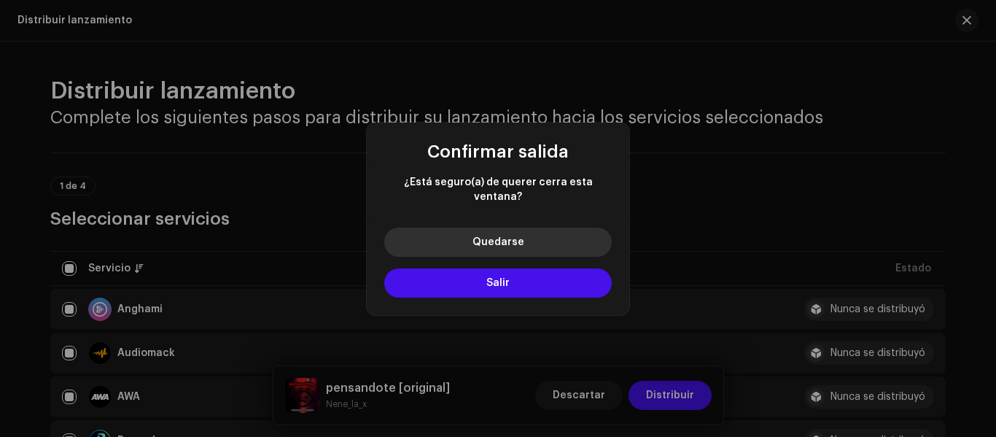
click at [535, 235] on button "Quedarse" at bounding box center [497, 241] width 227 height 29
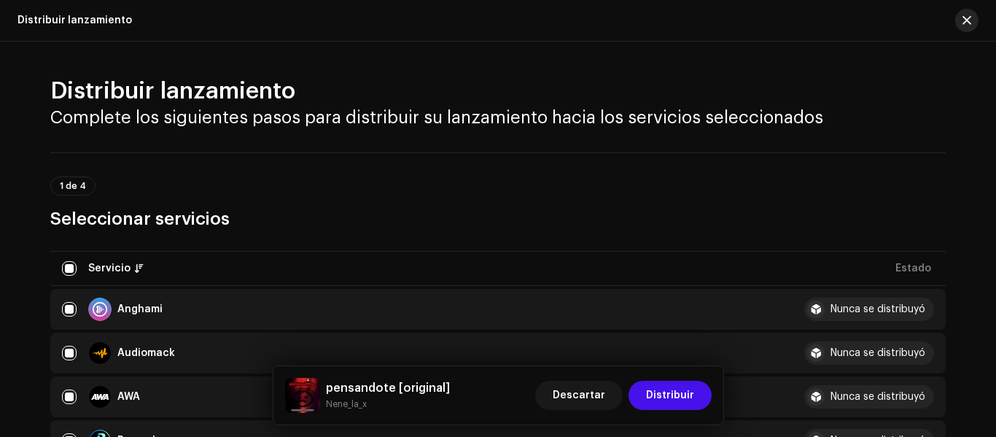
click at [971, 26] on button "button" at bounding box center [966, 20] width 23 height 23
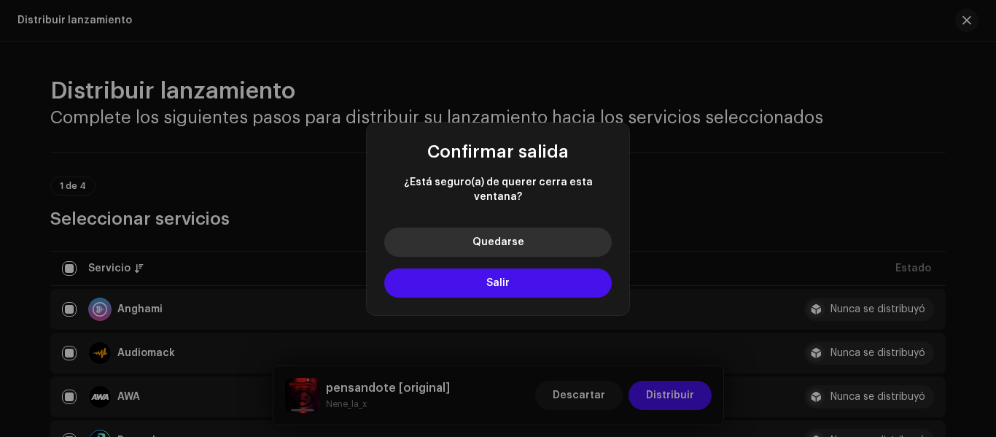
click at [569, 232] on button "Quedarse" at bounding box center [497, 241] width 227 height 29
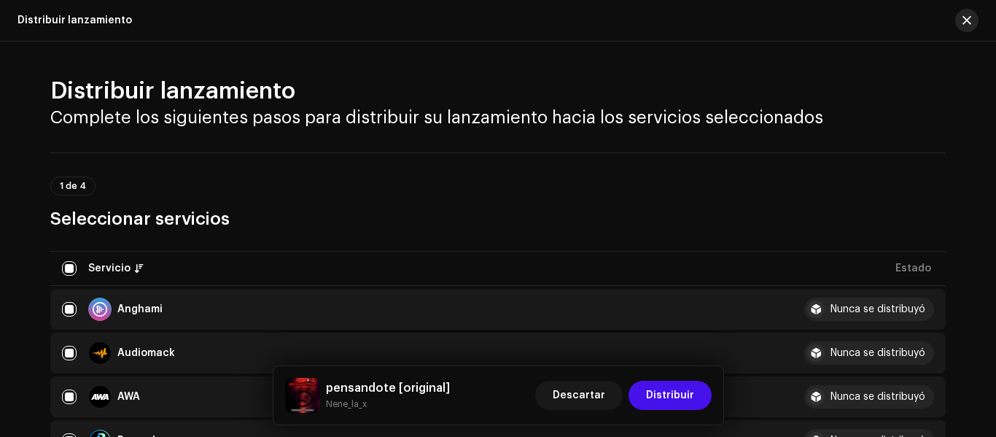
drag, startPoint x: 972, startPoint y: 18, endPoint x: 957, endPoint y: 25, distance: 16.7
click at [957, 25] on button "button" at bounding box center [966, 20] width 23 height 23
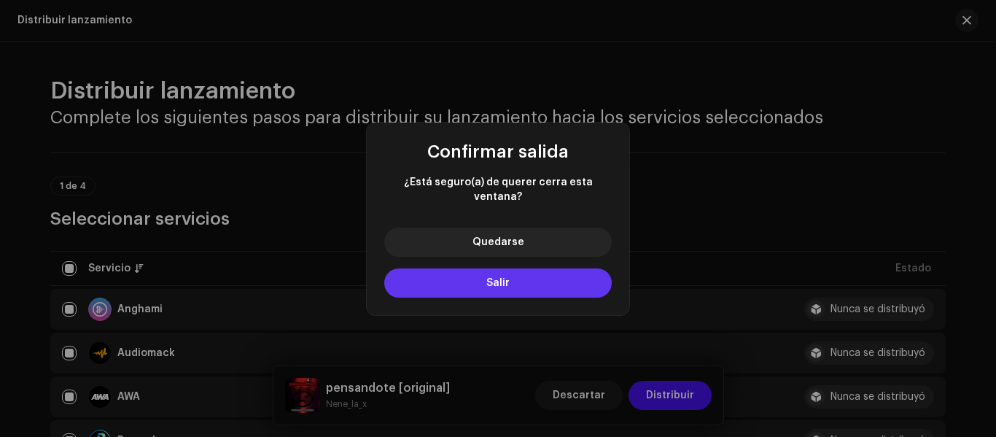
click at [569, 281] on button "Salir" at bounding box center [497, 282] width 227 height 29
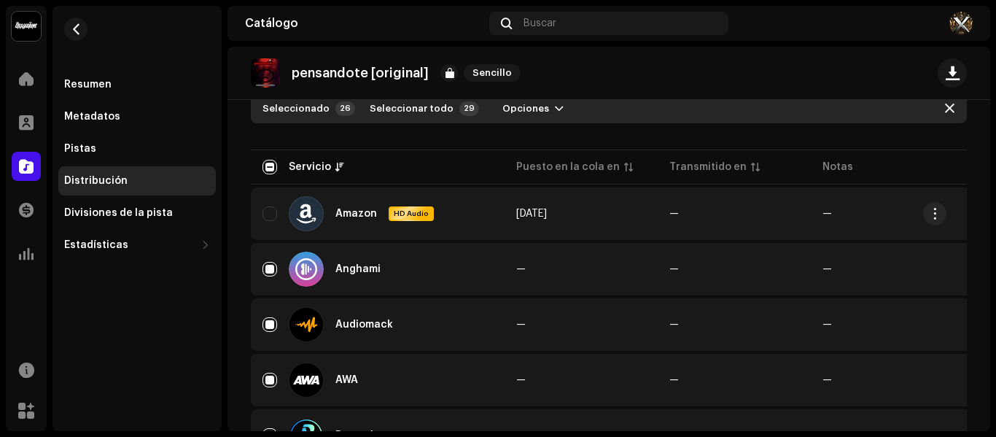
click at [542, 216] on span "[DATE]" at bounding box center [531, 213] width 31 height 10
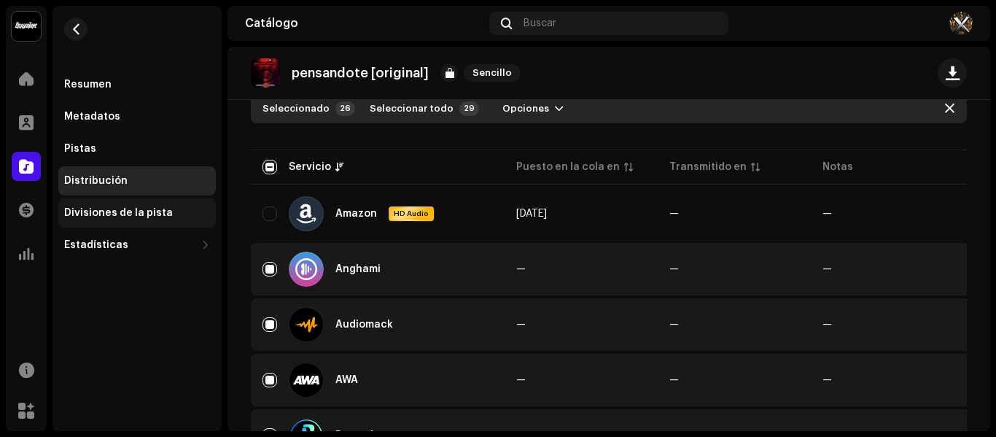
click at [165, 219] on div "Divisiones de la pista" at bounding box center [136, 212] width 157 height 29
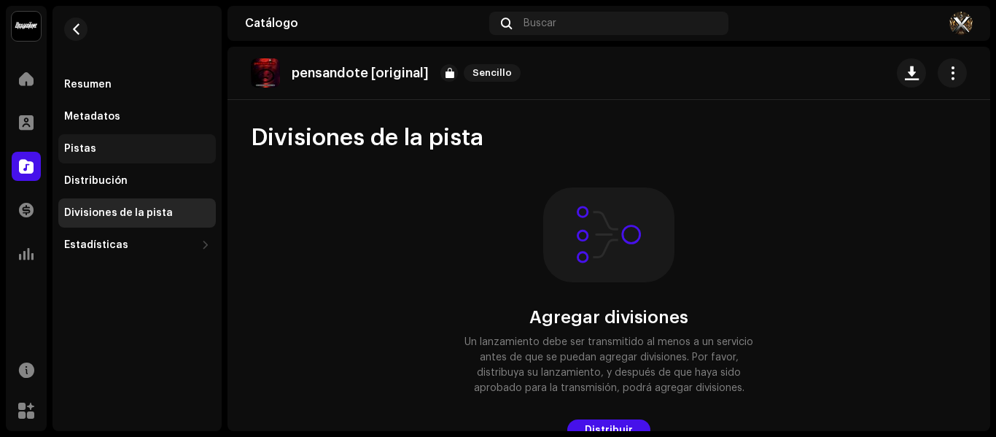
click at [138, 152] on div "Pistas" at bounding box center [137, 149] width 146 height 12
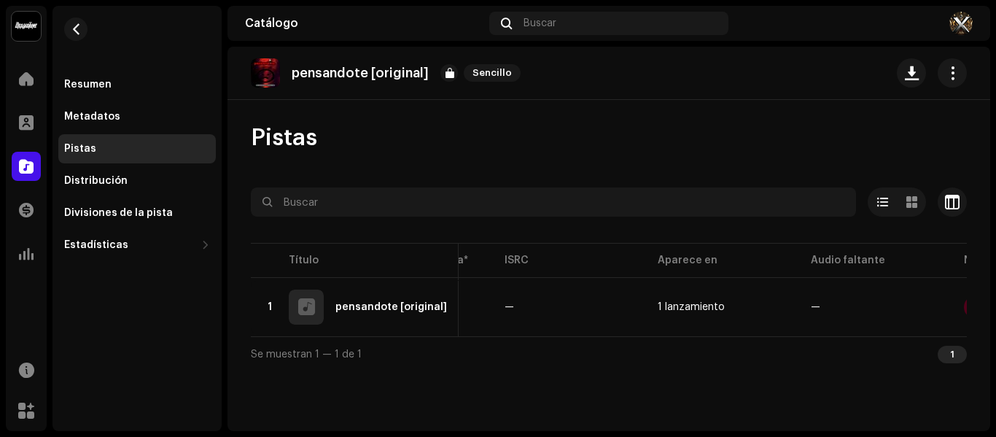
scroll to position [0, 399]
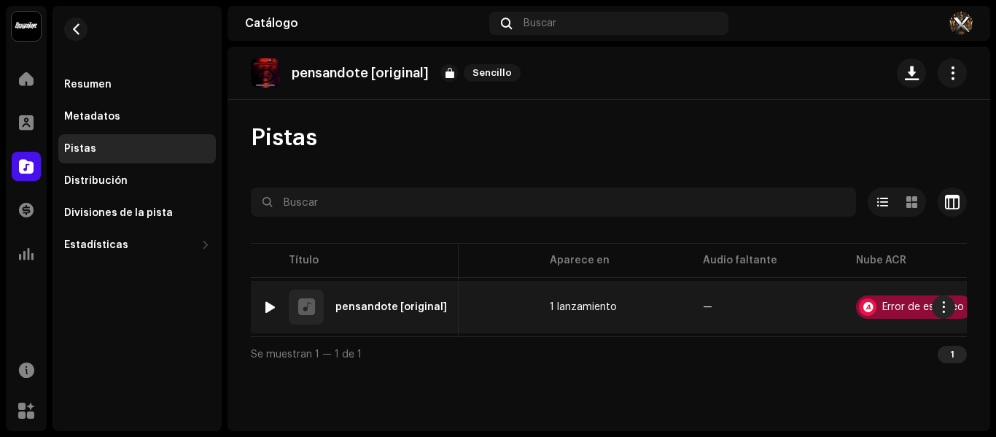
click at [902, 310] on div "Error de escaneo" at bounding box center [923, 307] width 82 height 10
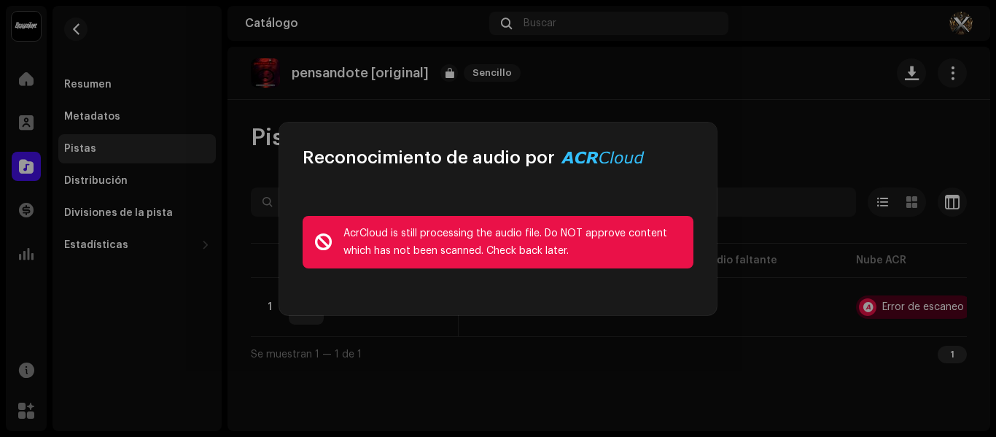
drag, startPoint x: 344, startPoint y: 232, endPoint x: 574, endPoint y: 282, distance: 235.0
click at [574, 282] on div "AcrCloud is still processing the audio file. Do NOT approve content which has n…" at bounding box center [497, 242] width 437 height 146
copy div "AcrCloud is still processing the audio file. Do NOT approve content which has n…"
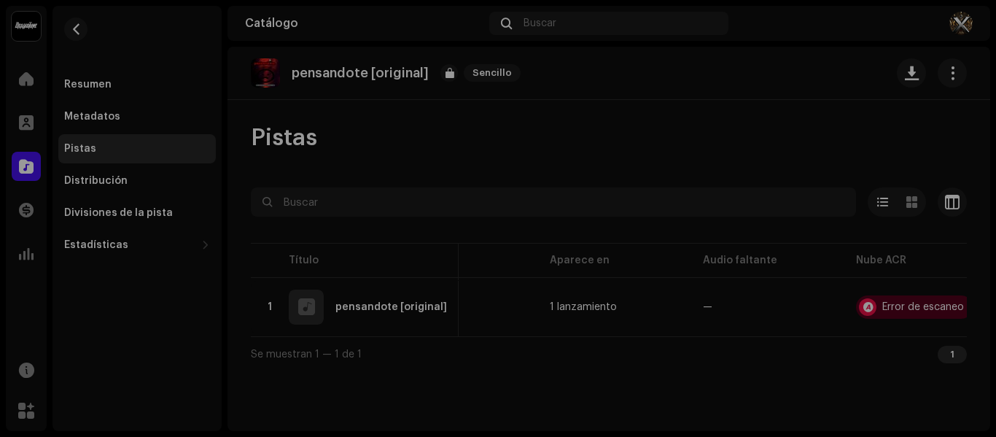
click at [785, 178] on div "Reconocimiento de audio por AcrCloud is still processing the audio file. Do NOT…" at bounding box center [498, 218] width 996 height 437
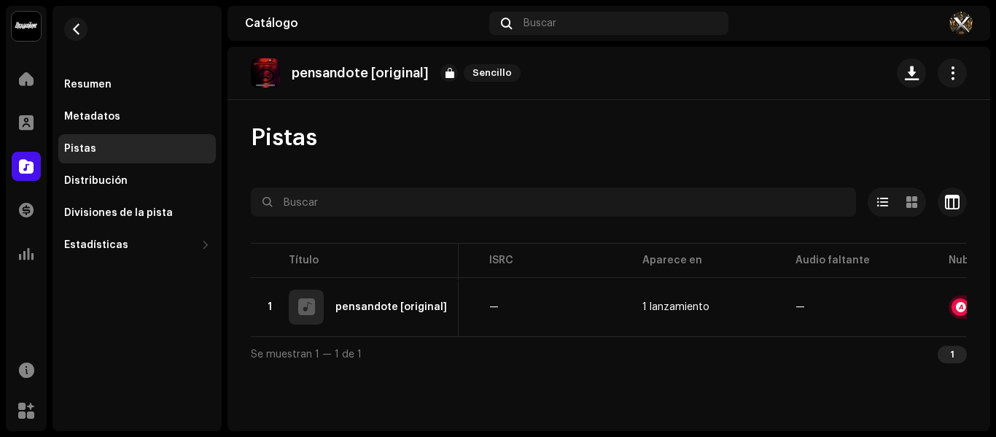
scroll to position [0, 415]
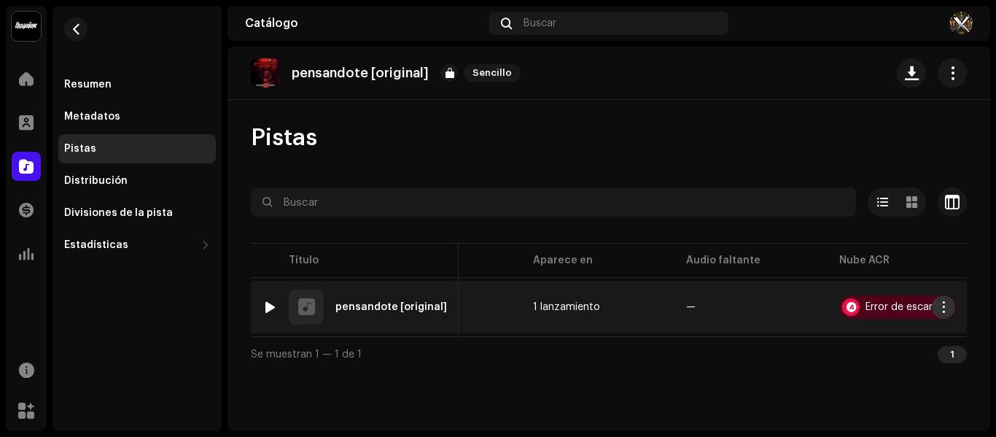
click at [948, 308] on button "button" at bounding box center [942, 306] width 23 height 23
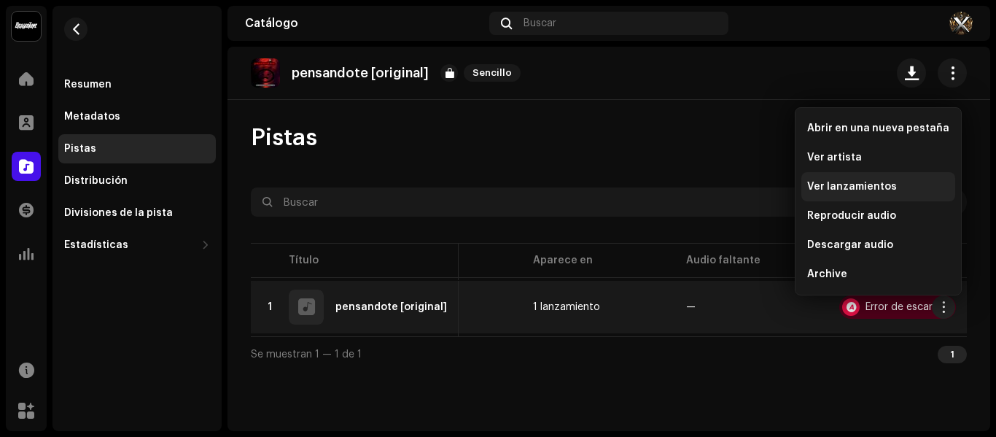
click at [845, 186] on span "Ver lanzamientos" at bounding box center [852, 187] width 90 height 12
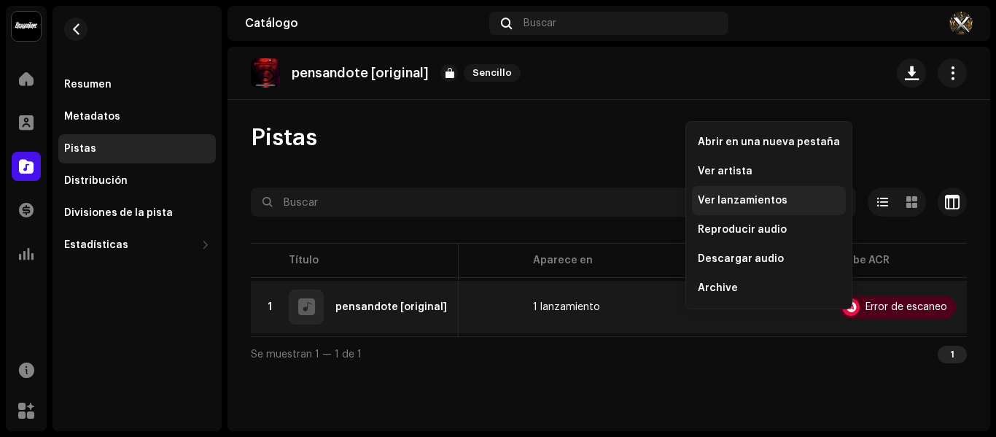
click at [751, 192] on div "Ver lanzamientos" at bounding box center [769, 200] width 154 height 29
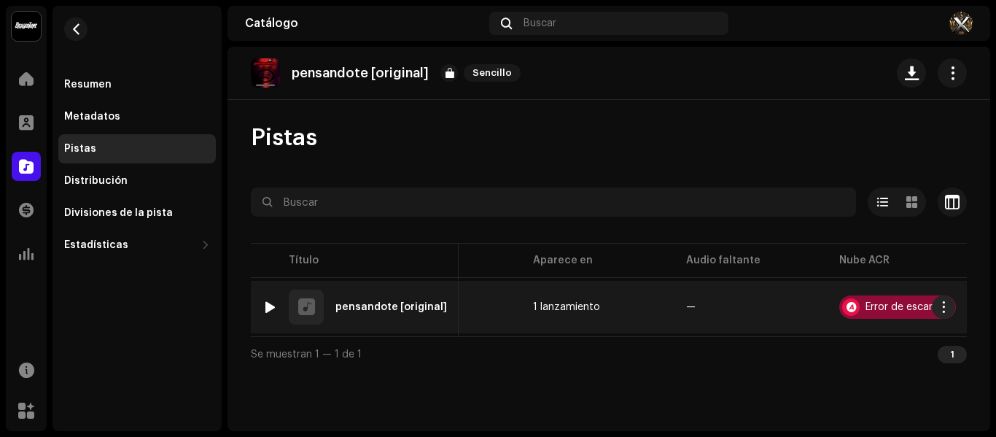
click at [902, 310] on div "Error de escaneo" at bounding box center [897, 306] width 117 height 23
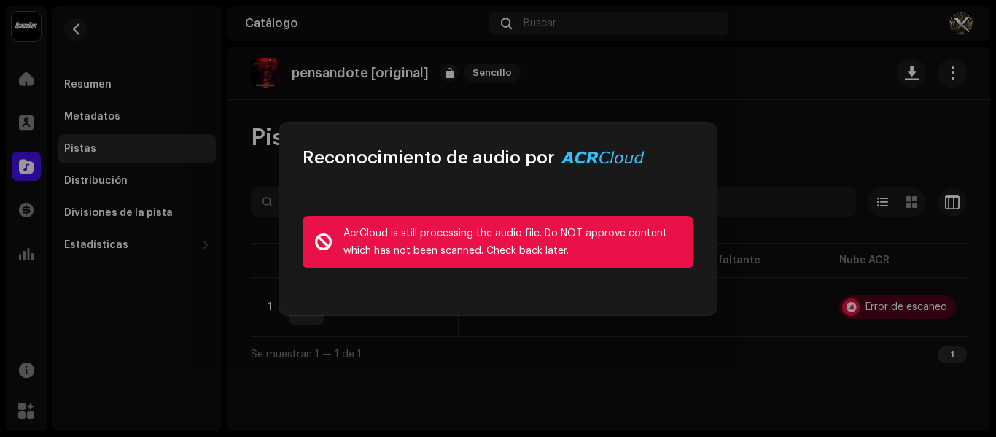
click at [536, 254] on div "AcrCloud is still processing the audio file. Do NOT approve content which has n…" at bounding box center [512, 241] width 338 height 35
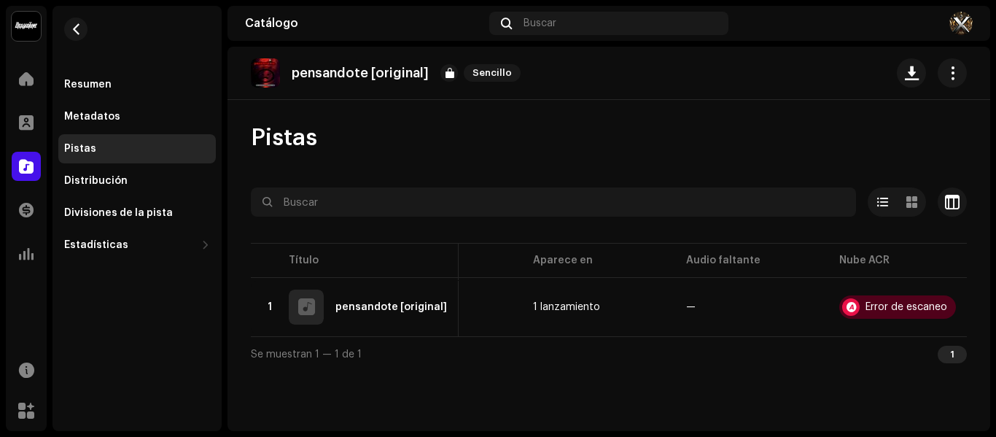
drag, startPoint x: 751, startPoint y: 214, endPoint x: 691, endPoint y: 241, distance: 65.6
click at [739, 220] on div "Reconocimiento de audio por AcrCloud is still processing the audio file. Do NOT…" at bounding box center [498, 218] width 996 height 437
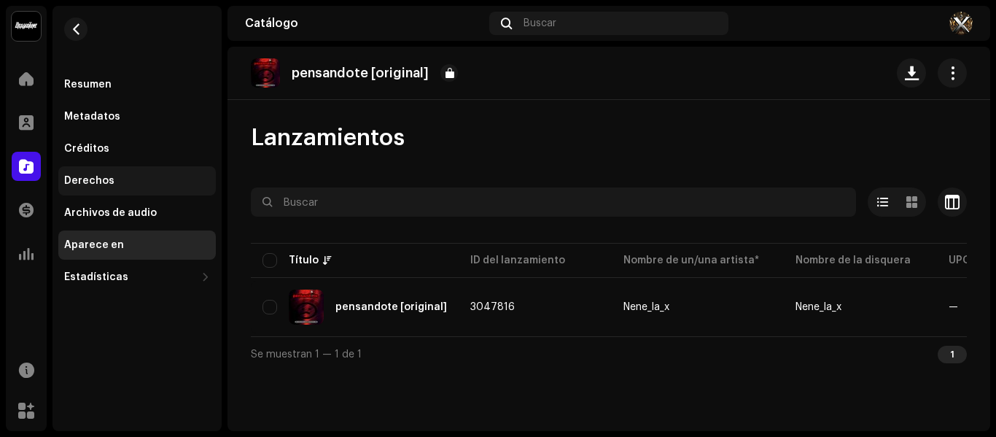
click at [70, 174] on div "Derechos" at bounding box center [136, 180] width 157 height 29
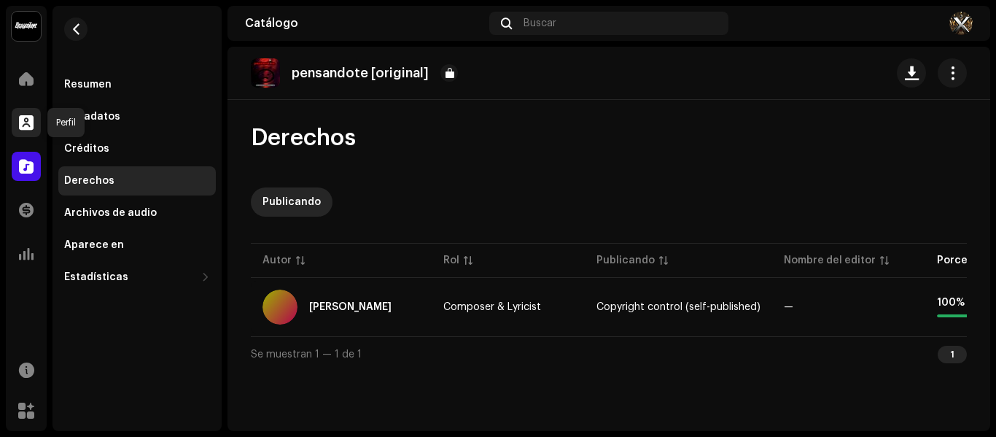
click at [23, 124] on span at bounding box center [26, 123] width 15 height 12
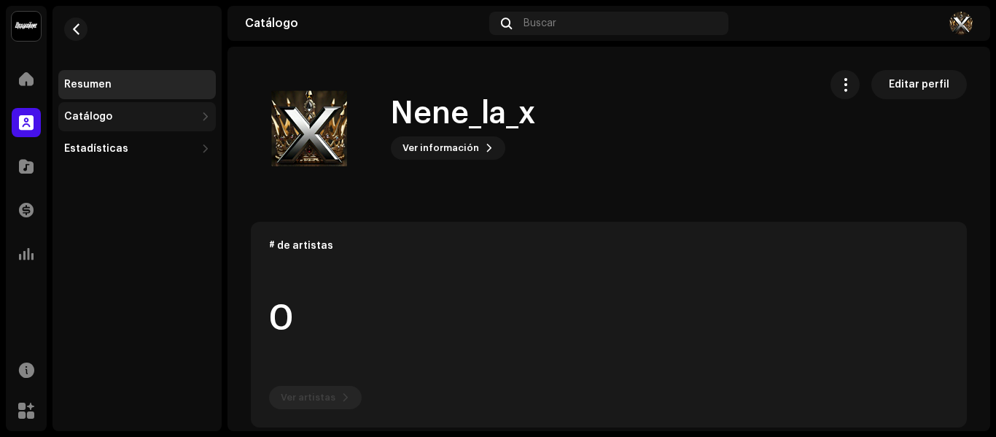
click at [88, 115] on div "Catálogo" at bounding box center [88, 117] width 48 height 12
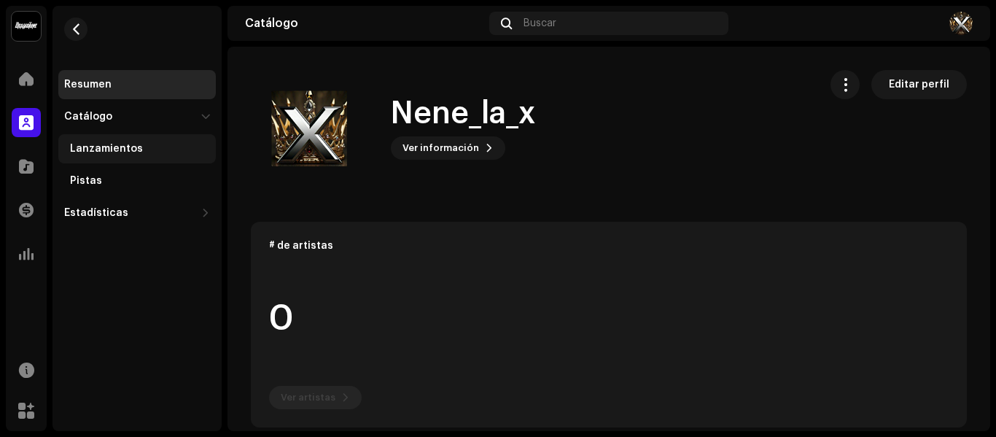
click at [127, 149] on div "Lanzamientos" at bounding box center [106, 149] width 73 height 12
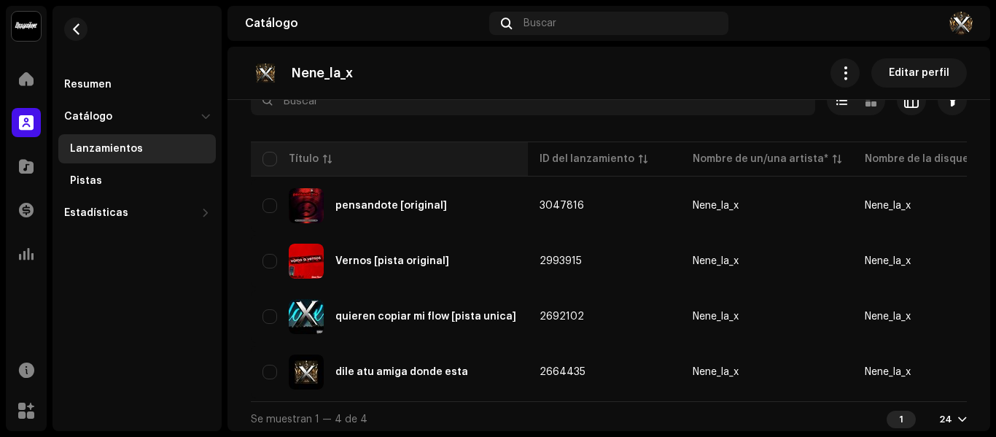
scroll to position [112, 0]
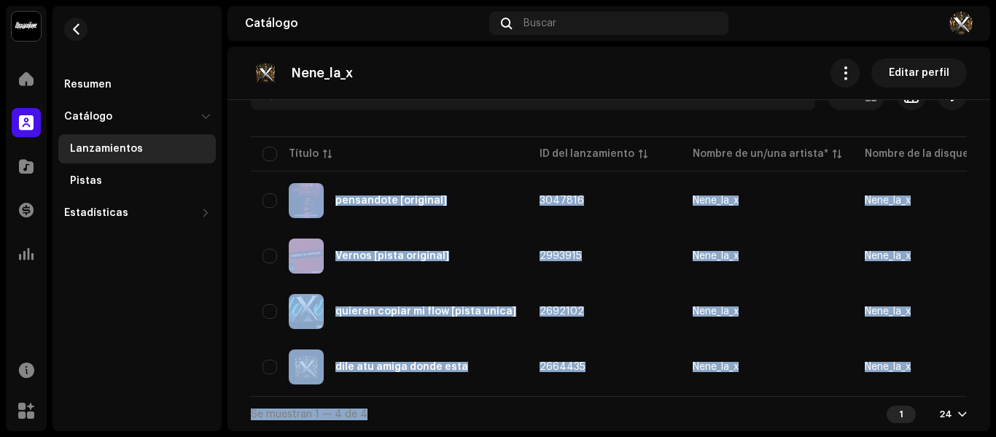
drag, startPoint x: 564, startPoint y: 395, endPoint x: 587, endPoint y: 394, distance: 22.6
click at [590, 394] on div "Seleccionado 0 Opciones Filtros Estado de distribución Nunca se distribuyó En c…" at bounding box center [609, 256] width 716 height 350
click at [535, 401] on div "Se muestran 1 — 4 de 4 1 24" at bounding box center [609, 413] width 716 height 35
click at [234, 289] on div "Lanzamientos Crear nuevo Seleccionado 0 Opciones Filtros Estado de distribución…" at bounding box center [608, 224] width 762 height 414
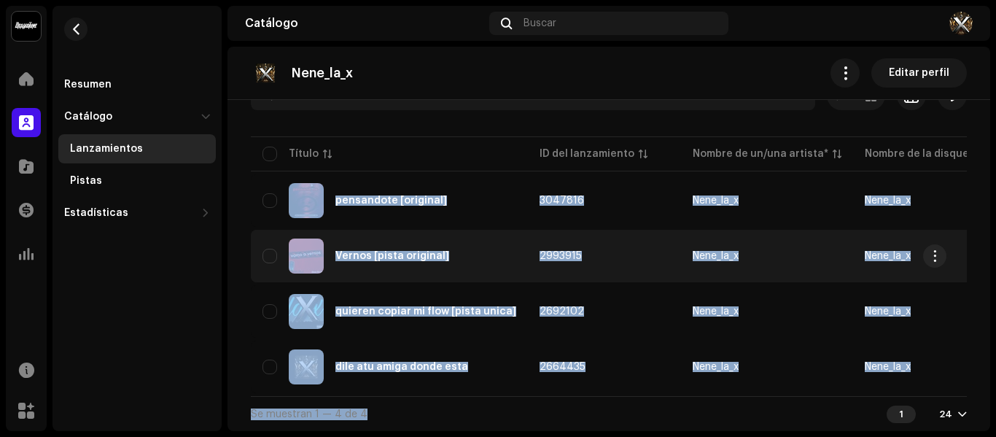
click at [275, 242] on div "Vernos [pista original]" at bounding box center [389, 255] width 254 height 35
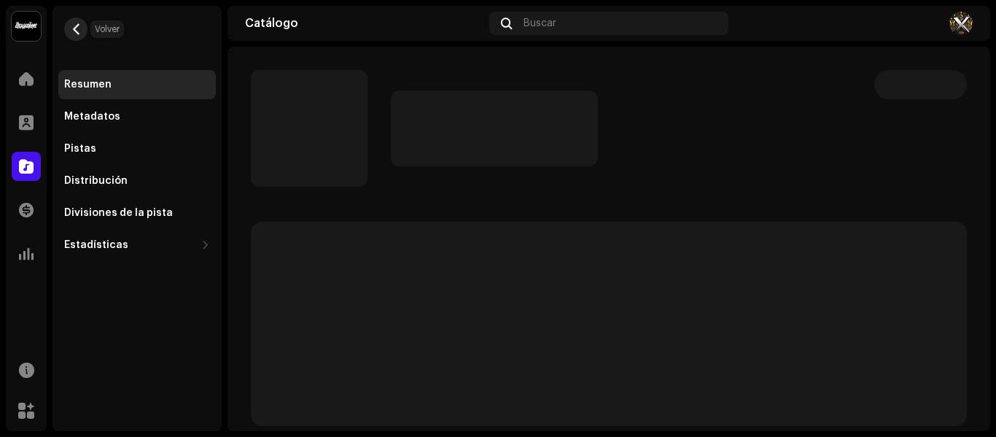
click at [74, 30] on span "button" at bounding box center [76, 29] width 11 height 12
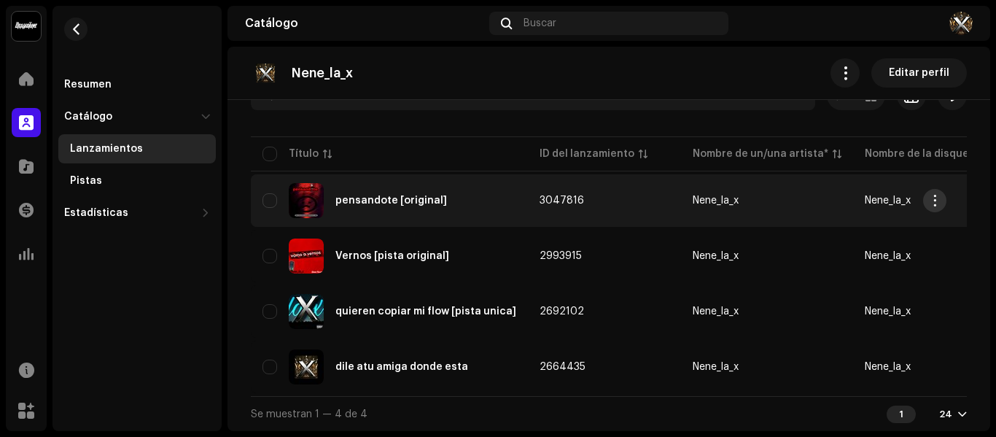
click at [930, 195] on span "button" at bounding box center [934, 201] width 11 height 12
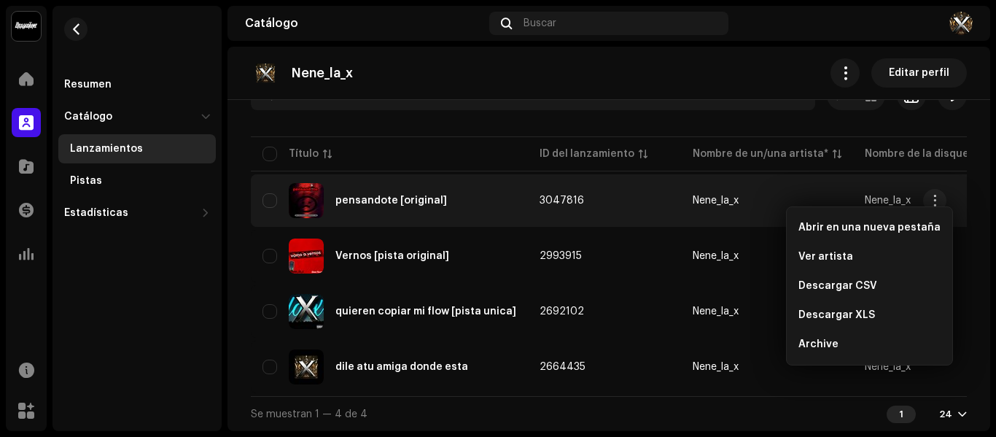
click at [334, 194] on div "pensandote [original]" at bounding box center [389, 200] width 254 height 35
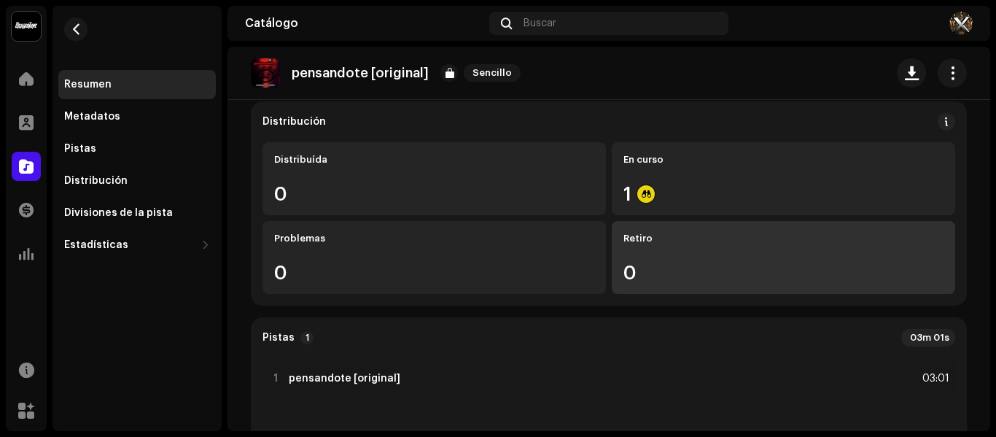
scroll to position [146, 0]
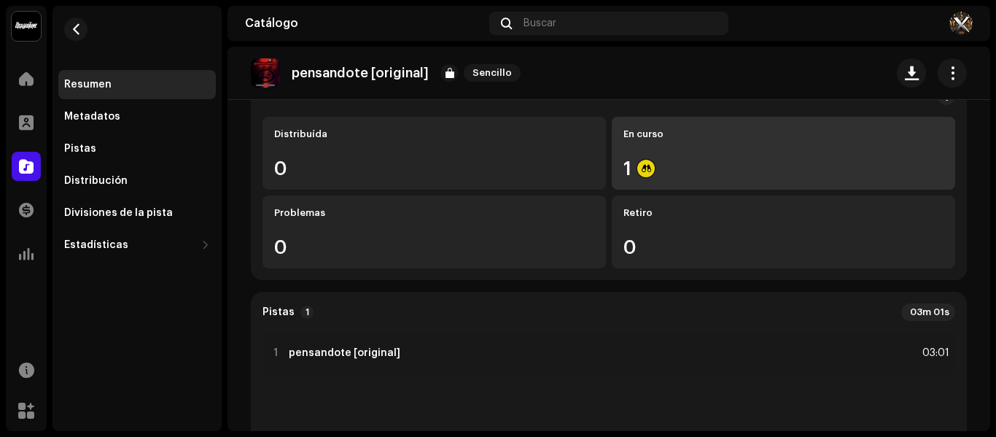
drag, startPoint x: 668, startPoint y: 157, endPoint x: 630, endPoint y: 167, distance: 39.2
click at [630, 167] on div "1" at bounding box center [783, 168] width 320 height 19
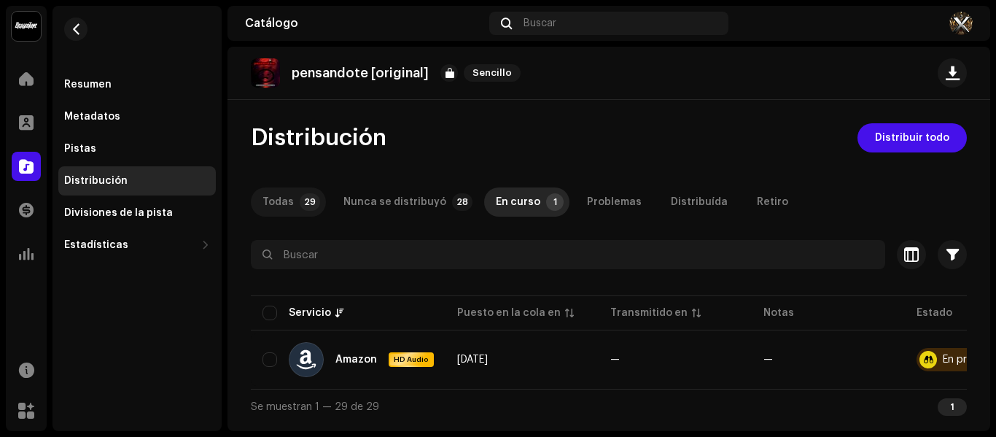
click at [292, 206] on p-tab "Todas 29" at bounding box center [288, 201] width 75 height 29
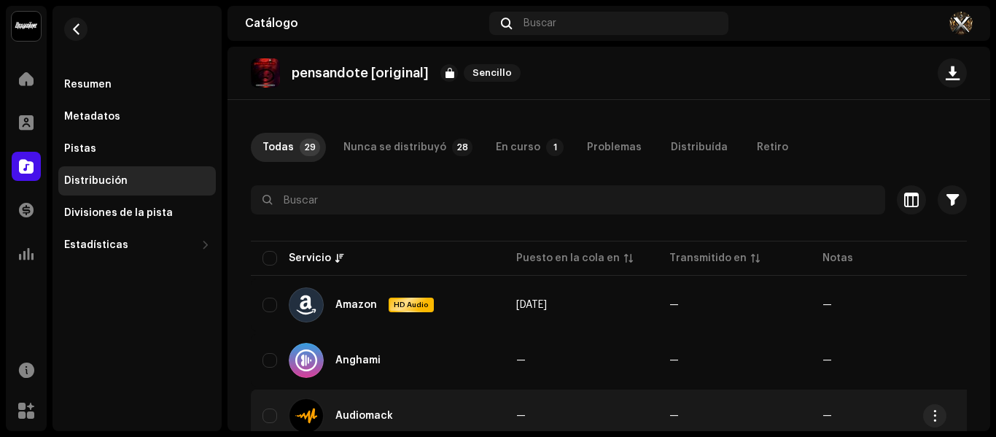
scroll to position [146, 0]
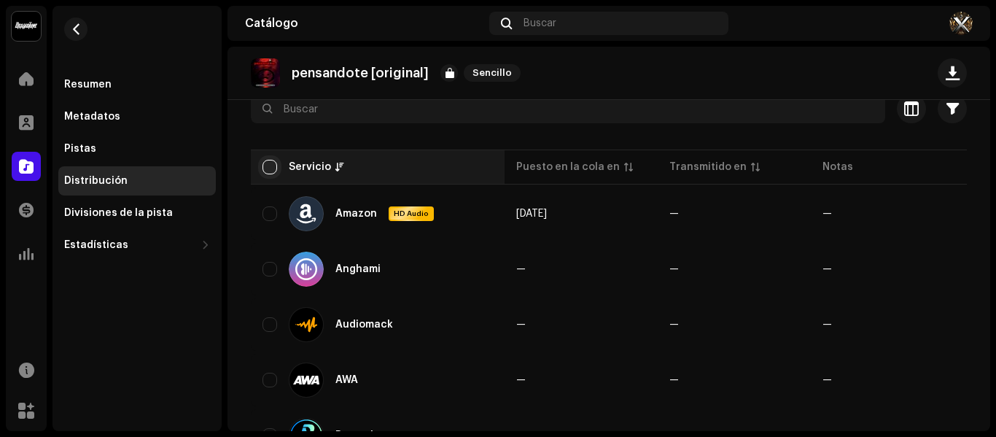
click at [269, 173] on input "checkbox" at bounding box center [269, 167] width 15 height 15
checkbox input "true"
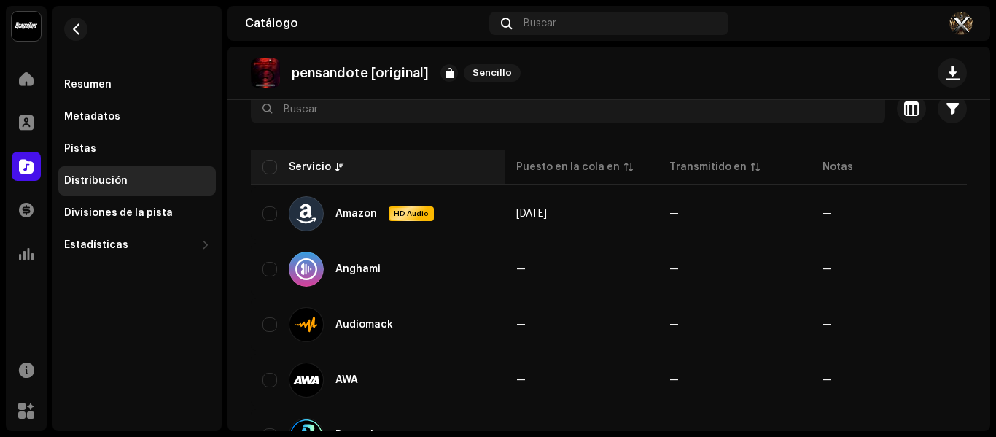
checkbox input "true"
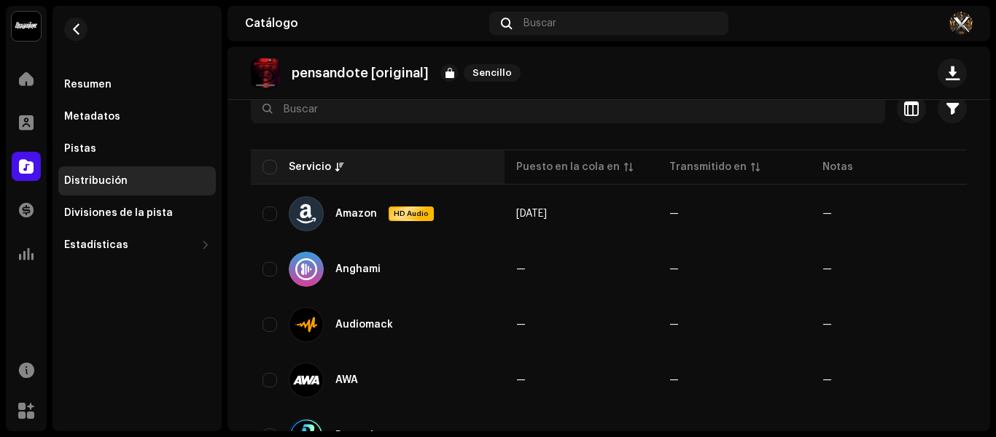
checkbox input "true"
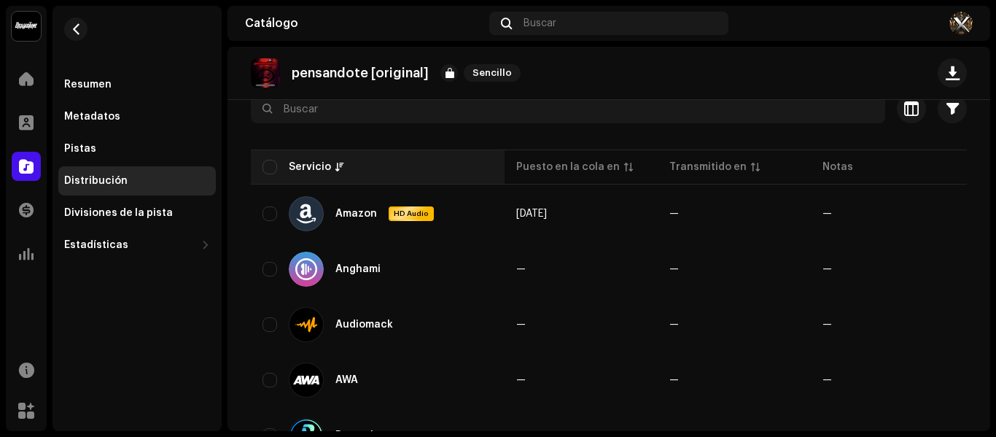
checkbox input "true"
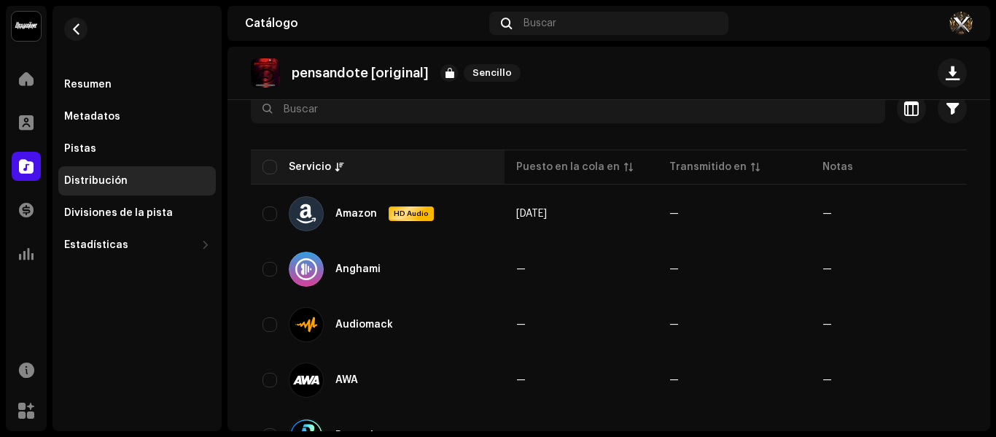
checkbox input "true"
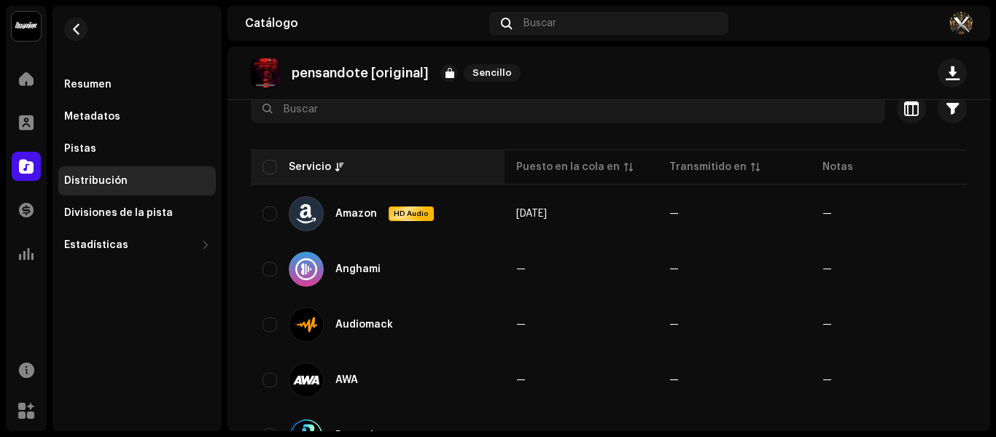
checkbox input "true"
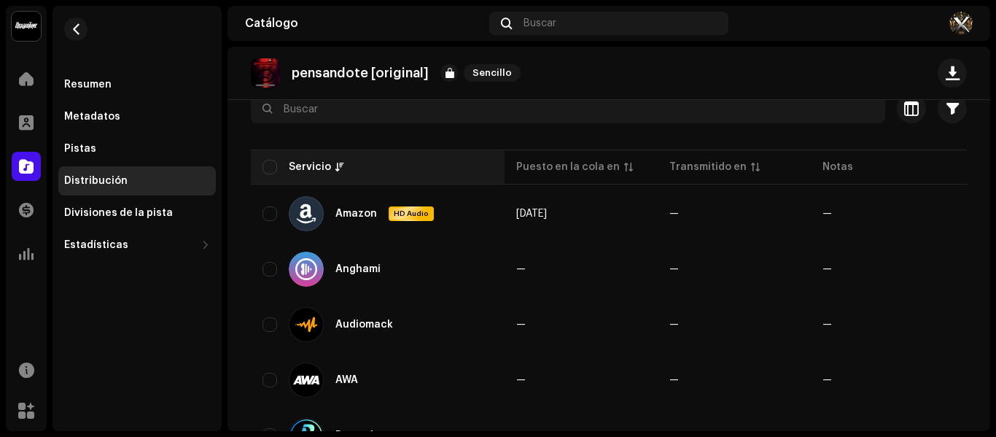
checkbox input "true"
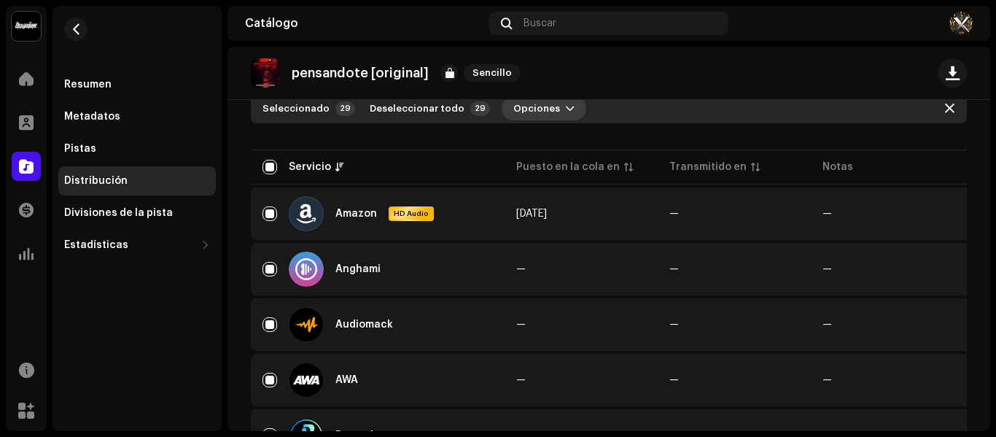
click at [528, 109] on span "Opciones" at bounding box center [536, 108] width 47 height 29
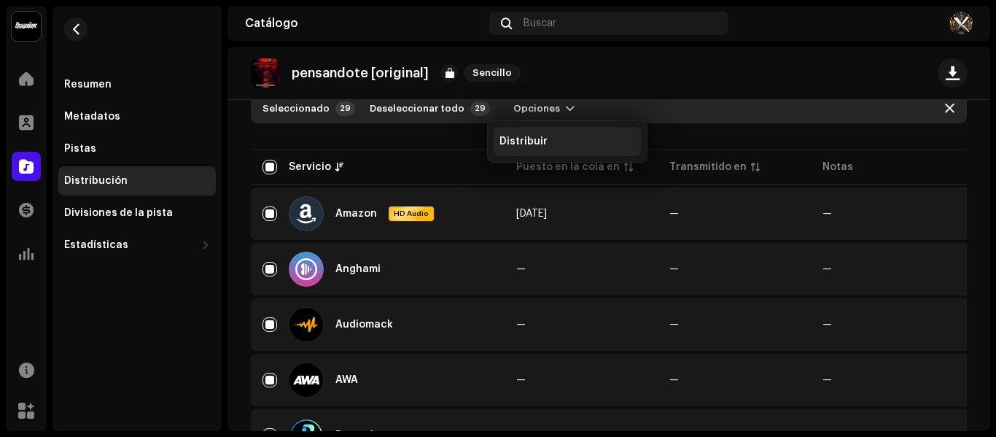
click at [513, 149] on div "Distribuir" at bounding box center [566, 141] width 147 height 29
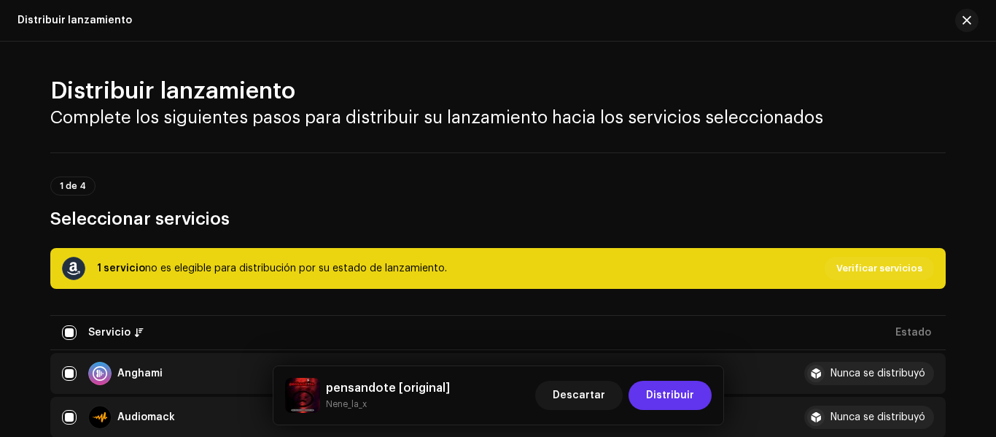
click at [644, 390] on button "Distribuir" at bounding box center [669, 394] width 83 height 29
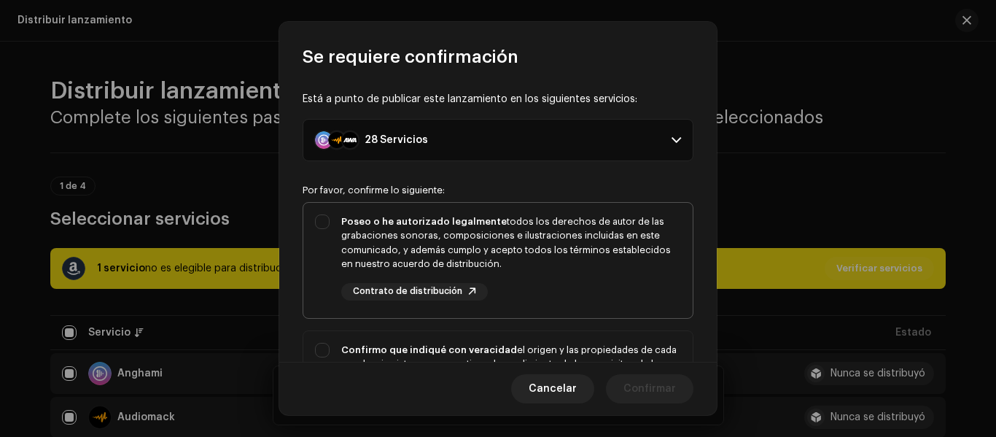
click at [328, 216] on div "Poseo o he autorizado legalmente todos los derechos de autor de las grabaciones…" at bounding box center [497, 257] width 389 height 109
checkbox input "true"
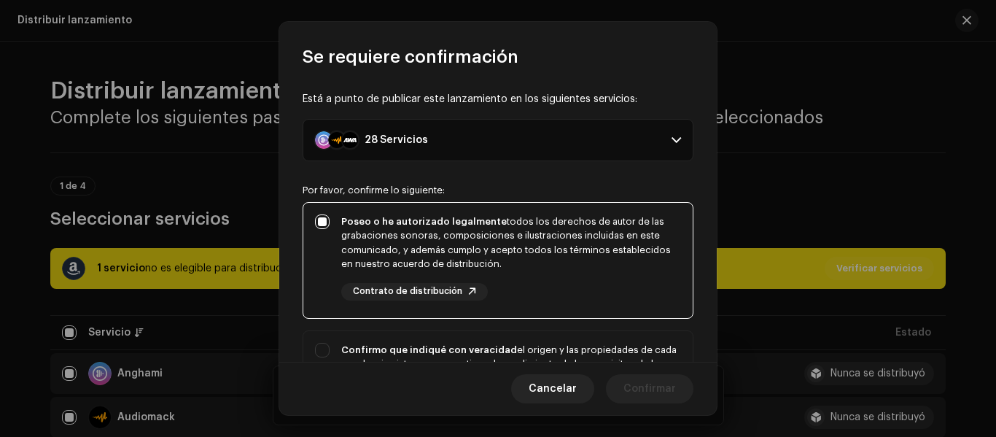
drag, startPoint x: 322, startPoint y: 343, endPoint x: 304, endPoint y: 255, distance: 90.0
click at [321, 340] on div "Confirmo que indiqué con veracidad el origen y las propiedades de cada una de m…" at bounding box center [497, 393] width 389 height 124
checkbox input "true"
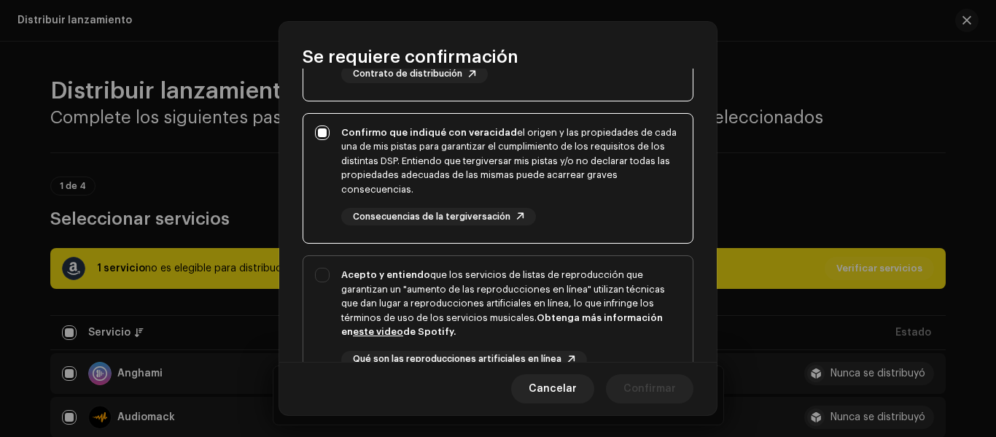
scroll to position [219, 0]
click at [324, 275] on div "Acepto y entiendo que los servicios de listas de reproducción que garantizan un…" at bounding box center [497, 327] width 389 height 147
checkbox input "true"
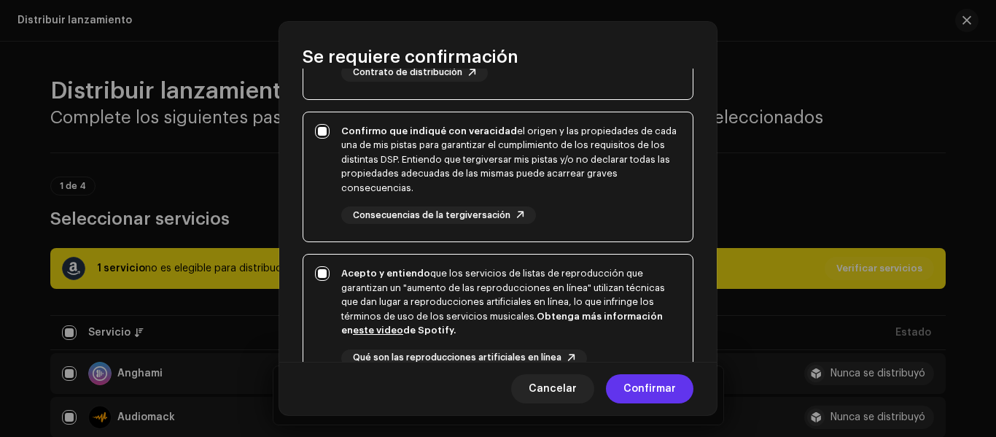
click at [639, 388] on span "Confirmar" at bounding box center [649, 388] width 52 height 29
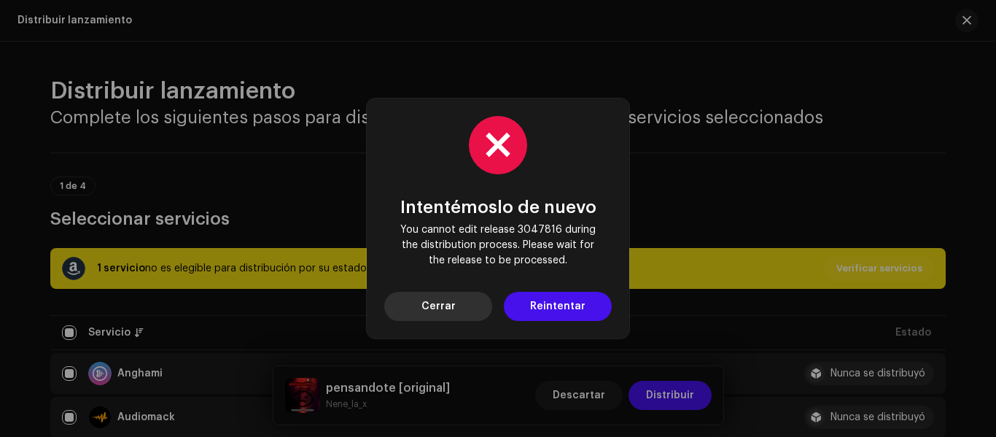
drag, startPoint x: 441, startPoint y: 306, endPoint x: 450, endPoint y: 236, distance: 70.5
click at [440, 305] on span "Cerrar" at bounding box center [438, 306] width 34 height 29
